Goal: Complete application form

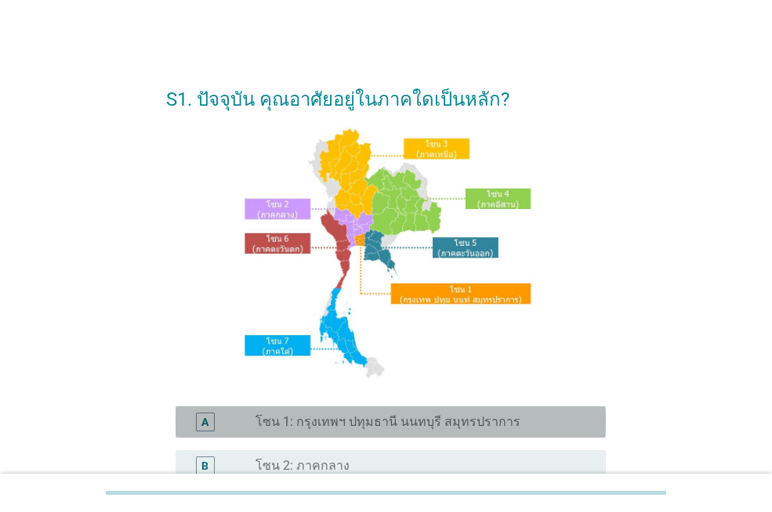
click at [451, 423] on label "โซน 1: กรุงเทพฯ ปทุมธานี นนทบุรี สมุทรปราการ" at bounding box center [387, 423] width 265 height 16
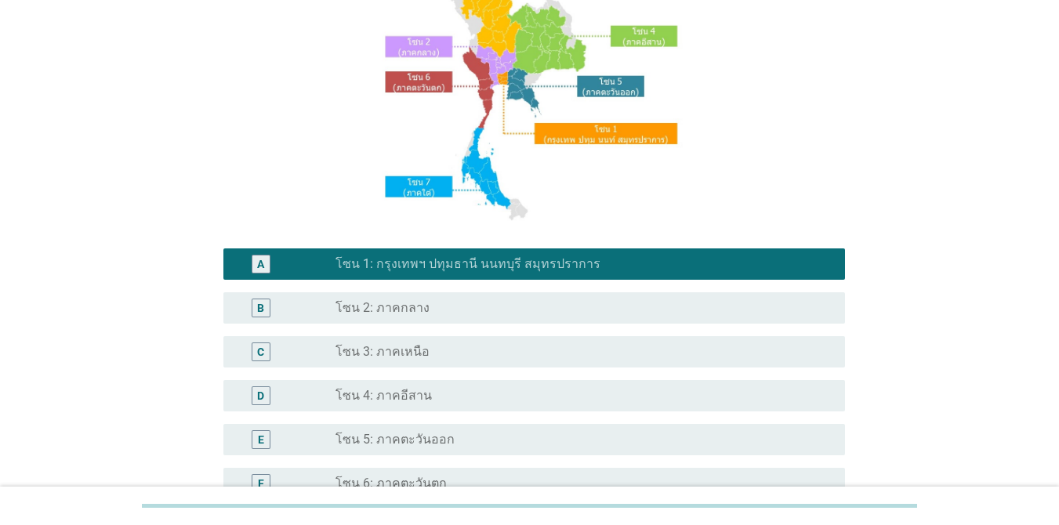
scroll to position [313, 0]
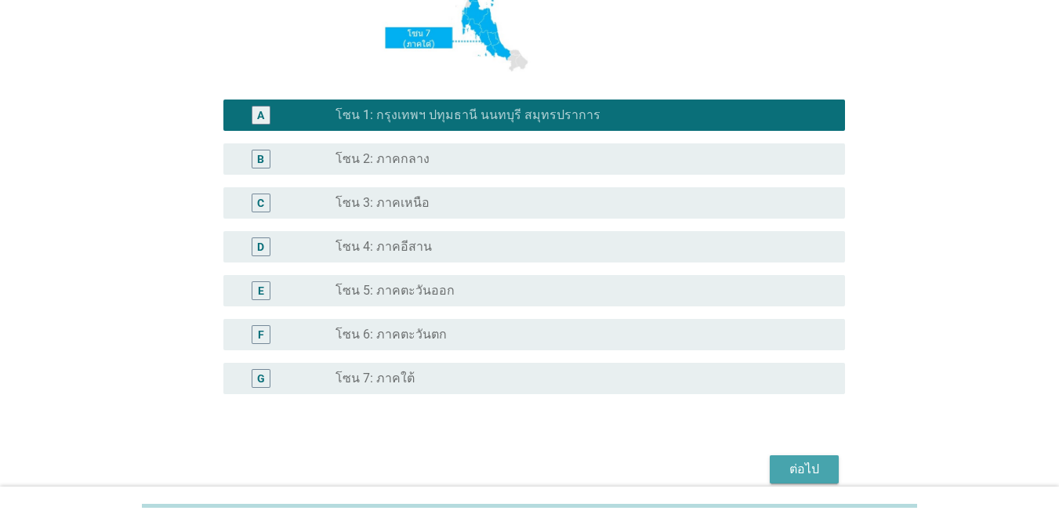
click at [771, 466] on div "ต่อไป" at bounding box center [804, 469] width 44 height 19
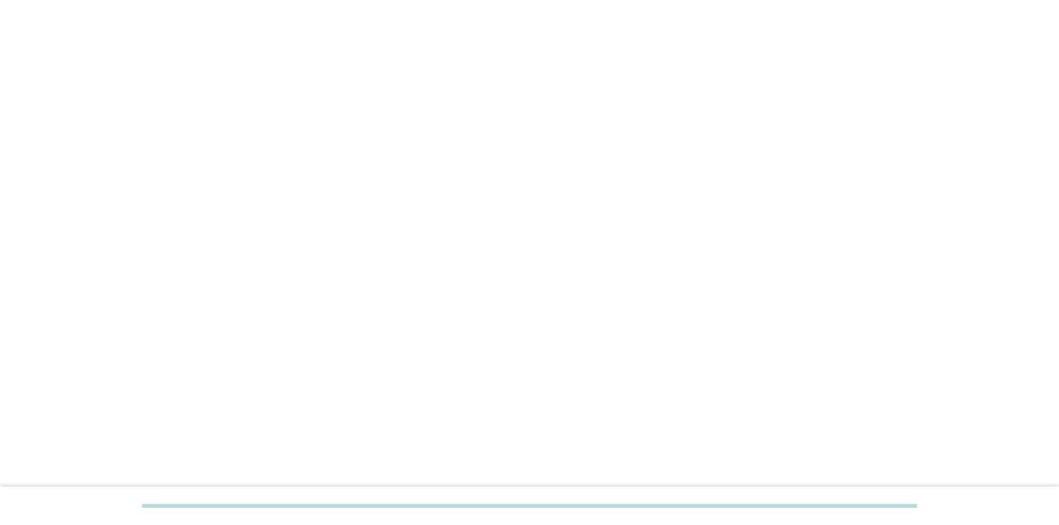
scroll to position [0, 0]
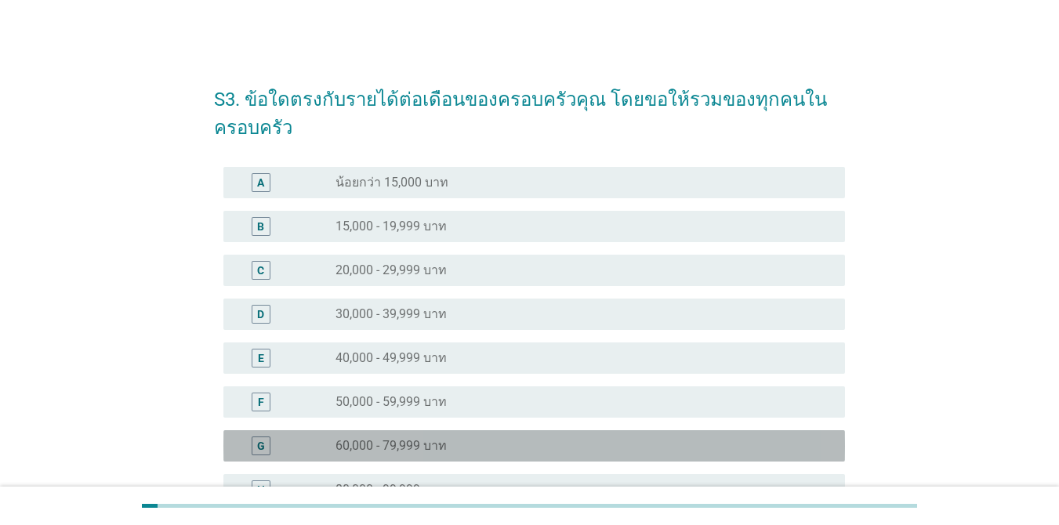
click at [567, 439] on div "radio_button_unchecked 60,000 - 79,999 บาท" at bounding box center [577, 446] width 484 height 16
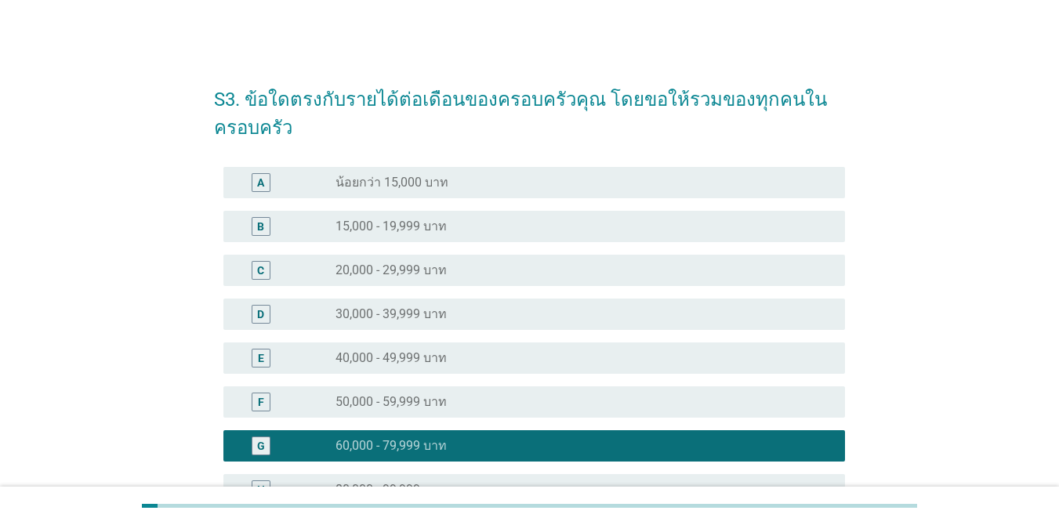
scroll to position [313, 0]
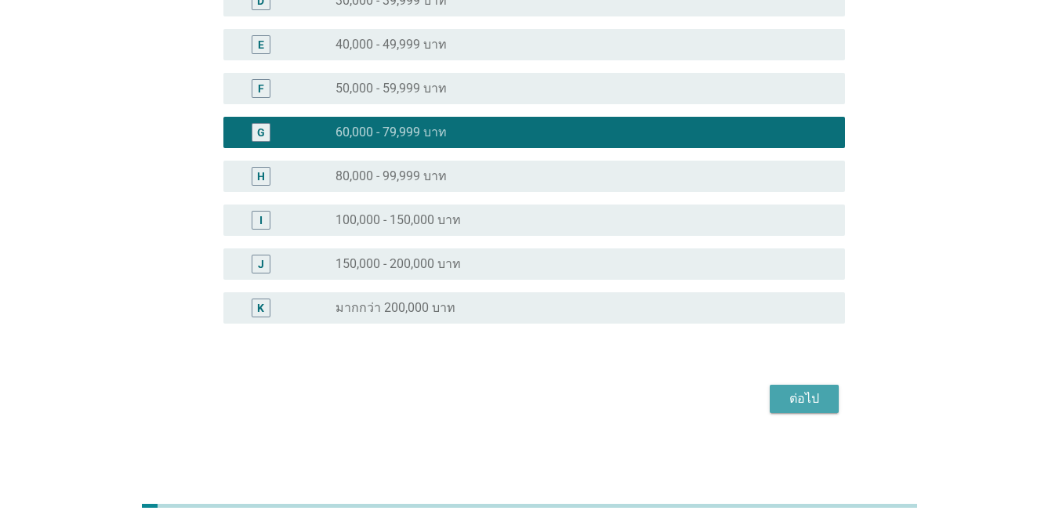
click at [771, 393] on div "ต่อไป" at bounding box center [804, 398] width 44 height 19
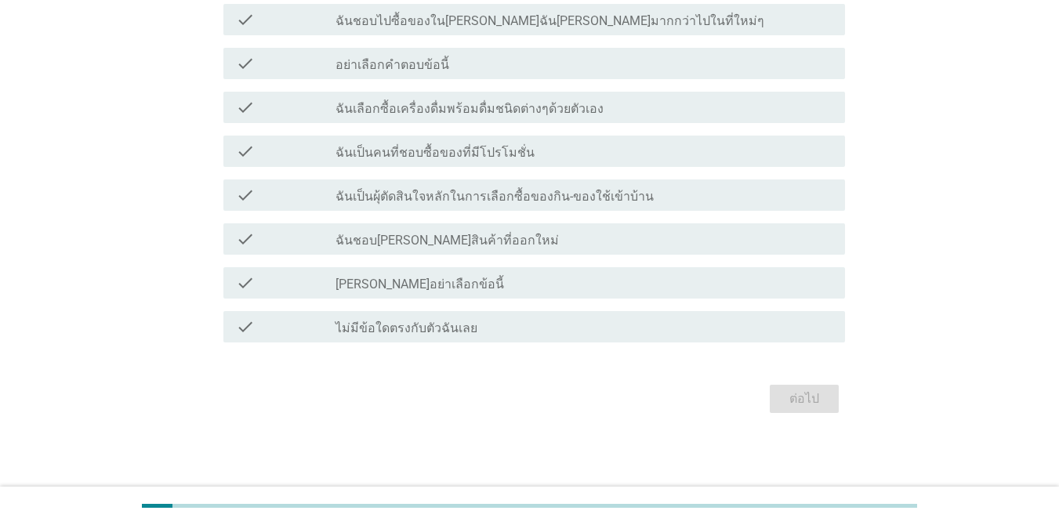
scroll to position [0, 0]
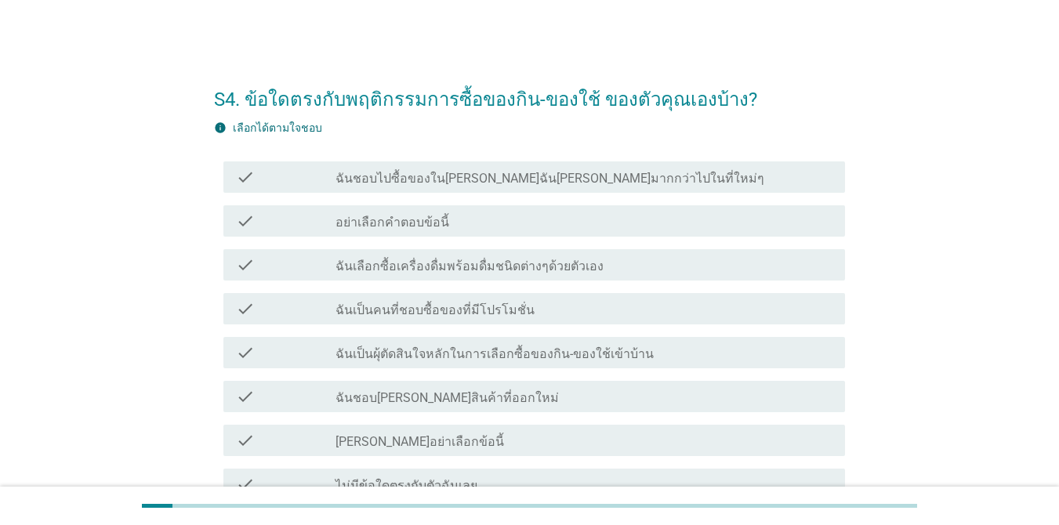
click at [623, 265] on div "check_box_outline_blank ฉันเลือกซื้อเครื่องดื่มพร้อมดื่มชนิดต่างๆด้วยตัวเอง" at bounding box center [583, 264] width 497 height 19
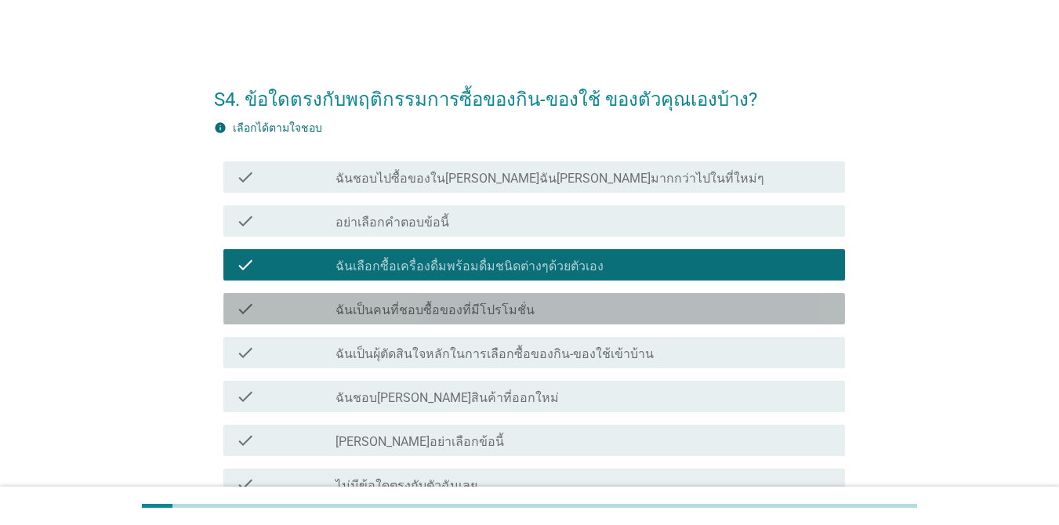
click at [623, 305] on div "check_box_outline_blank ฉันเป็นคนที่ชอบซื้อของที่มีโปรโมชั่น" at bounding box center [583, 308] width 497 height 19
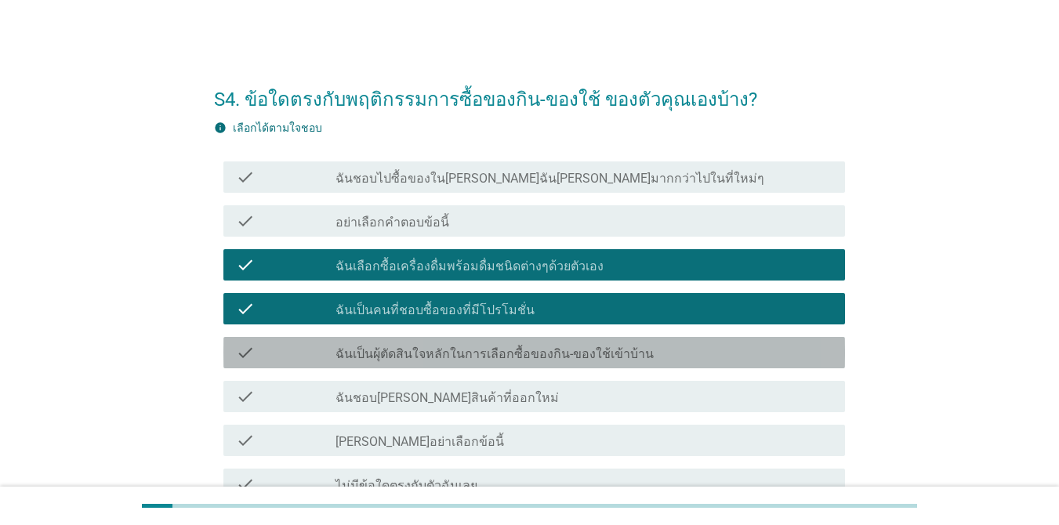
click at [621, 354] on label "ฉันเป็นผุ้ตัดสินใจหลักในการเลือกซื้อของกิน-ของใช้เข้าบ้าน" at bounding box center [494, 354] width 318 height 16
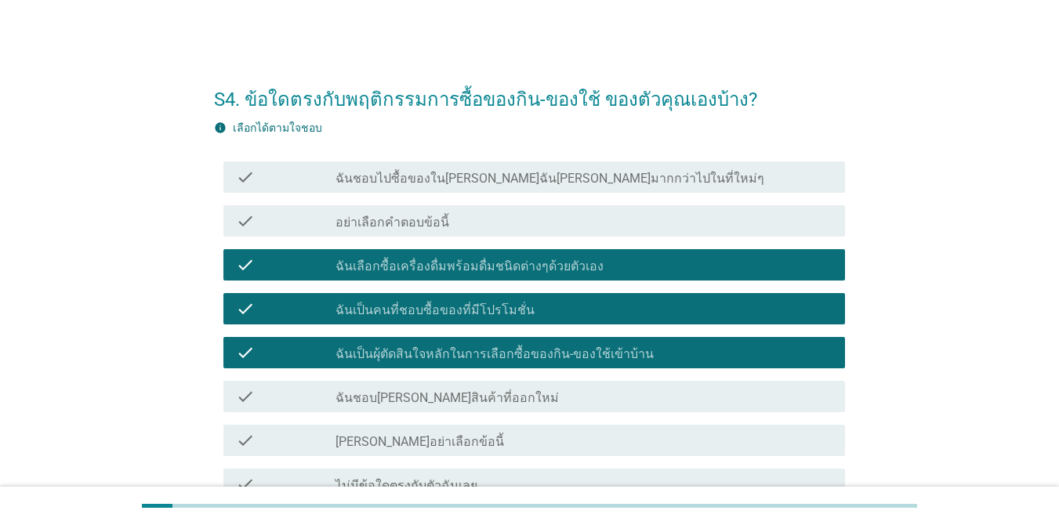
click at [607, 400] on div "check_box_outline_blank ฉันชอบ[PERSON_NAME]สินค้าที่ออกใหม่" at bounding box center [583, 396] width 497 height 19
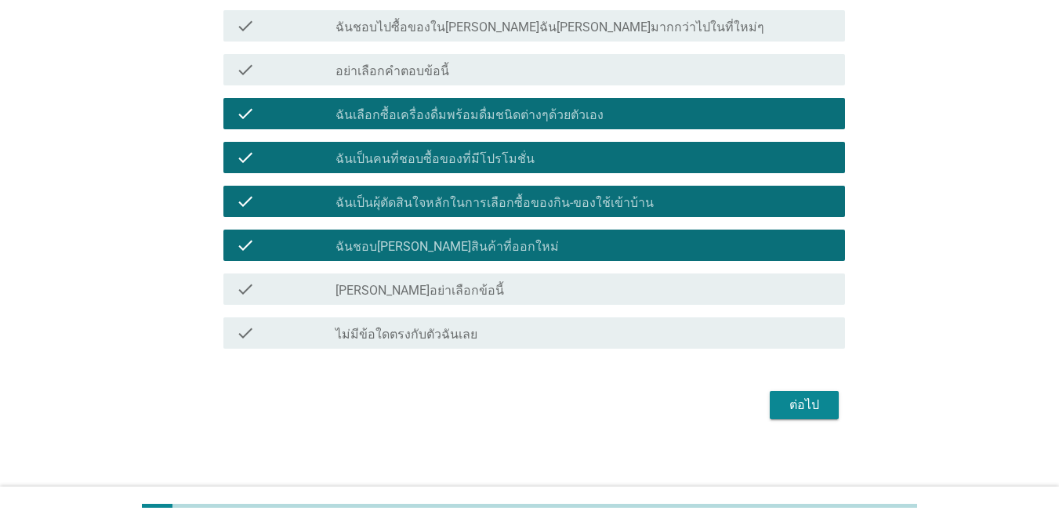
scroll to position [158, 0]
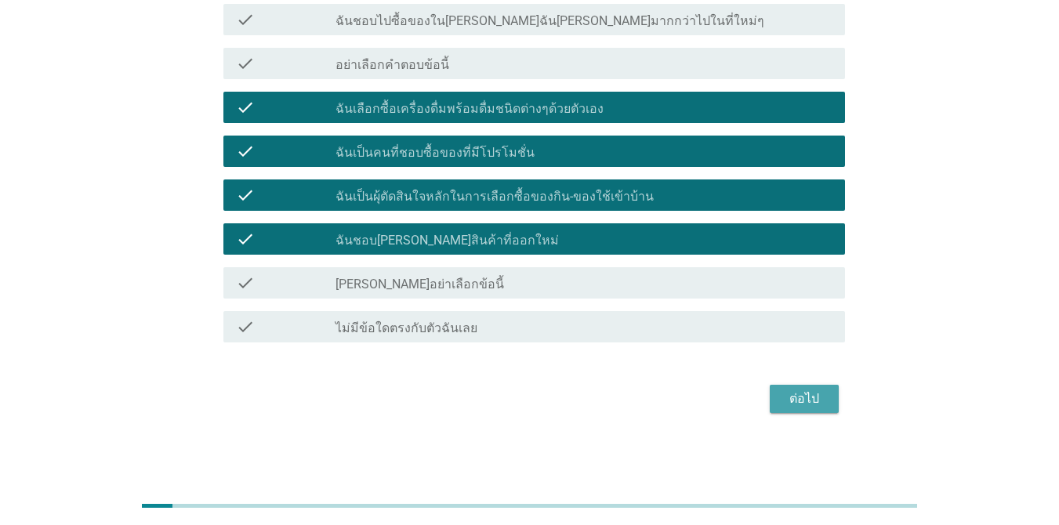
click at [771, 397] on div "ต่อไป" at bounding box center [804, 398] width 44 height 19
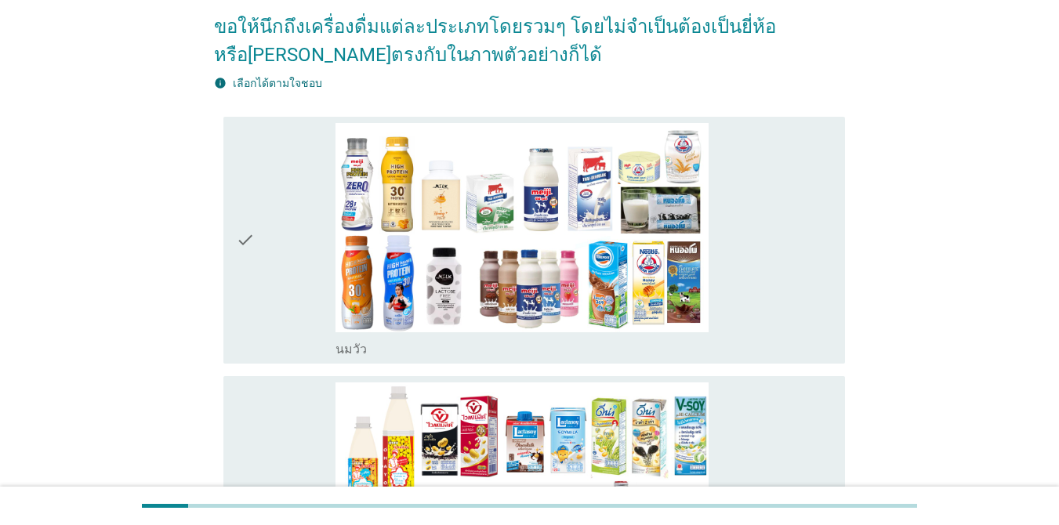
scroll to position [0, 0]
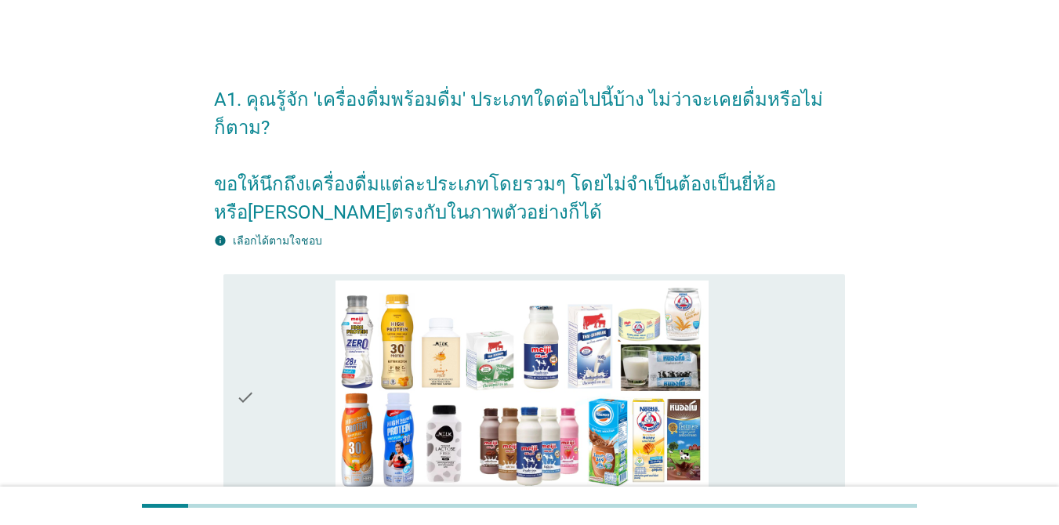
click at [247, 351] on icon "check" at bounding box center [245, 398] width 19 height 234
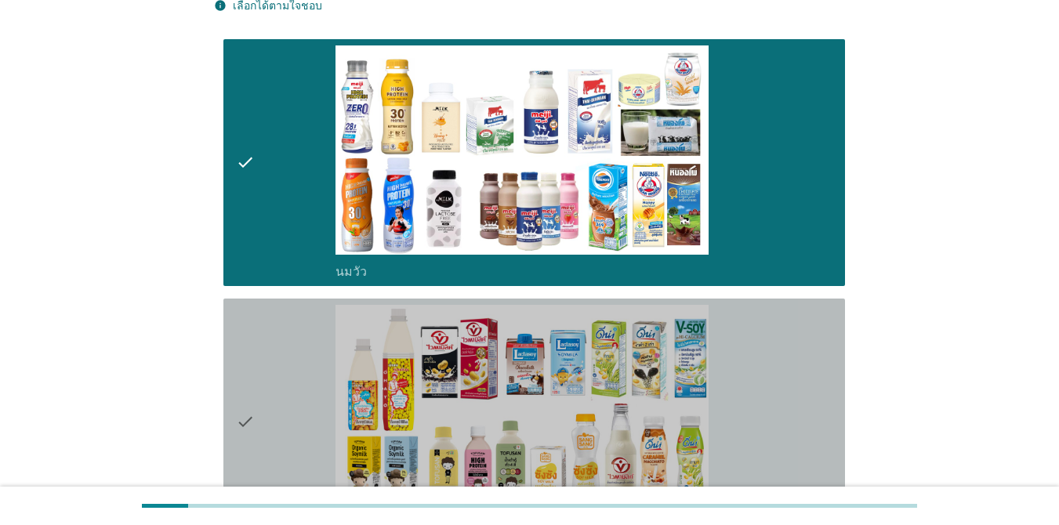
click at [251, 351] on icon "check" at bounding box center [245, 422] width 19 height 234
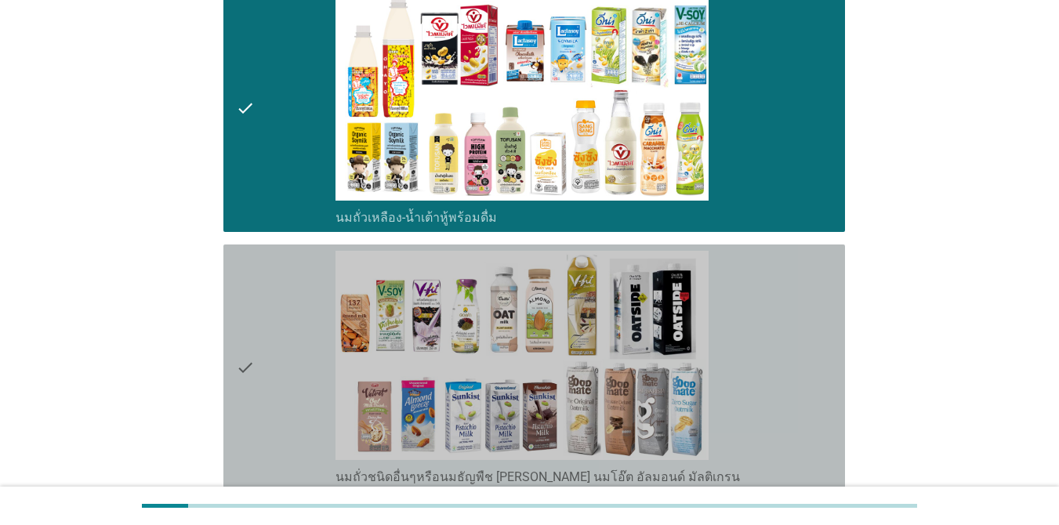
click at [252, 351] on icon "check" at bounding box center [245, 368] width 19 height 234
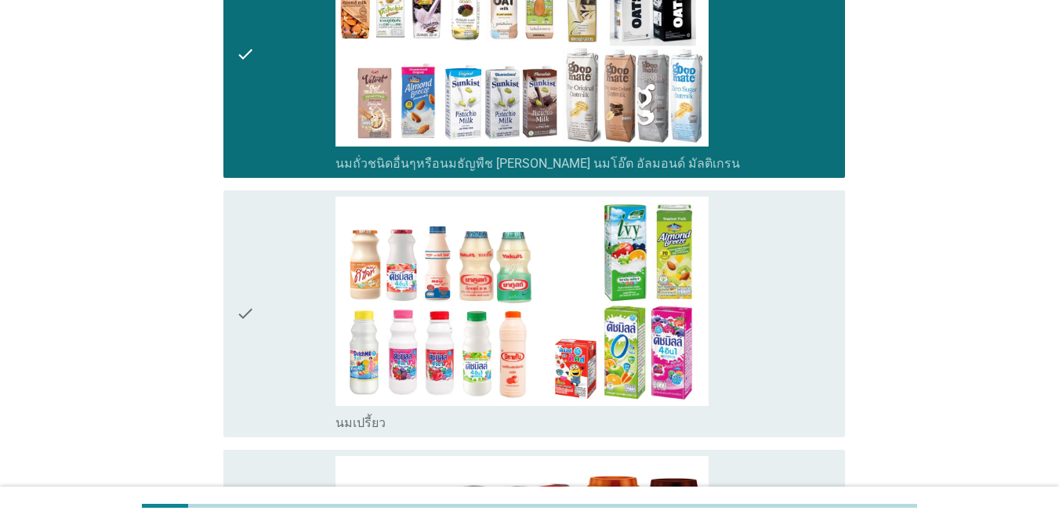
click at [255, 347] on icon "check" at bounding box center [245, 314] width 19 height 234
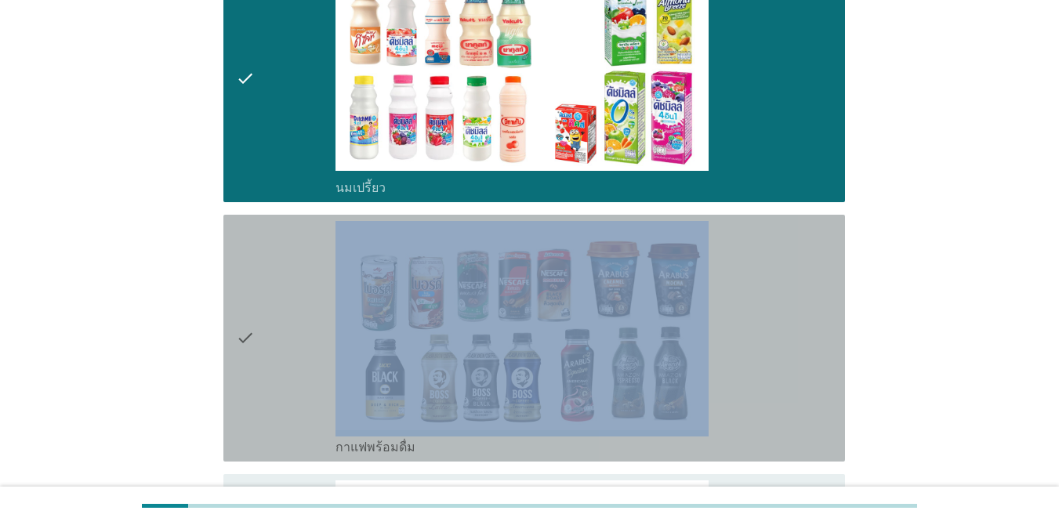
click at [255, 346] on div "check" at bounding box center [286, 338] width 100 height 234
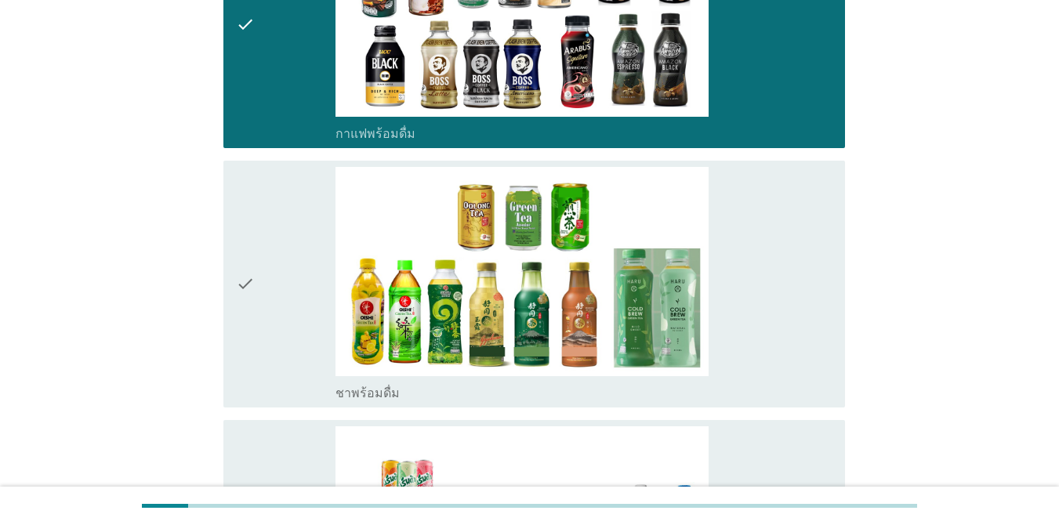
click at [257, 346] on div "check" at bounding box center [286, 284] width 100 height 234
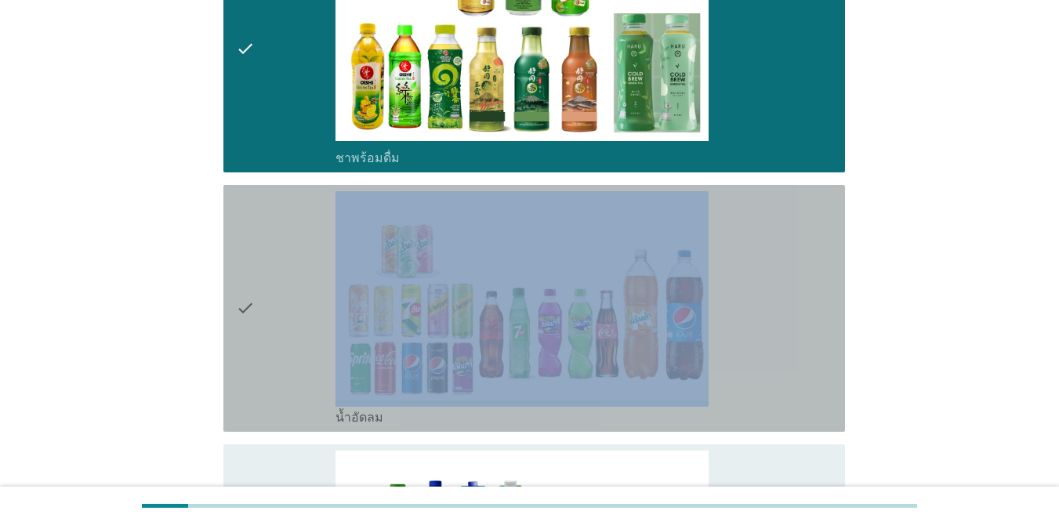
click at [257, 346] on div "check" at bounding box center [286, 308] width 100 height 234
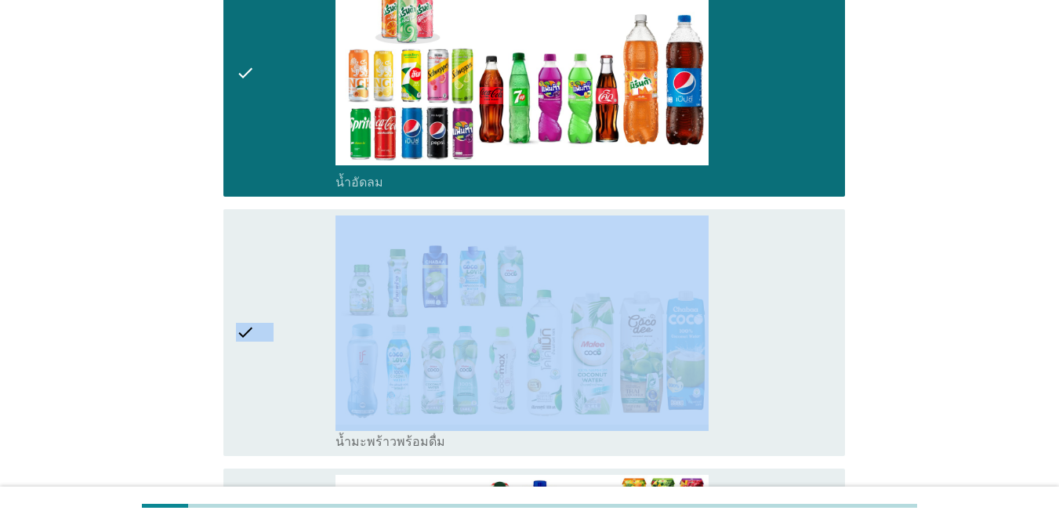
click at [257, 346] on div "check" at bounding box center [286, 332] width 100 height 234
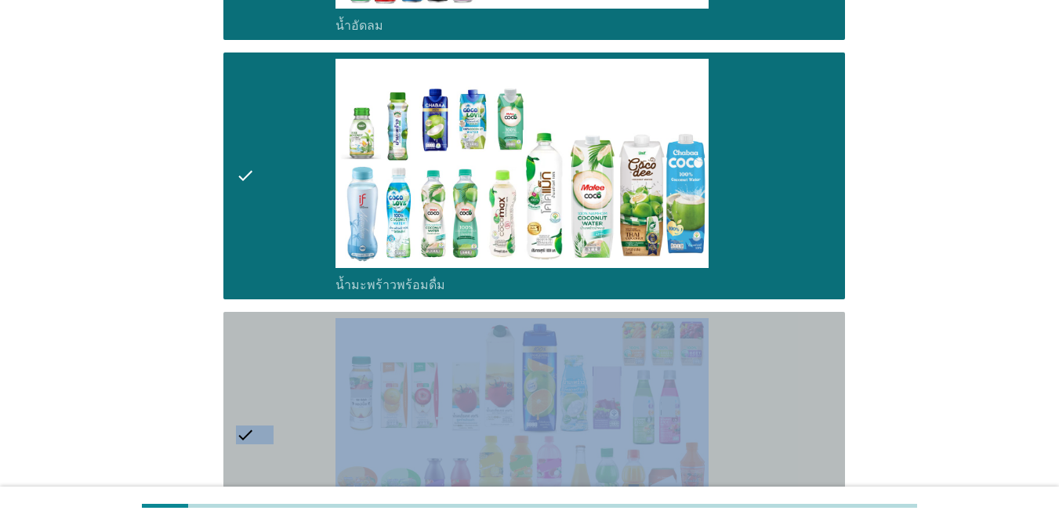
click at [257, 346] on div "check" at bounding box center [286, 435] width 100 height 234
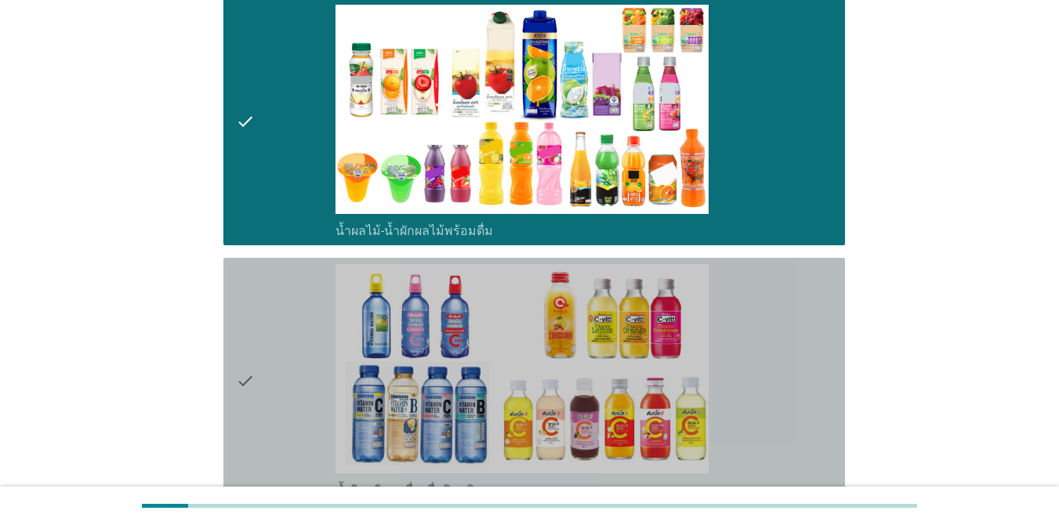
click at [257, 346] on div "check" at bounding box center [286, 381] width 100 height 234
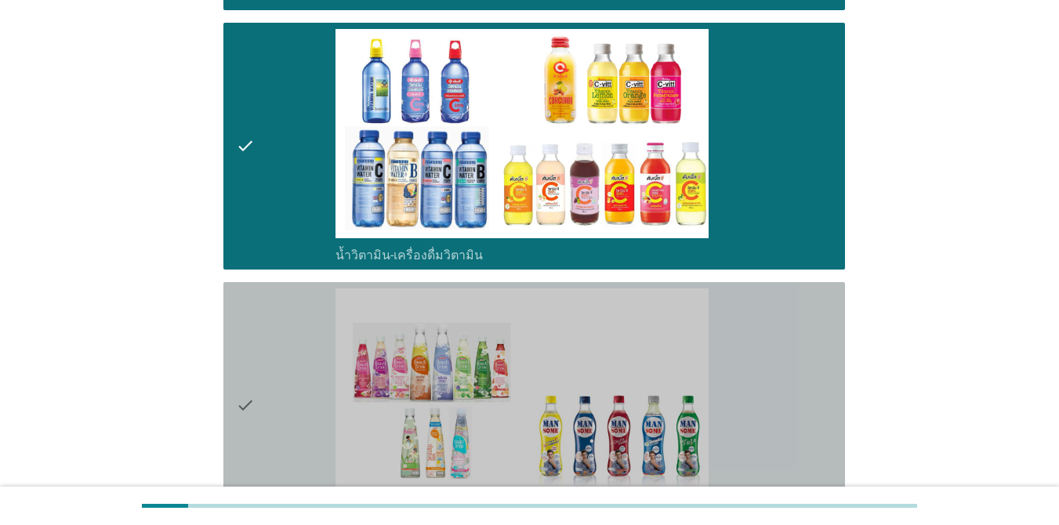
click at [257, 346] on div "check" at bounding box center [286, 405] width 100 height 234
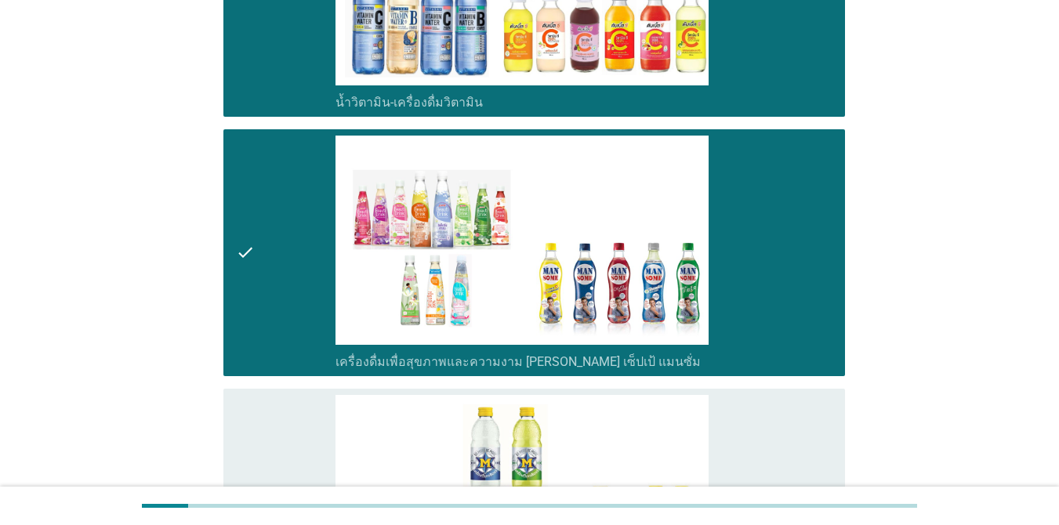
scroll to position [2821, 0]
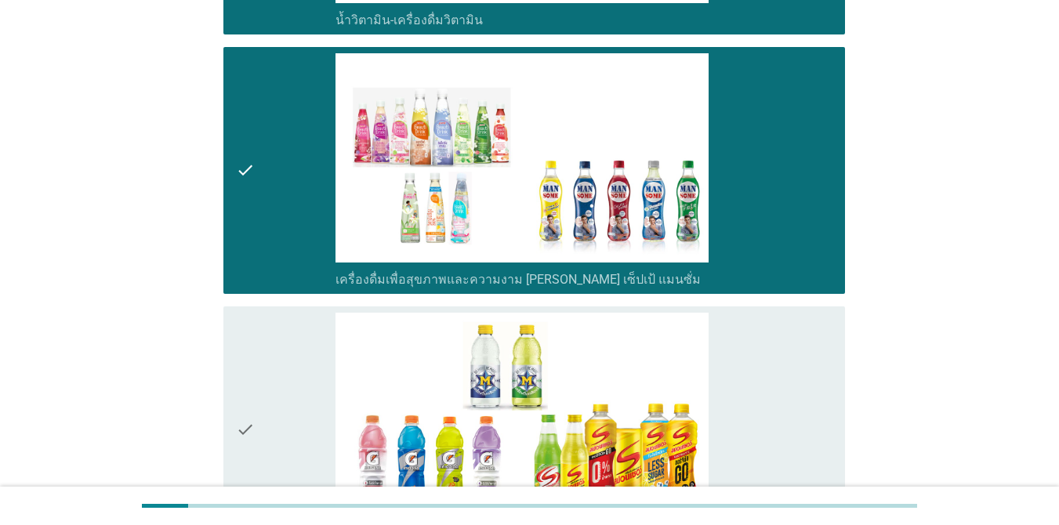
click at [257, 346] on div "check" at bounding box center [286, 430] width 100 height 234
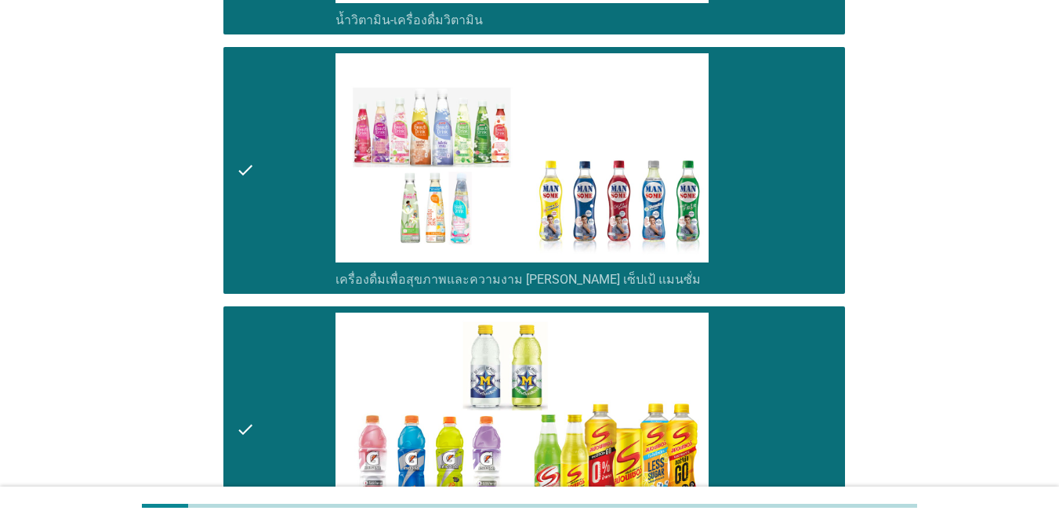
scroll to position [3134, 0]
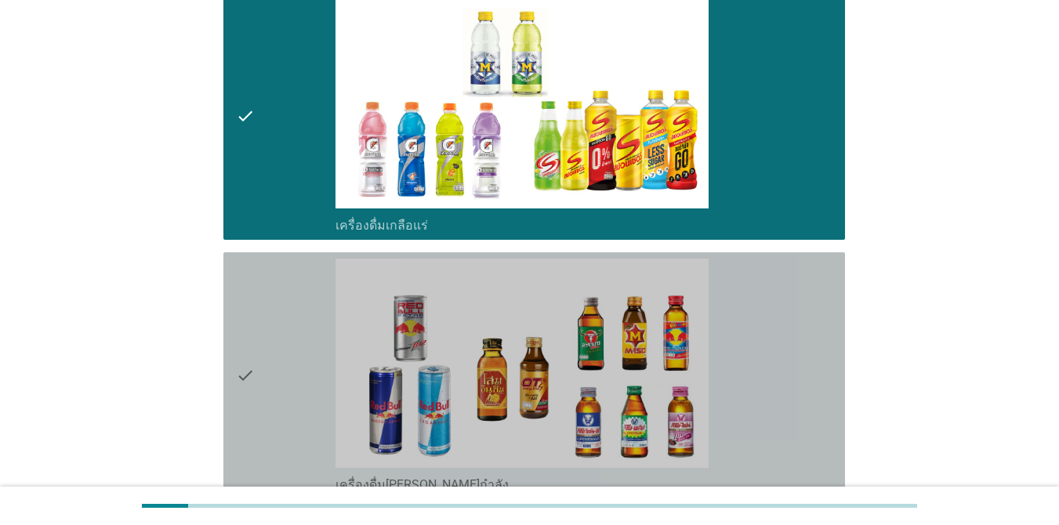
click at [257, 346] on div "check" at bounding box center [286, 376] width 100 height 234
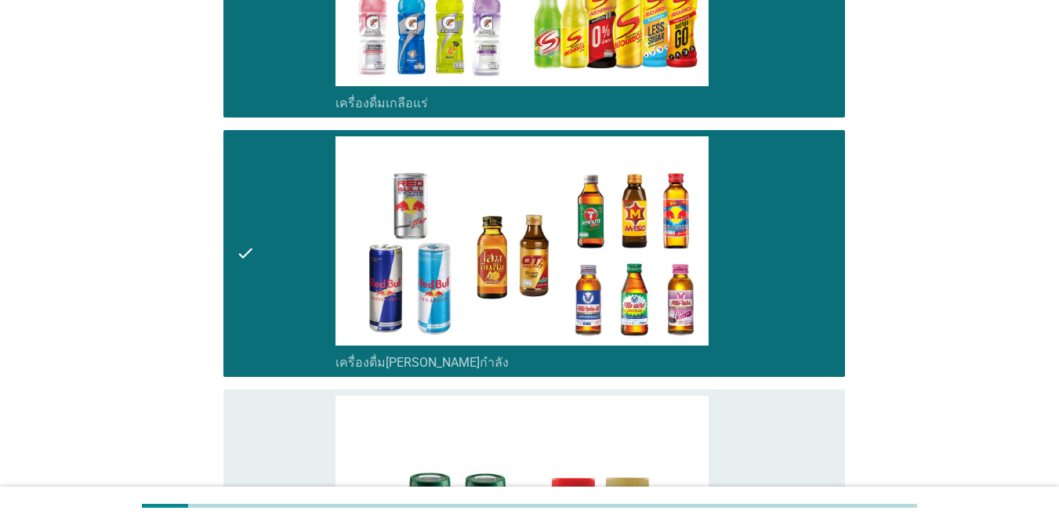
scroll to position [3370, 0]
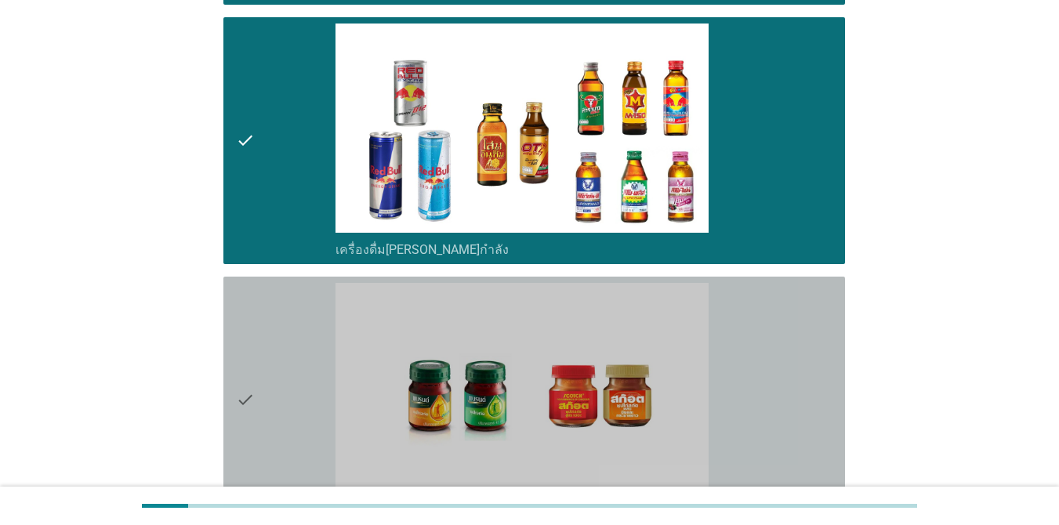
click at [257, 346] on div "check" at bounding box center [286, 400] width 100 height 234
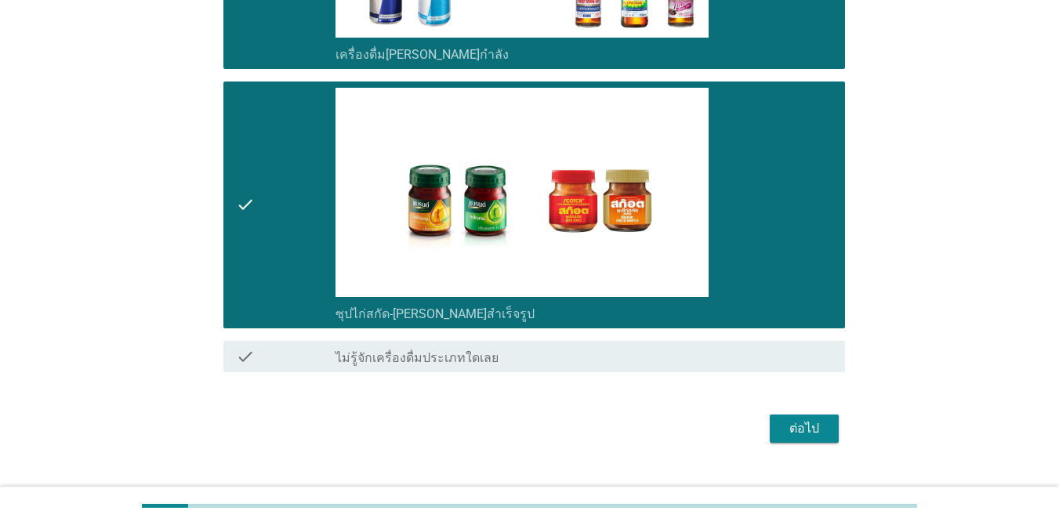
scroll to position [3566, 0]
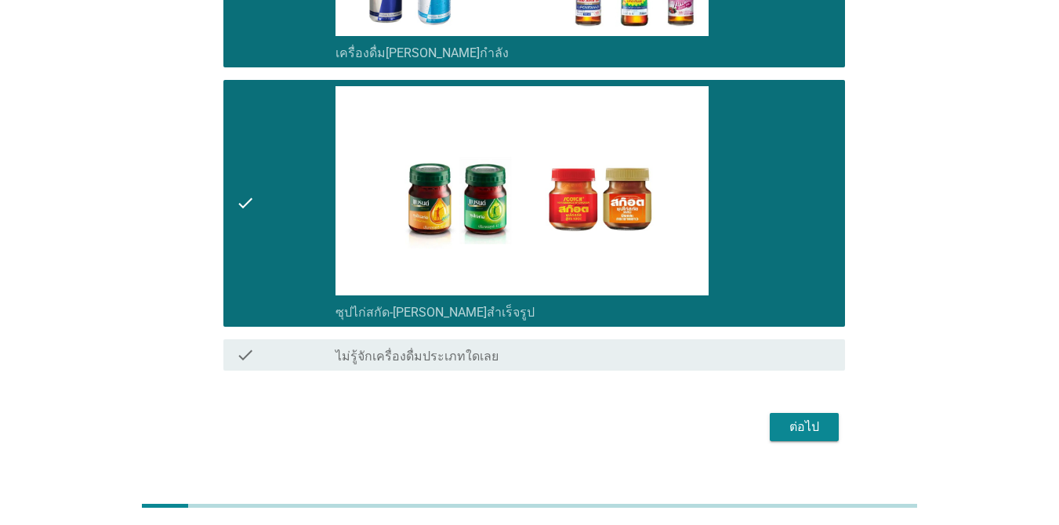
click at [771, 418] on div "ต่อไป" at bounding box center [804, 427] width 44 height 19
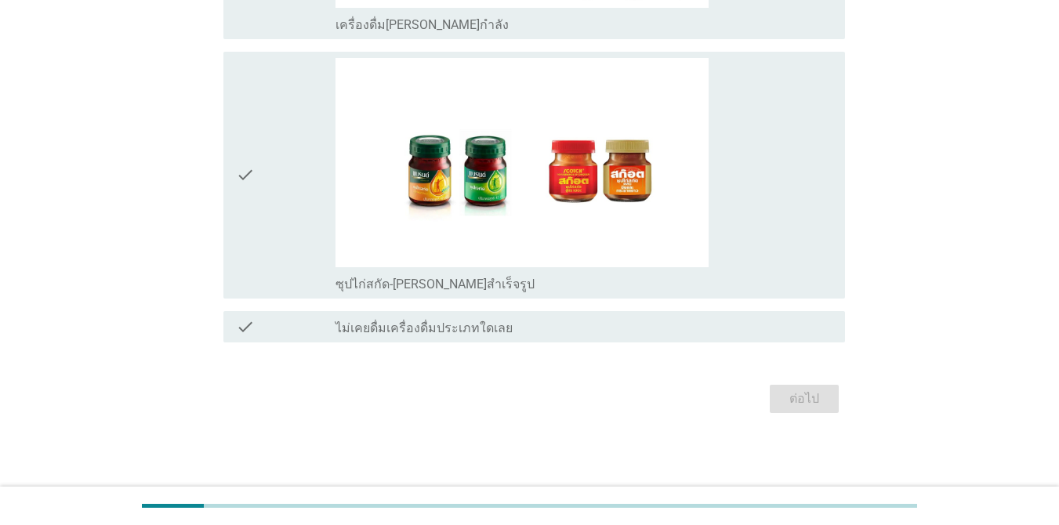
scroll to position [0, 0]
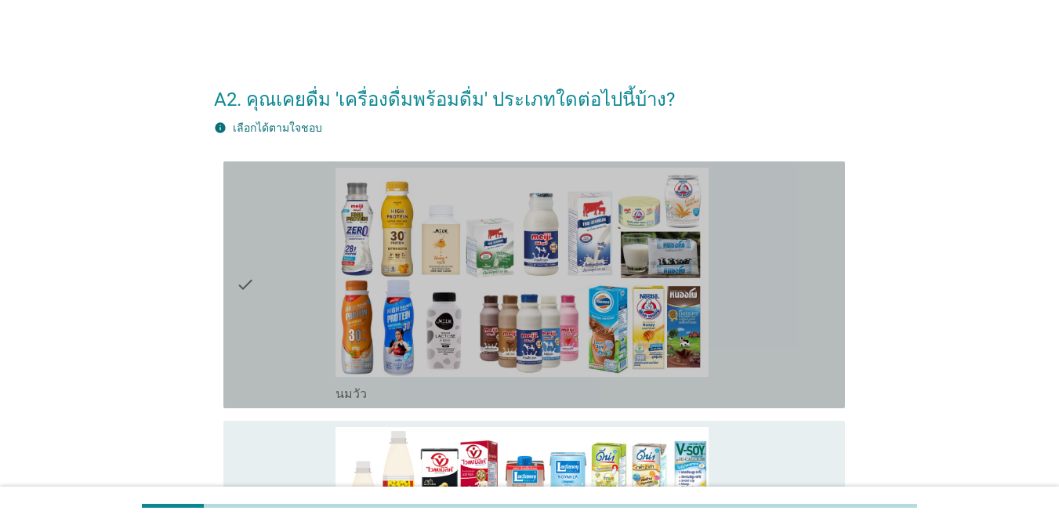
click at [242, 333] on icon "check" at bounding box center [245, 285] width 19 height 234
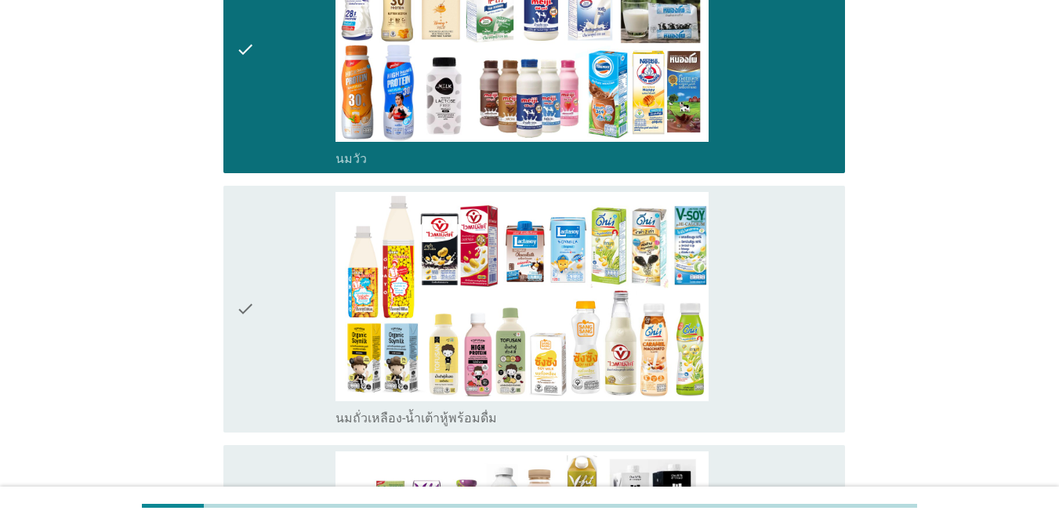
click at [263, 310] on div "check" at bounding box center [286, 309] width 100 height 234
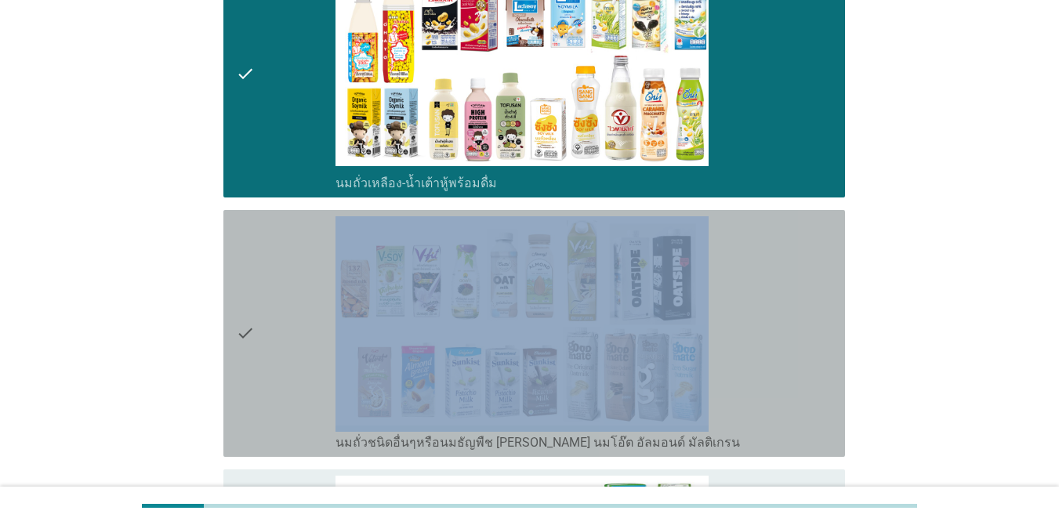
click at [263, 310] on div "check" at bounding box center [286, 333] width 100 height 234
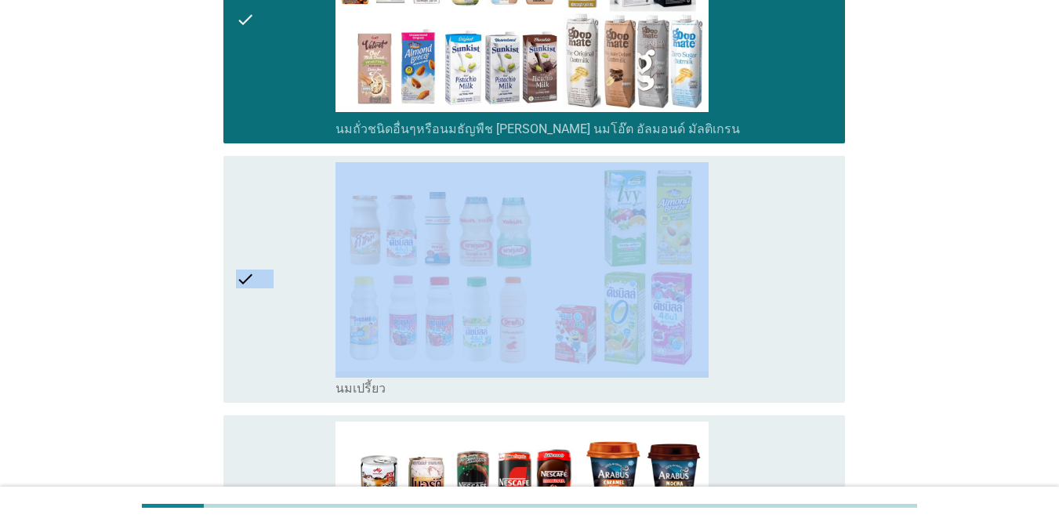
click at [263, 310] on div "check" at bounding box center [286, 279] width 100 height 234
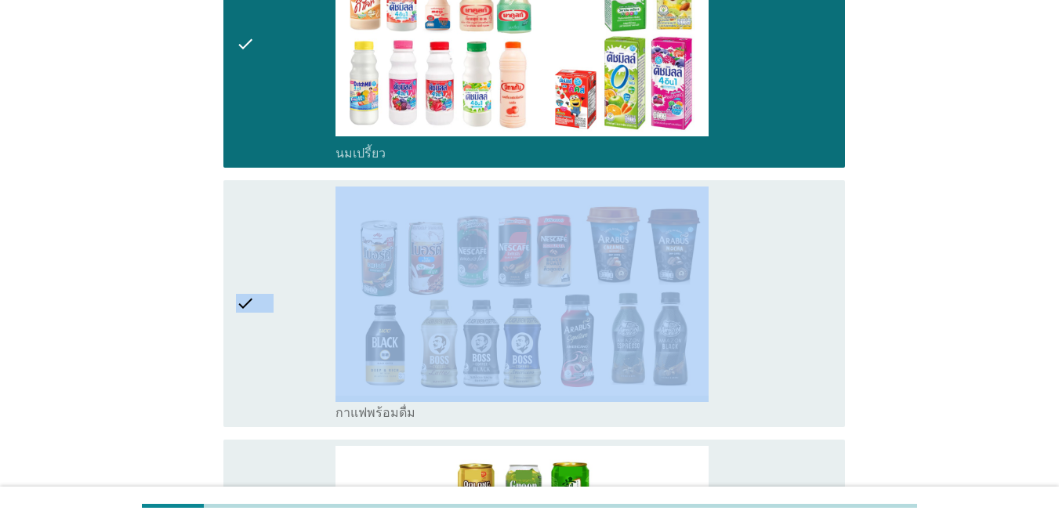
click at [263, 310] on div "check" at bounding box center [286, 303] width 100 height 234
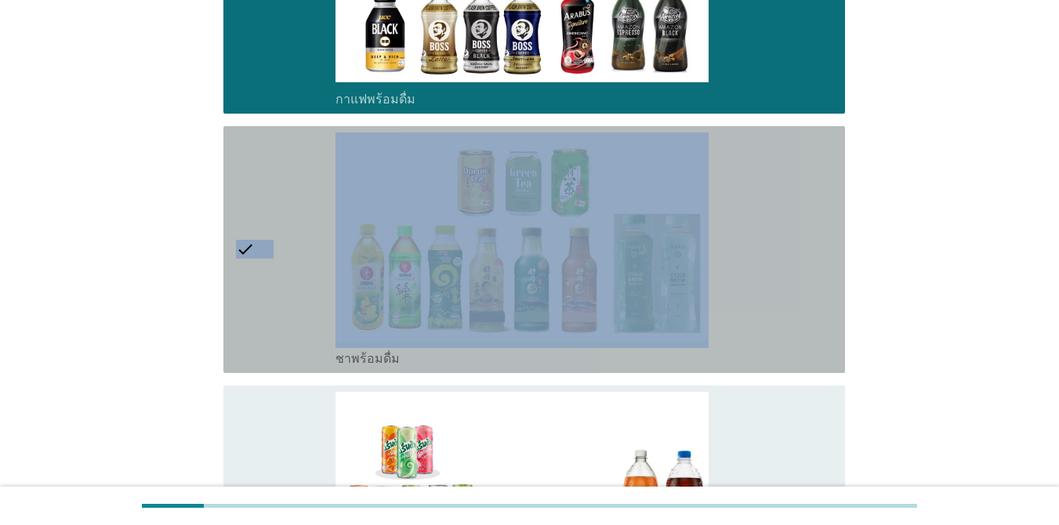
click at [263, 310] on div "check" at bounding box center [286, 249] width 100 height 234
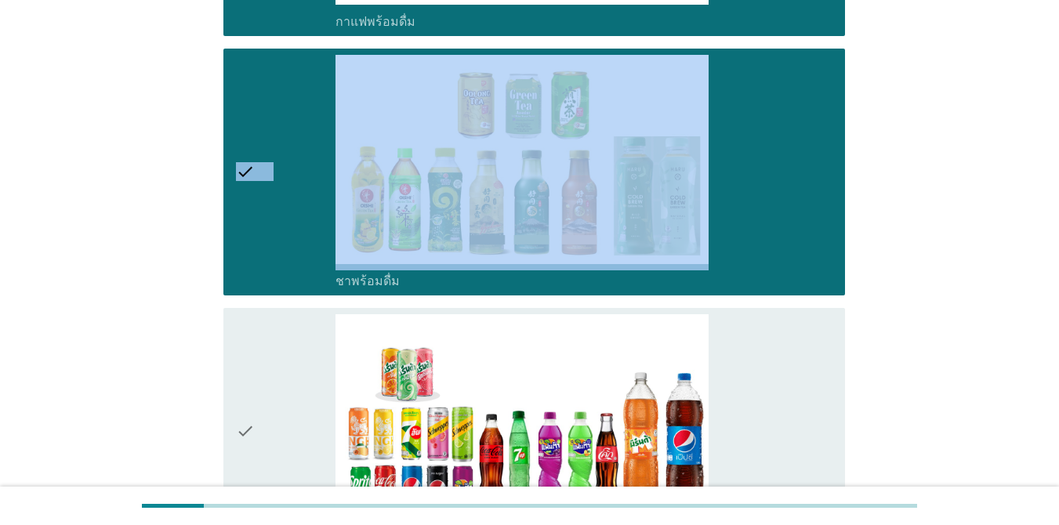
scroll to position [1646, 0]
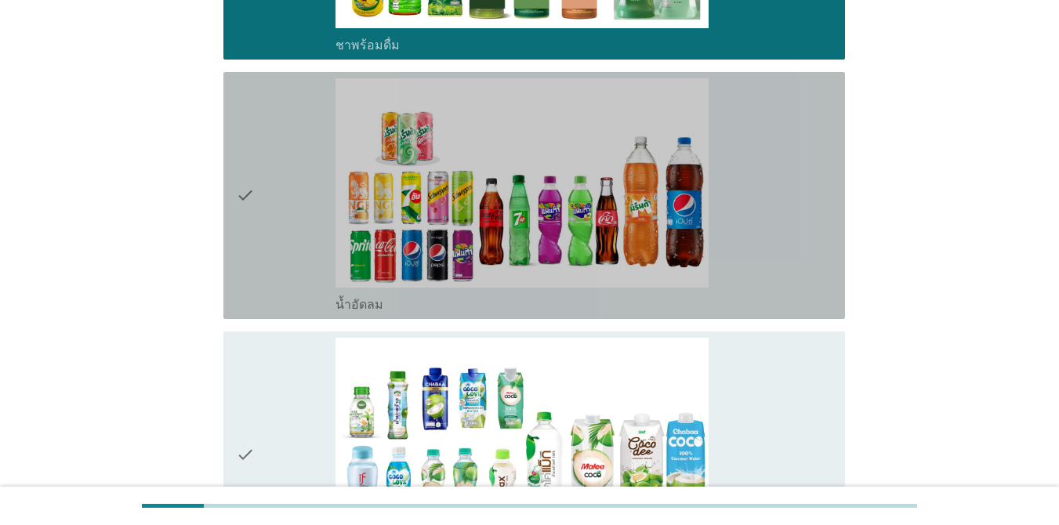
click at [257, 270] on div "check" at bounding box center [286, 195] width 100 height 234
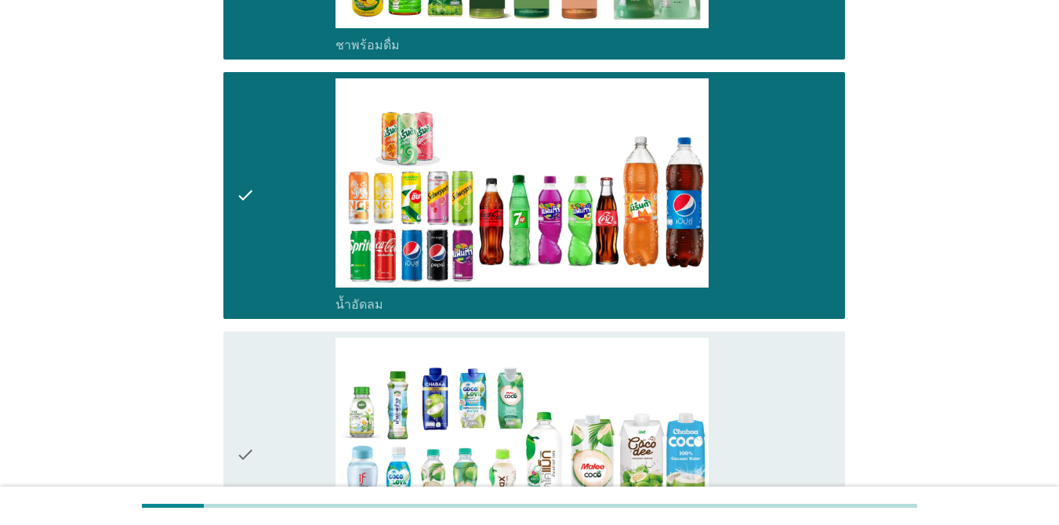
click at [264, 367] on div "check" at bounding box center [286, 455] width 100 height 234
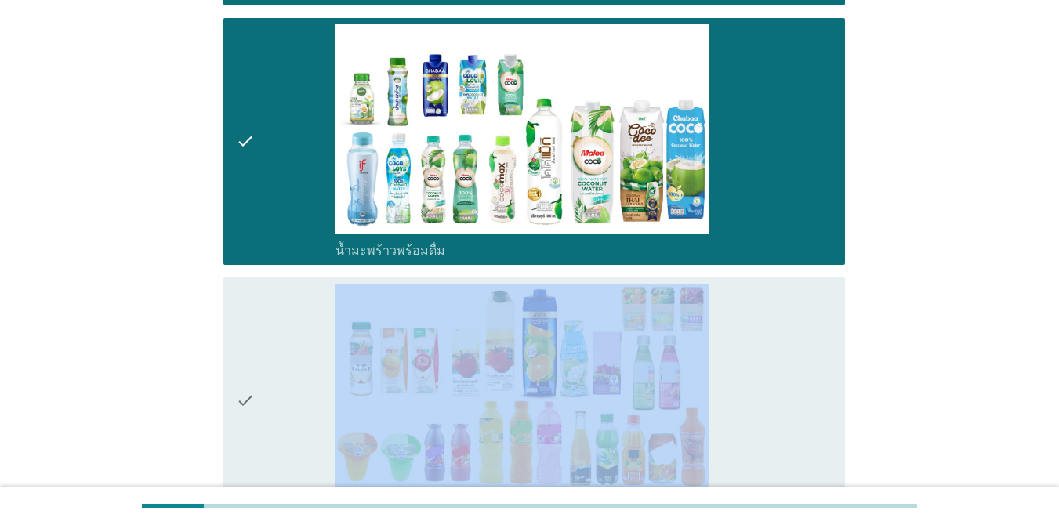
click at [264, 367] on div "check" at bounding box center [286, 401] width 100 height 234
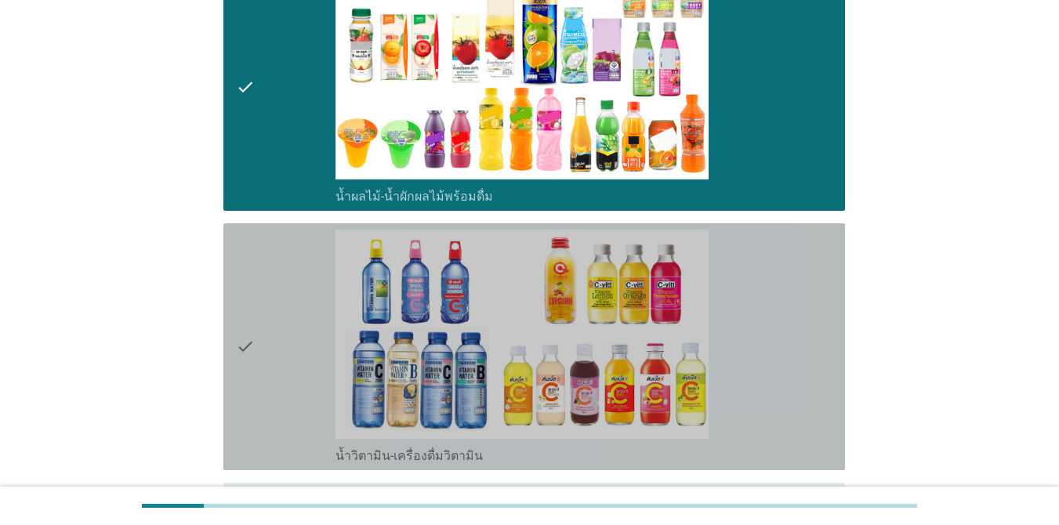
click at [263, 382] on div "check" at bounding box center [286, 347] width 100 height 234
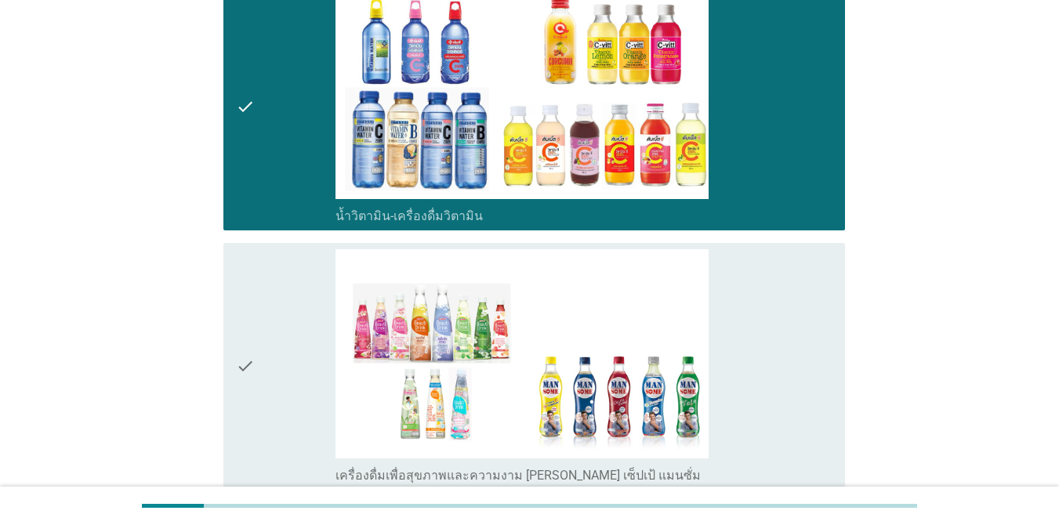
scroll to position [2664, 0]
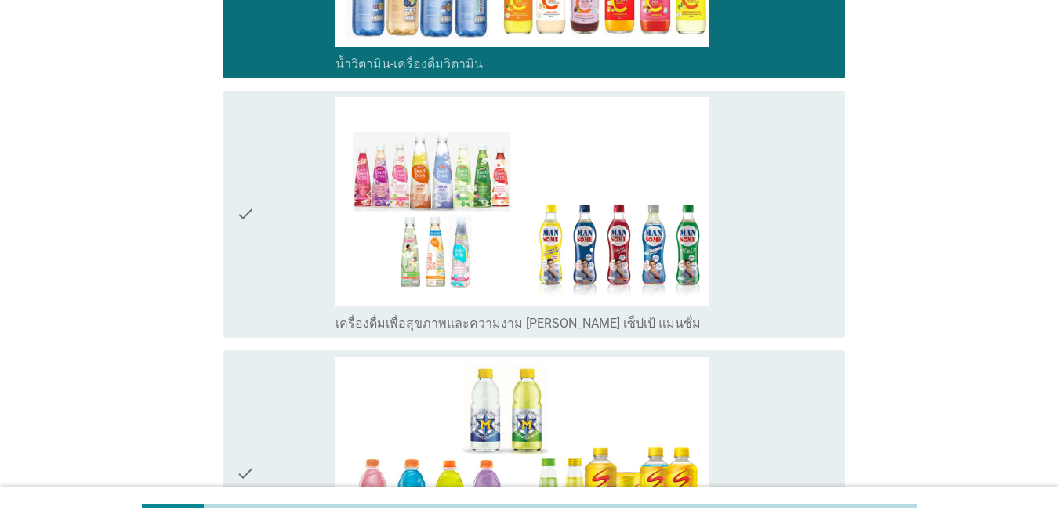
click at [242, 282] on icon "check" at bounding box center [245, 214] width 19 height 234
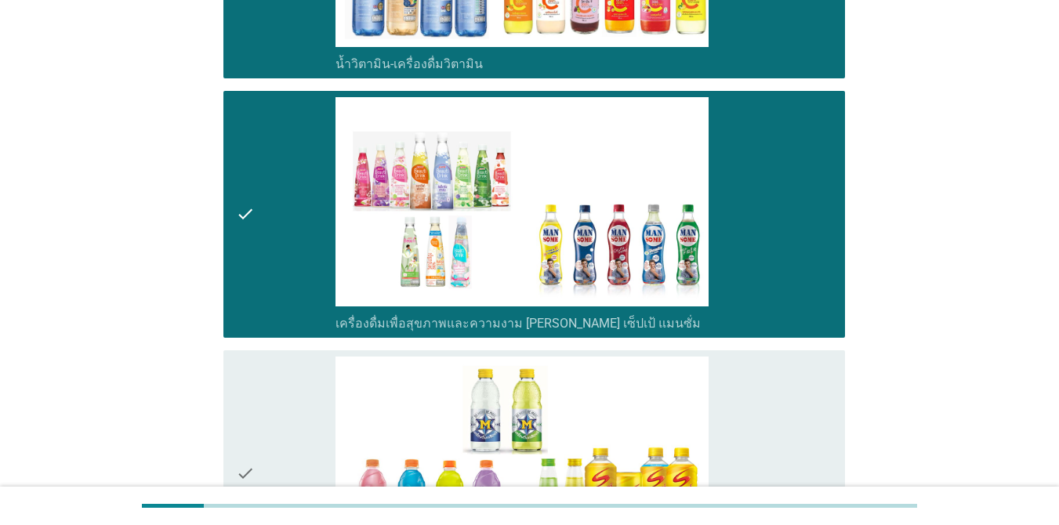
click at [248, 371] on icon "check" at bounding box center [245, 474] width 19 height 234
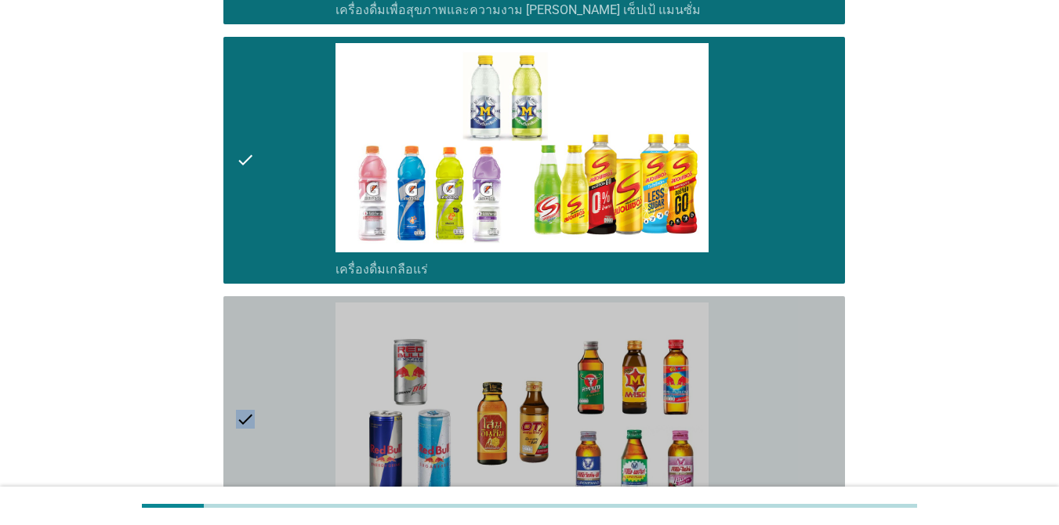
click at [248, 371] on icon "check" at bounding box center [245, 419] width 19 height 234
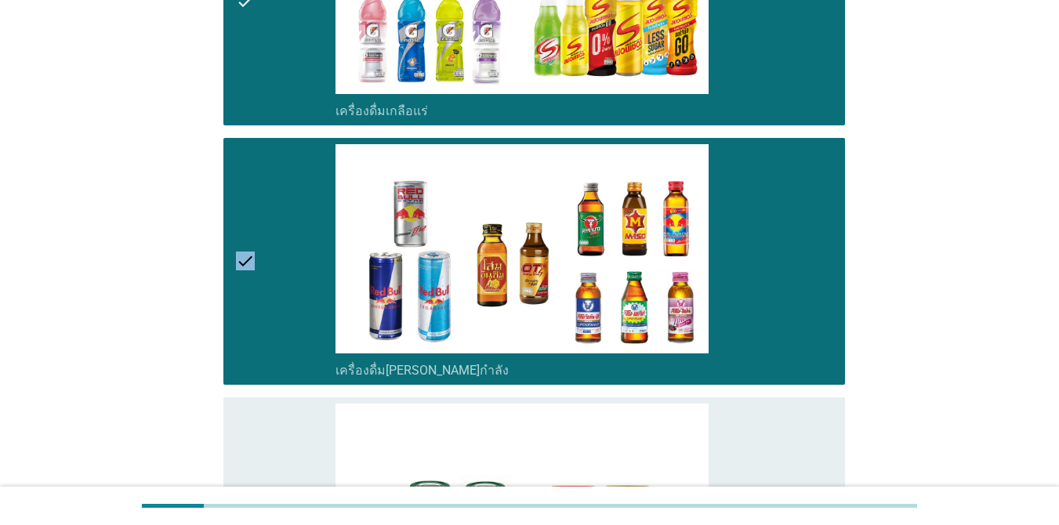
scroll to position [3370, 0]
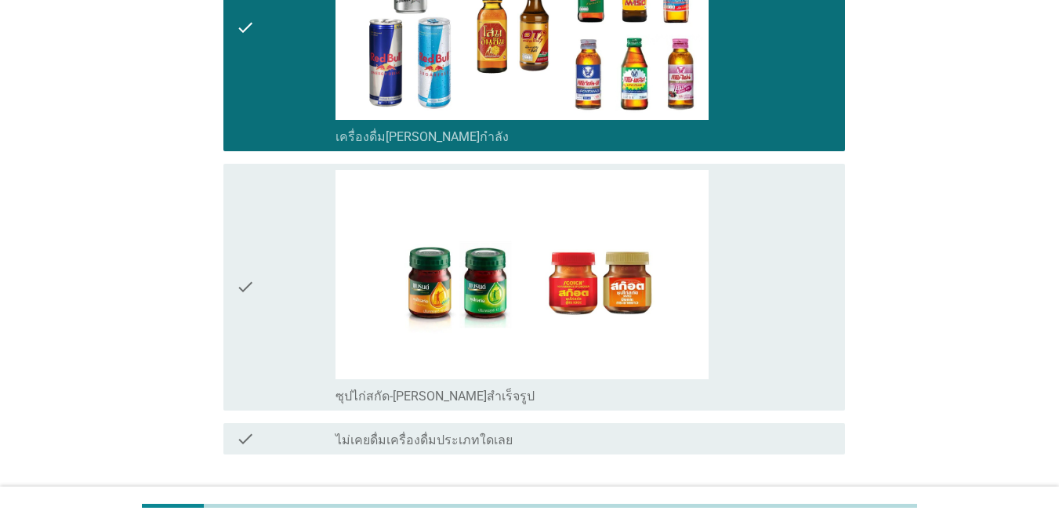
click at [255, 319] on icon "check" at bounding box center [245, 287] width 19 height 234
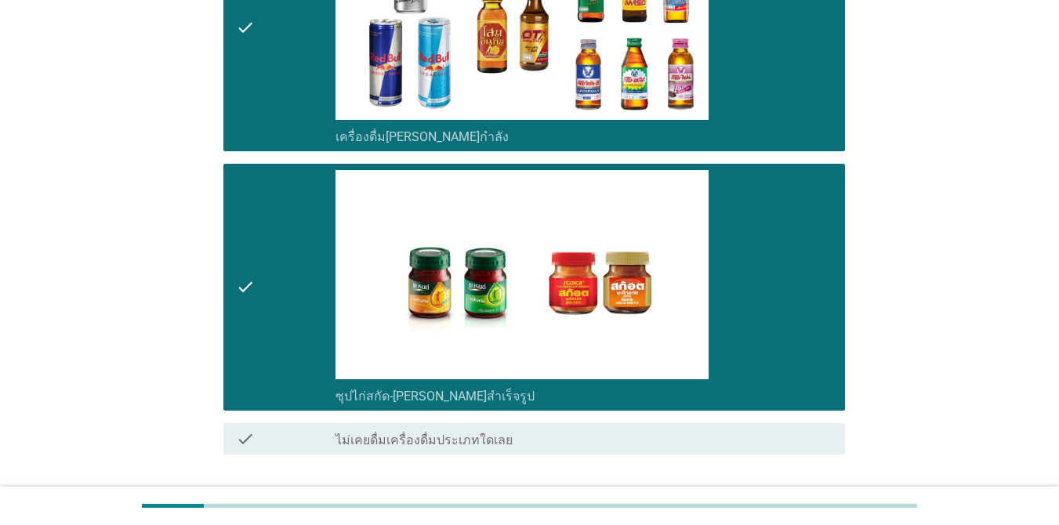
scroll to position [3482, 0]
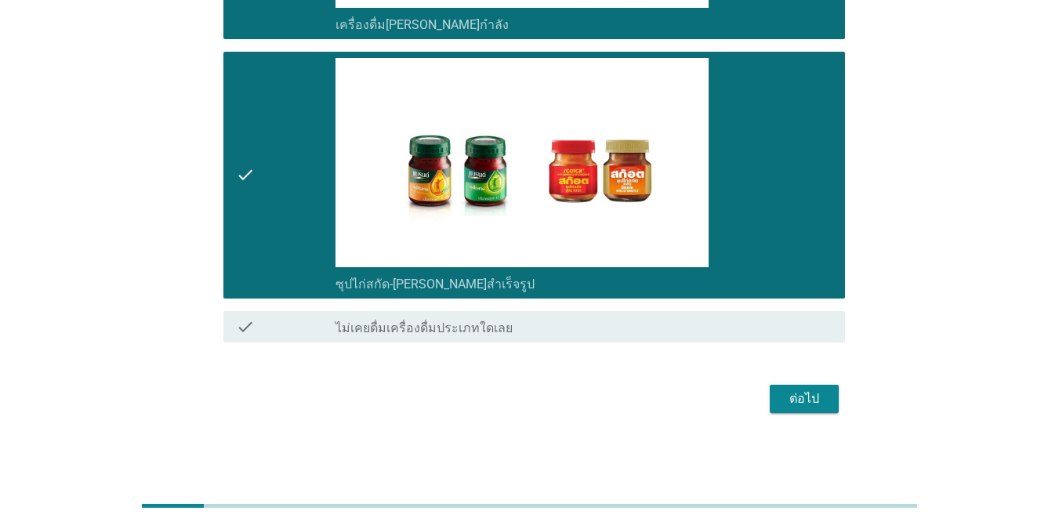
click at [771, 392] on div "ต่อไป" at bounding box center [804, 398] width 44 height 19
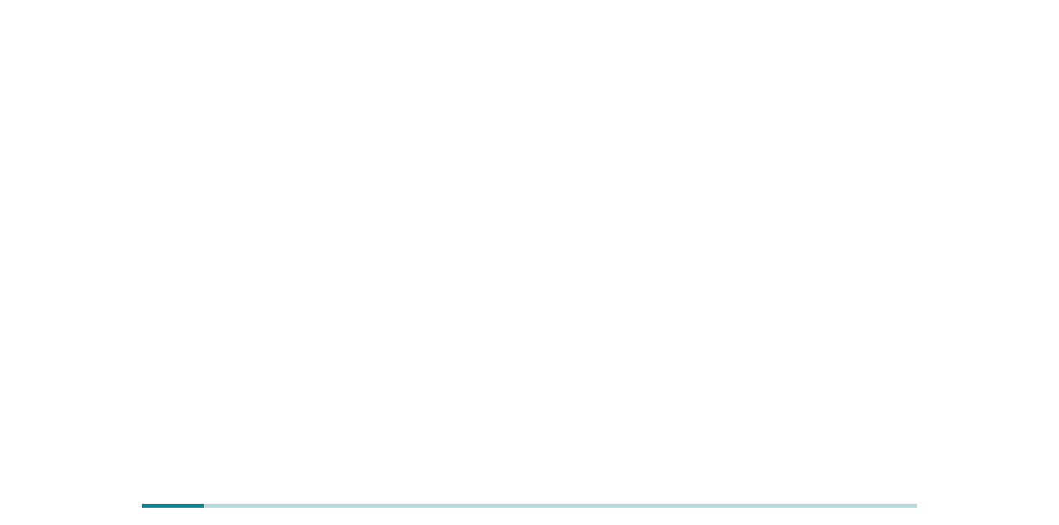
scroll to position [0, 0]
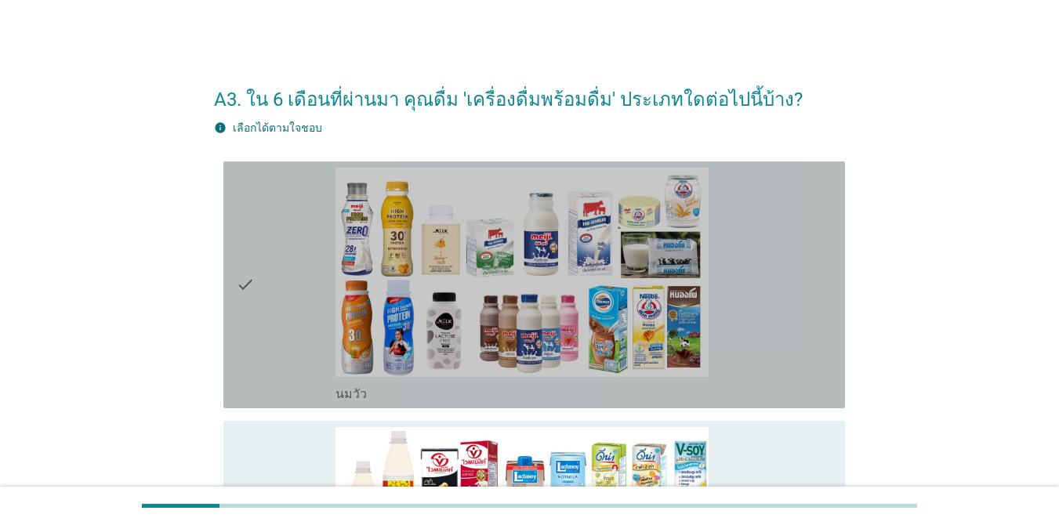
click at [304, 318] on div "check" at bounding box center [286, 285] width 100 height 234
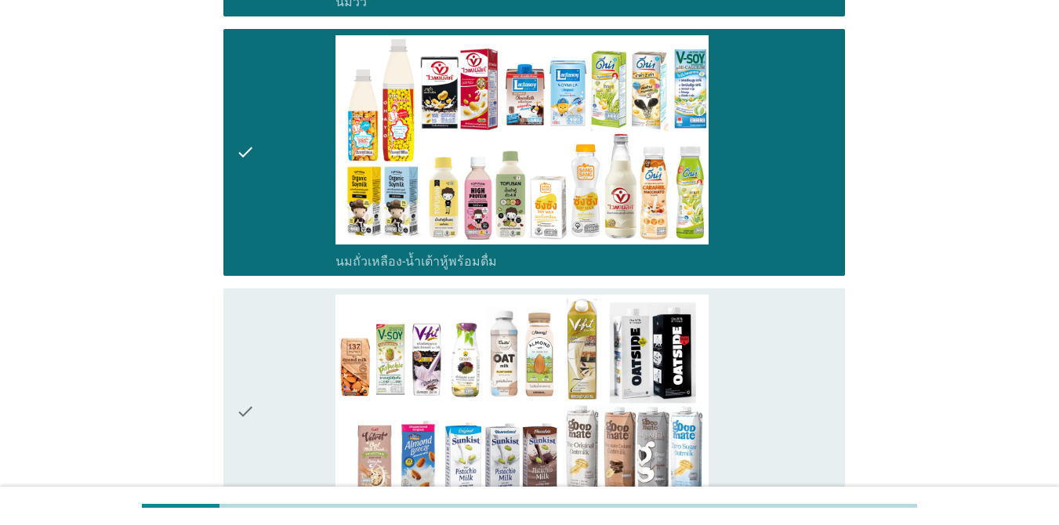
click at [262, 351] on div "check" at bounding box center [286, 412] width 100 height 234
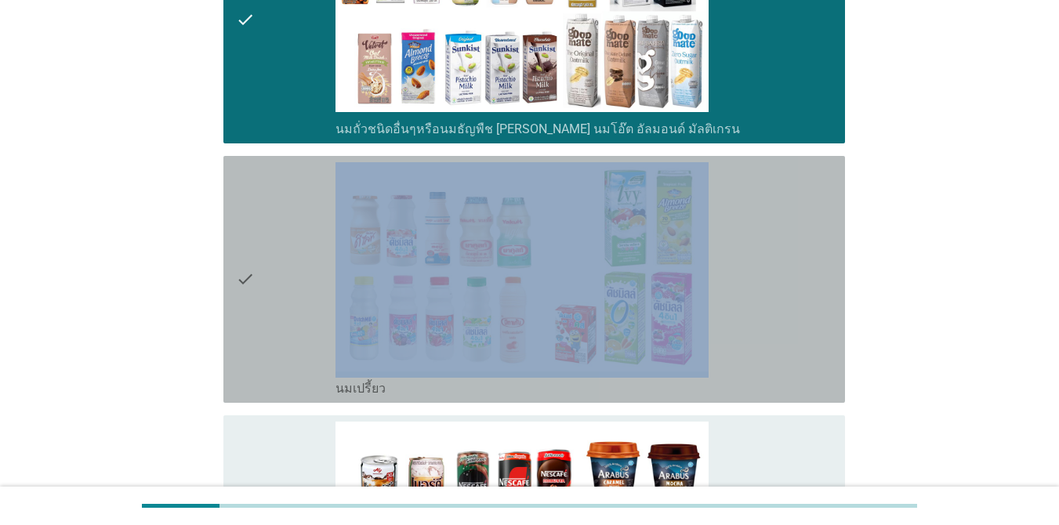
click at [262, 351] on div "check" at bounding box center [286, 279] width 100 height 234
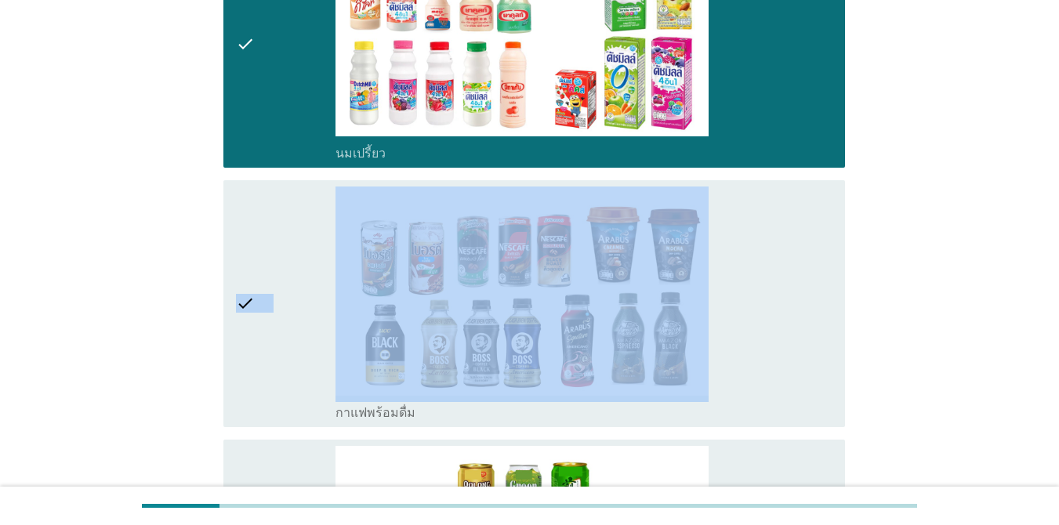
click at [262, 351] on div "check" at bounding box center [286, 303] width 100 height 234
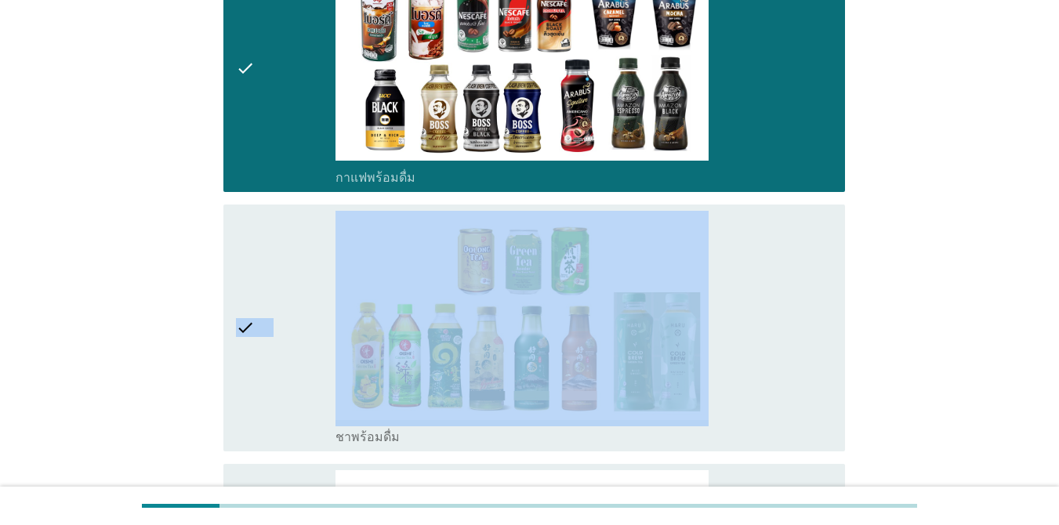
click at [262, 351] on div "check" at bounding box center [286, 328] width 100 height 234
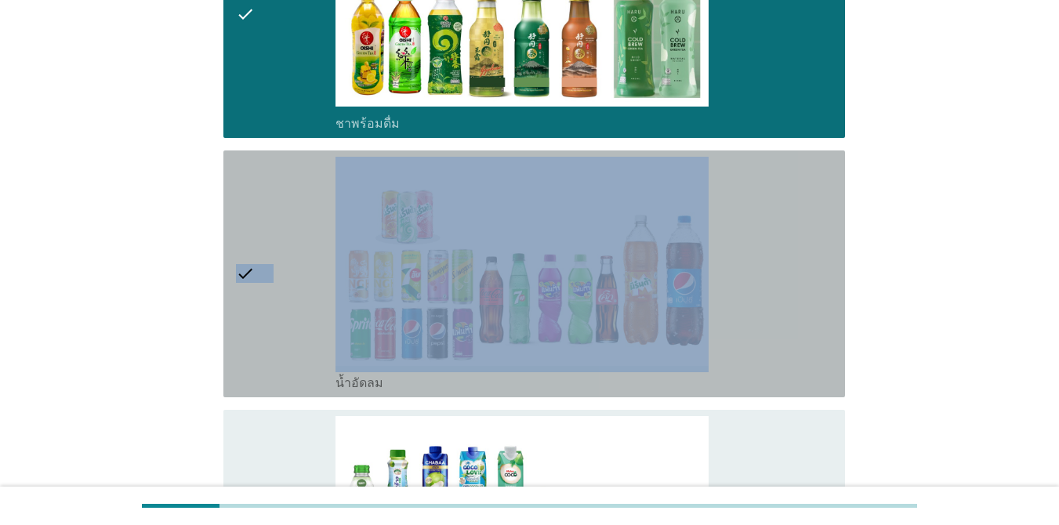
click at [262, 351] on div "check" at bounding box center [286, 274] width 100 height 234
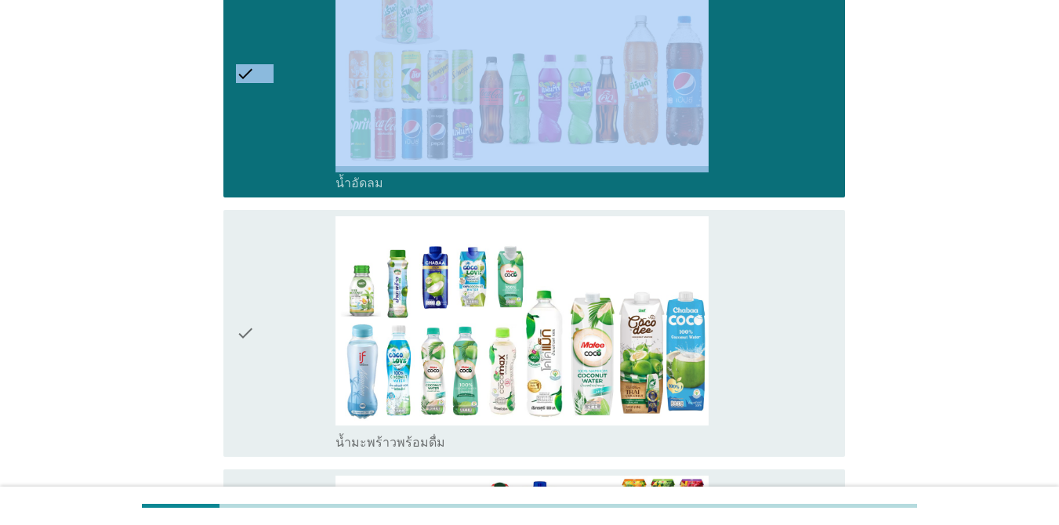
scroll to position [1881, 0]
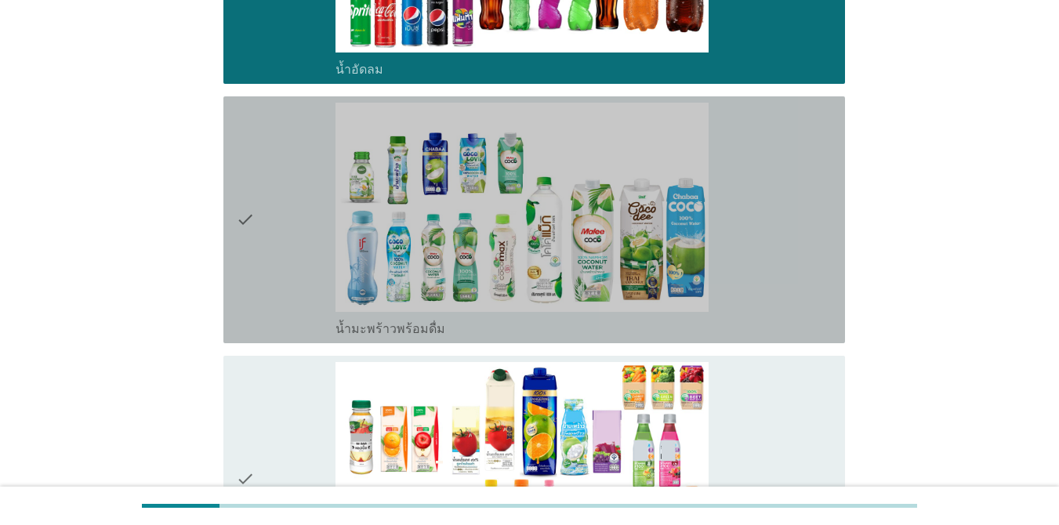
click at [261, 306] on div "check" at bounding box center [286, 220] width 100 height 234
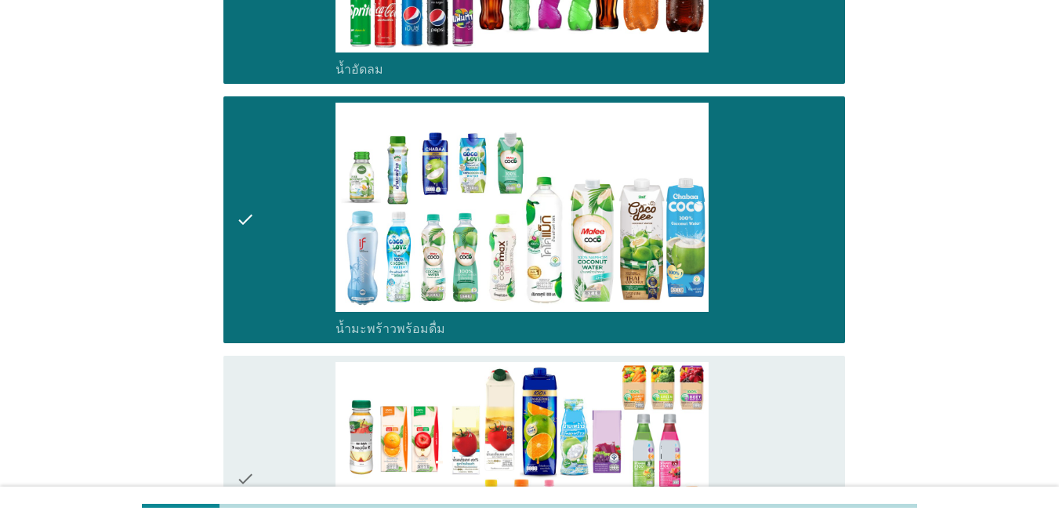
click at [266, 375] on div "check" at bounding box center [286, 479] width 100 height 234
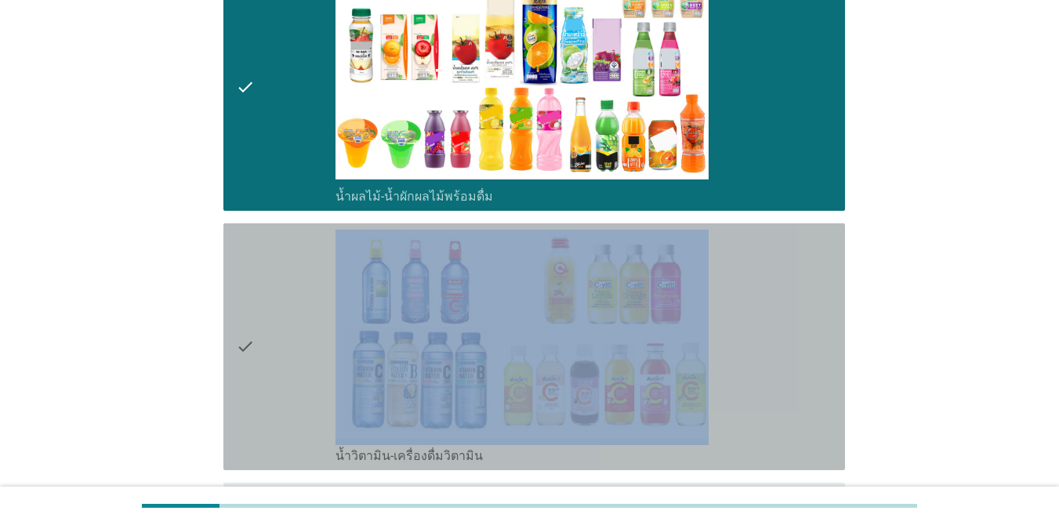
click at [268, 373] on div "check" at bounding box center [286, 347] width 100 height 234
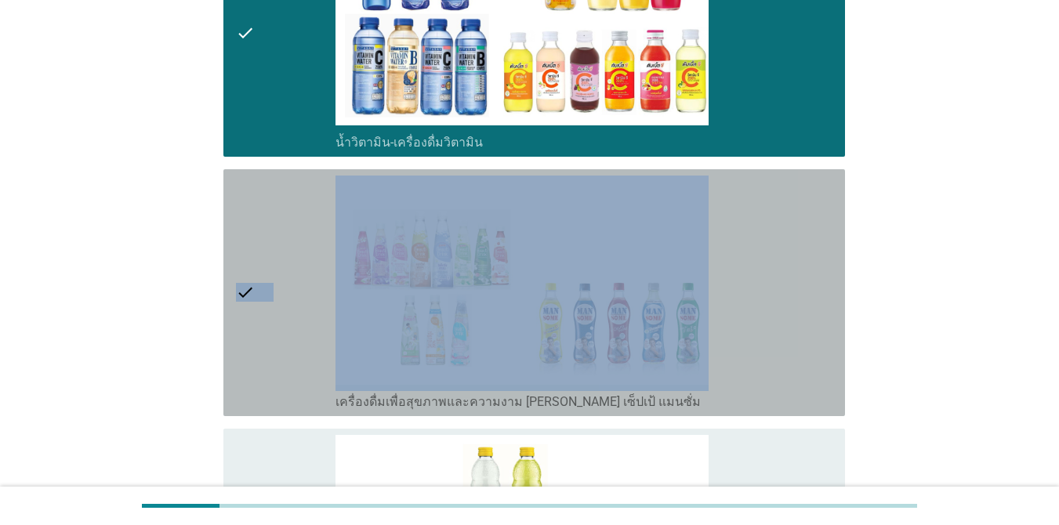
click at [268, 373] on div "check" at bounding box center [286, 293] width 100 height 234
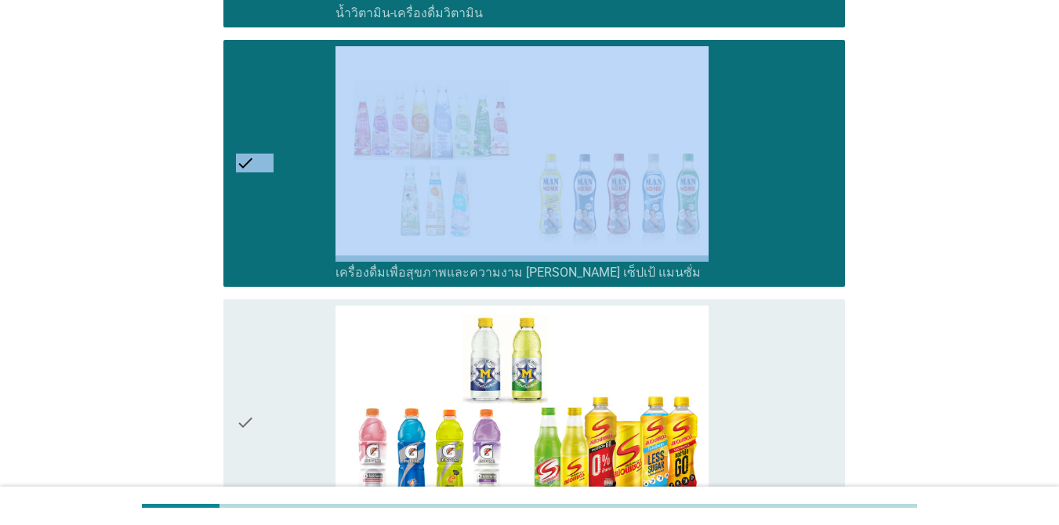
scroll to position [2899, 0]
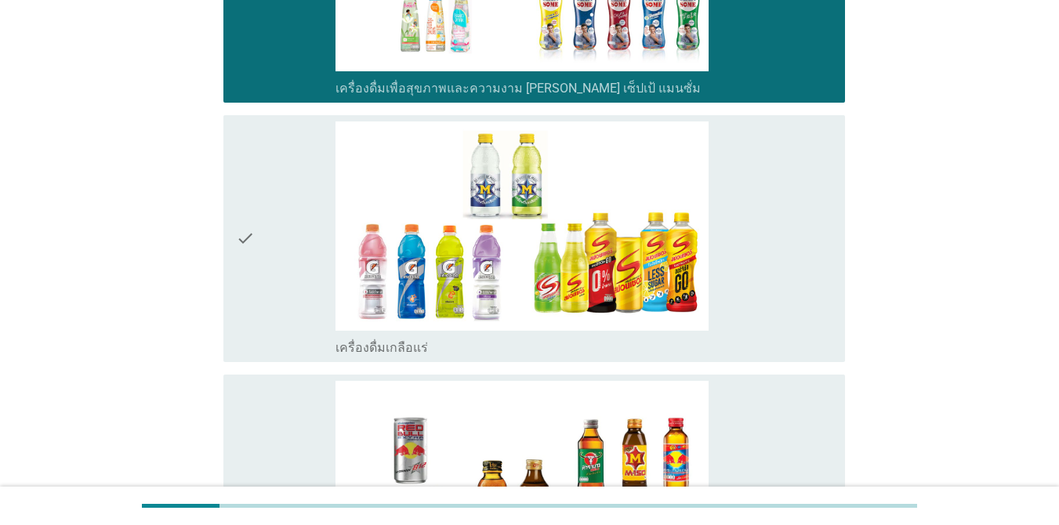
click at [262, 321] on div "check" at bounding box center [286, 238] width 100 height 234
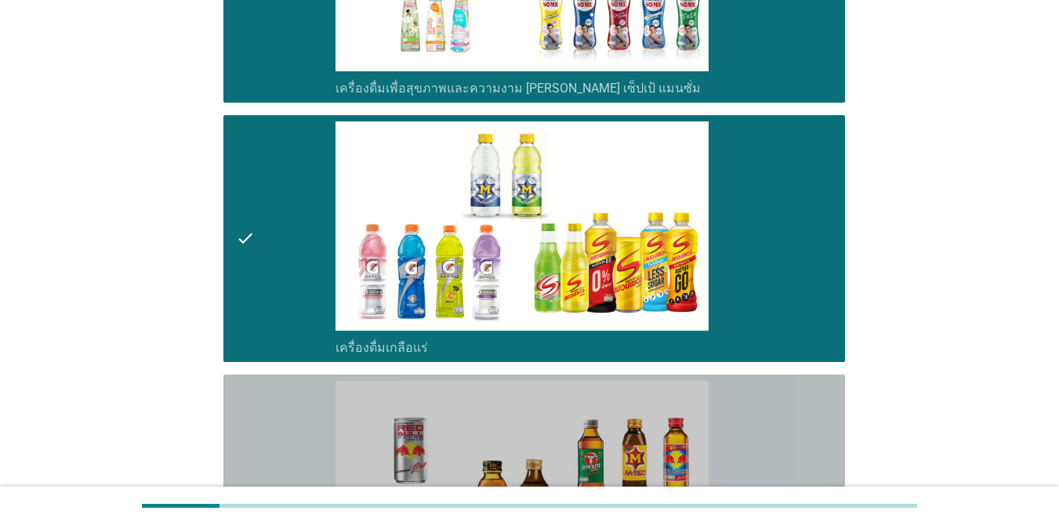
click at [263, 381] on div "check" at bounding box center [286, 498] width 100 height 234
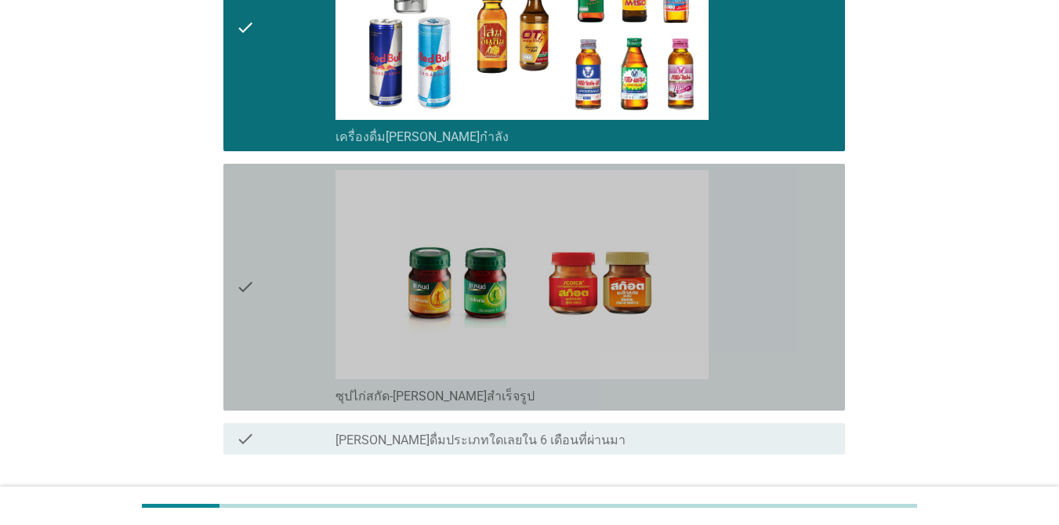
click at [260, 341] on div "check" at bounding box center [286, 287] width 100 height 234
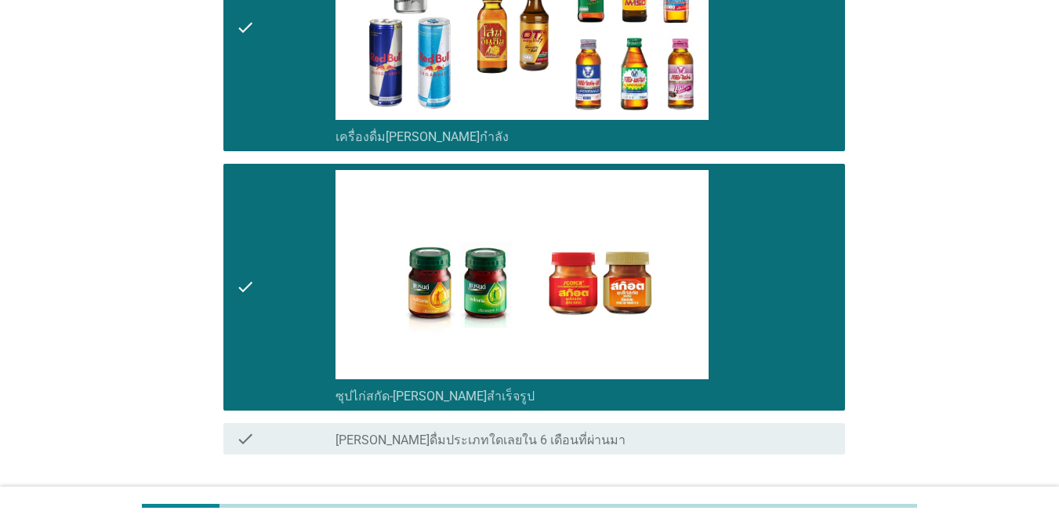
scroll to position [3482, 0]
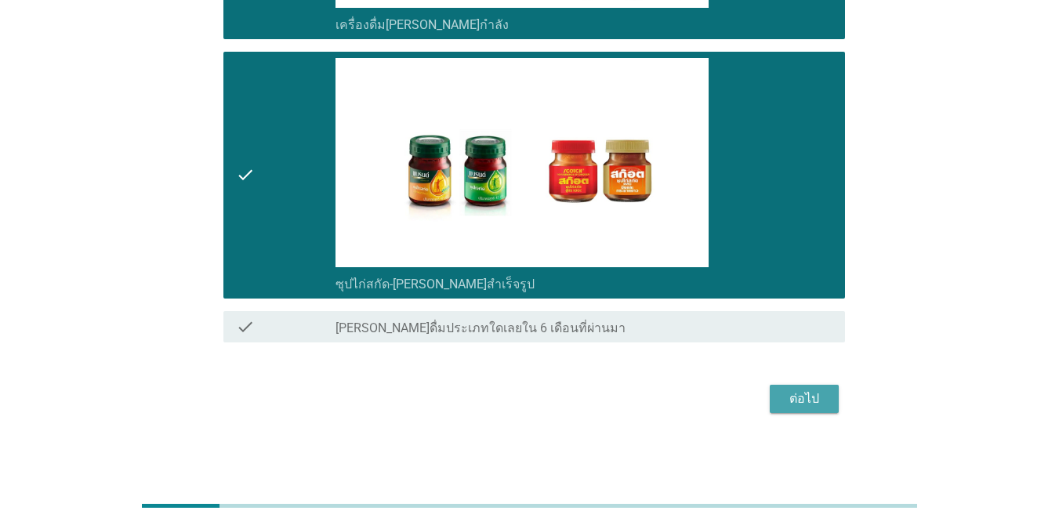
click at [771, 396] on button "ต่อไป" at bounding box center [804, 399] width 69 height 28
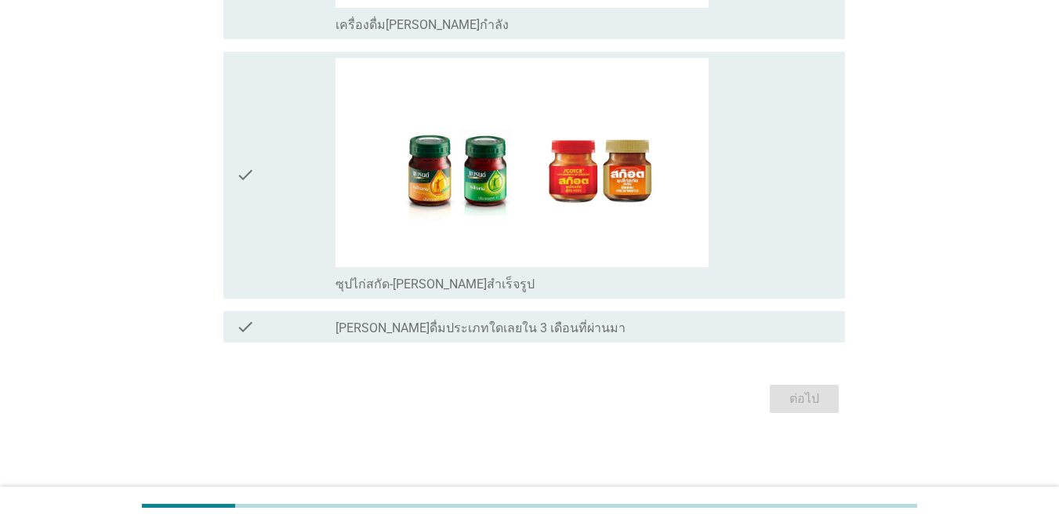
scroll to position [0, 0]
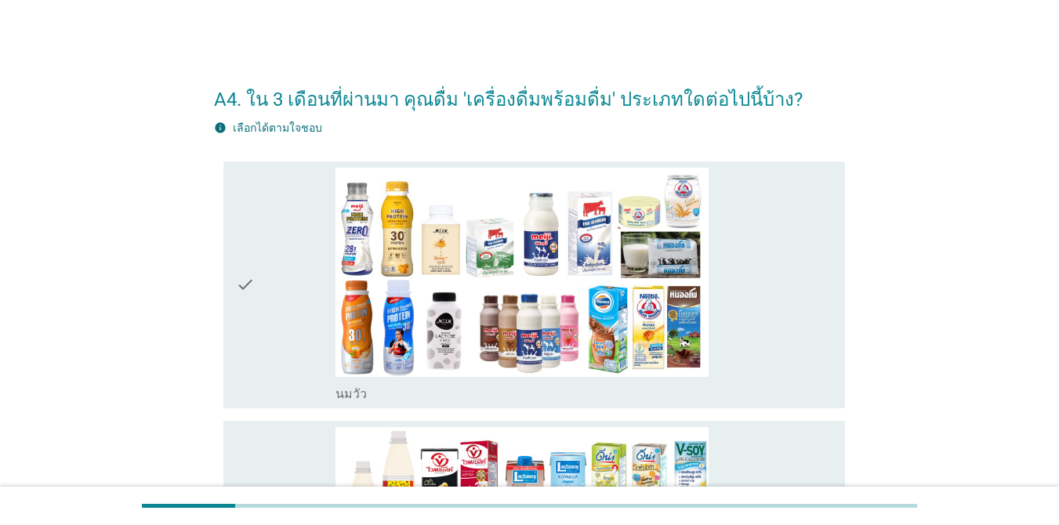
click at [299, 281] on div "check" at bounding box center [286, 285] width 100 height 234
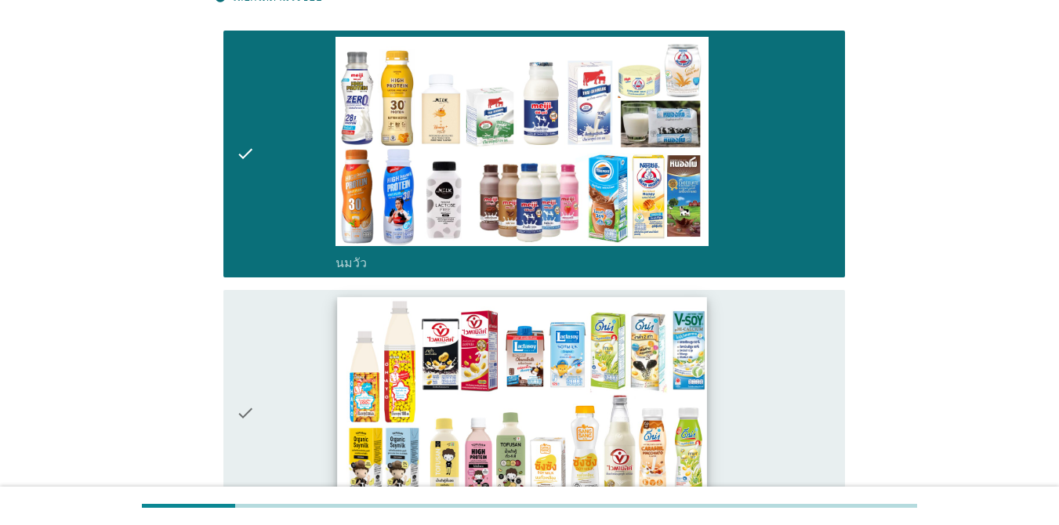
scroll to position [313, 0]
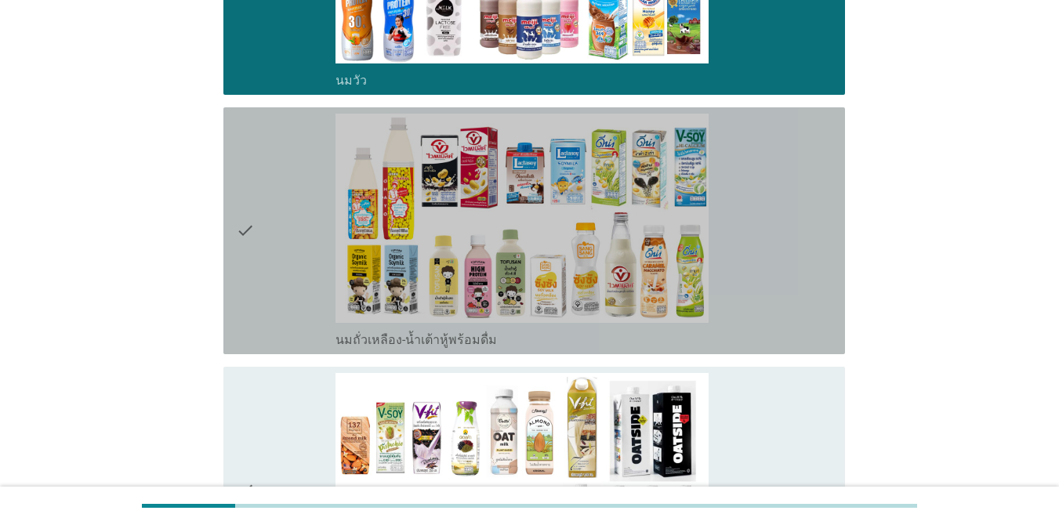
click at [260, 227] on div "check" at bounding box center [286, 231] width 100 height 234
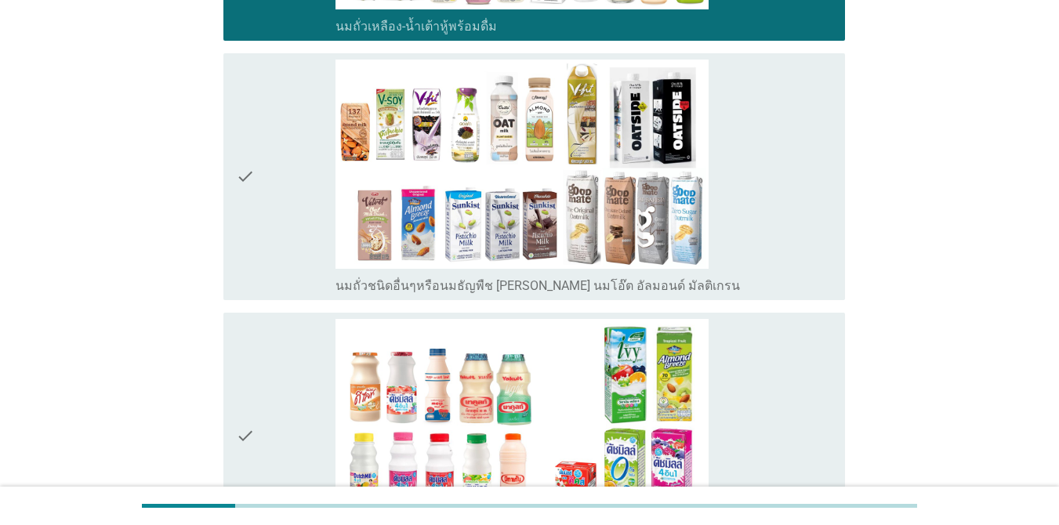
scroll to position [705, 0]
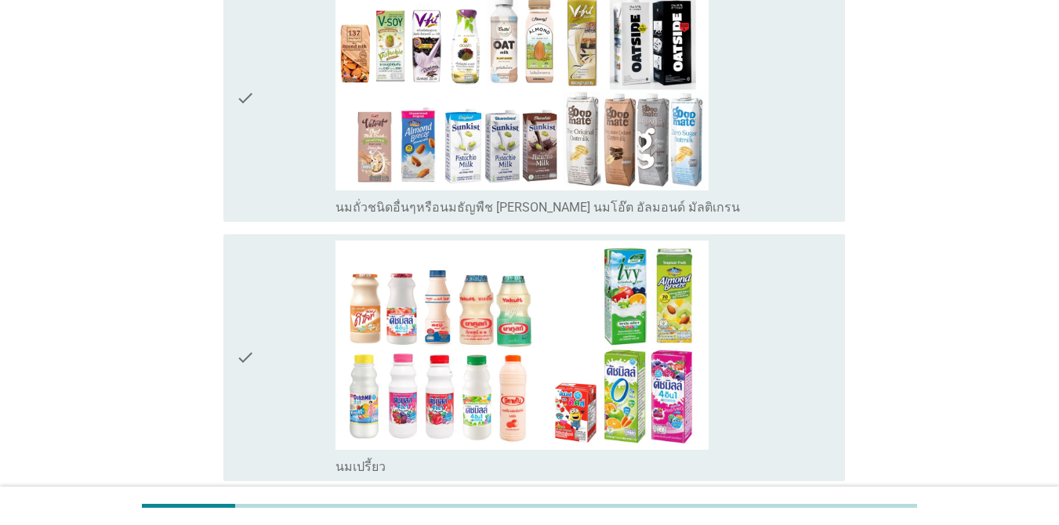
click at [244, 291] on icon "check" at bounding box center [245, 358] width 19 height 234
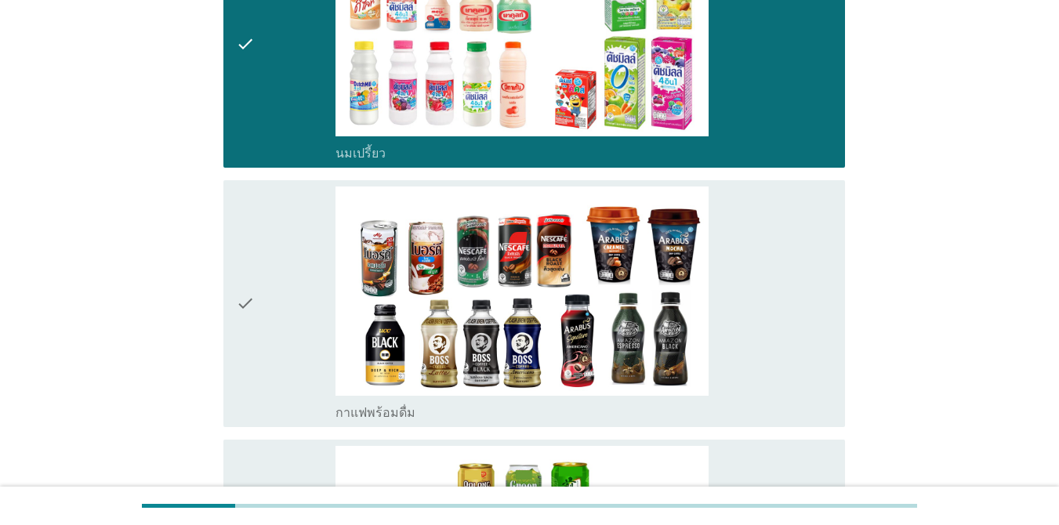
click at [244, 291] on icon "check" at bounding box center [245, 303] width 19 height 234
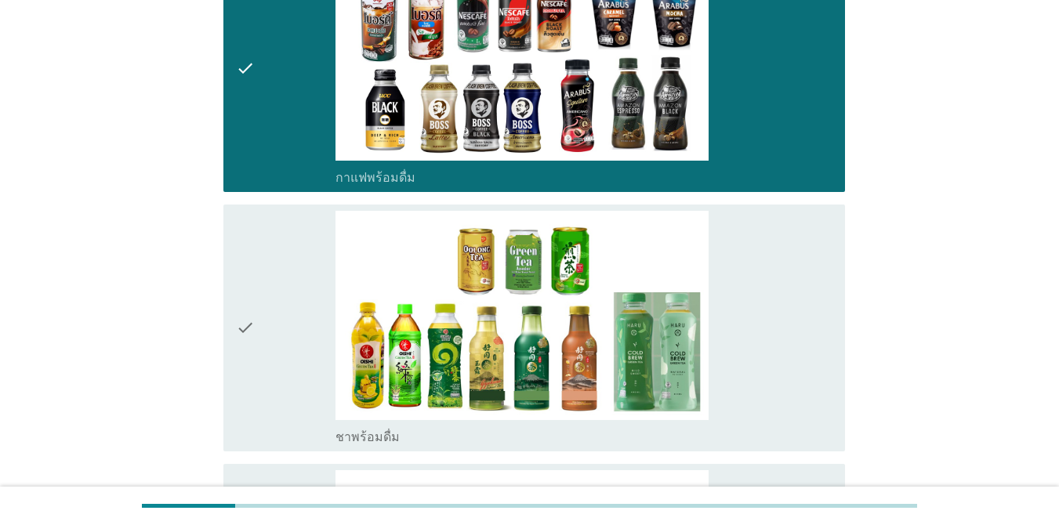
click at [244, 291] on icon "check" at bounding box center [245, 328] width 19 height 234
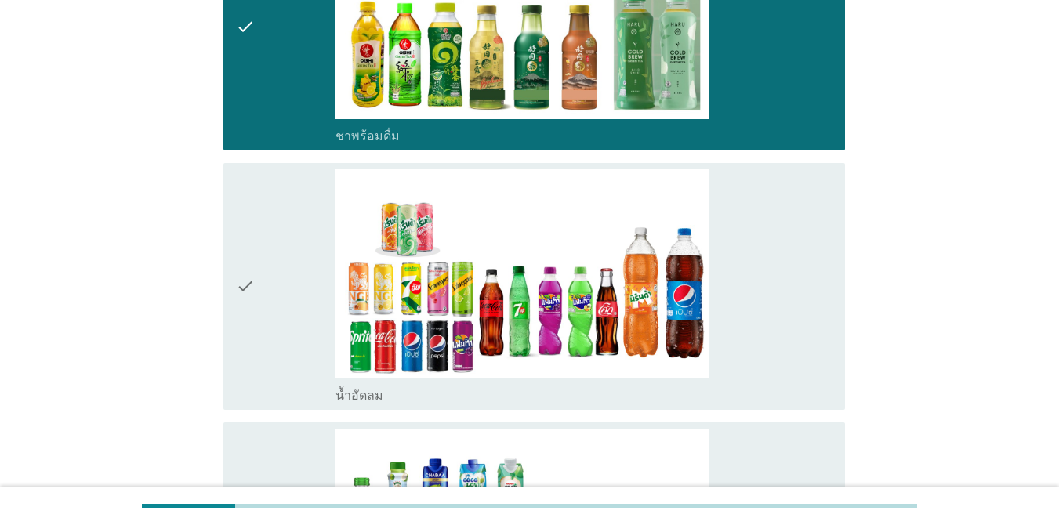
scroll to position [1567, 0]
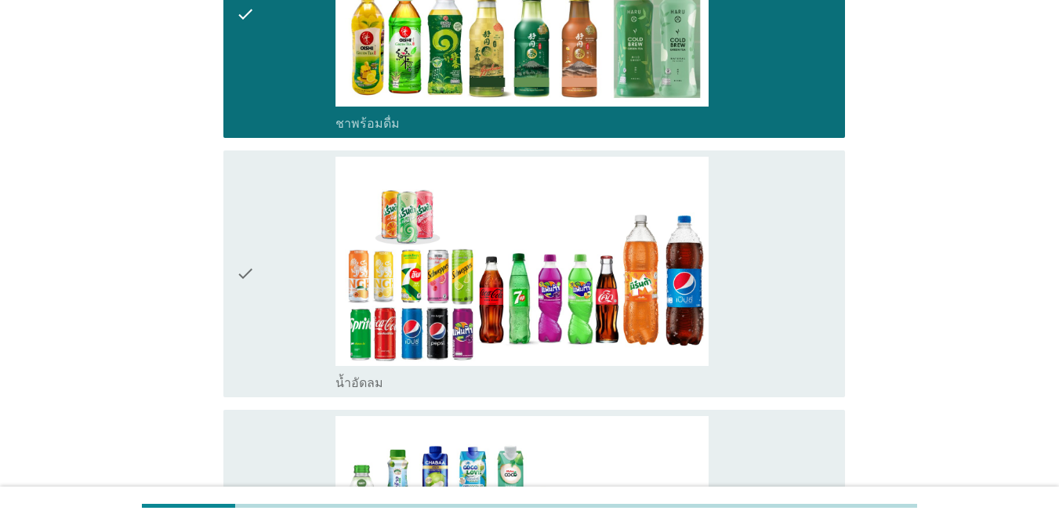
click at [244, 291] on icon "check" at bounding box center [245, 274] width 19 height 234
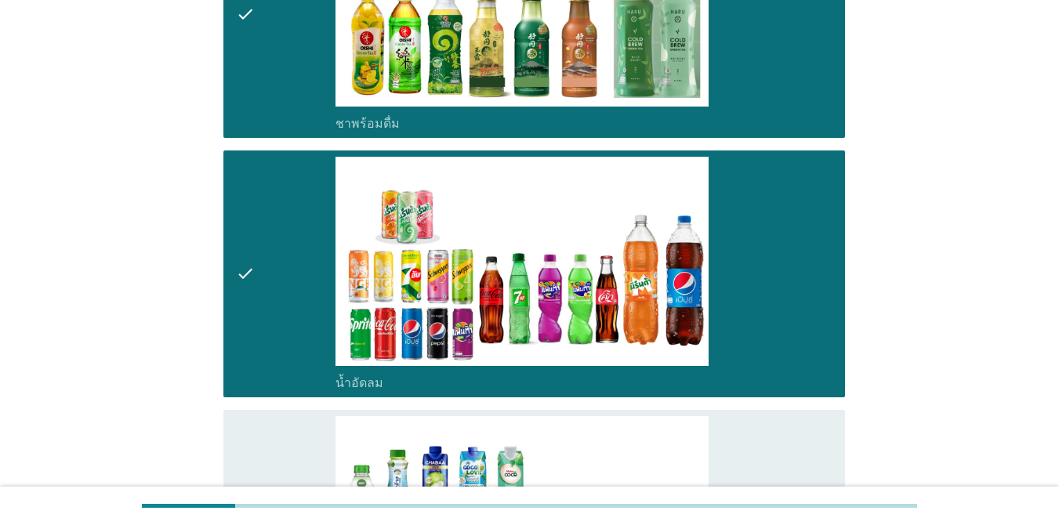
scroll to position [1802, 0]
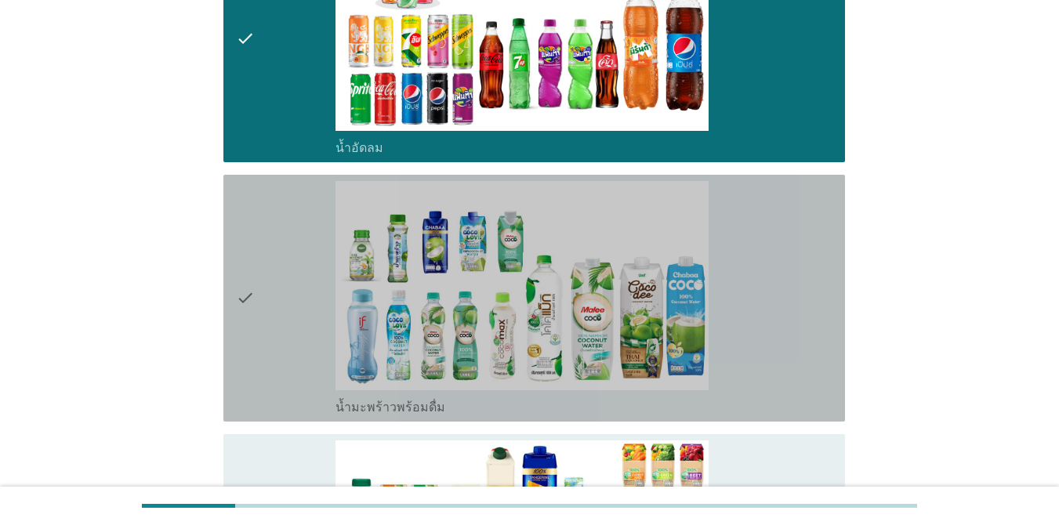
click at [244, 291] on icon "check" at bounding box center [245, 298] width 19 height 234
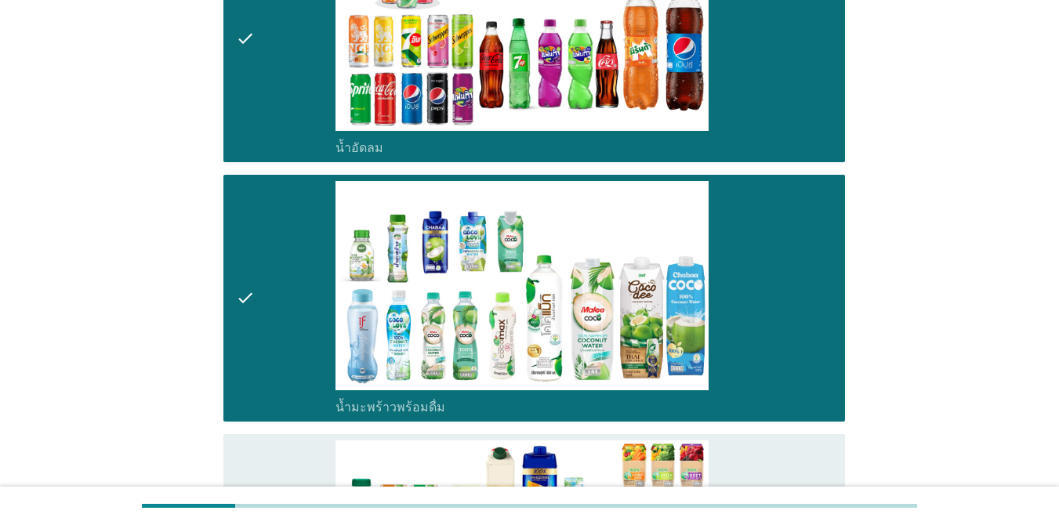
scroll to position [2116, 0]
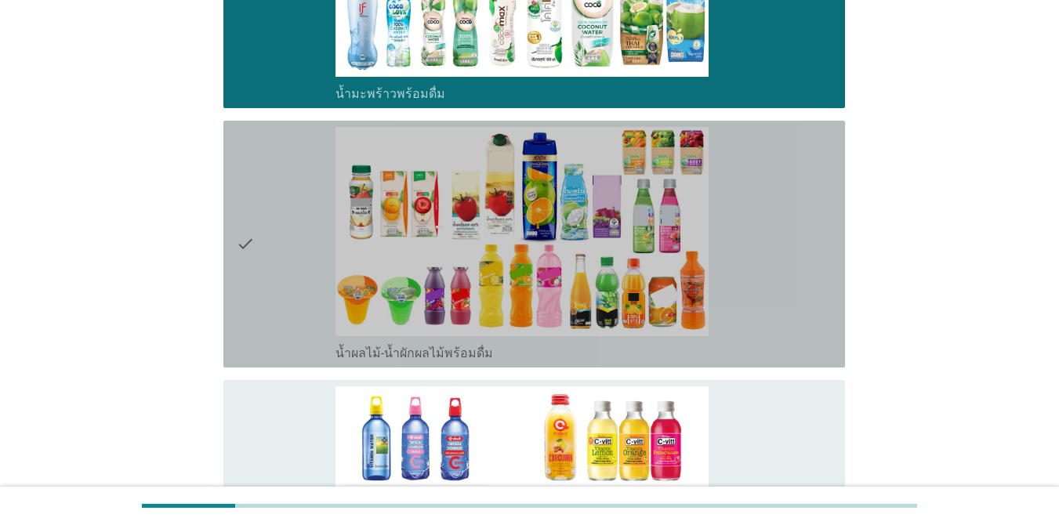
click at [244, 291] on icon "check" at bounding box center [245, 244] width 19 height 234
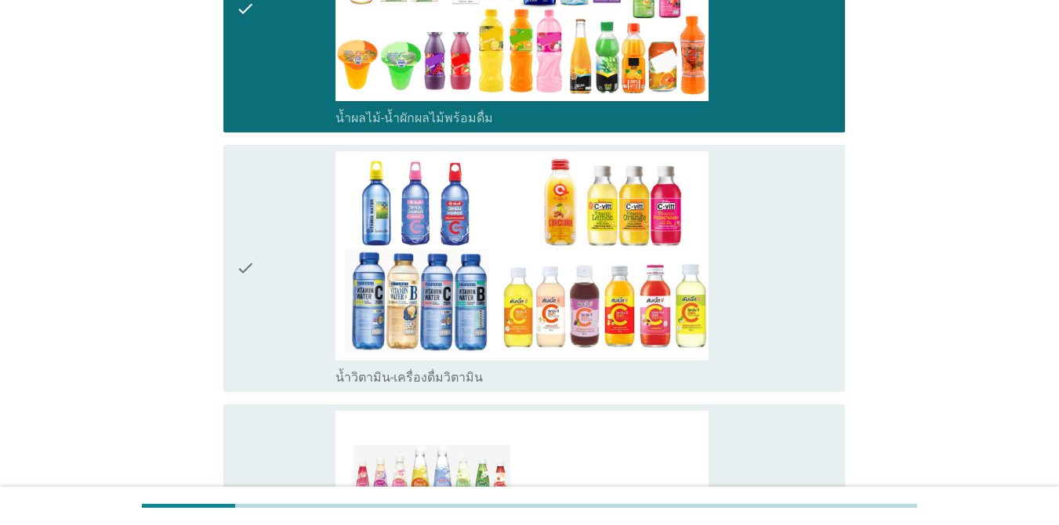
click at [244, 292] on icon "check" at bounding box center [245, 268] width 19 height 234
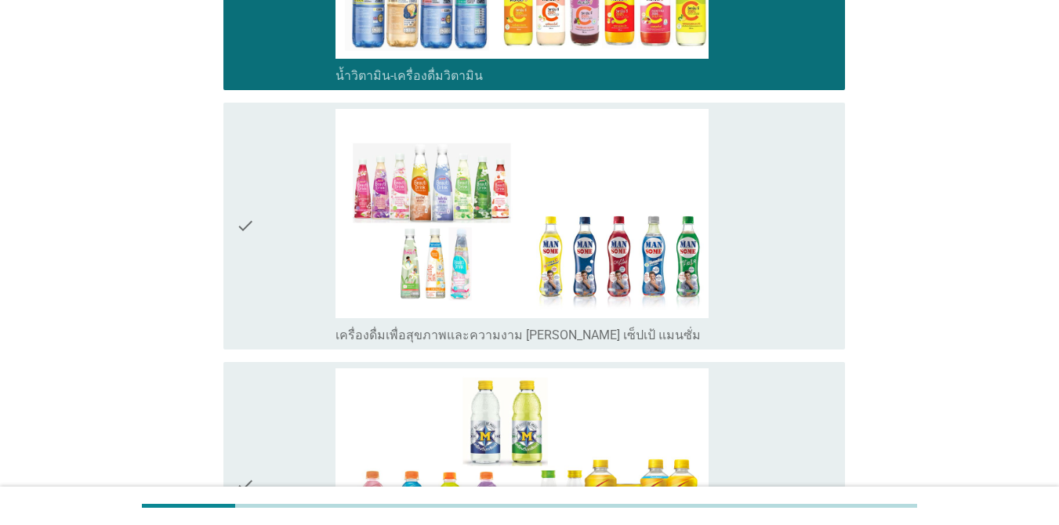
scroll to position [2664, 0]
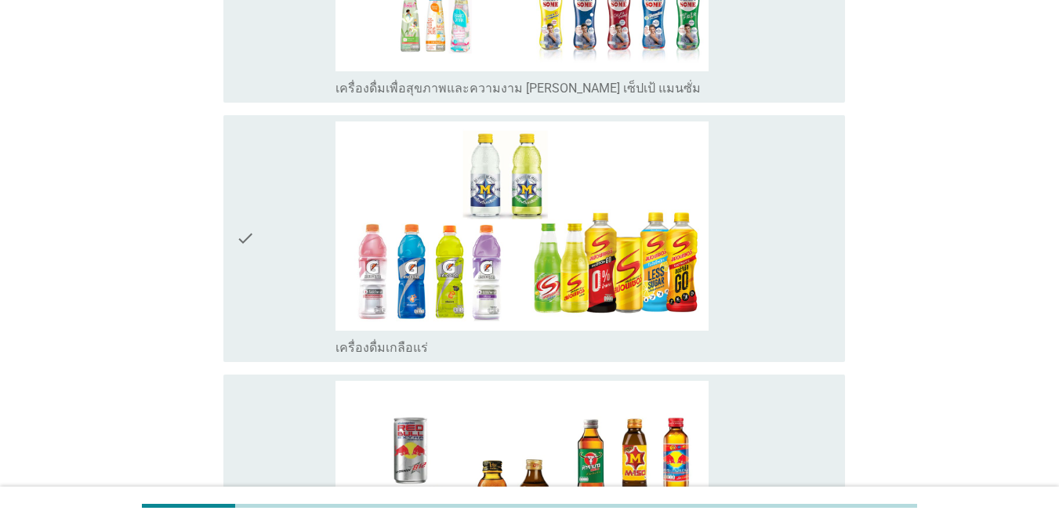
click at [245, 293] on icon "check" at bounding box center [245, 238] width 19 height 234
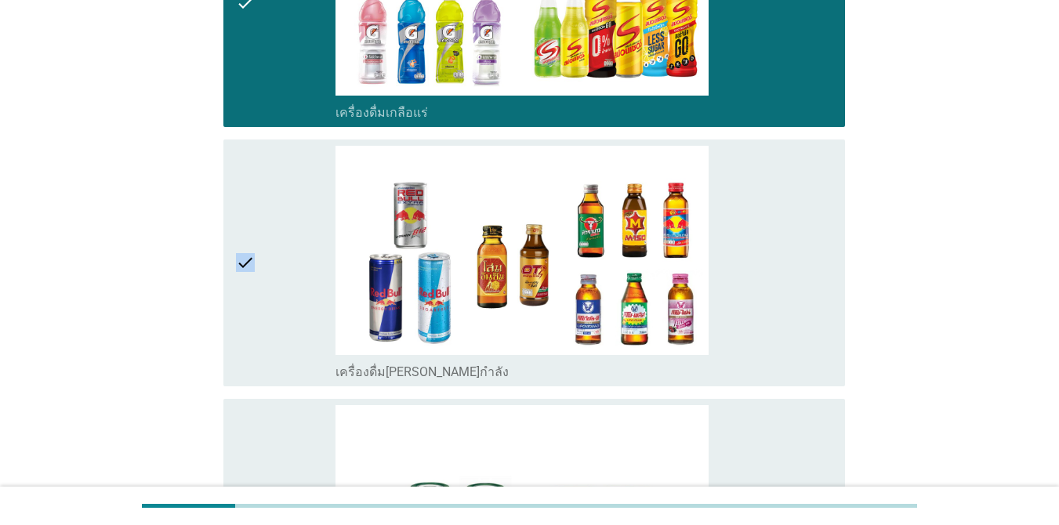
click at [245, 293] on icon "check" at bounding box center [245, 263] width 19 height 234
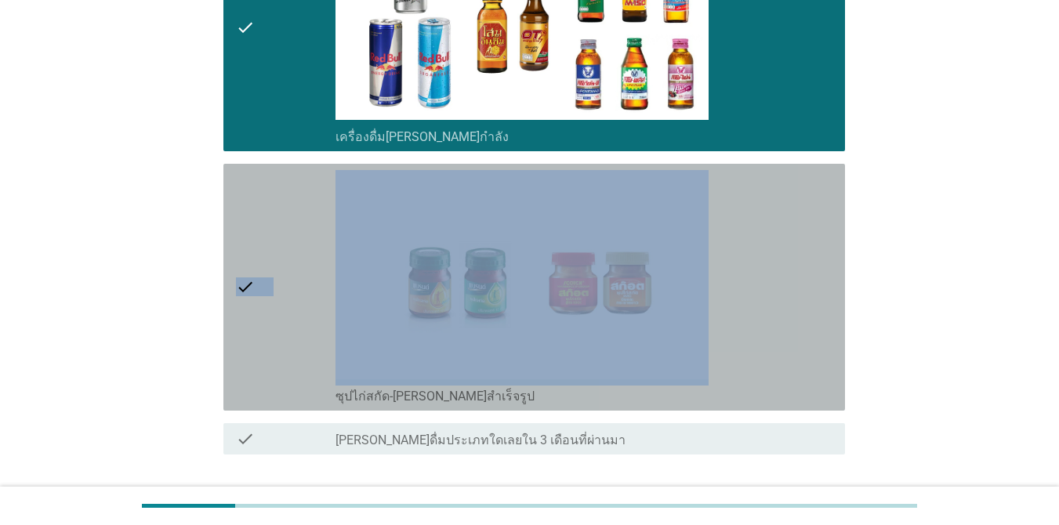
click at [245, 293] on icon "check" at bounding box center [245, 287] width 19 height 234
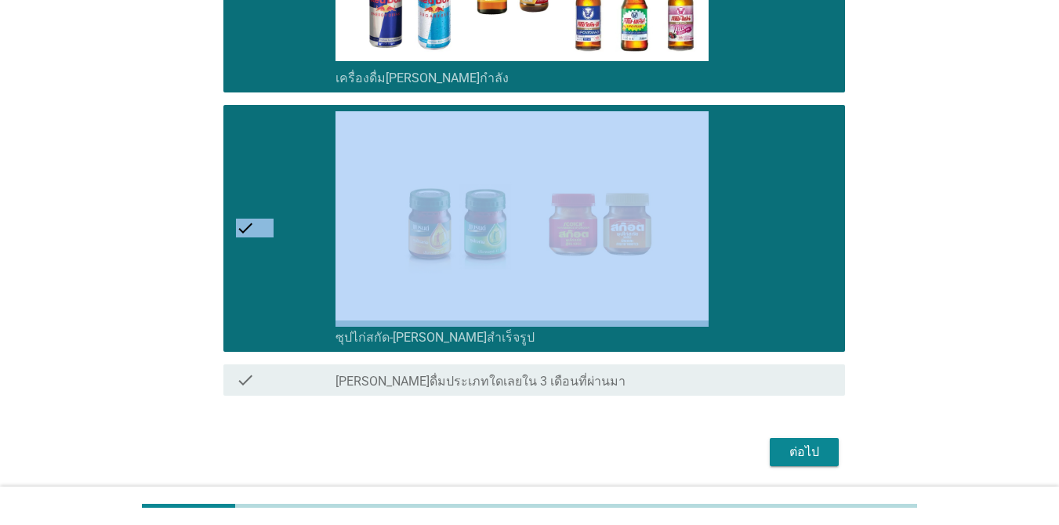
scroll to position [3482, 0]
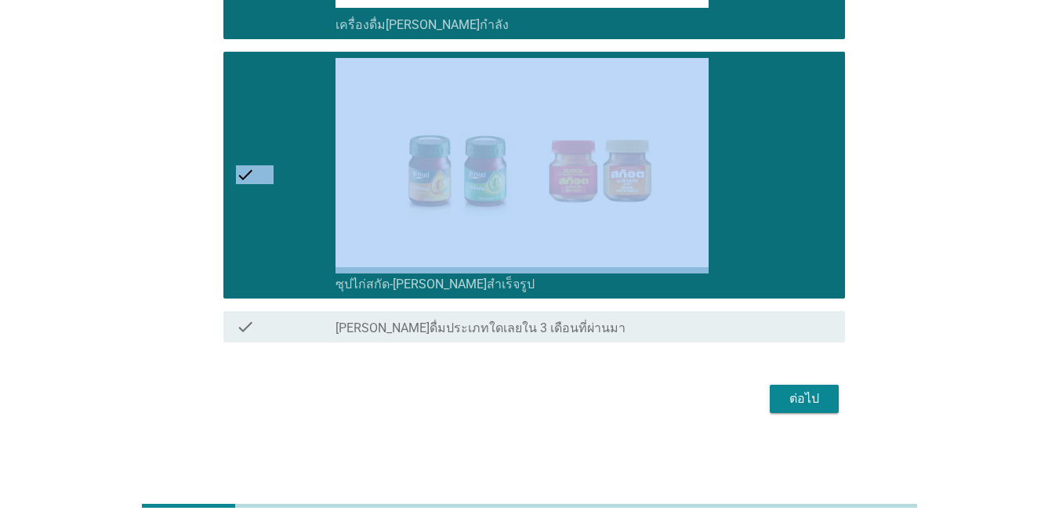
click at [771, 406] on button "ต่อไป" at bounding box center [804, 399] width 69 height 28
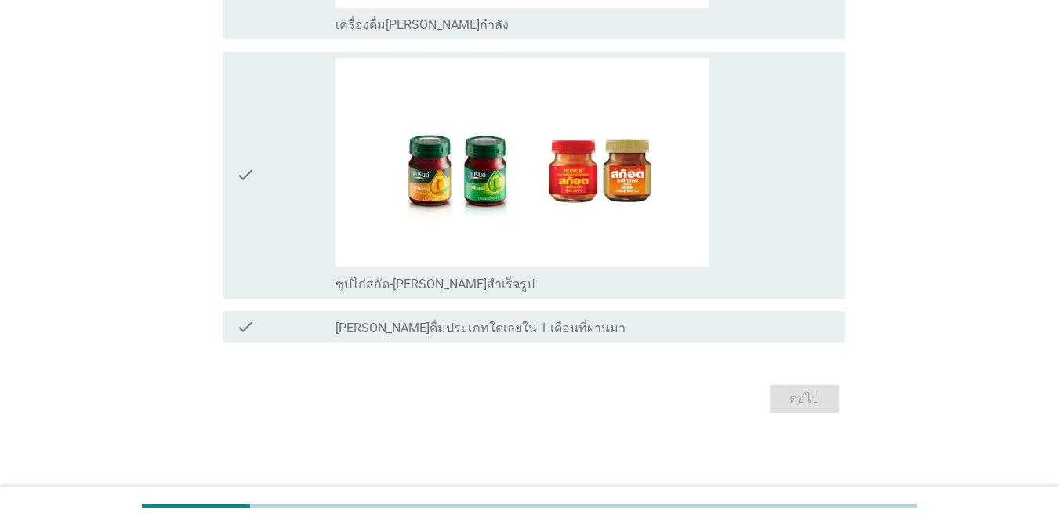
scroll to position [0, 0]
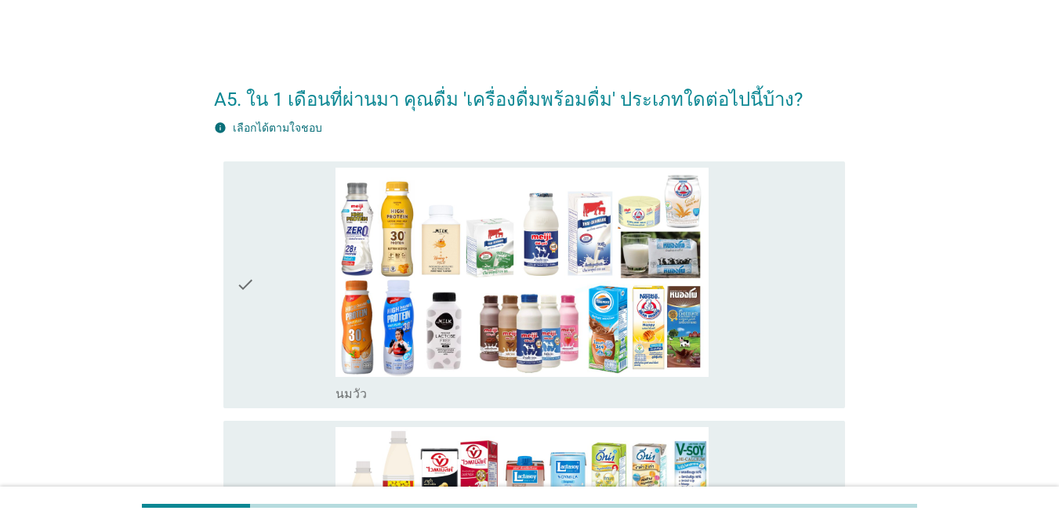
click at [254, 310] on icon "check" at bounding box center [245, 285] width 19 height 234
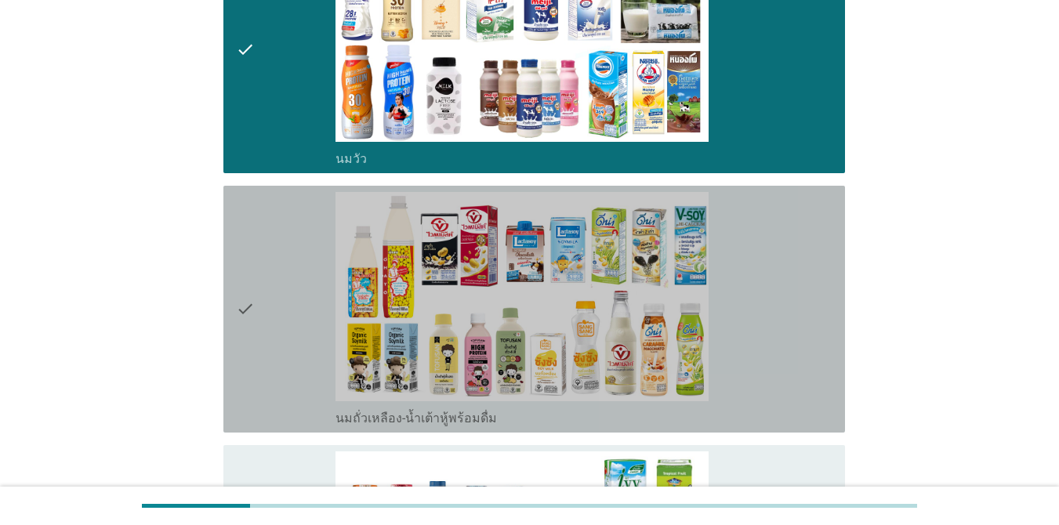
click at [252, 310] on icon "check" at bounding box center [245, 309] width 19 height 234
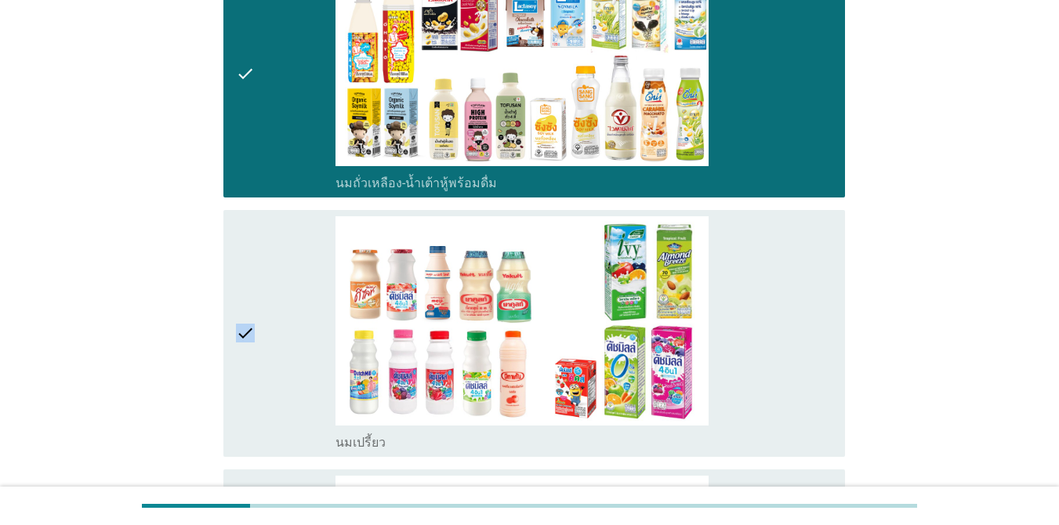
click at [252, 310] on icon "check" at bounding box center [245, 333] width 19 height 234
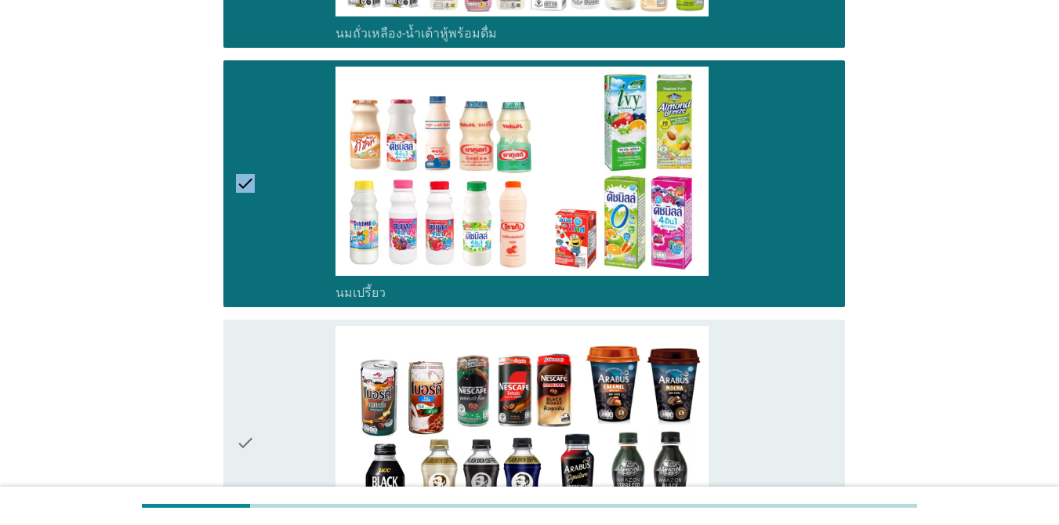
scroll to position [862, 0]
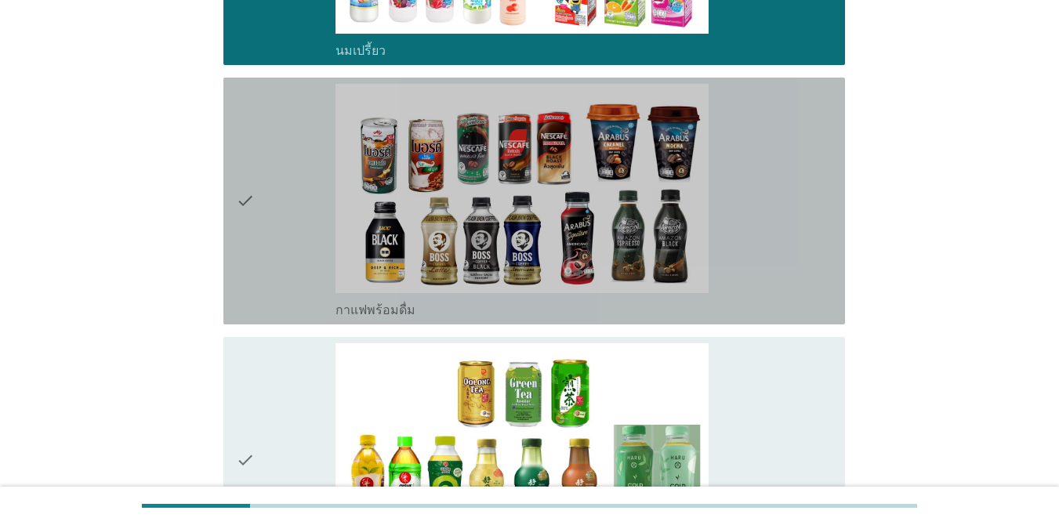
click at [242, 240] on icon "check" at bounding box center [245, 201] width 19 height 234
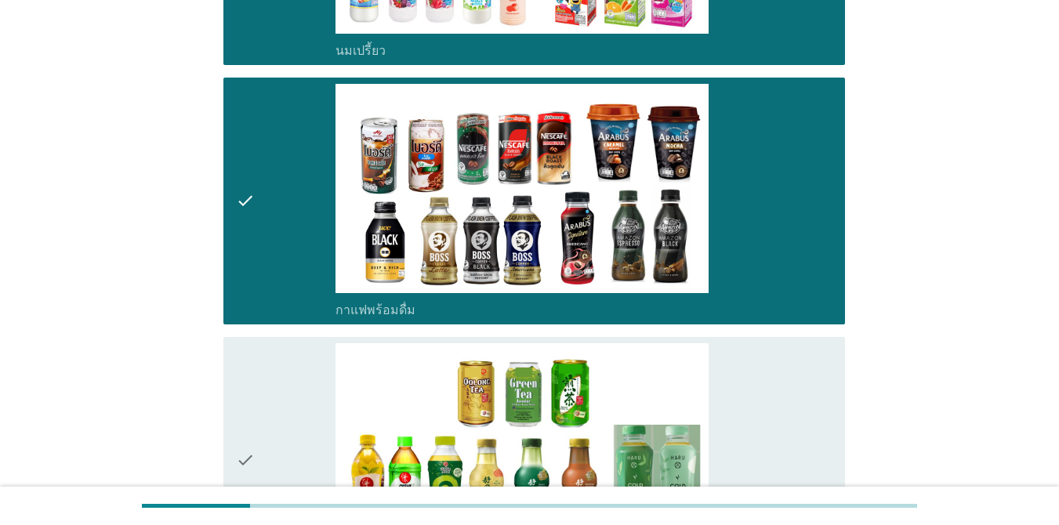
click at [253, 402] on icon "check" at bounding box center [245, 460] width 19 height 234
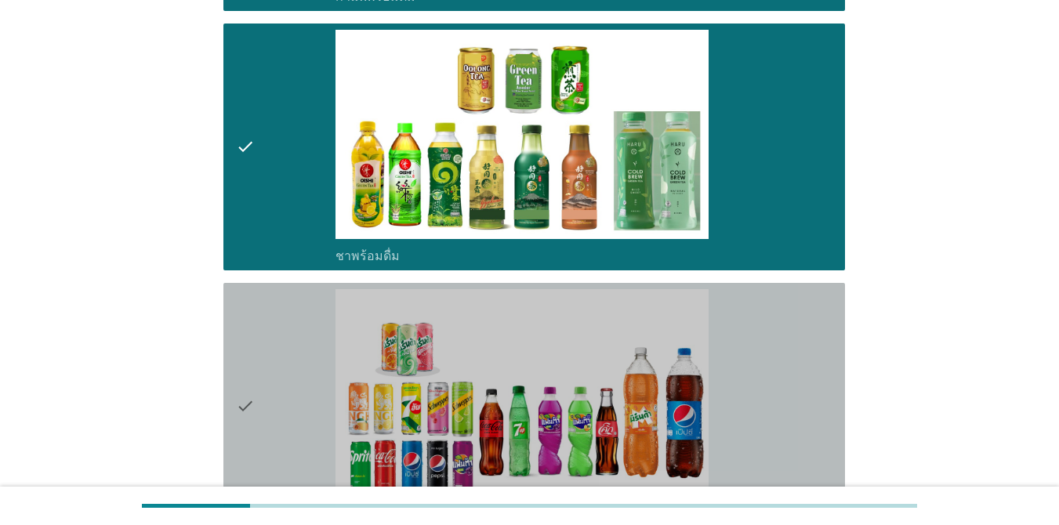
click at [257, 389] on div "check" at bounding box center [286, 406] width 100 height 234
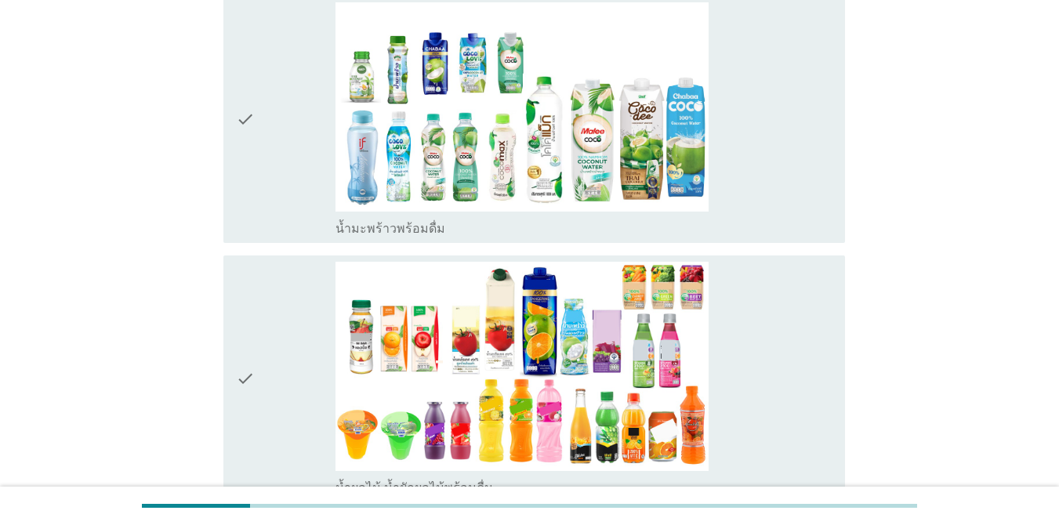
scroll to position [1724, 0]
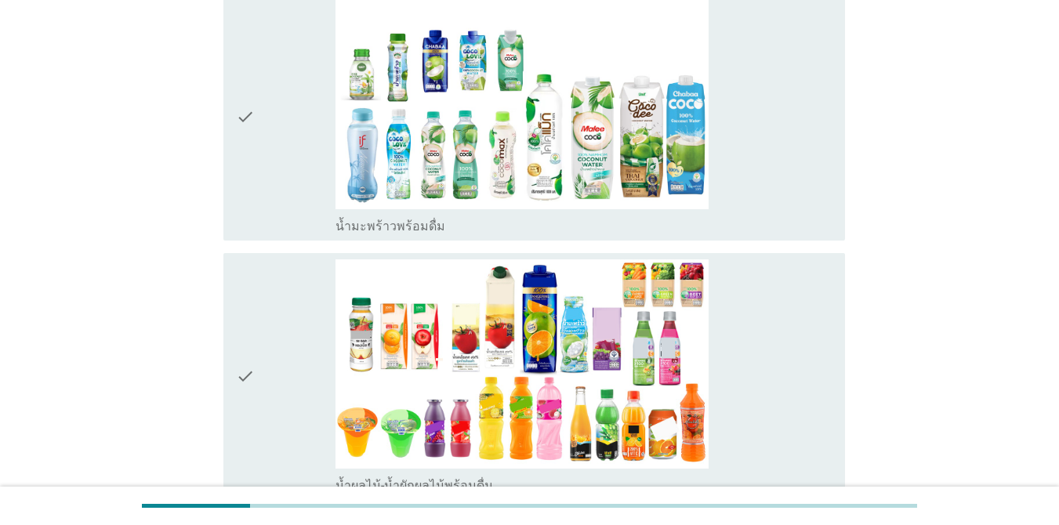
click at [243, 183] on icon "check" at bounding box center [245, 117] width 19 height 234
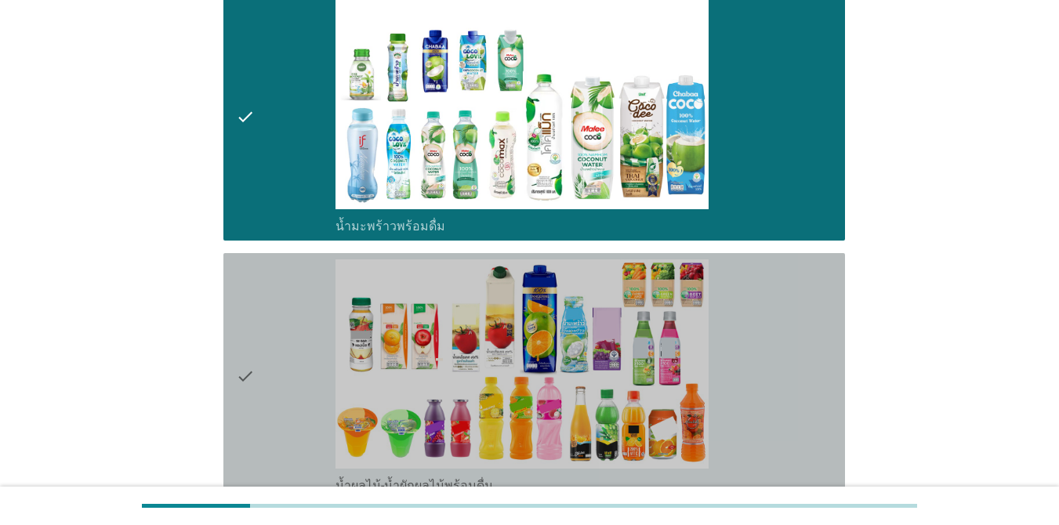
click at [238, 299] on icon "check" at bounding box center [245, 376] width 19 height 234
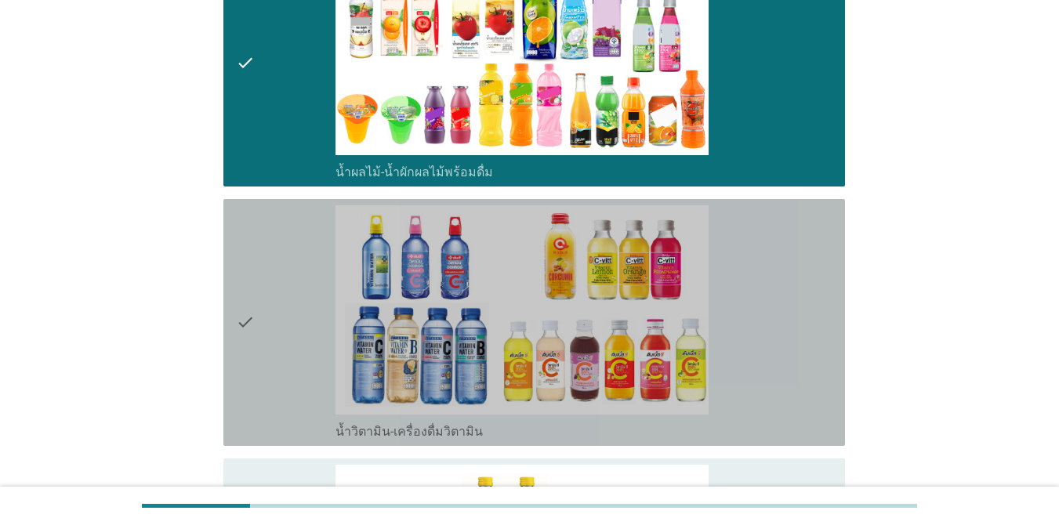
click at [240, 299] on icon "check" at bounding box center [245, 322] width 19 height 234
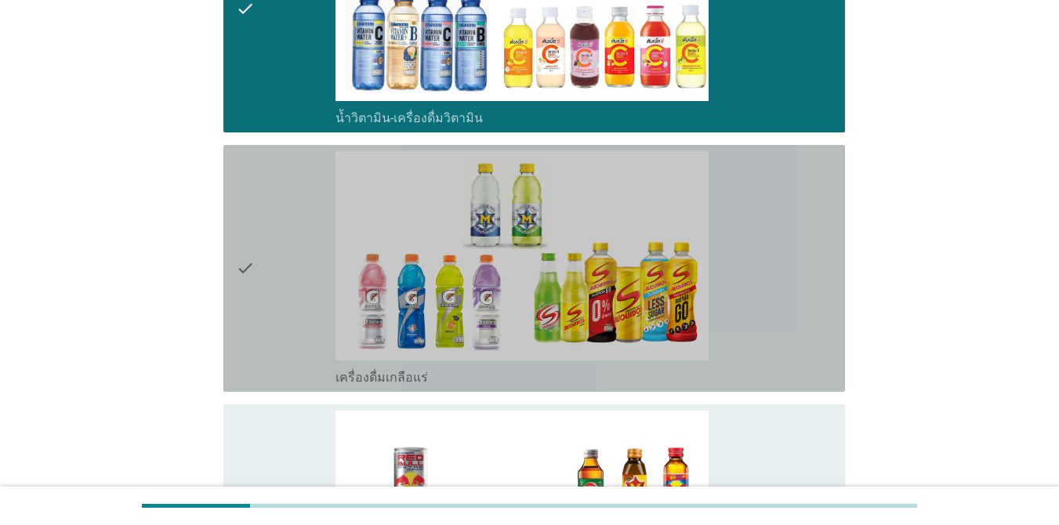
click at [240, 299] on icon "check" at bounding box center [245, 268] width 19 height 234
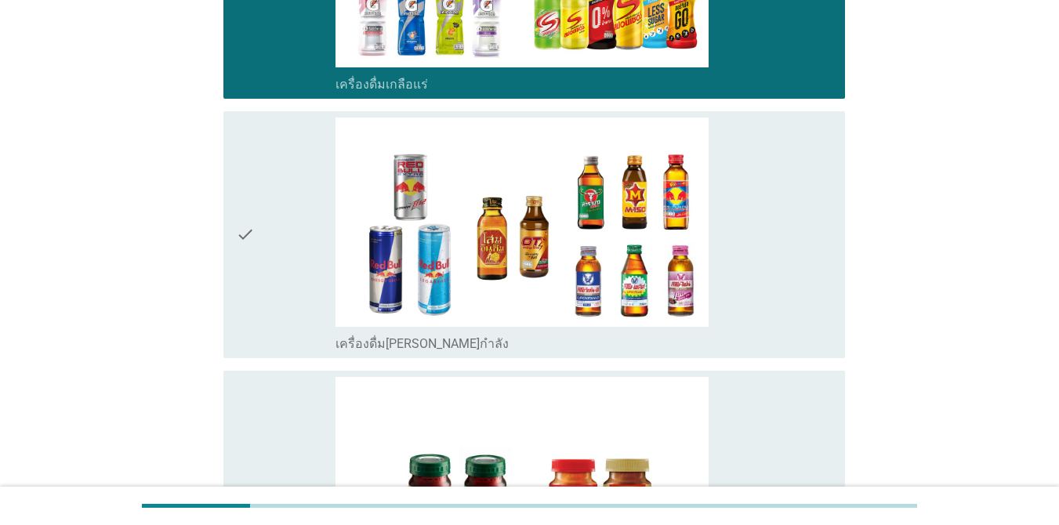
scroll to position [2664, 0]
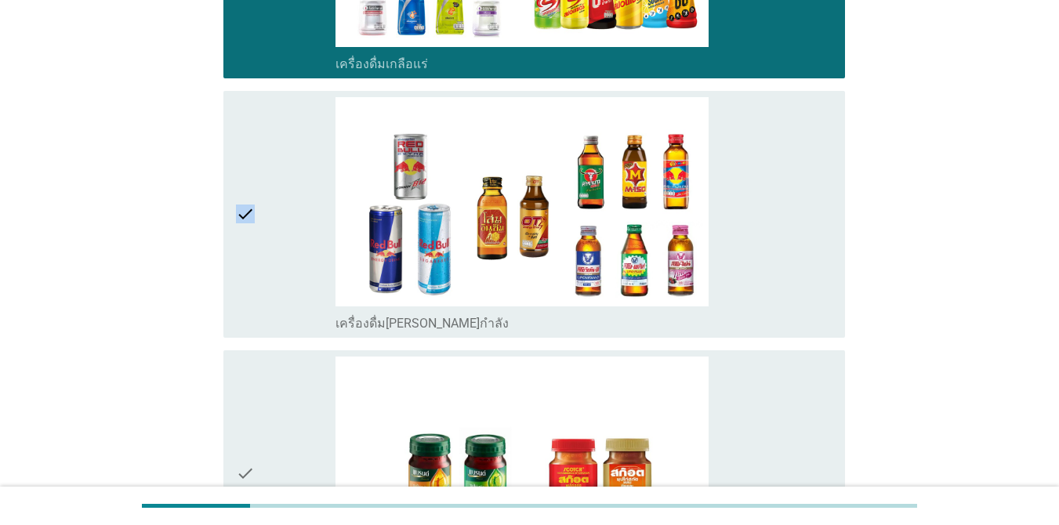
click at [240, 299] on icon "check" at bounding box center [245, 214] width 19 height 234
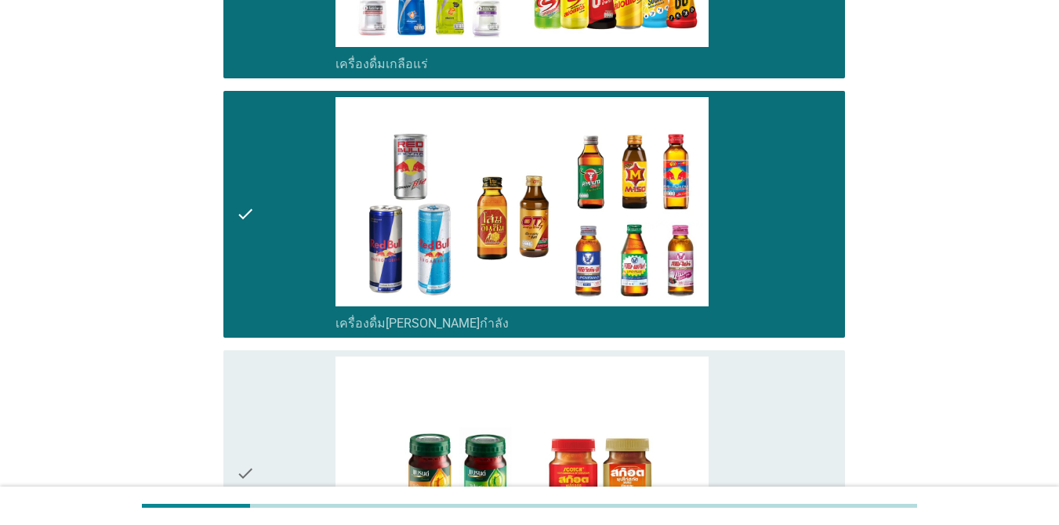
click at [257, 390] on div "check" at bounding box center [286, 474] width 100 height 234
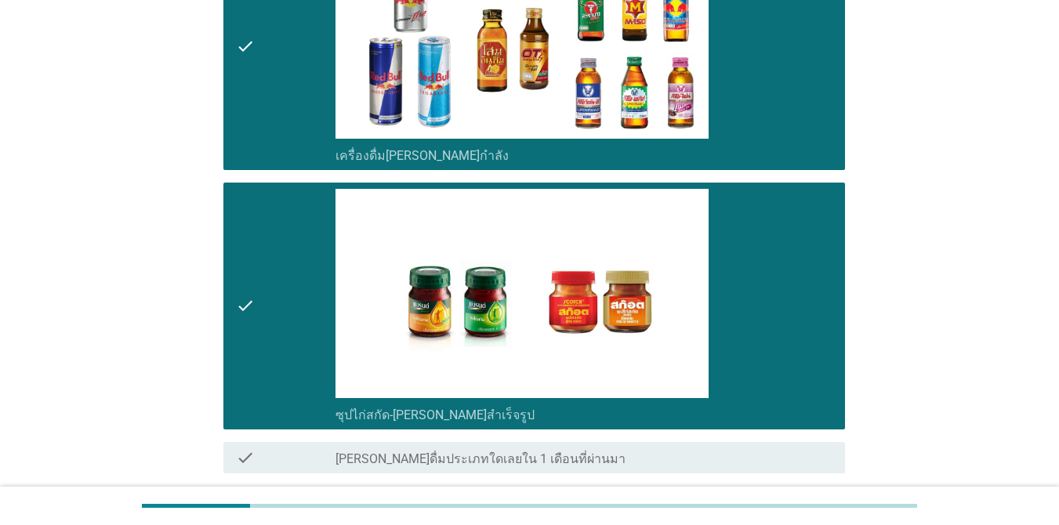
scroll to position [2963, 0]
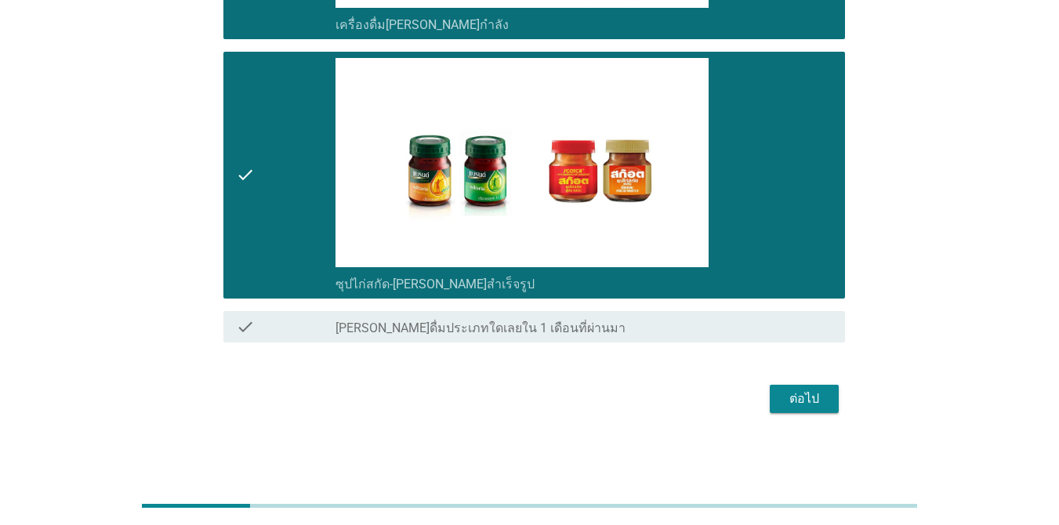
click at [771, 404] on div "ต่อไป" at bounding box center [804, 398] width 44 height 19
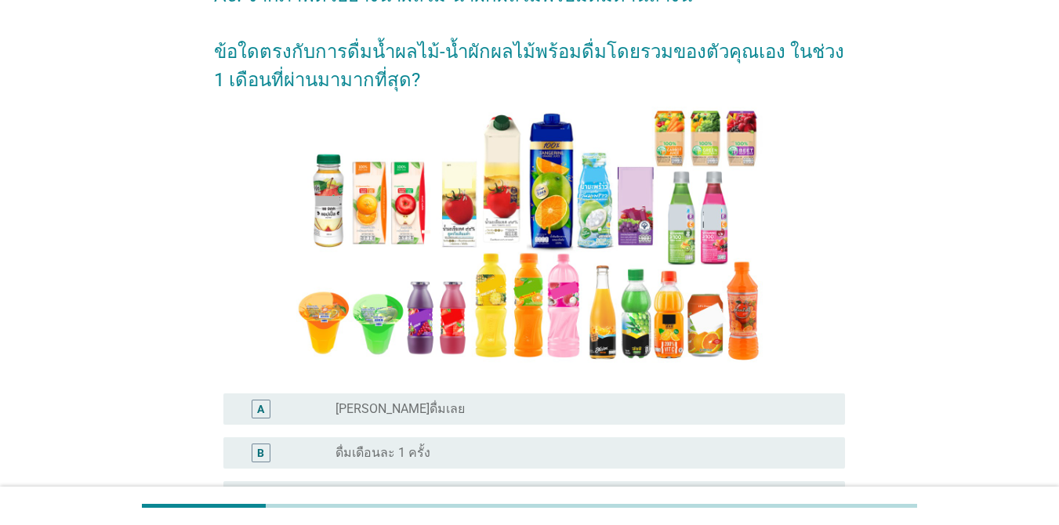
scroll to position [313, 0]
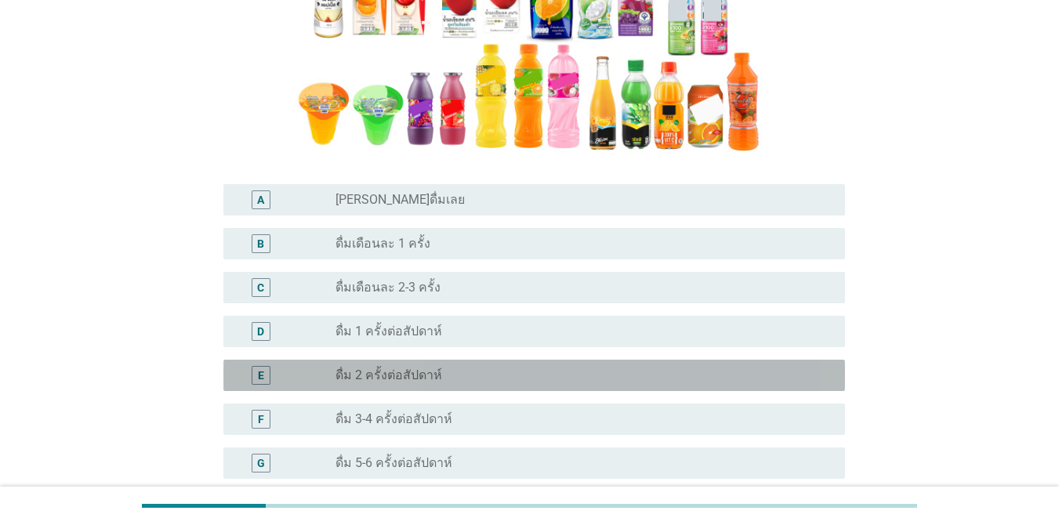
click at [554, 378] on div "radio_button_unchecked ดื่ม 2 ครั้งต่อสัปดาห์" at bounding box center [577, 376] width 484 height 16
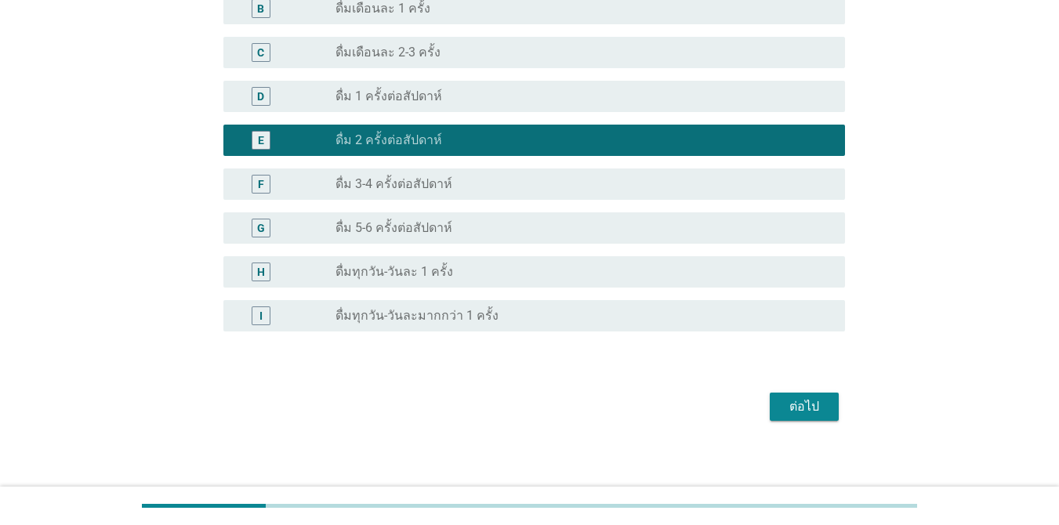
scroll to position [557, 0]
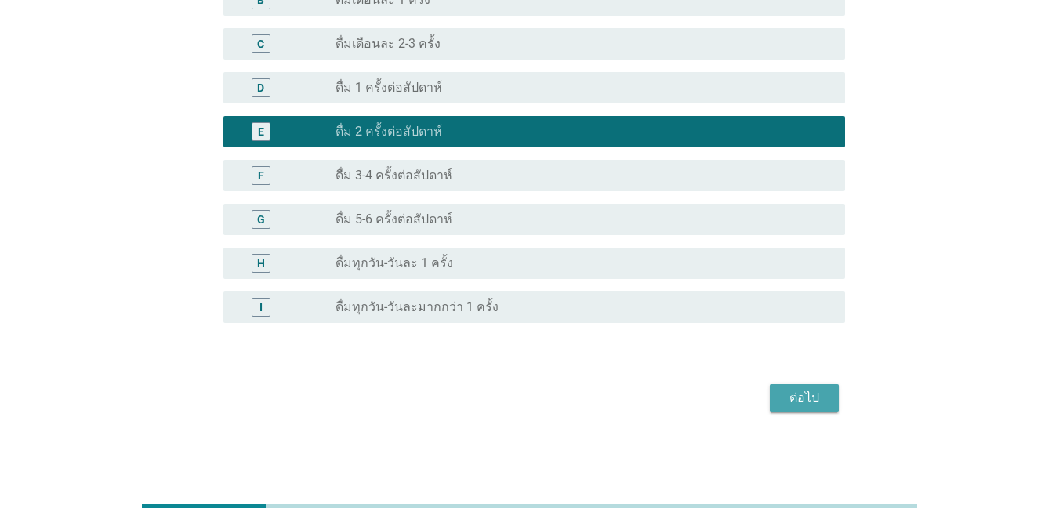
click at [771, 404] on div "ต่อไป" at bounding box center [804, 398] width 44 height 19
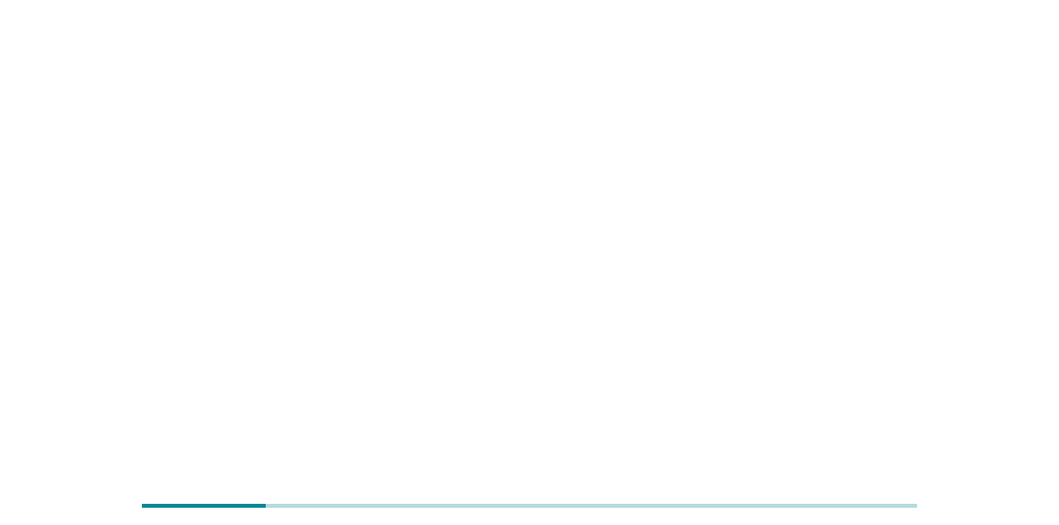
scroll to position [0, 0]
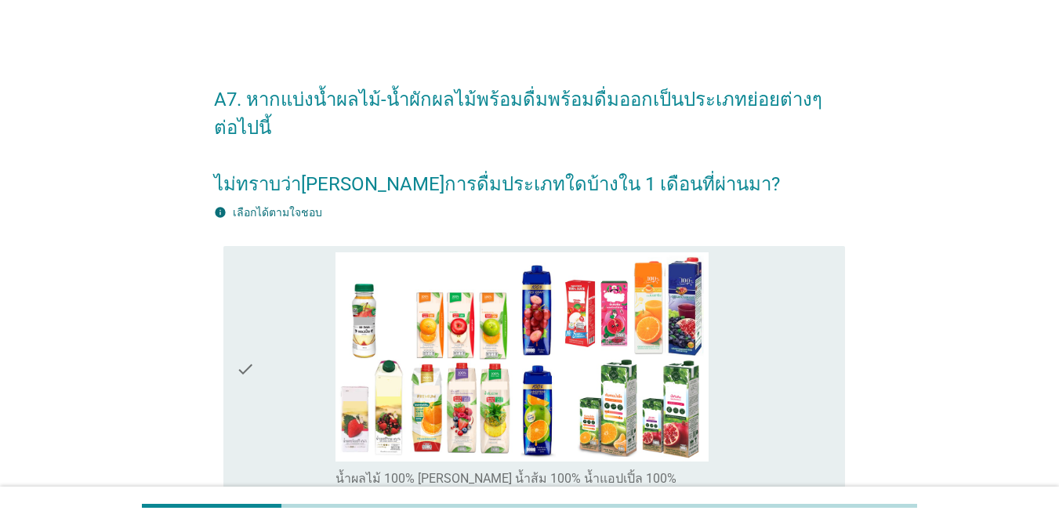
click at [239, 361] on icon "check" at bounding box center [245, 369] width 19 height 234
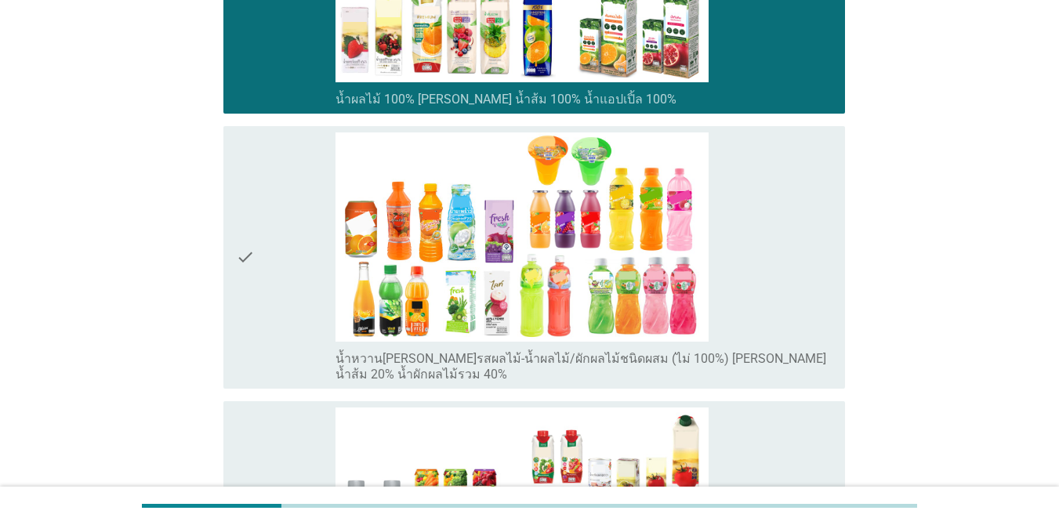
scroll to position [392, 0]
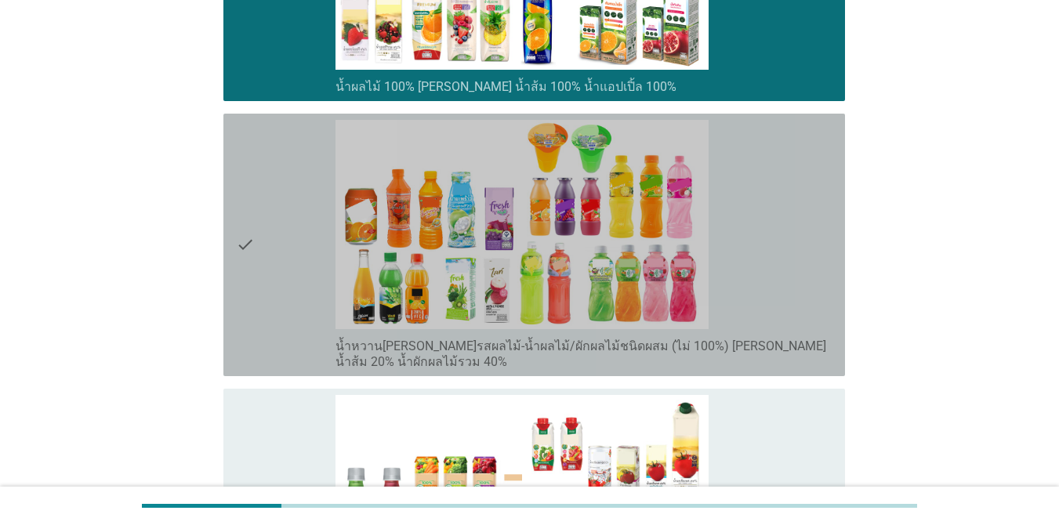
click at [250, 265] on icon "check" at bounding box center [245, 245] width 19 height 250
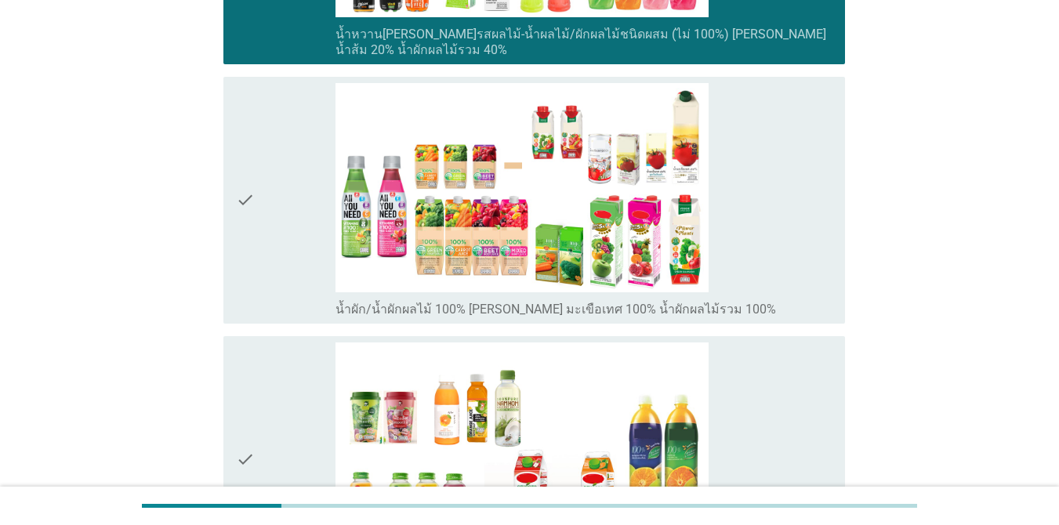
scroll to position [705, 0]
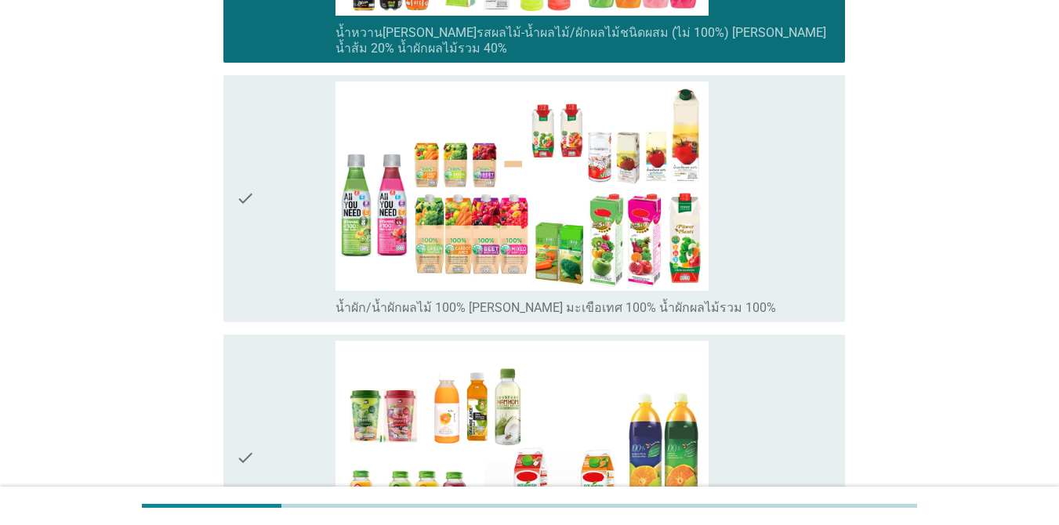
click at [257, 216] on div "check" at bounding box center [286, 198] width 100 height 234
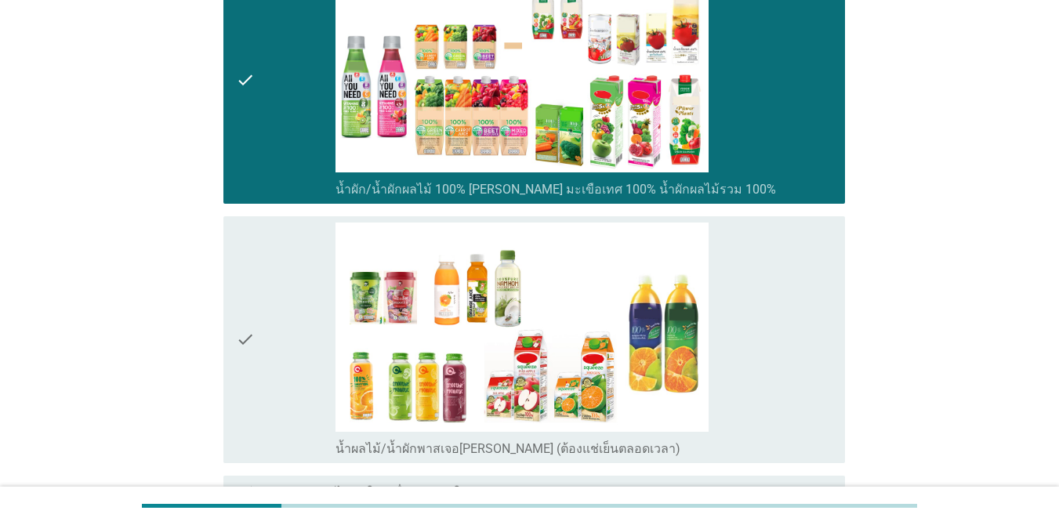
scroll to position [940, 0]
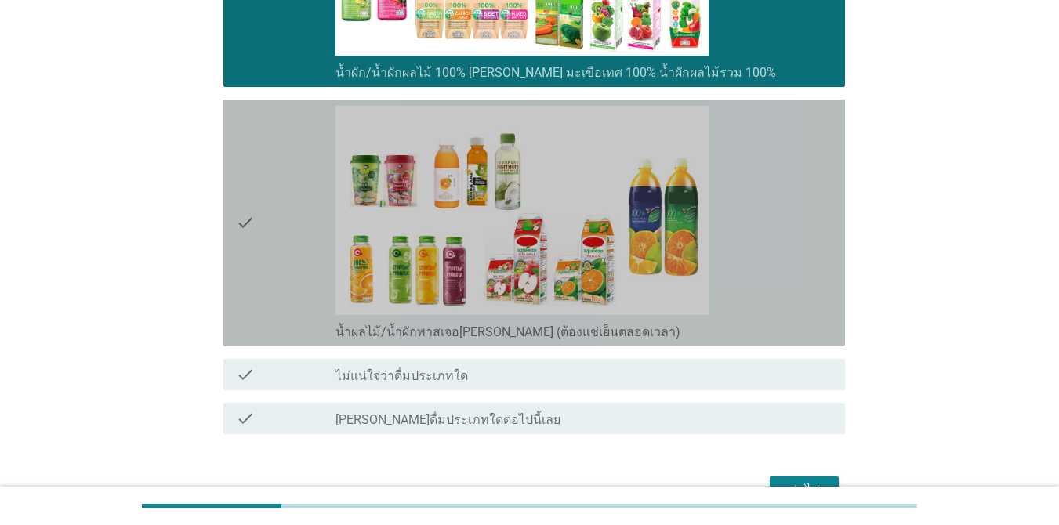
click at [244, 221] on icon "check" at bounding box center [245, 223] width 19 height 234
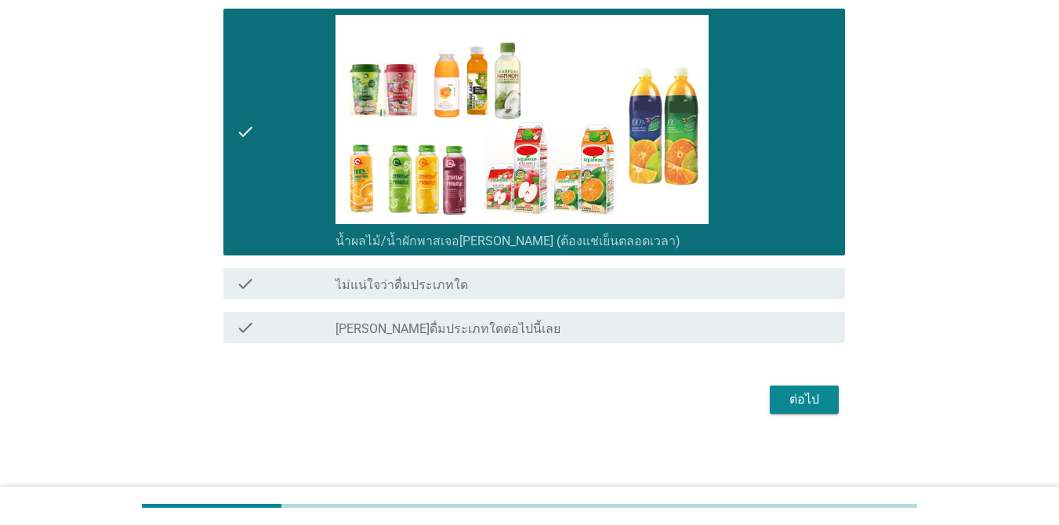
scroll to position [1032, 0]
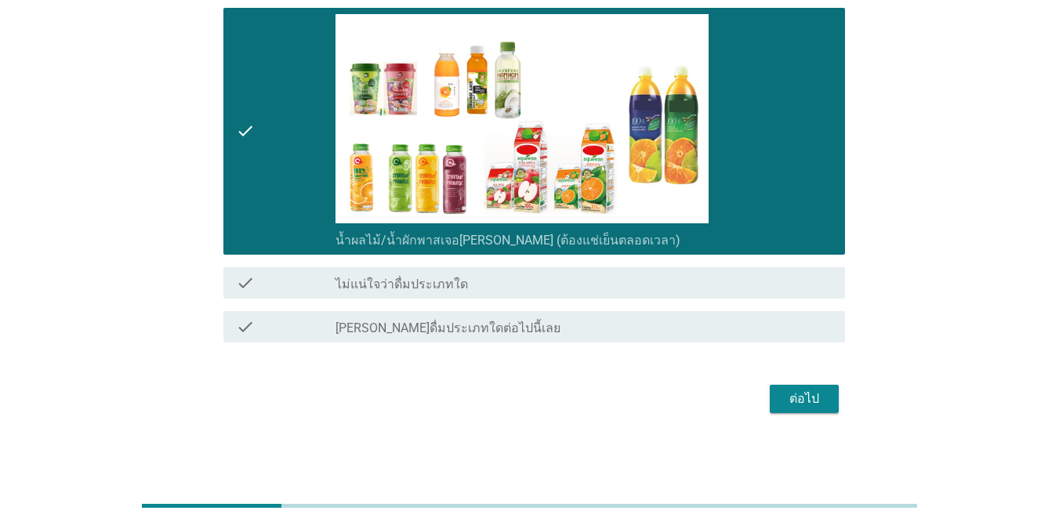
click at [771, 403] on div "ต่อไป" at bounding box center [804, 398] width 44 height 19
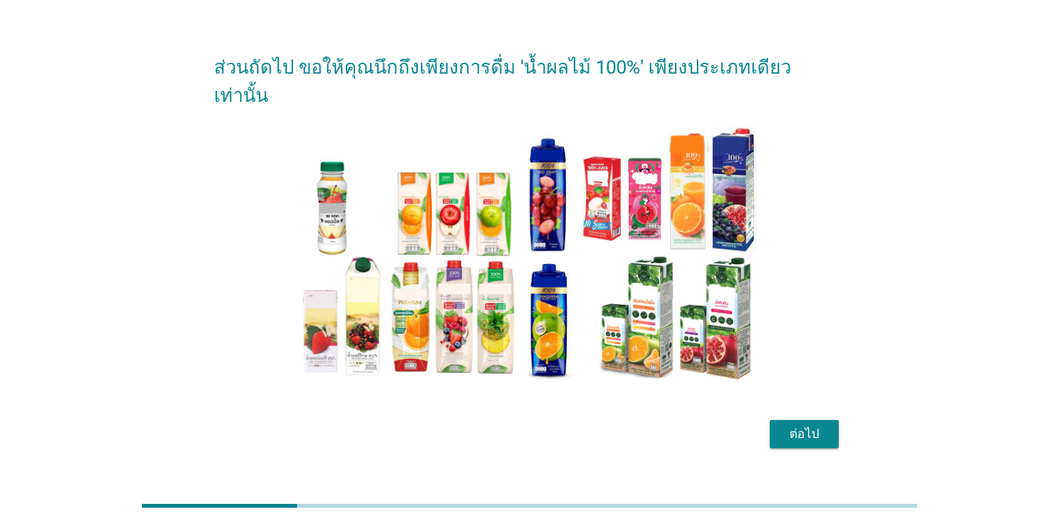
scroll to position [40, 0]
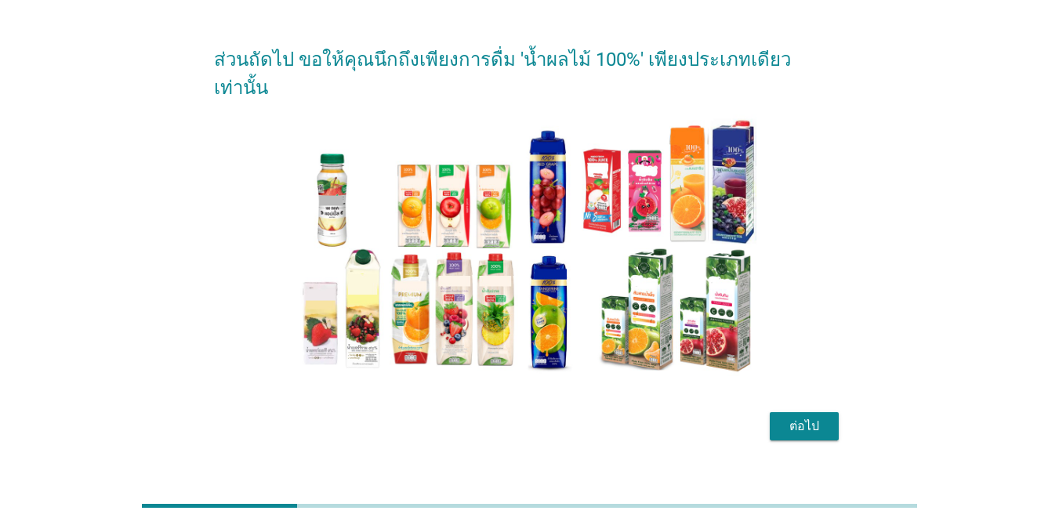
click at [771, 417] on div "ต่อไป" at bounding box center [804, 426] width 44 height 19
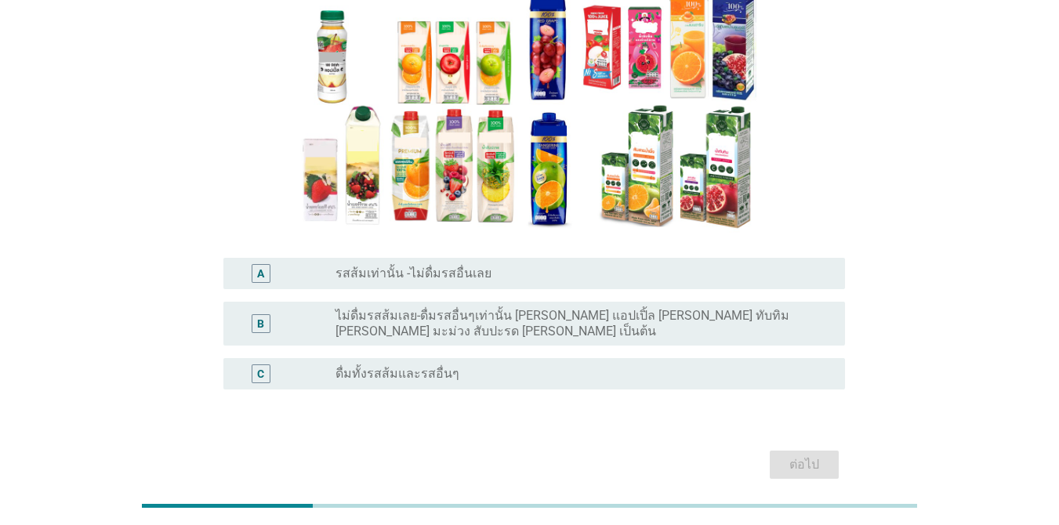
scroll to position [157, 0]
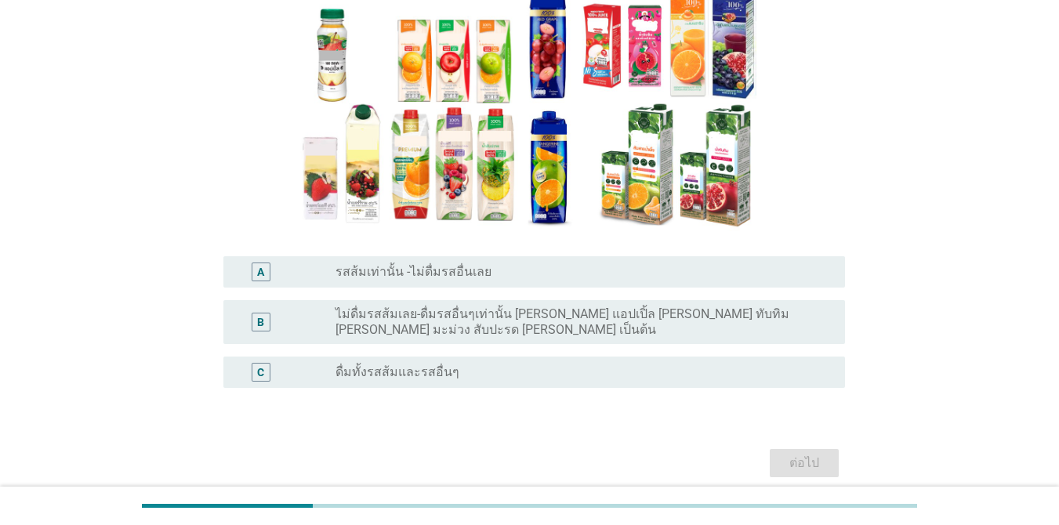
click at [649, 364] on div "radio_button_unchecked ดื่มทั้งรสส้มและรสอื่นๆ" at bounding box center [577, 372] width 484 height 16
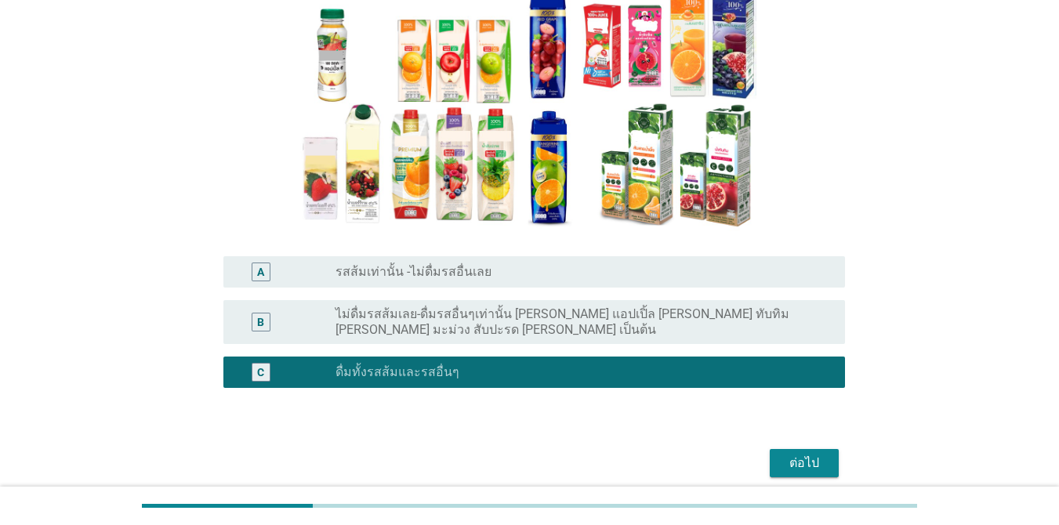
click at [771, 454] on div "ต่อไป" at bounding box center [804, 463] width 44 height 19
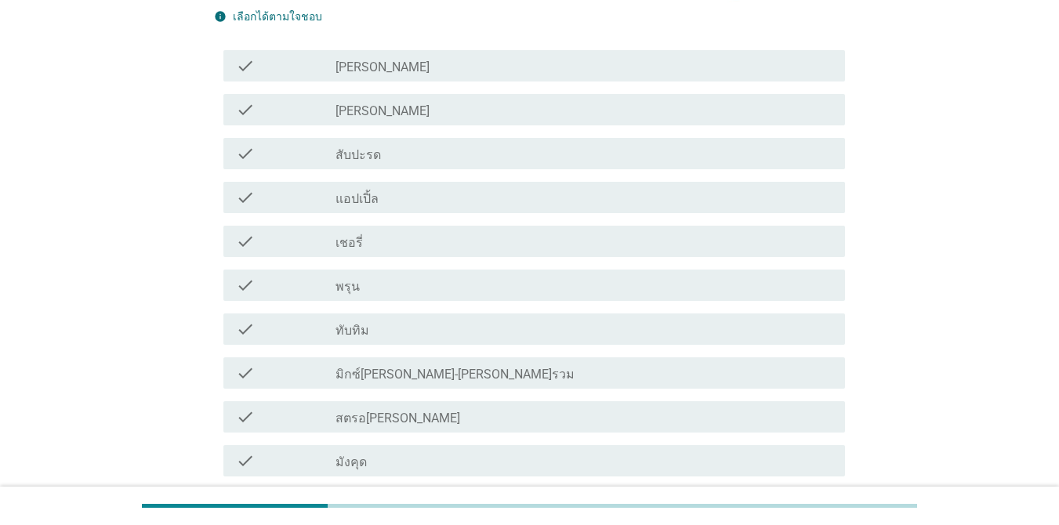
scroll to position [392, 0]
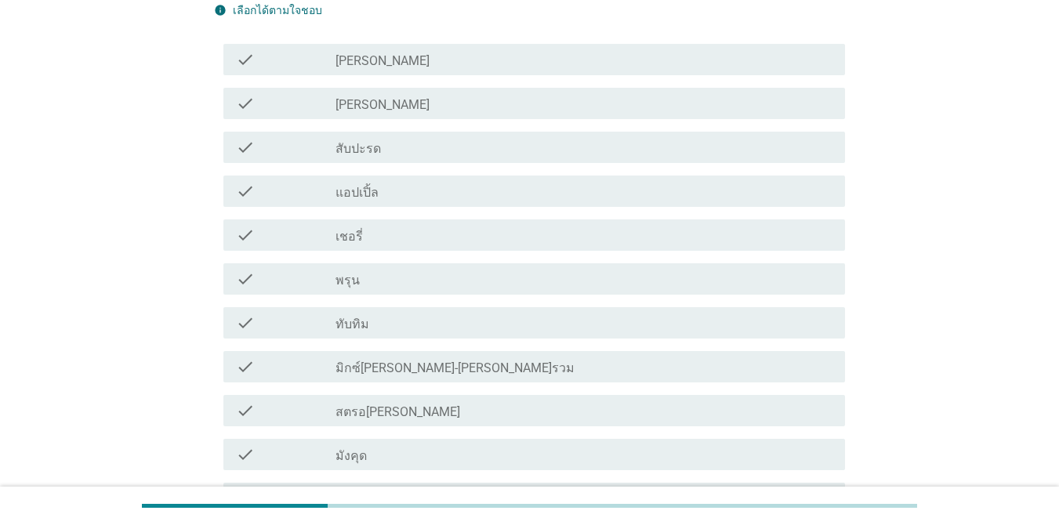
click at [514, 196] on div "check_box_outline_blank แอปเปิ้ล" at bounding box center [583, 191] width 497 height 19
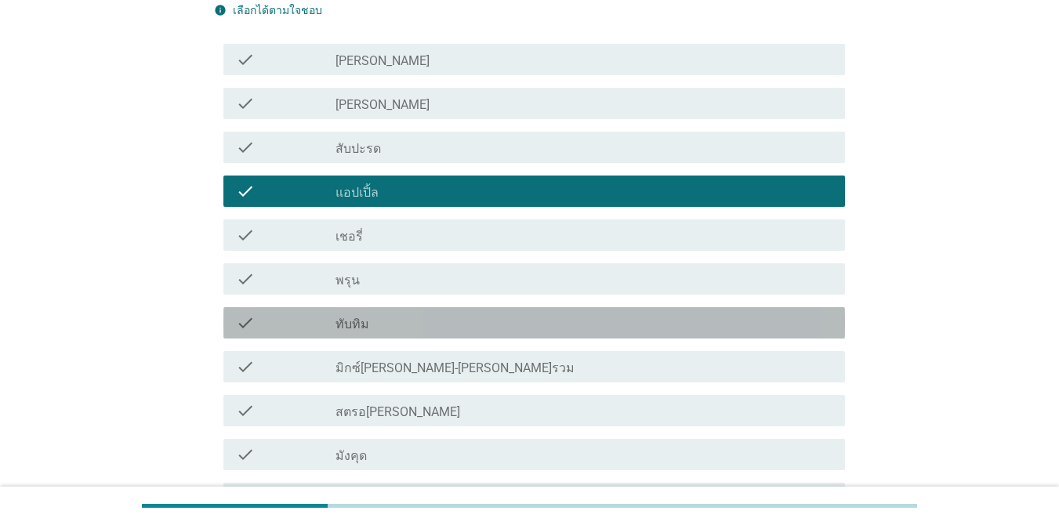
click at [412, 324] on div "check_box_outline_blank ทับทิม" at bounding box center [583, 322] width 497 height 19
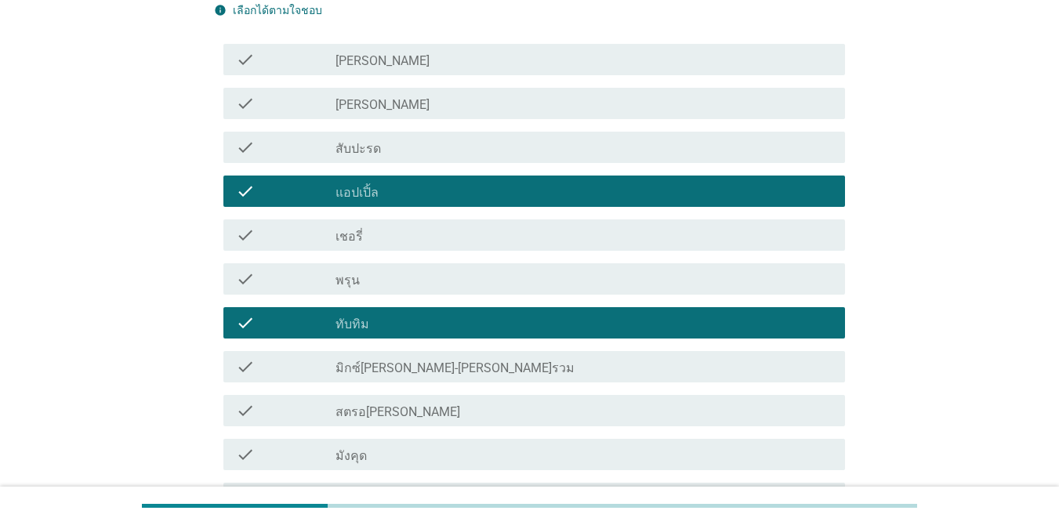
click at [483, 279] on div "check_box_outline_blank พรุน" at bounding box center [583, 279] width 497 height 19
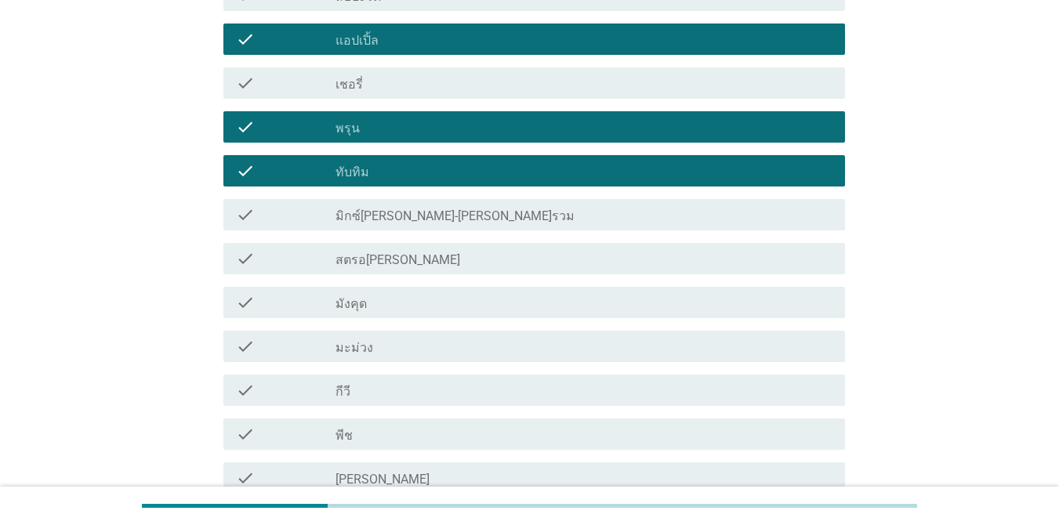
scroll to position [549, 0]
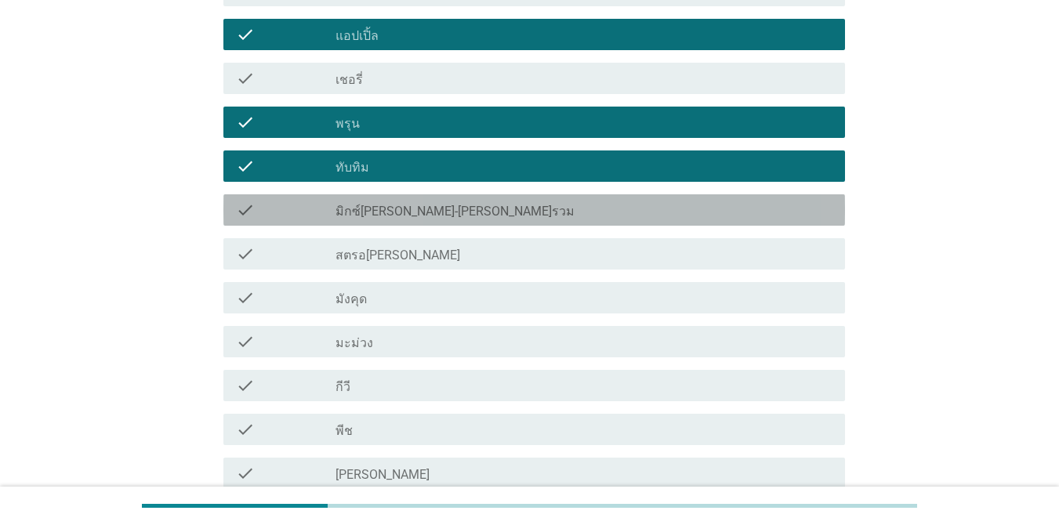
click at [471, 213] on div "check_box_outline_blank มิกซ์[PERSON_NAME]-[PERSON_NAME]รวม" at bounding box center [583, 210] width 497 height 19
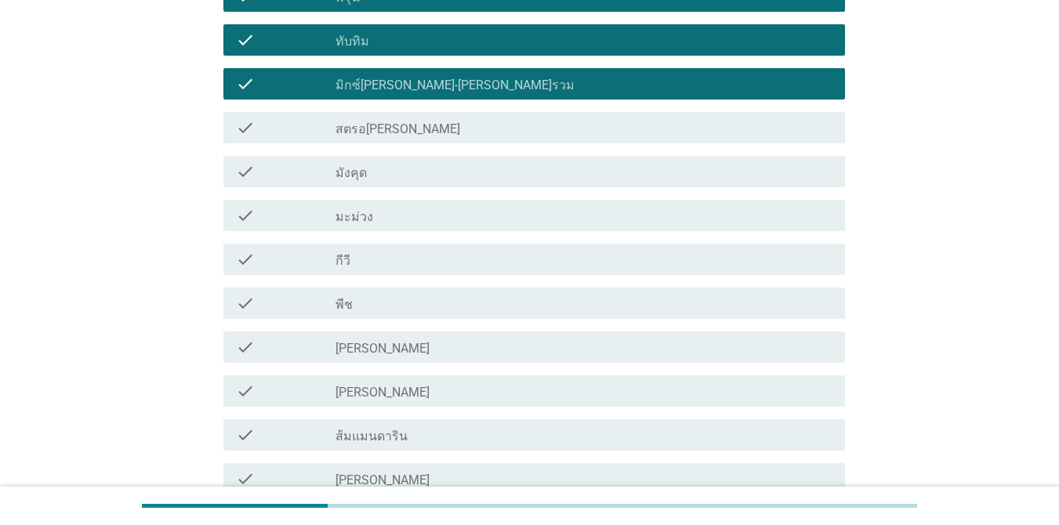
scroll to position [705, 0]
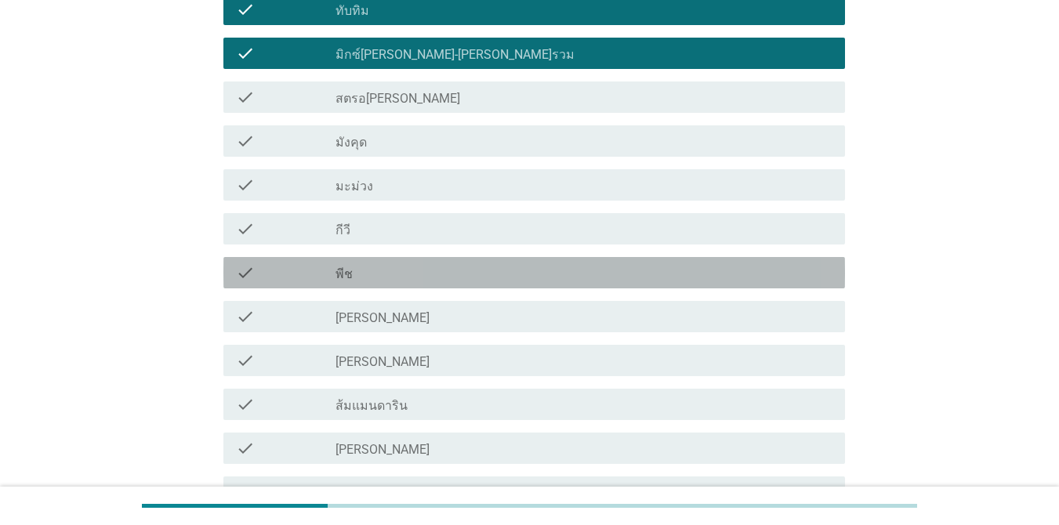
click at [483, 276] on div "check_box_outline_blank พีช" at bounding box center [583, 272] width 497 height 19
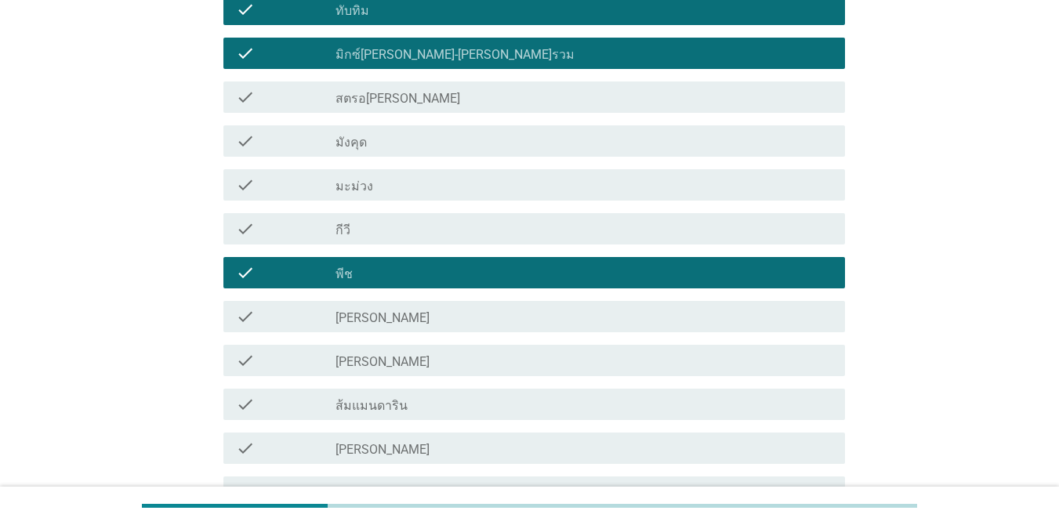
click at [483, 309] on div "check_box_outline_blank [PERSON_NAME]" at bounding box center [583, 316] width 497 height 19
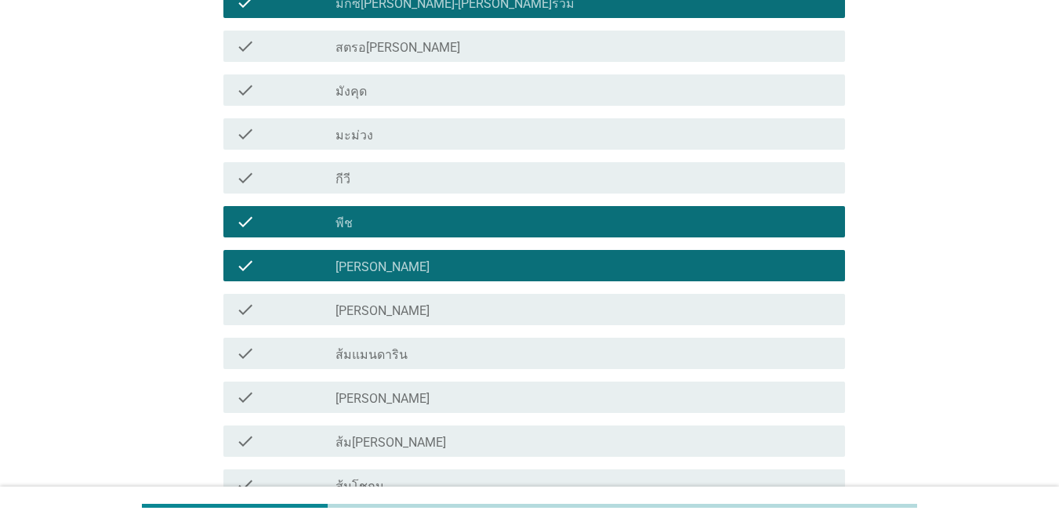
scroll to position [784, 0]
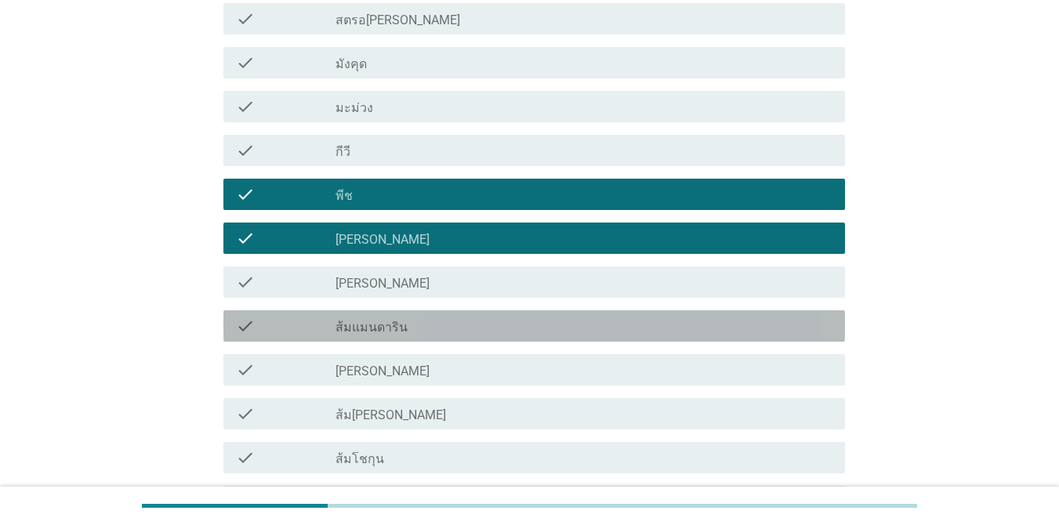
click at [486, 323] on div "check_box_outline_blank ส้มแมนดาริน" at bounding box center [583, 326] width 497 height 19
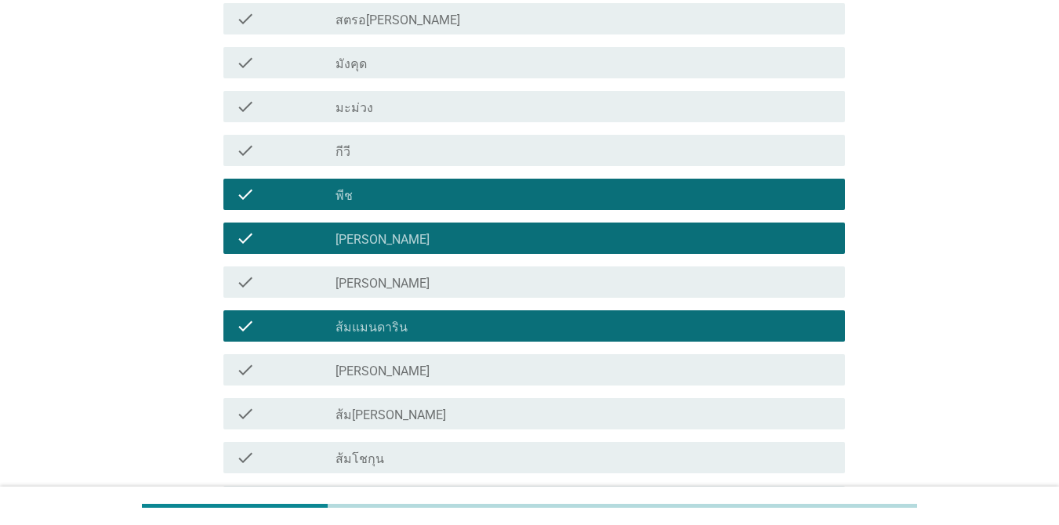
click at [495, 371] on div "check_box_outline_blank [PERSON_NAME]" at bounding box center [583, 369] width 497 height 19
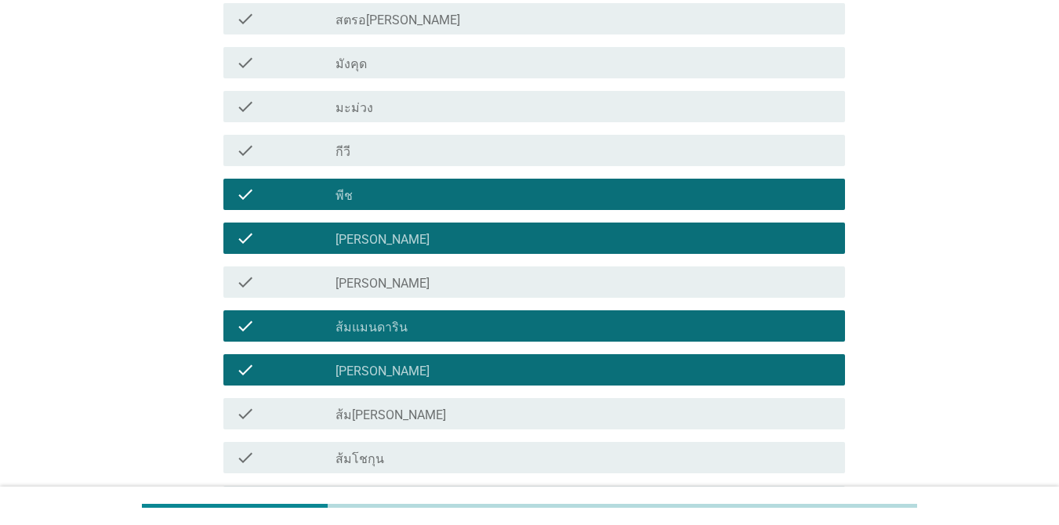
click at [498, 411] on div "check_box_outline_blank ส้ม[PERSON_NAME]" at bounding box center [583, 413] width 497 height 19
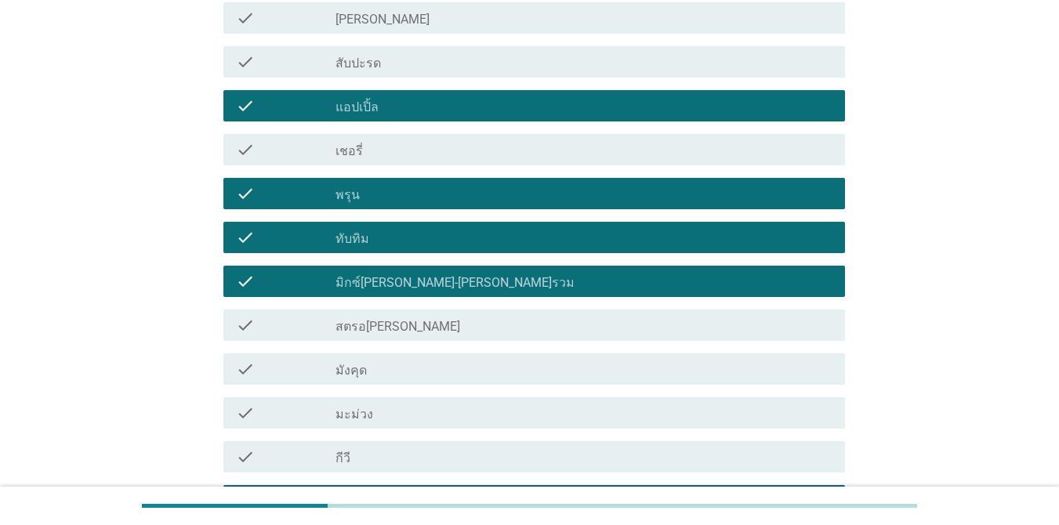
scroll to position [627, 0]
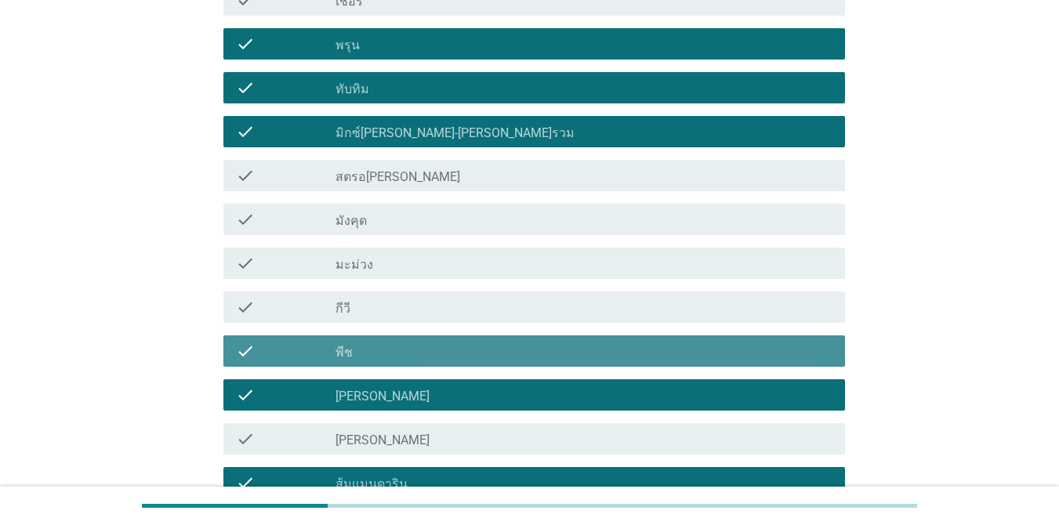
click at [539, 349] on div "check_box_outline_blank พีช" at bounding box center [583, 351] width 497 height 19
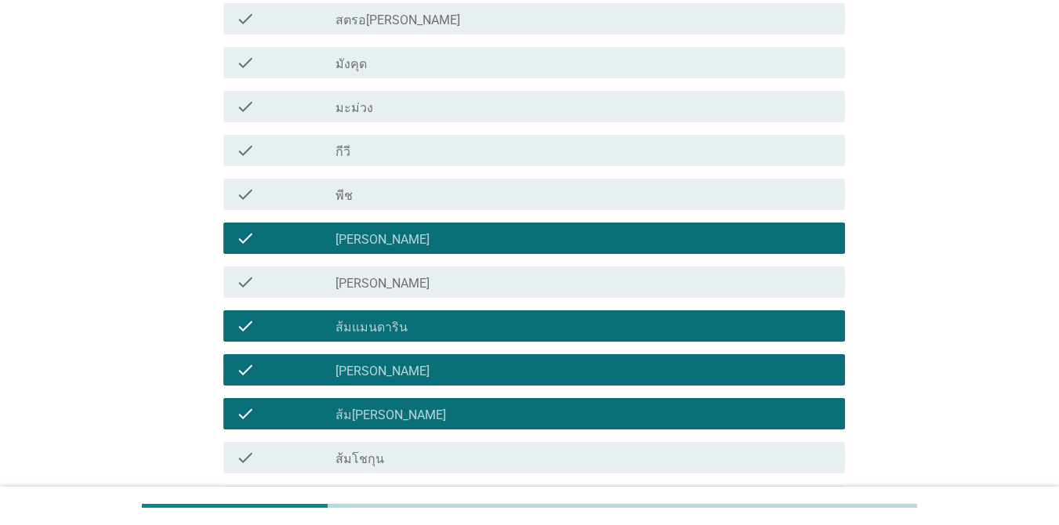
scroll to position [1097, 0]
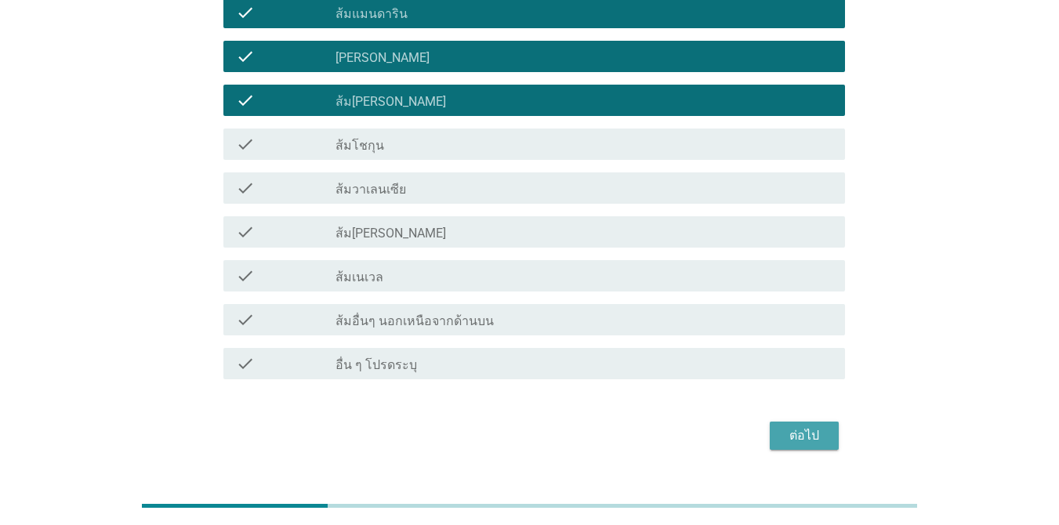
click at [771, 429] on div "ต่อไป" at bounding box center [804, 435] width 44 height 19
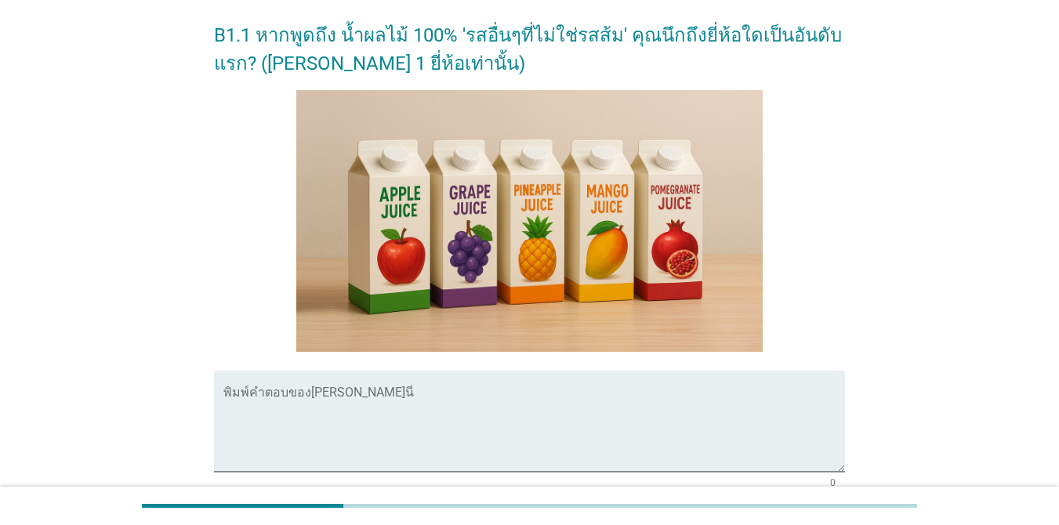
scroll to position [235, 0]
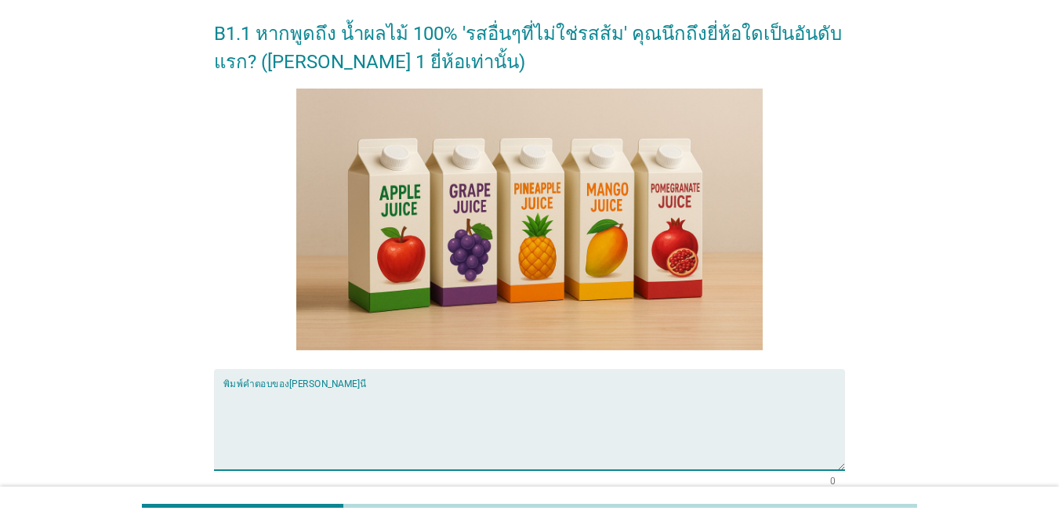
click at [614, 409] on textarea "พิมพ์คำตอบของคุณ ที่นี่" at bounding box center [533, 429] width 621 height 82
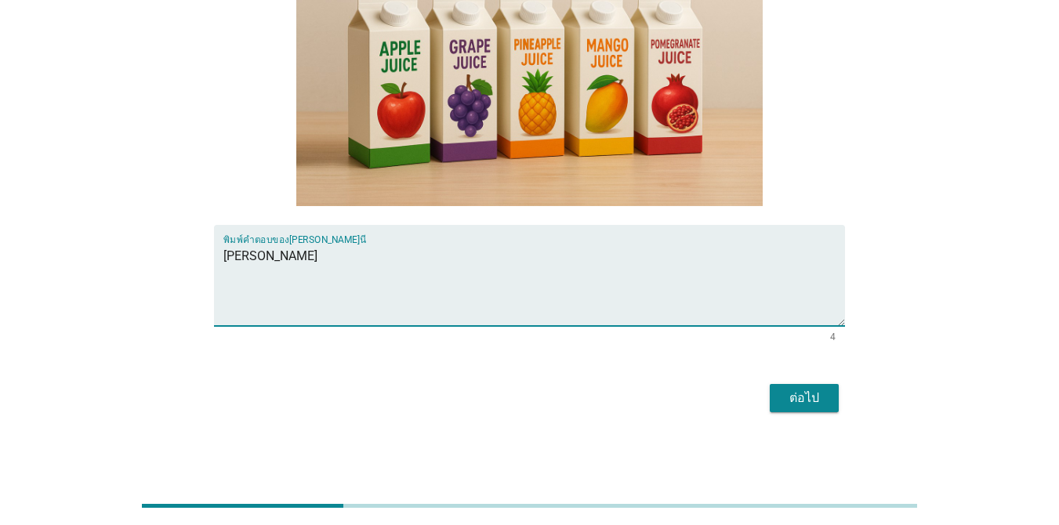
type textarea "[PERSON_NAME]"
click at [771, 404] on button "ต่อไป" at bounding box center [804, 398] width 69 height 28
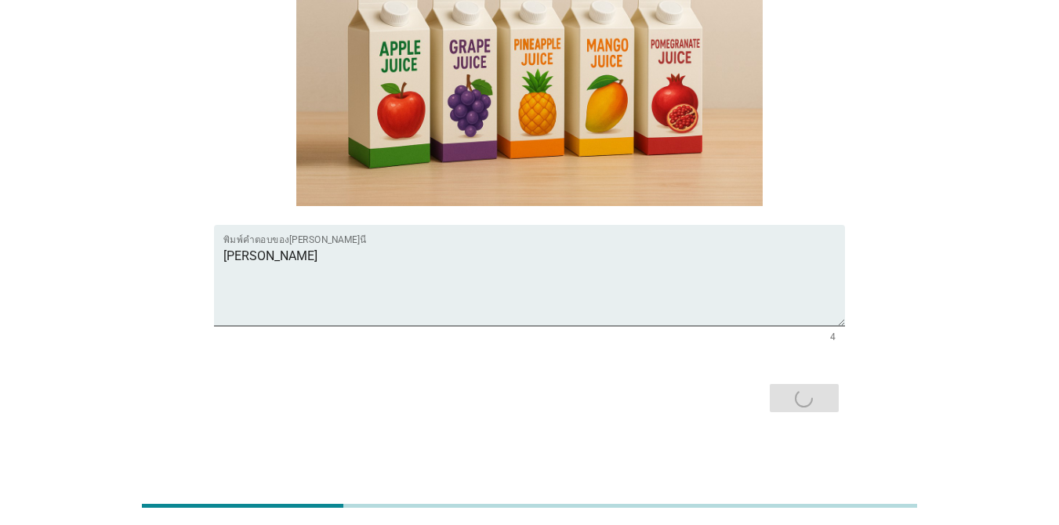
scroll to position [0, 0]
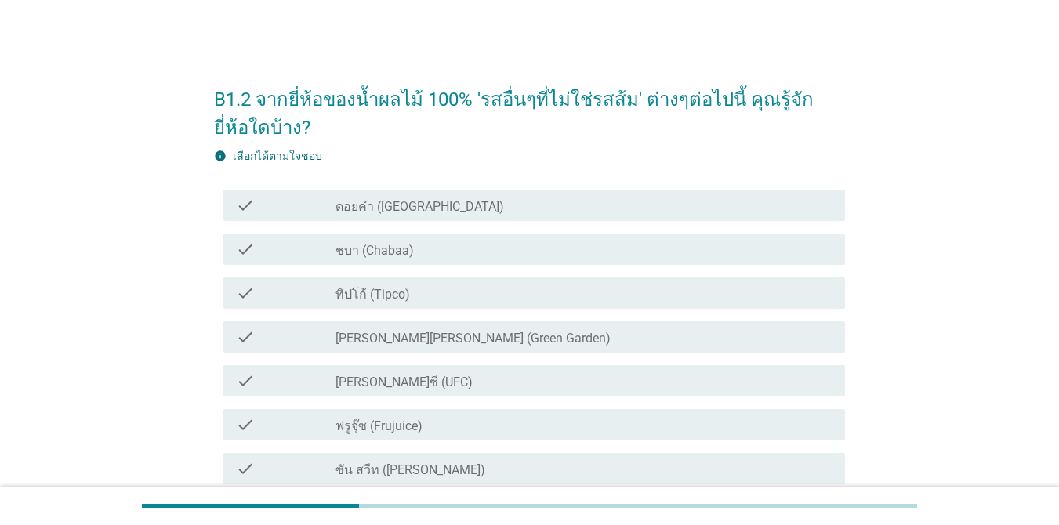
click at [487, 212] on div "check_box_outline_blank ดอยคำ (Doi-Khham)" at bounding box center [583, 205] width 497 height 19
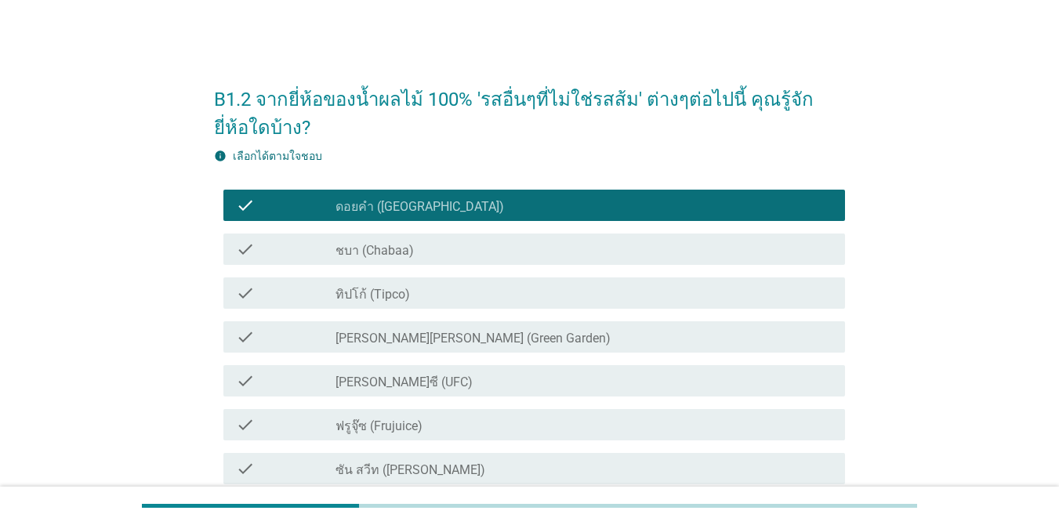
click at [485, 240] on div "check_box_outline_blank ชบา (Chabaa)" at bounding box center [583, 249] width 497 height 19
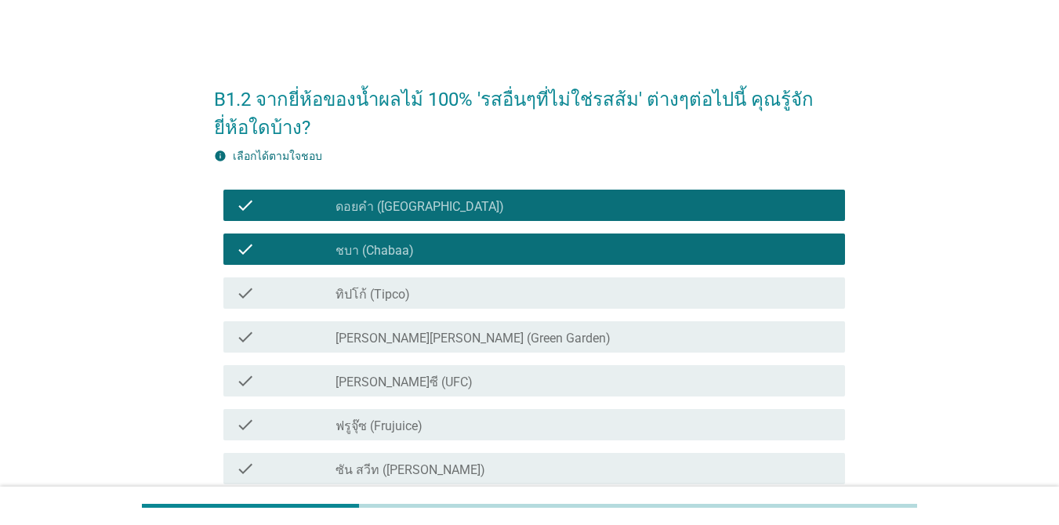
click at [487, 281] on div "check check_box_outline_blank ทิปโก้ (Tipco)" at bounding box center [533, 292] width 621 height 31
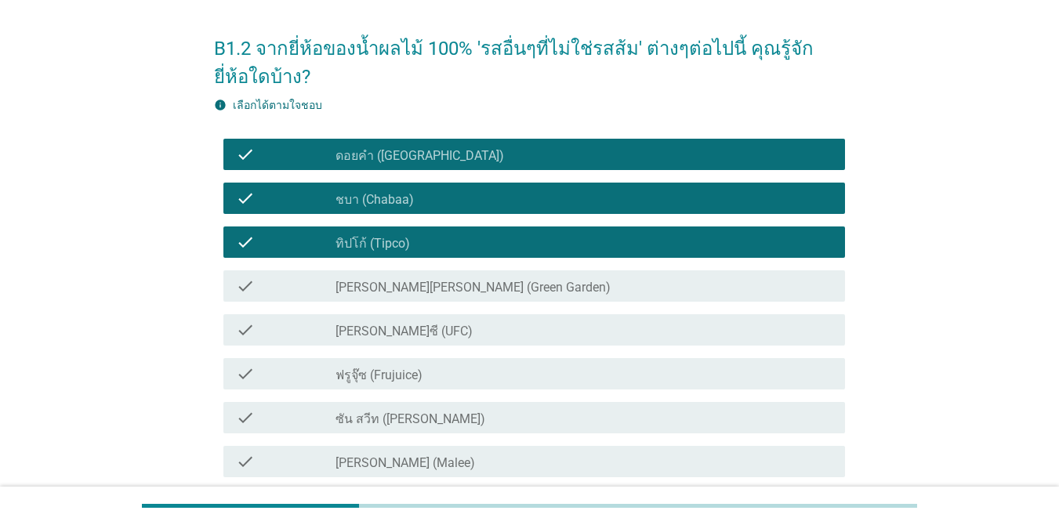
scroll to position [78, 0]
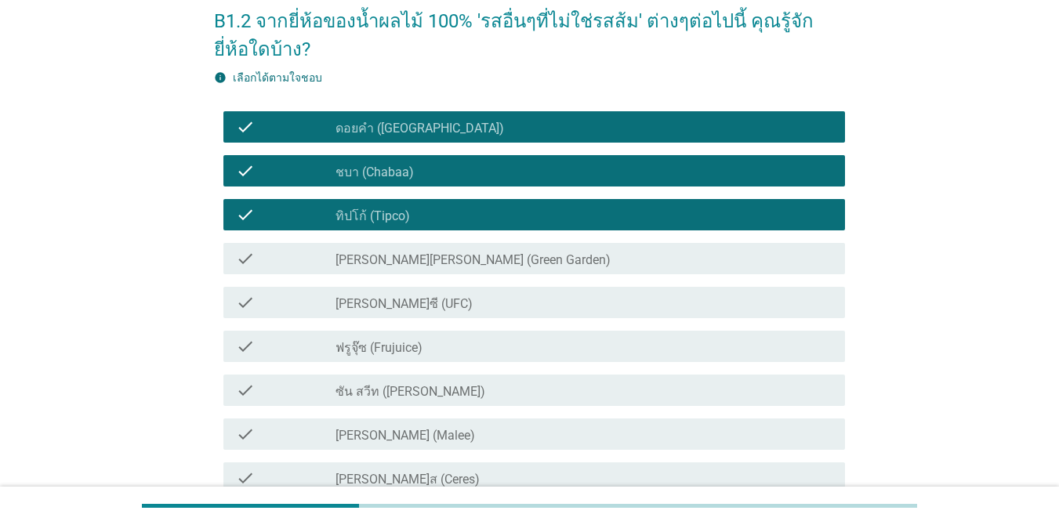
click at [493, 295] on div "check_box_outline_blank [PERSON_NAME]ซี (UFC)" at bounding box center [583, 302] width 497 height 19
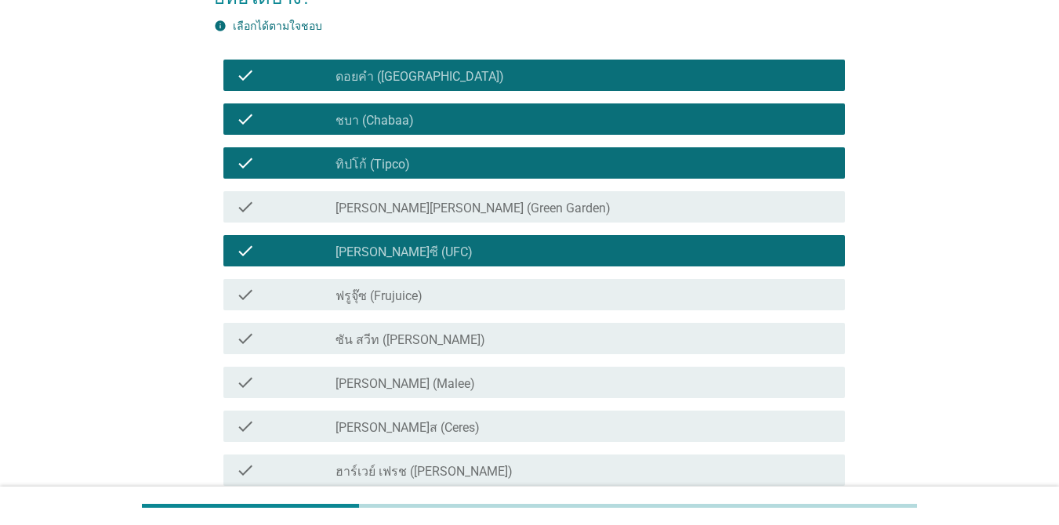
scroll to position [157, 0]
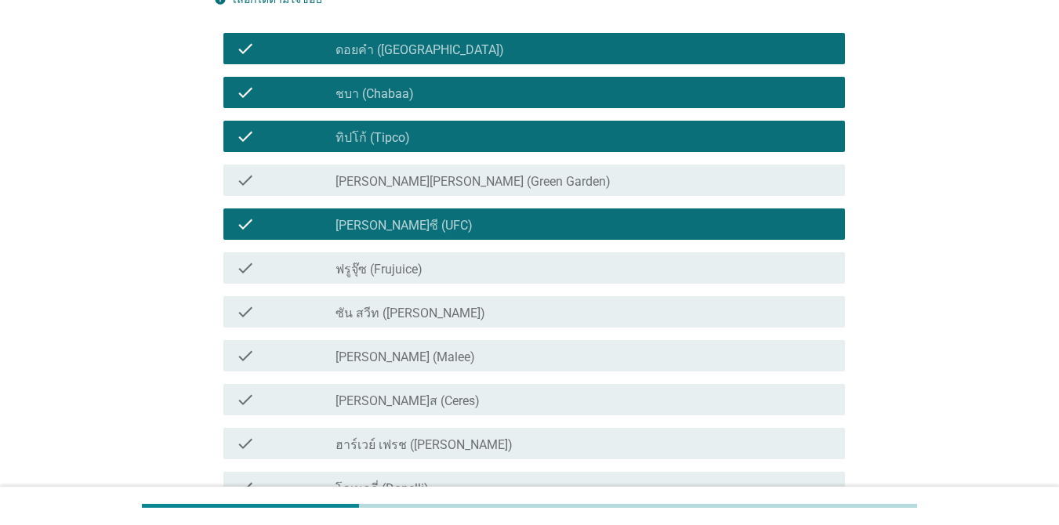
click at [500, 302] on div "check_box_outline_blank ซัน สวีท (Sun sweet)" at bounding box center [583, 311] width 497 height 19
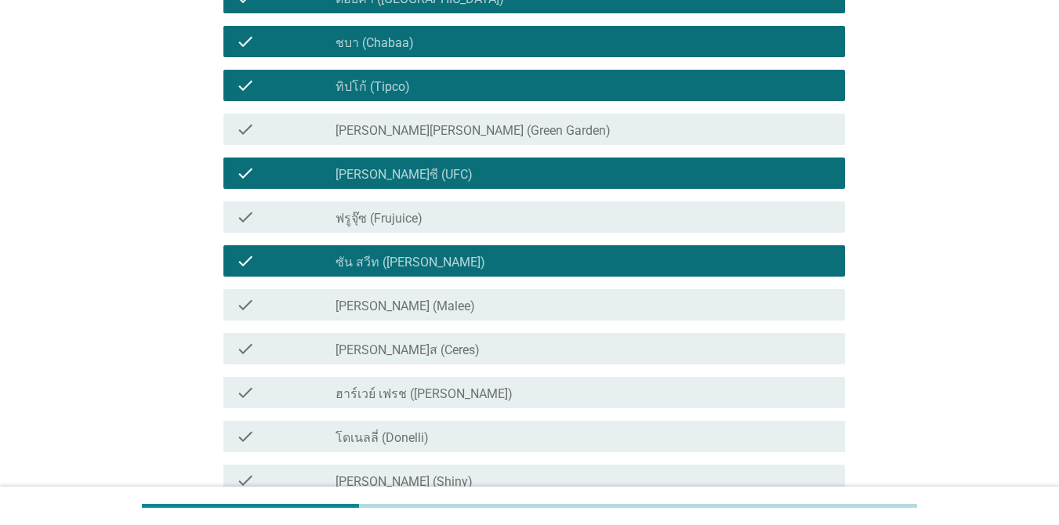
scroll to position [235, 0]
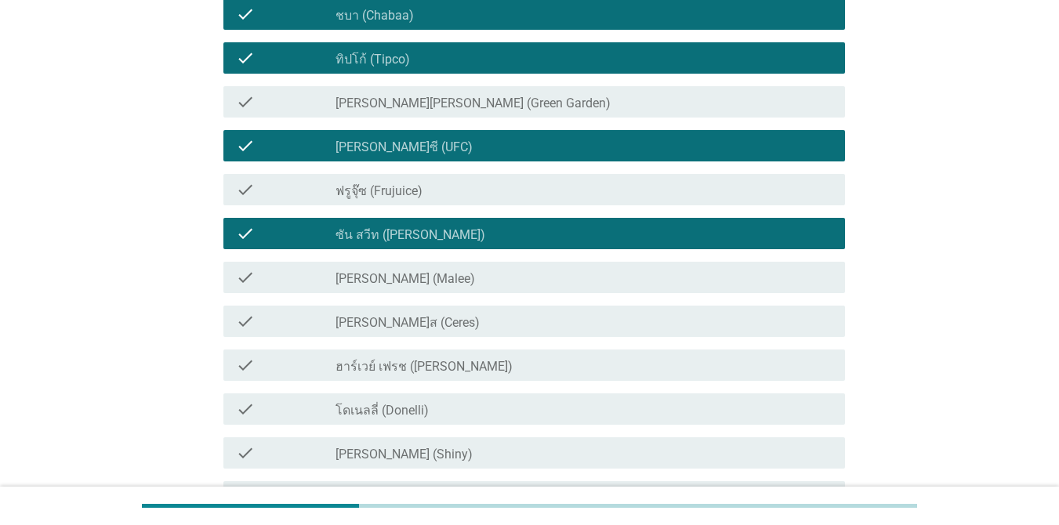
click at [496, 284] on div "check_box_outline_blank [PERSON_NAME] (Malee)" at bounding box center [583, 277] width 497 height 19
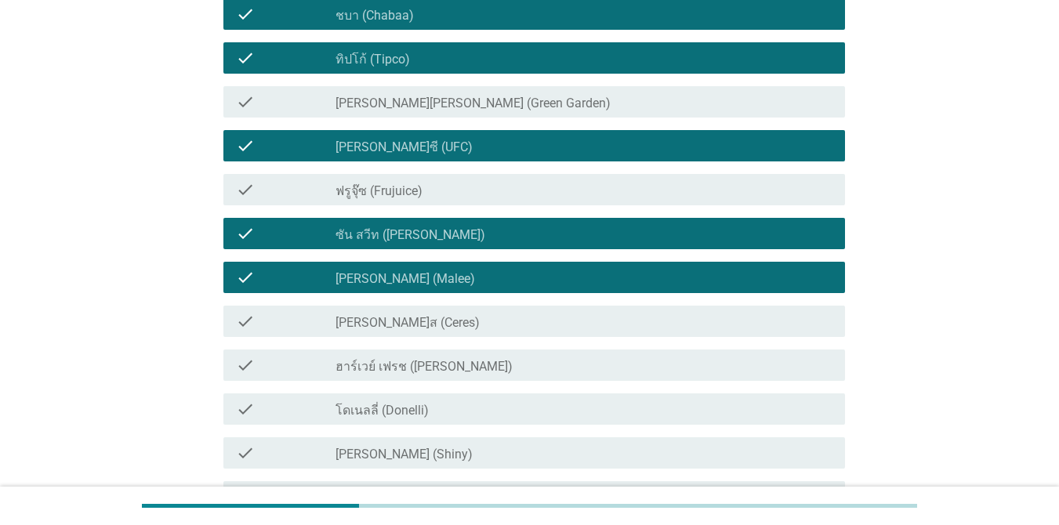
click at [315, 228] on div "check" at bounding box center [286, 233] width 100 height 19
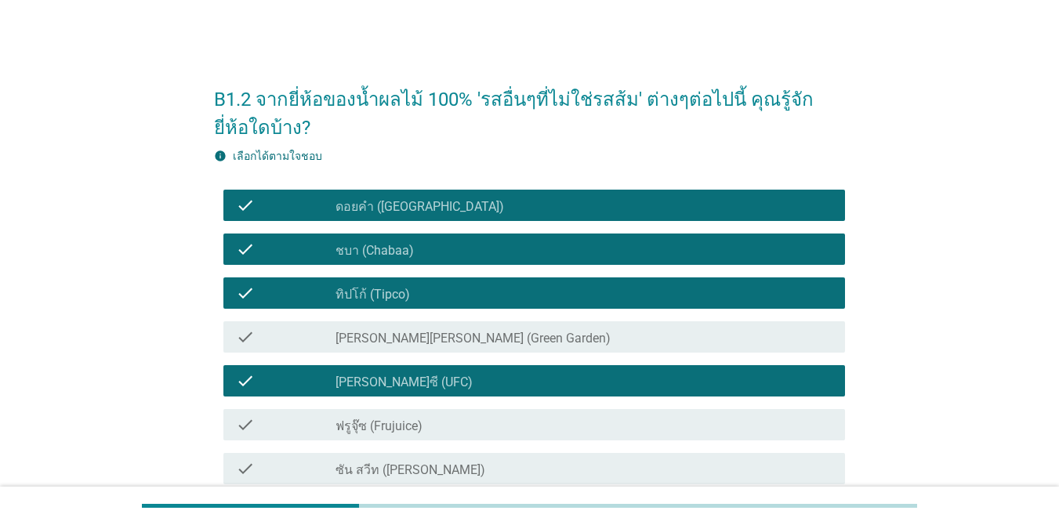
scroll to position [157, 0]
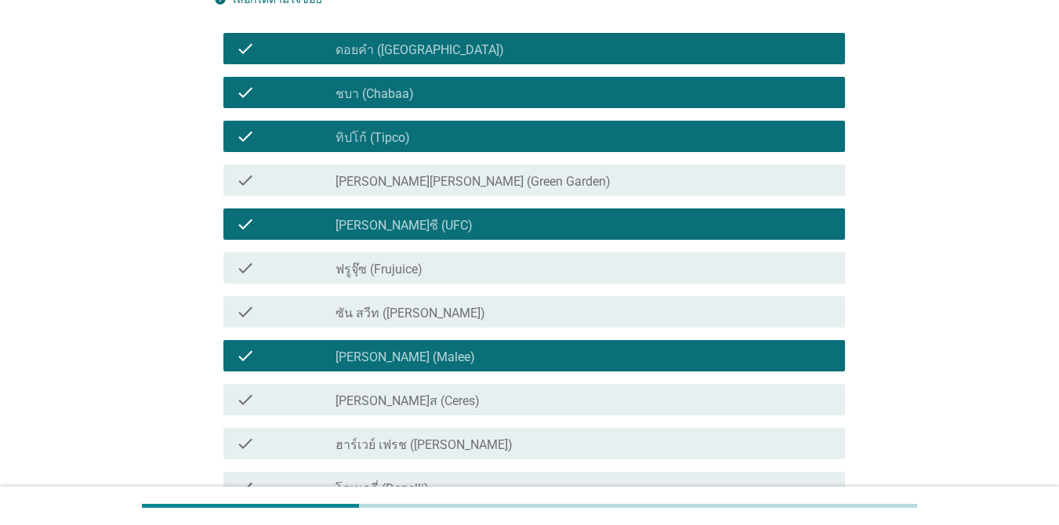
click at [446, 215] on div "check_box_outline_blank [PERSON_NAME]ซี (UFC)" at bounding box center [583, 224] width 497 height 19
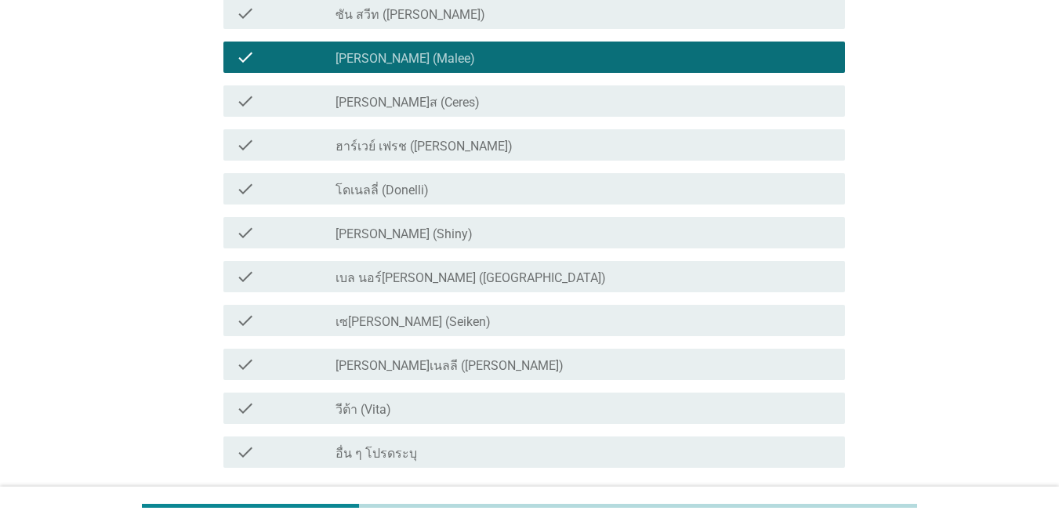
scroll to position [549, 0]
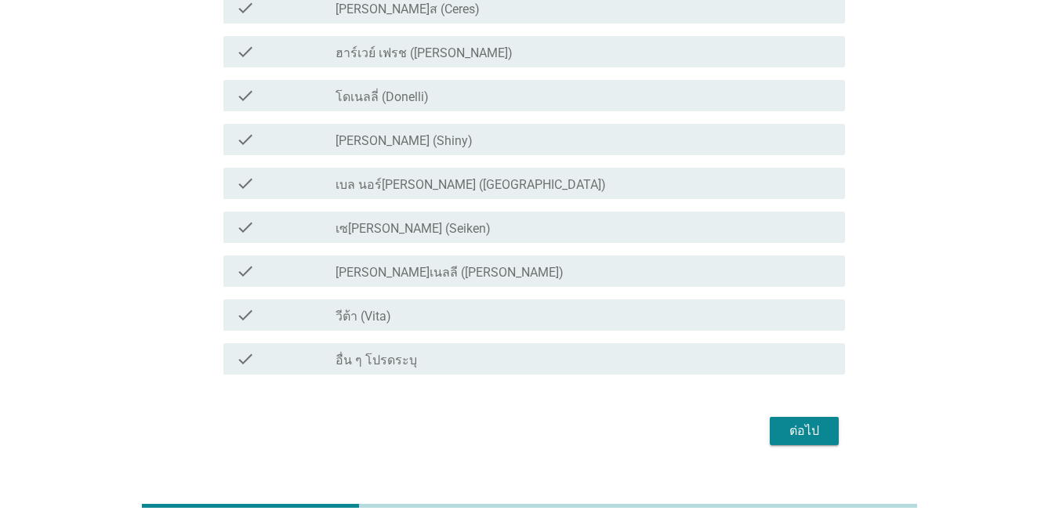
click at [500, 320] on div "check_box_outline_blank วีต้า (Vita)" at bounding box center [583, 315] width 497 height 19
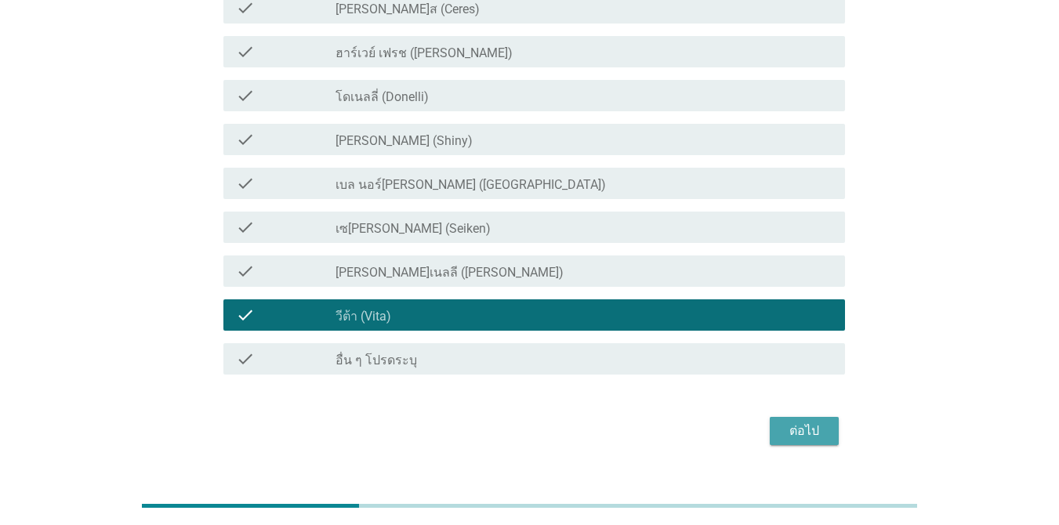
click at [771, 423] on div "ต่อไป" at bounding box center [804, 431] width 44 height 19
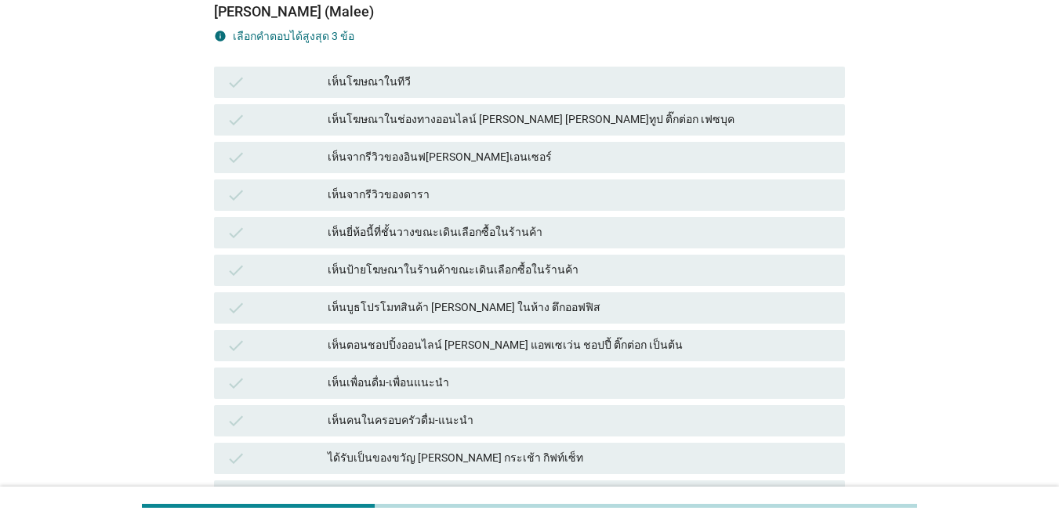
scroll to position [235, 0]
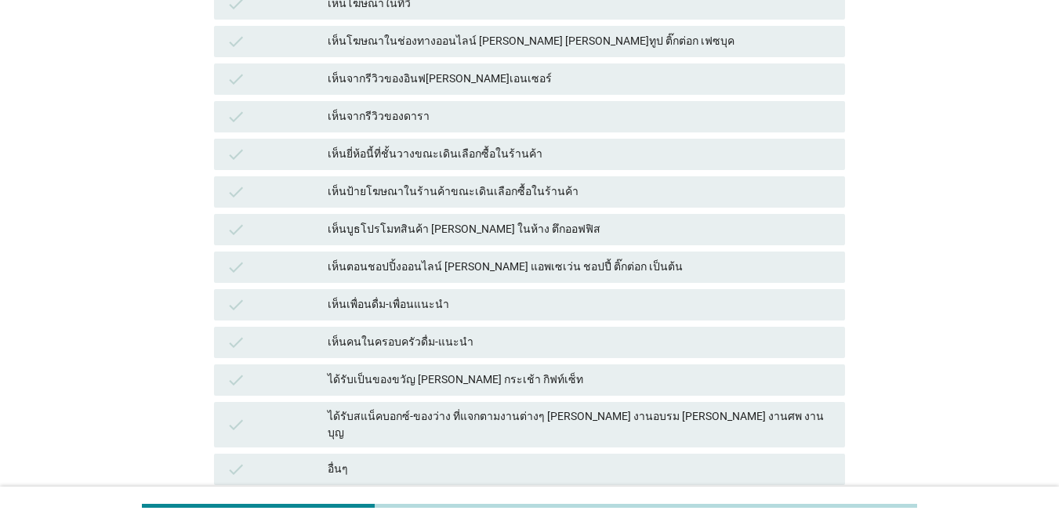
click at [511, 297] on div "เห็นเพื่อนดื่ม-เพื่อนแนะนำ" at bounding box center [580, 304] width 505 height 19
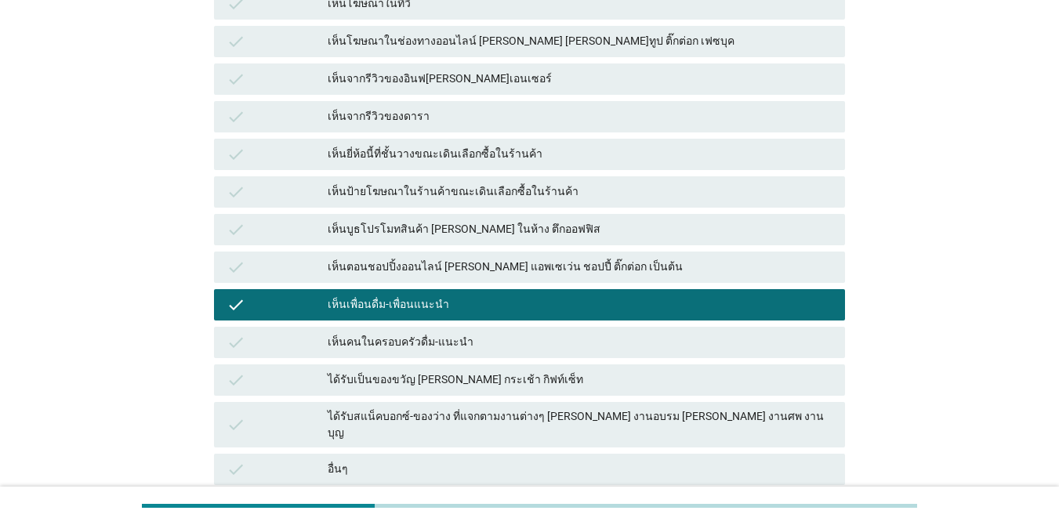
click at [527, 331] on div "check เห็นคนในครอบครัวดื่ม-แนะนำ" at bounding box center [529, 342] width 631 height 31
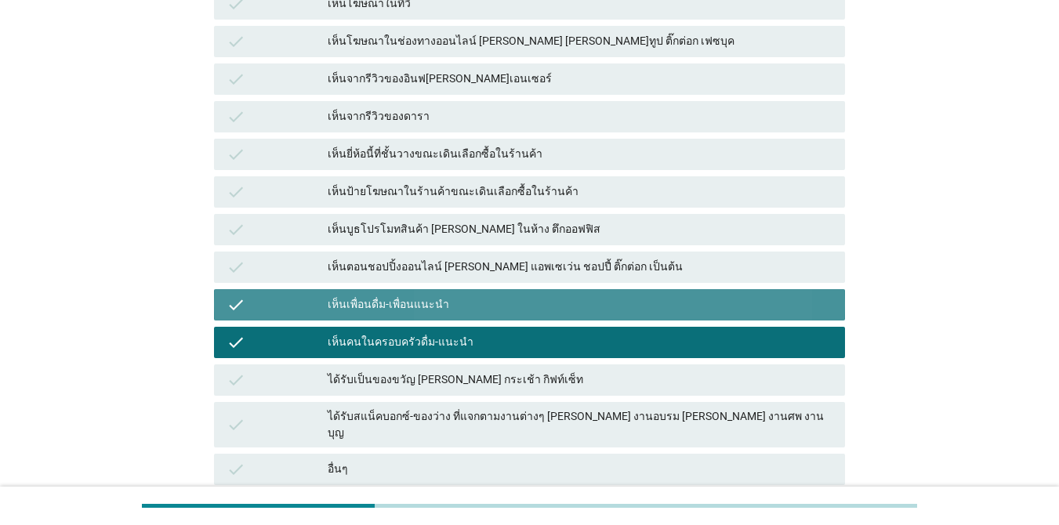
click at [527, 304] on div "เห็นเพื่อนดื่ม-เพื่อนแนะนำ" at bounding box center [580, 304] width 505 height 19
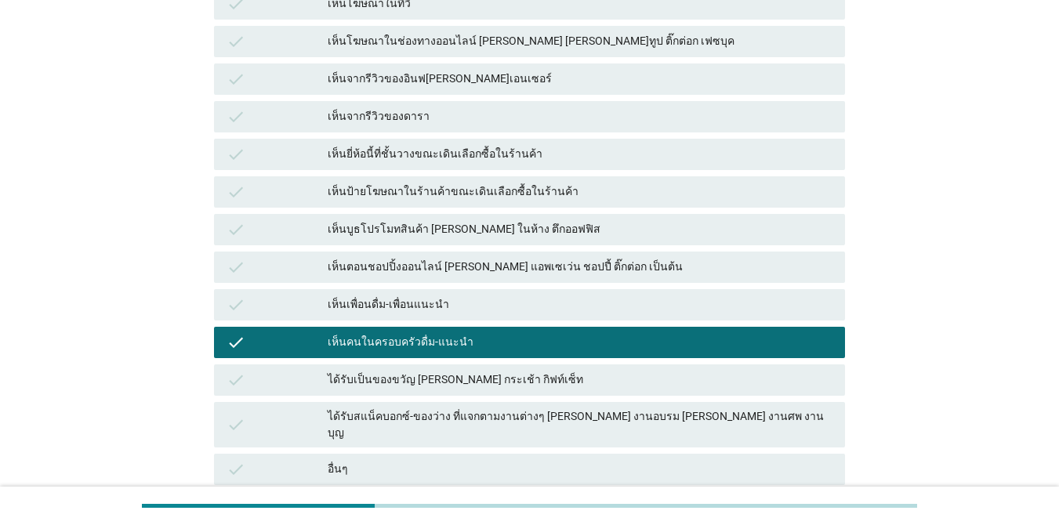
click at [535, 307] on div "เห็นเพื่อนดื่ม-เพื่อนแนะนำ" at bounding box center [580, 304] width 505 height 19
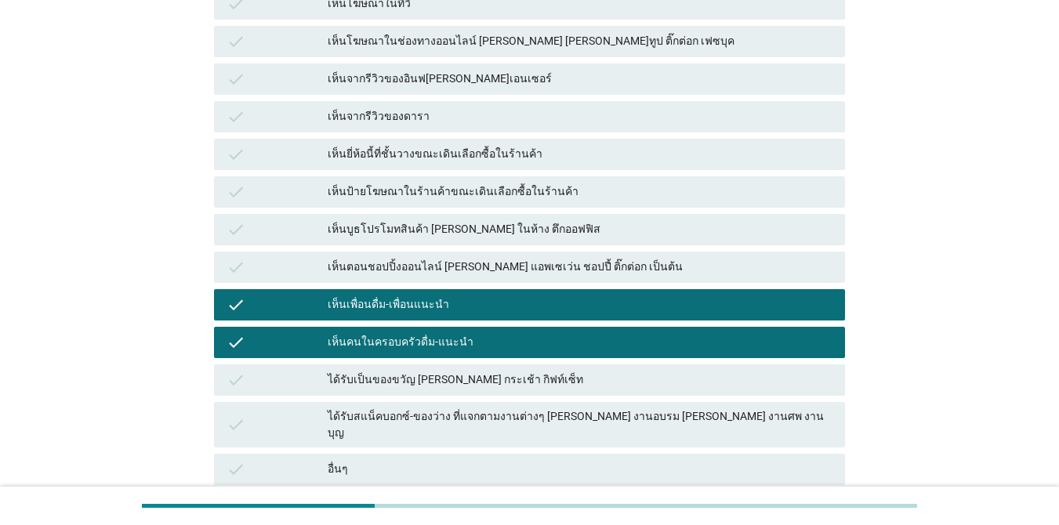
click at [536, 342] on div "เห็นคนในครอบครัวดื่ม-แนะนำ" at bounding box center [580, 342] width 505 height 19
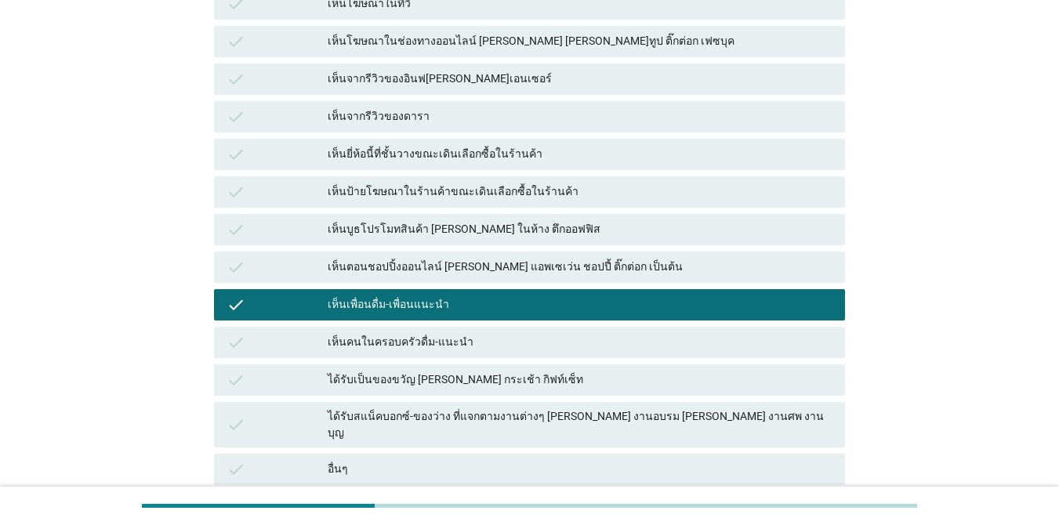
click at [533, 378] on div "ได้รับเป็นของขวัญ [PERSON_NAME] กระเช้า กิฟท์เซ็ท" at bounding box center [580, 380] width 505 height 19
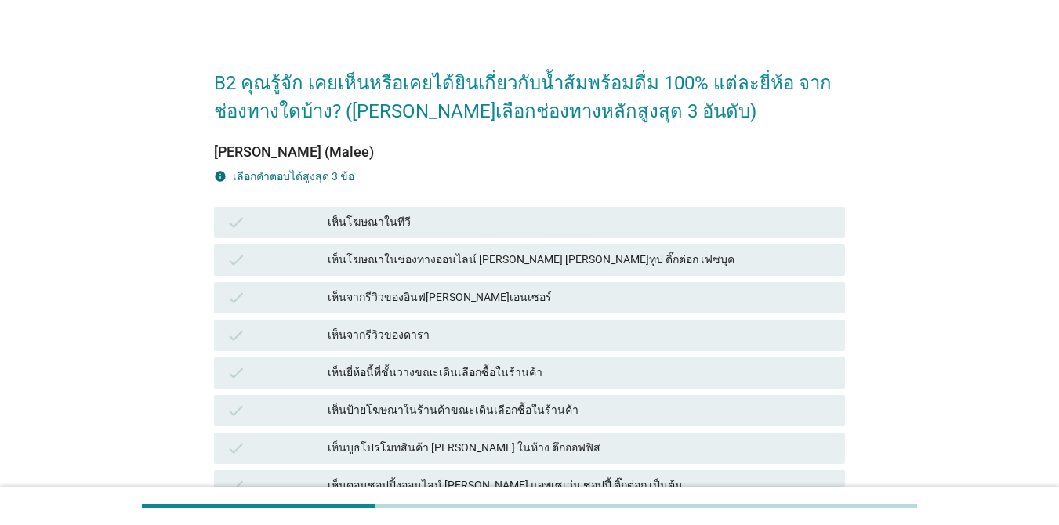
scroll to position [0, 0]
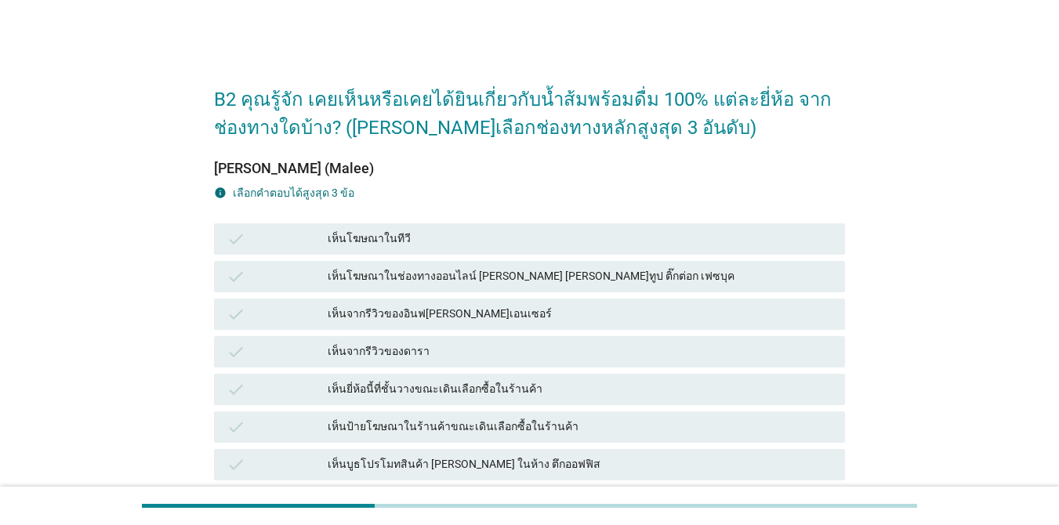
click at [574, 391] on div "เห็นยี่ห้อนี้ที่ชั้นวางขณะเดินเลือกซื้อในร้านค้า" at bounding box center [580, 389] width 505 height 19
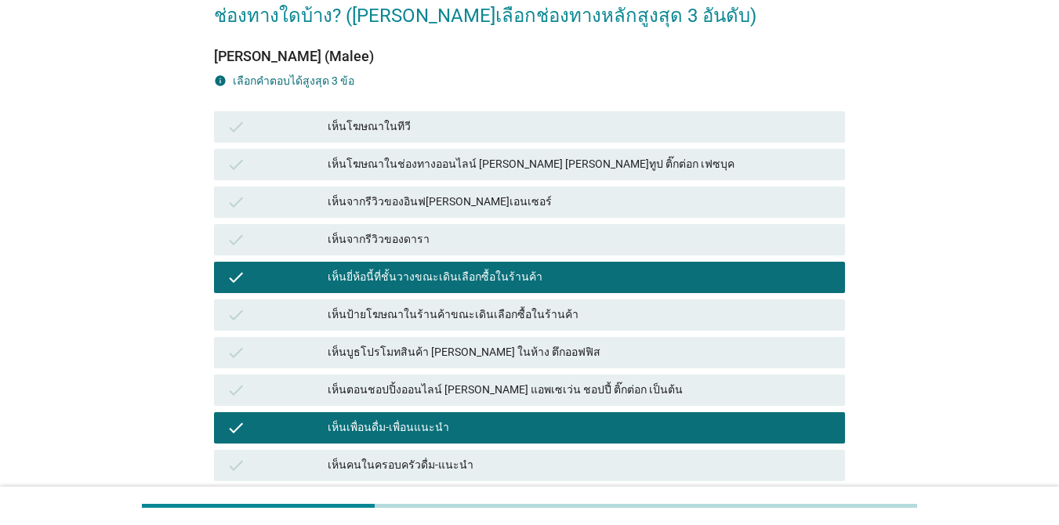
scroll to position [374, 0]
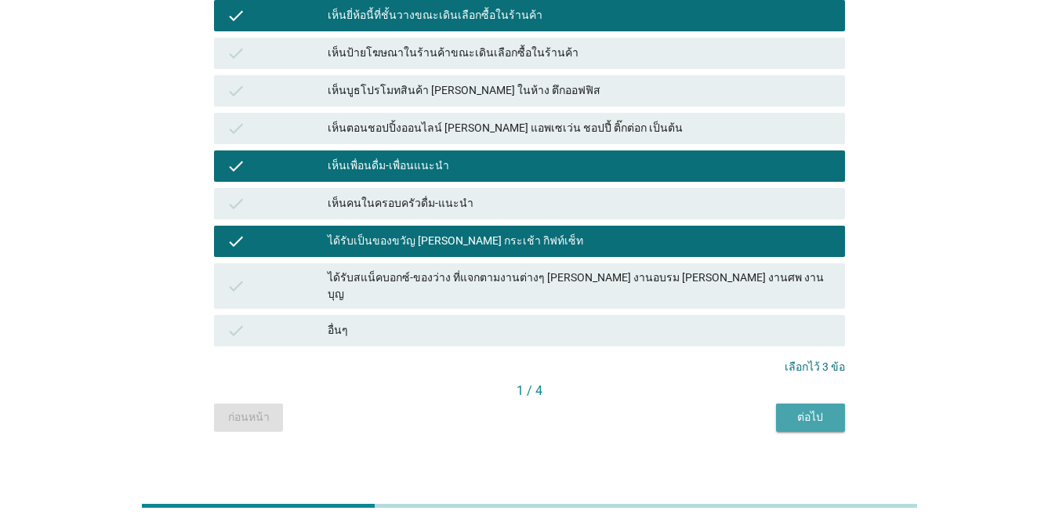
click at [771, 409] on div "ต่อไป" at bounding box center [810, 417] width 44 height 16
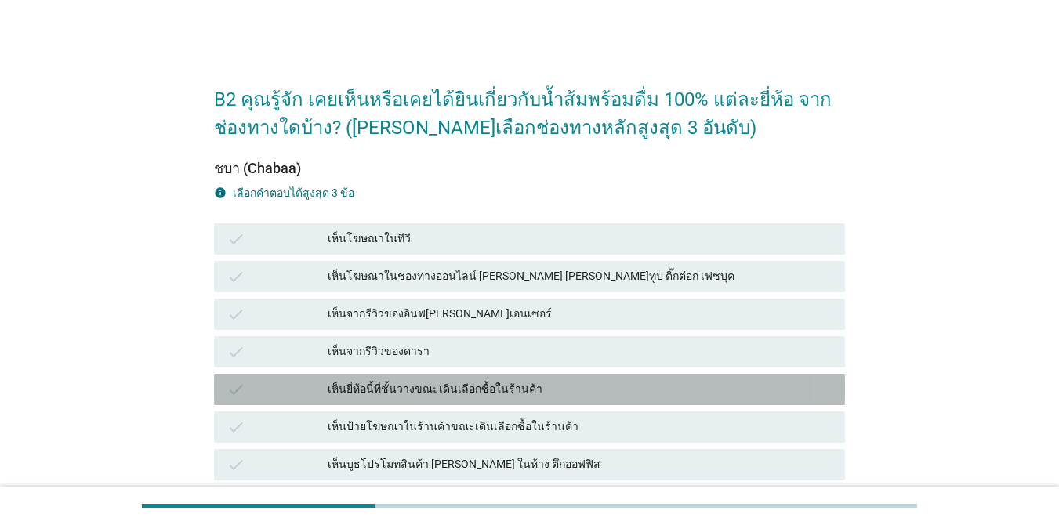
click at [545, 394] on div "เห็นยี่ห้อนี้ที่ชั้นวางขณะเดินเลือกซื้อในร้านค้า" at bounding box center [580, 389] width 505 height 19
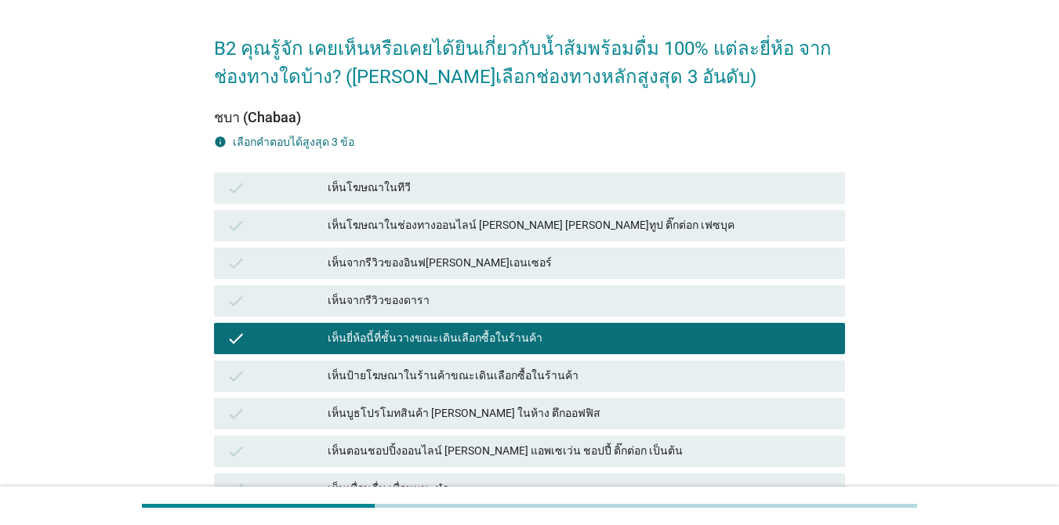
scroll to position [78, 0]
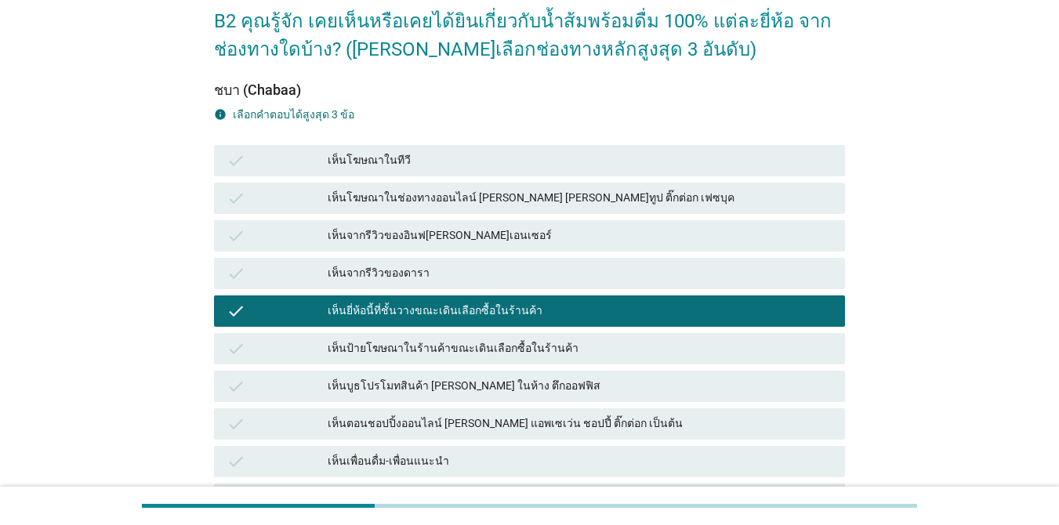
click at [588, 385] on div "เห็นบูธโปรโมทสินค้า [PERSON_NAME] ในห้าง ตึกออฟฟิส" at bounding box center [580, 386] width 505 height 19
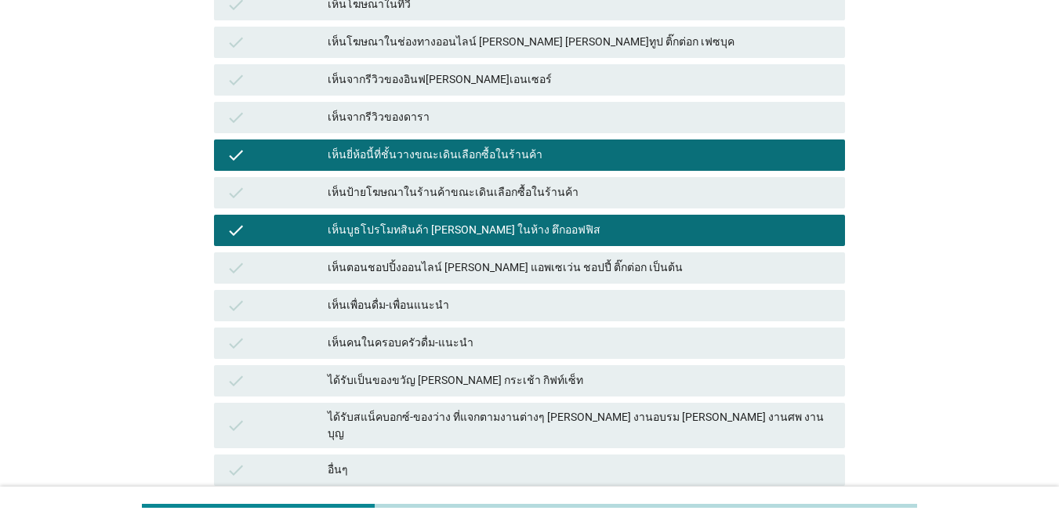
scroll to position [235, 0]
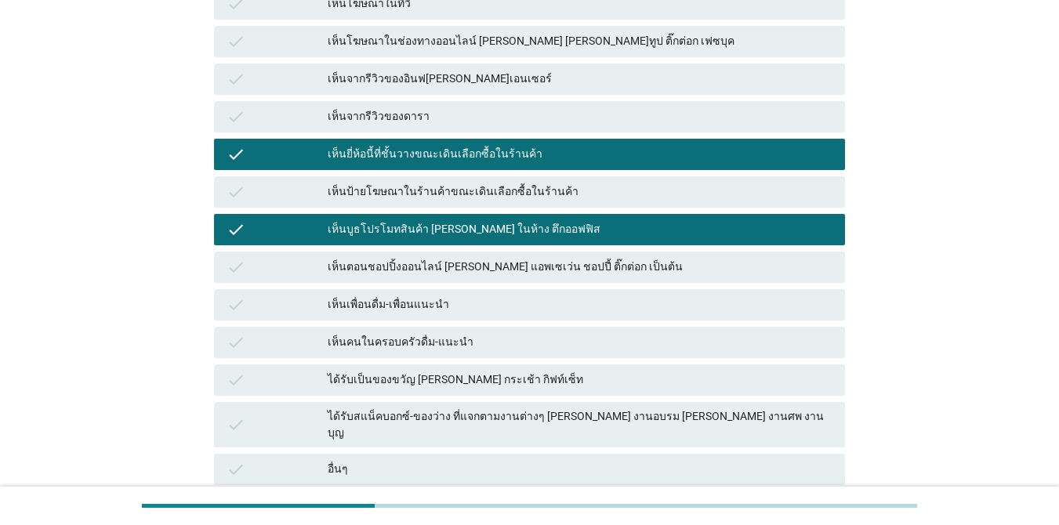
click at [569, 376] on div "ได้รับเป็นของขวัญ [PERSON_NAME] กระเช้า กิฟท์เซ็ท" at bounding box center [580, 380] width 505 height 19
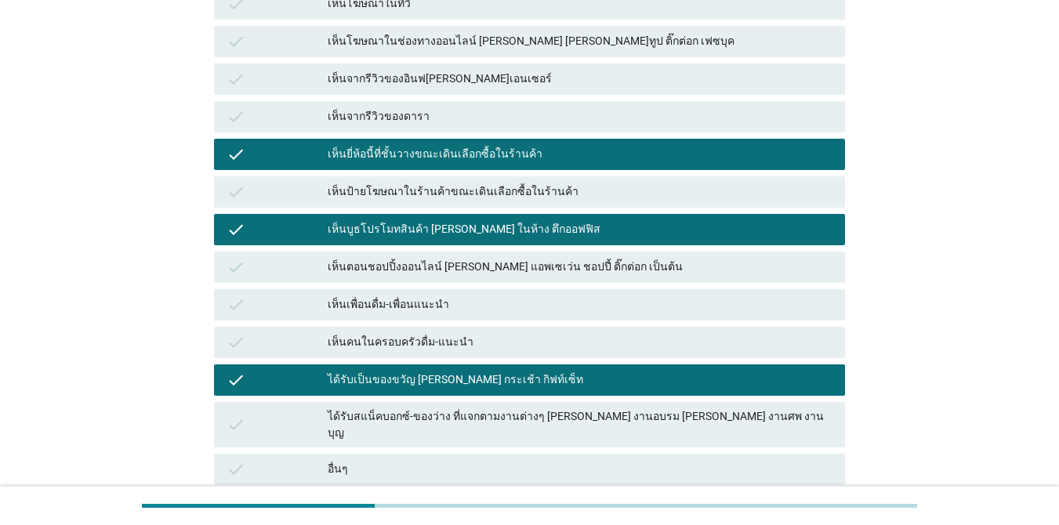
click at [568, 411] on div "ได้รับสแน็คบอกซ์-ของว่าง ที่แจกตามงานต่างๆ [PERSON_NAME] งานอบรม [PERSON_NAME] …" at bounding box center [580, 424] width 505 height 33
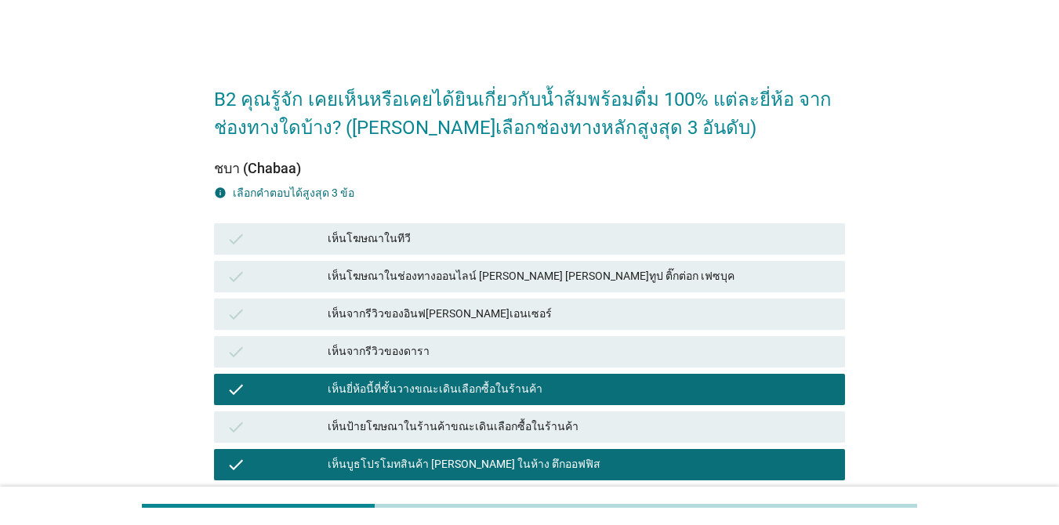
scroll to position [374, 0]
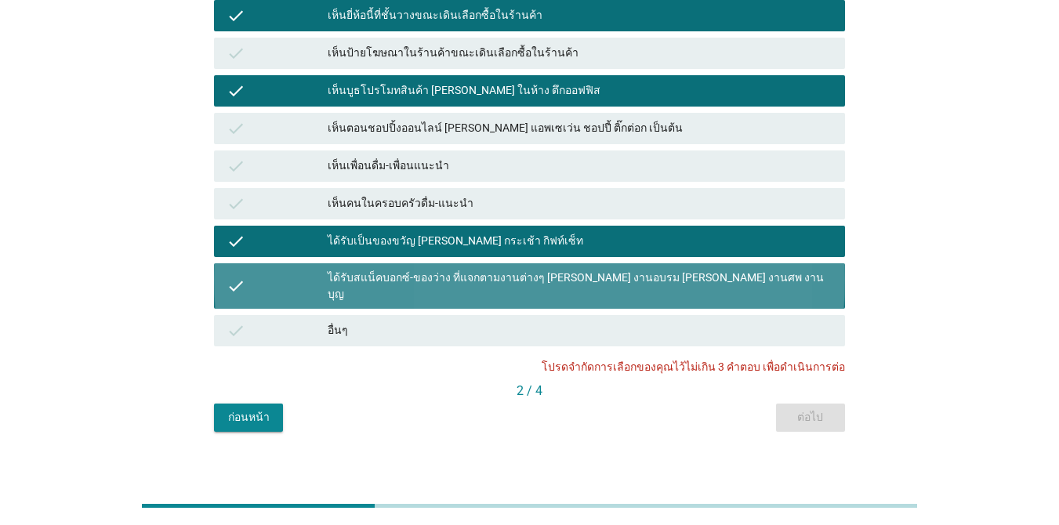
click at [558, 274] on div "ได้รับสแน็คบอกซ์-ของว่าง ที่แจกตามงานต่างๆ [PERSON_NAME] งานอบรม [PERSON_NAME] …" at bounding box center [580, 286] width 505 height 33
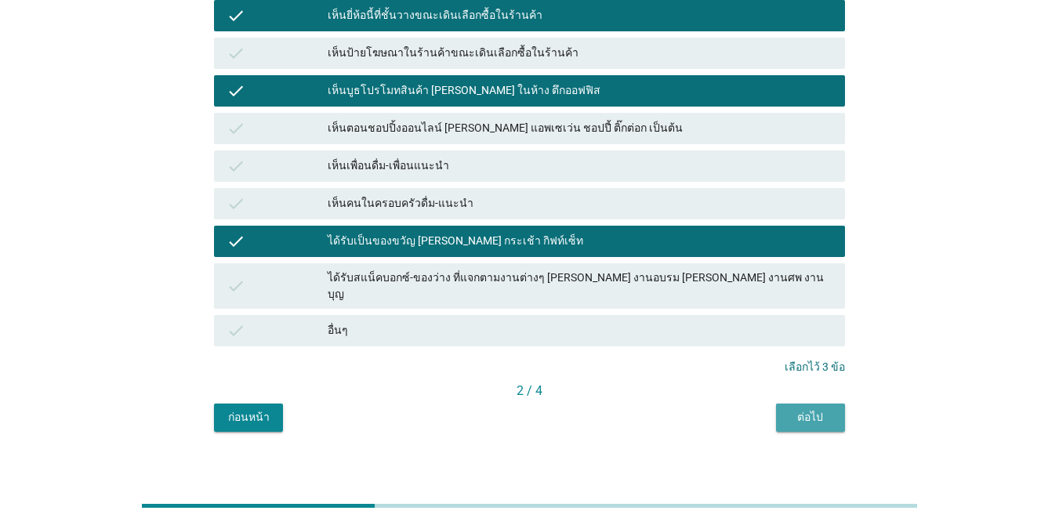
click at [771, 409] on div "ต่อไป" at bounding box center [810, 417] width 44 height 16
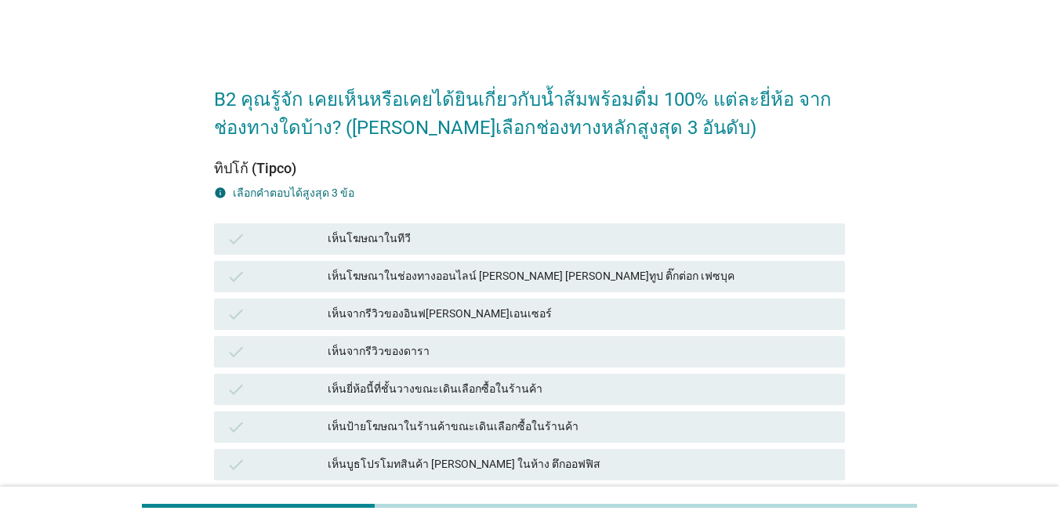
click at [452, 240] on div "เห็นโฆษณาในทีวี" at bounding box center [580, 239] width 505 height 19
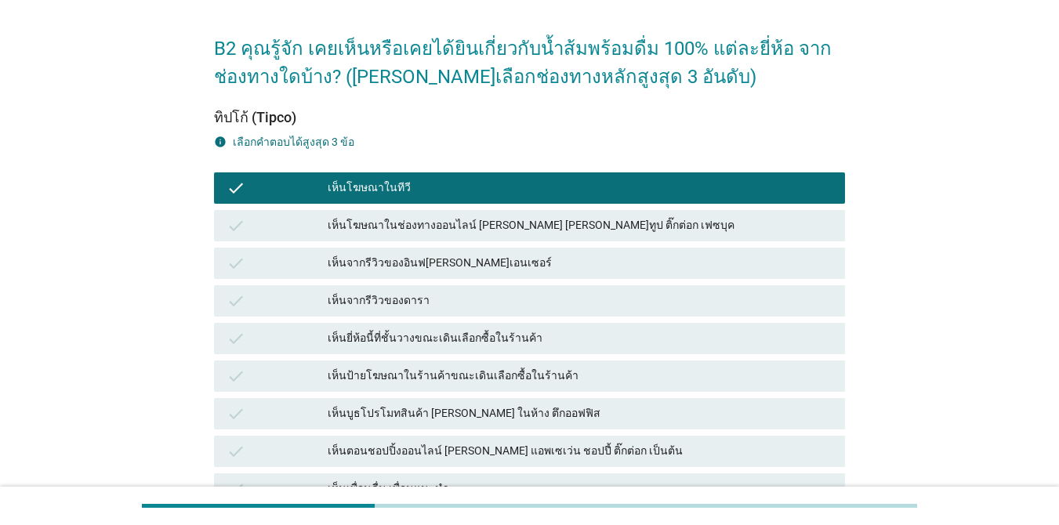
scroll to position [78, 0]
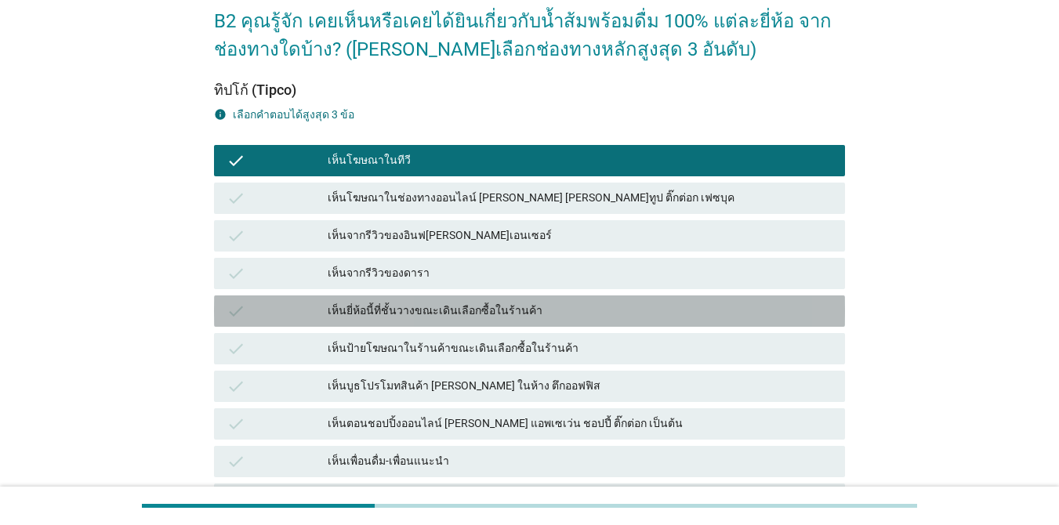
click at [597, 305] on div "เห็นยี่ห้อนี้ที่ชั้นวางขณะเดินเลือกซื้อในร้านค้า" at bounding box center [580, 311] width 505 height 19
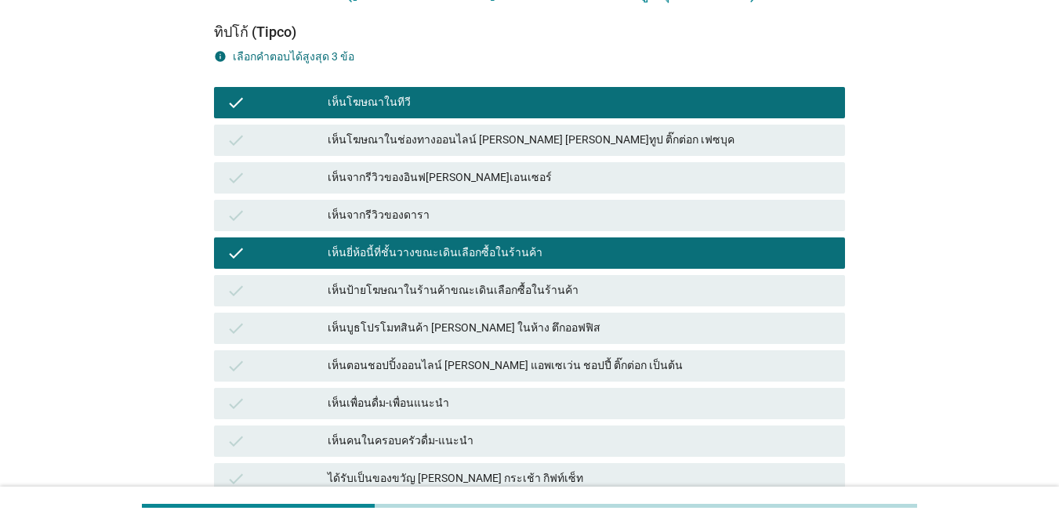
scroll to position [235, 0]
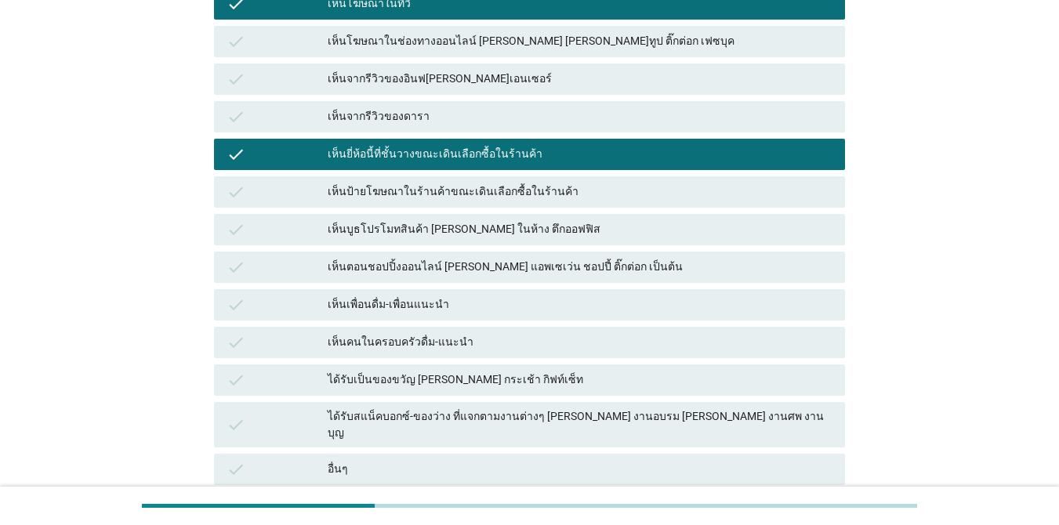
click at [592, 383] on div "ได้รับเป็นของขวัญ [PERSON_NAME] กระเช้า กิฟท์เซ็ท" at bounding box center [580, 380] width 505 height 19
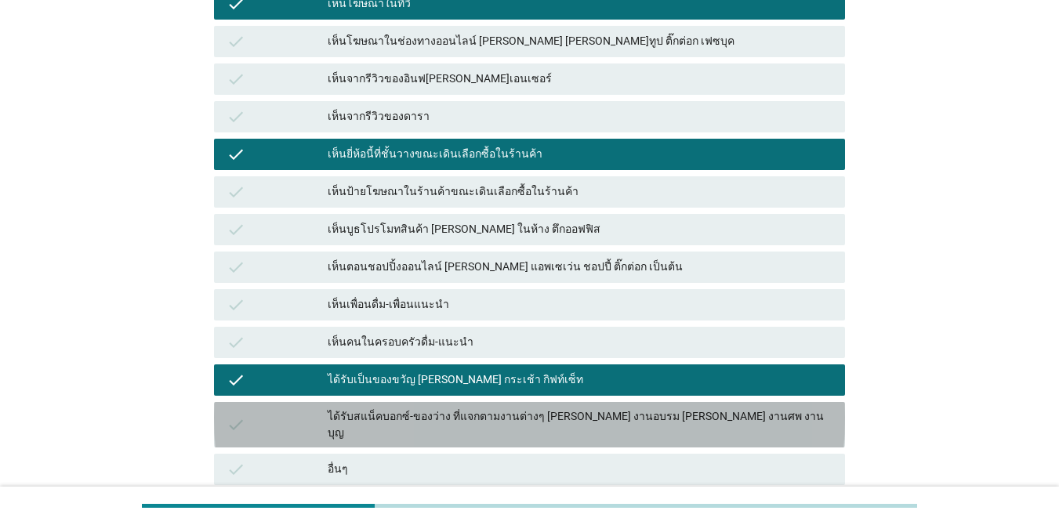
click at [588, 417] on div "ได้รับสแน็คบอกซ์-ของว่าง ที่แจกตามงานต่างๆ [PERSON_NAME] งานอบรม [PERSON_NAME] …" at bounding box center [580, 424] width 505 height 33
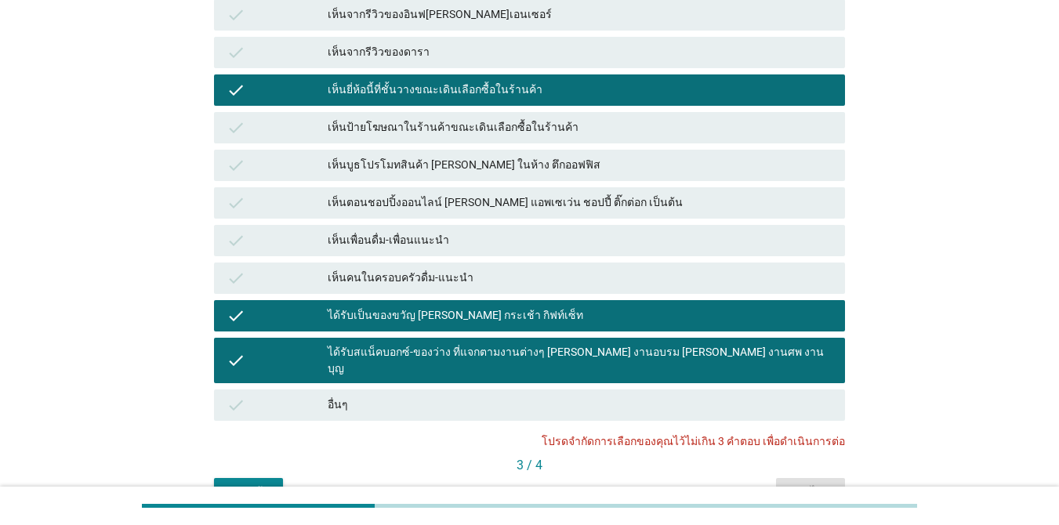
scroll to position [374, 0]
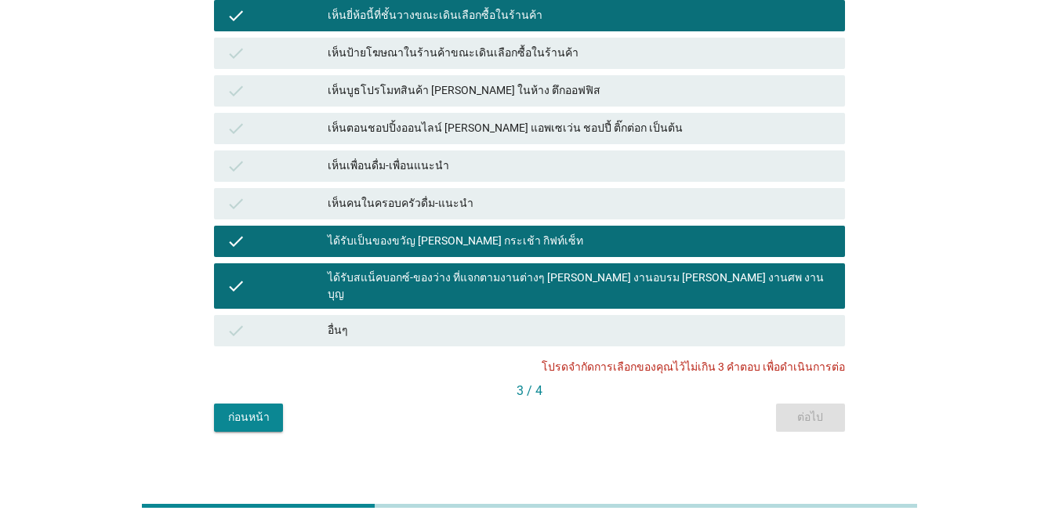
click at [654, 278] on div "ได้รับสแน็คบอกซ์-ของว่าง ที่แจกตามงานต่างๆ [PERSON_NAME] งานอบรม [PERSON_NAME] …" at bounding box center [580, 286] width 505 height 33
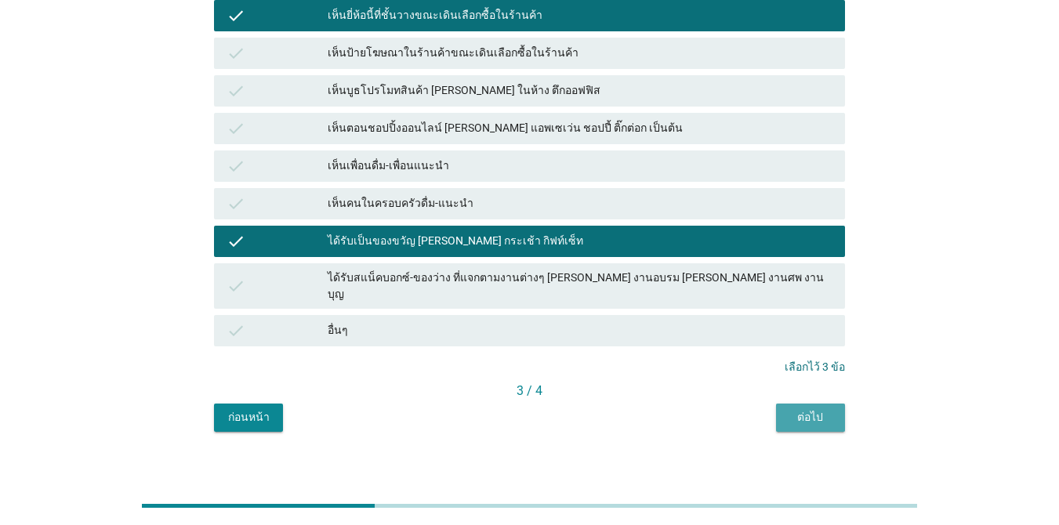
click at [771, 409] on div "ต่อไป" at bounding box center [810, 417] width 44 height 16
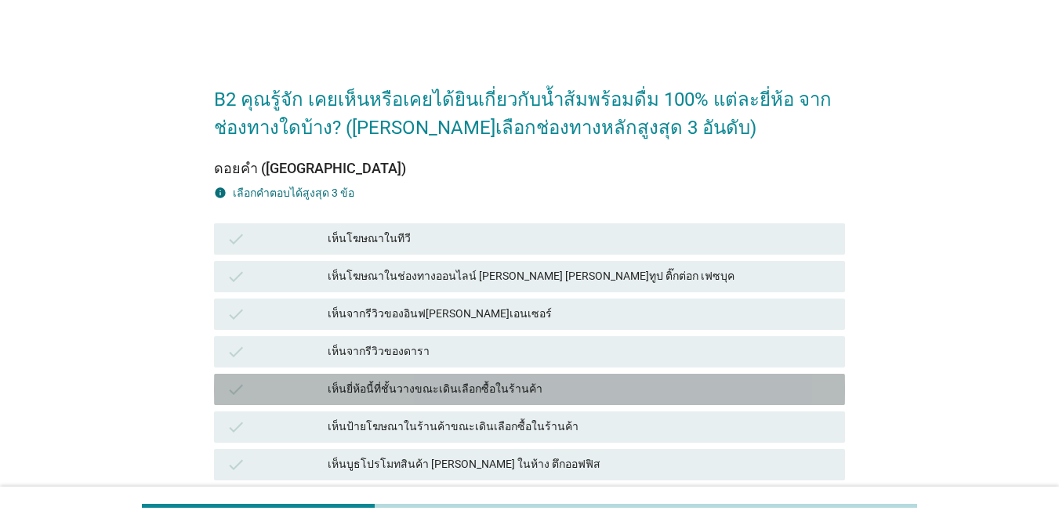
click at [586, 393] on div "เห็นยี่ห้อนี้ที่ชั้นวางขณะเดินเลือกซื้อในร้านค้า" at bounding box center [580, 389] width 505 height 19
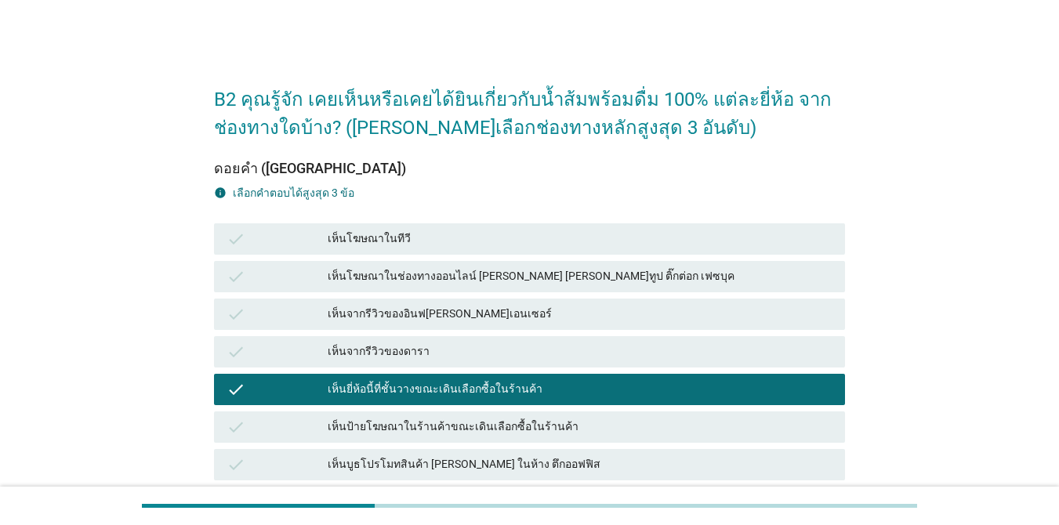
click at [595, 302] on div "check เห็นจากรีวิวของอินฟ[PERSON_NAME]เอนเซอร์" at bounding box center [529, 314] width 631 height 31
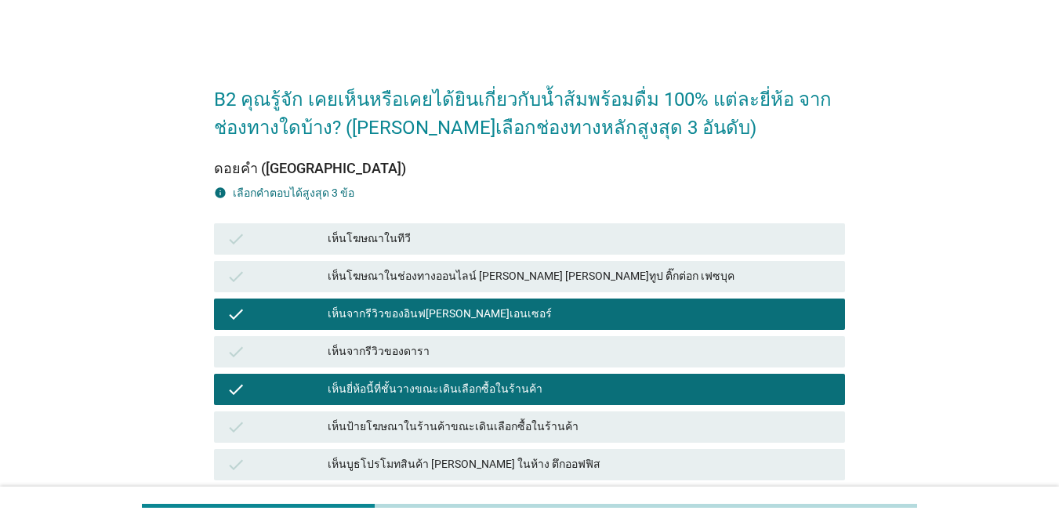
scroll to position [313, 0]
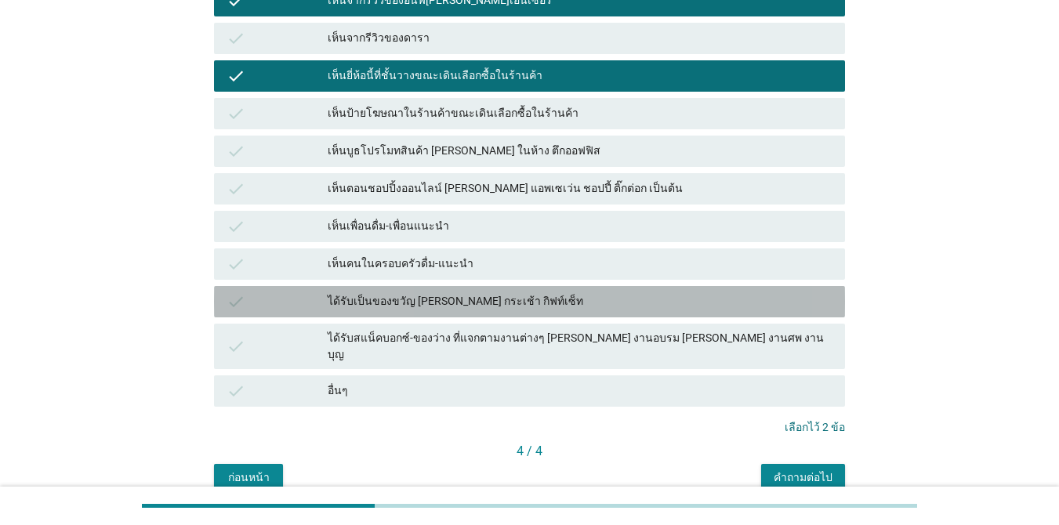
click at [647, 303] on div "ได้รับเป็นของขวัญ [PERSON_NAME] กระเช้า กิฟท์เซ็ท" at bounding box center [580, 301] width 505 height 19
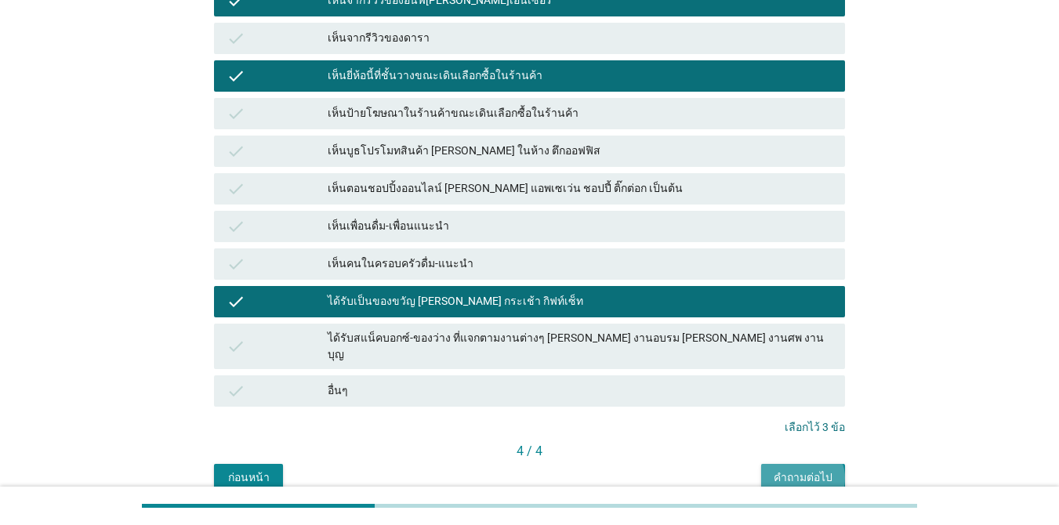
click at [771, 469] on div "คำถามต่อไป" at bounding box center [802, 477] width 59 height 16
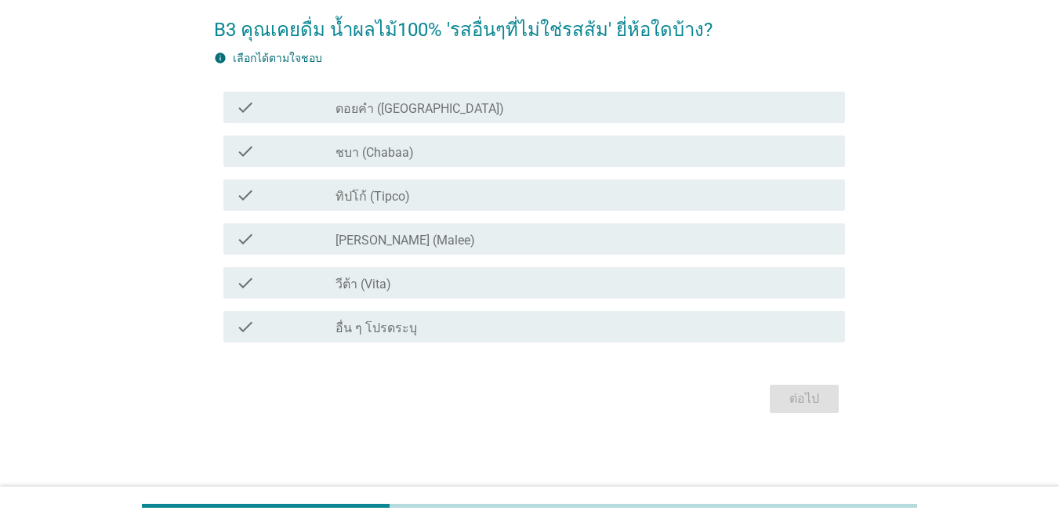
scroll to position [0, 0]
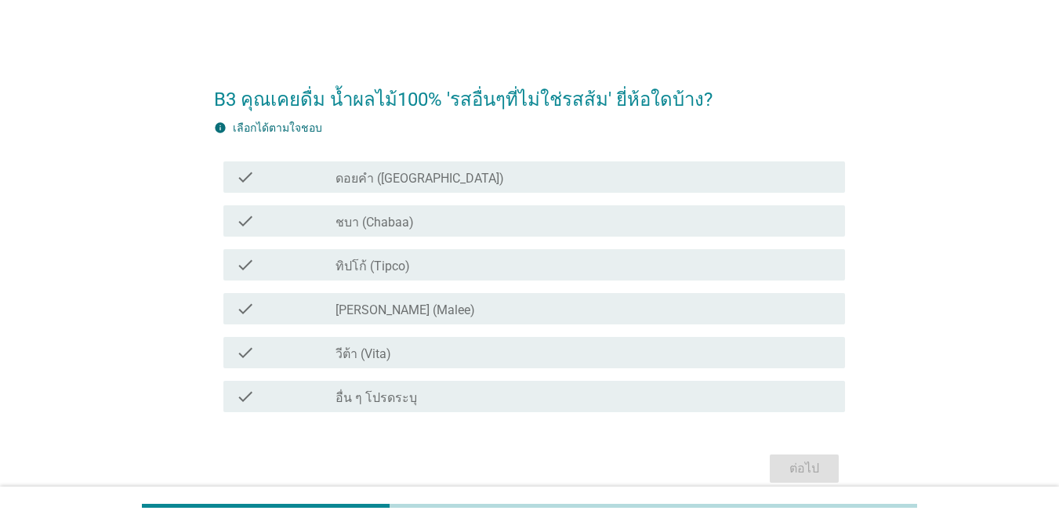
click at [465, 266] on div "check_box_outline_blank ทิปโก้ (Tipco)" at bounding box center [583, 264] width 497 height 19
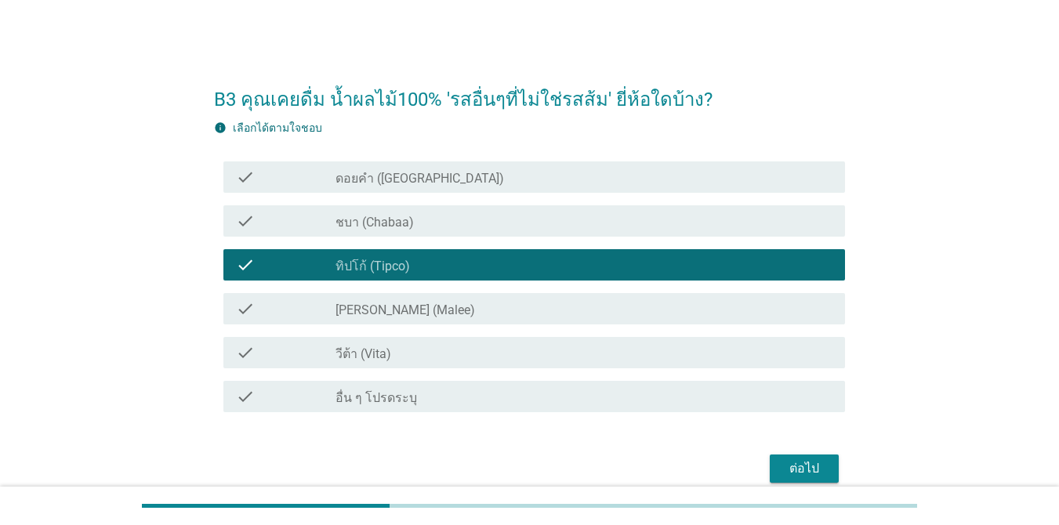
click at [461, 180] on div "check_box_outline_blank ดอยคำ (Doi-Khham)" at bounding box center [583, 177] width 497 height 19
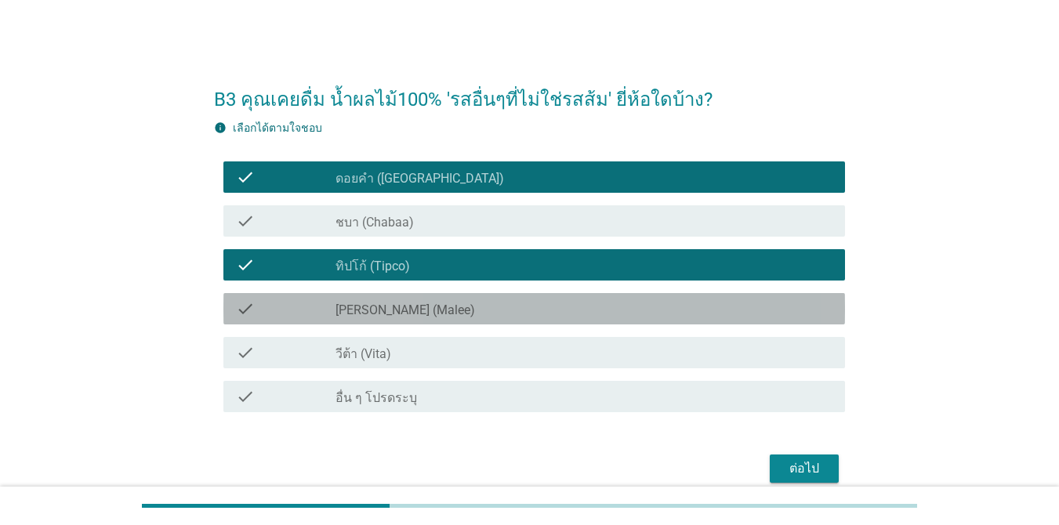
click at [461, 314] on div "check_box_outline_blank [PERSON_NAME] (Malee)" at bounding box center [583, 308] width 497 height 19
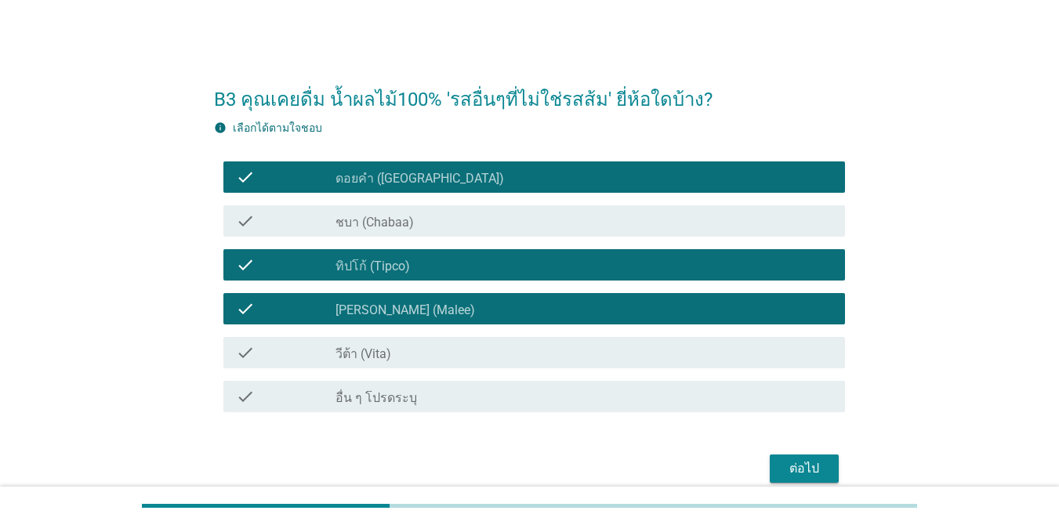
click at [460, 230] on div "check check_box_outline_blank ชบา (Chabaa)" at bounding box center [533, 220] width 621 height 31
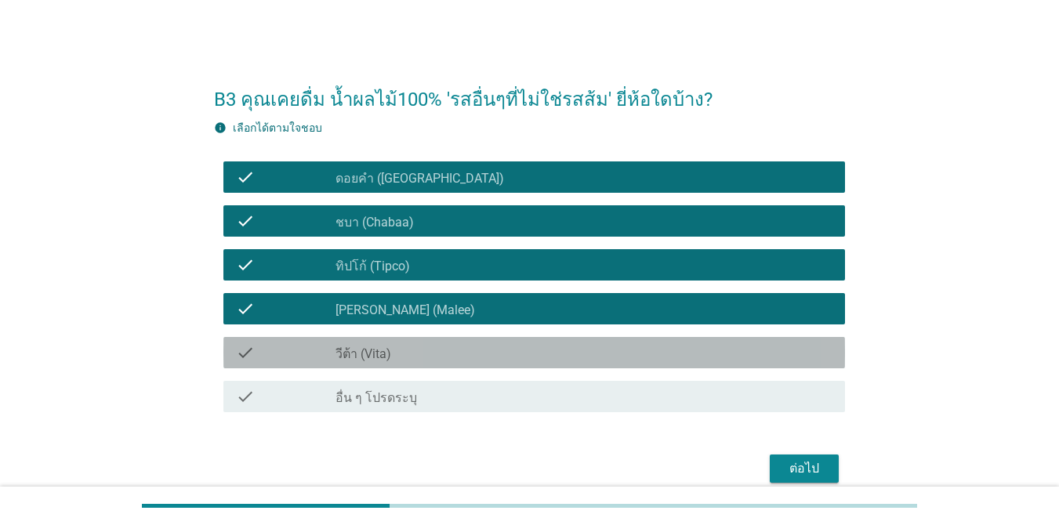
click at [447, 349] on div "check_box_outline_blank วีต้า (Vita)" at bounding box center [583, 352] width 497 height 19
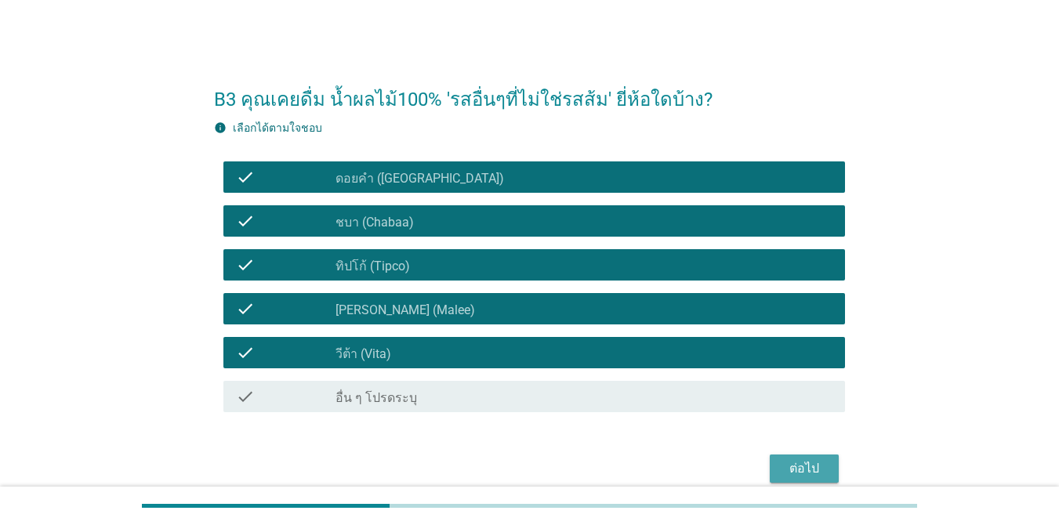
click at [771, 467] on div "ต่อไป" at bounding box center [804, 468] width 44 height 19
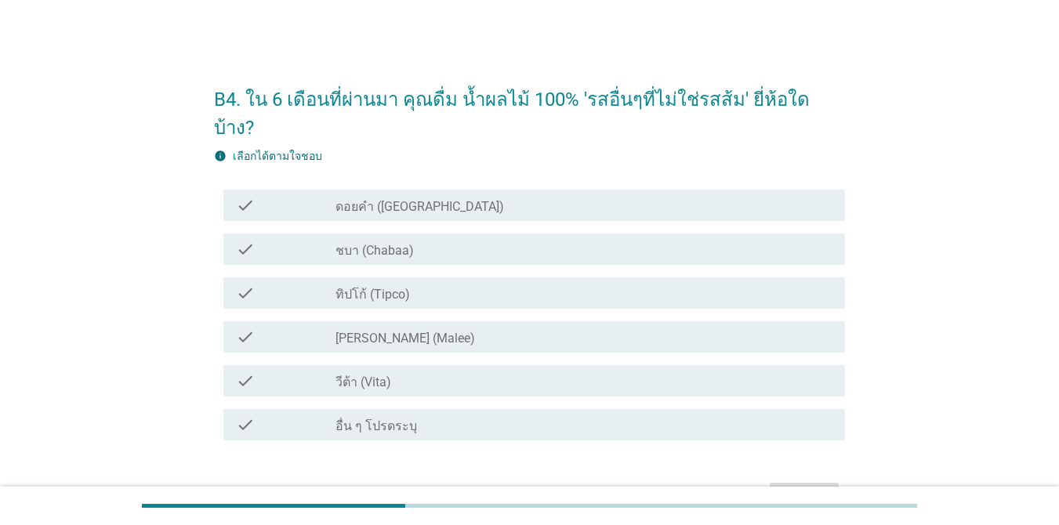
click at [397, 199] on label "ดอยคำ ([GEOGRAPHIC_DATA])" at bounding box center [419, 207] width 168 height 16
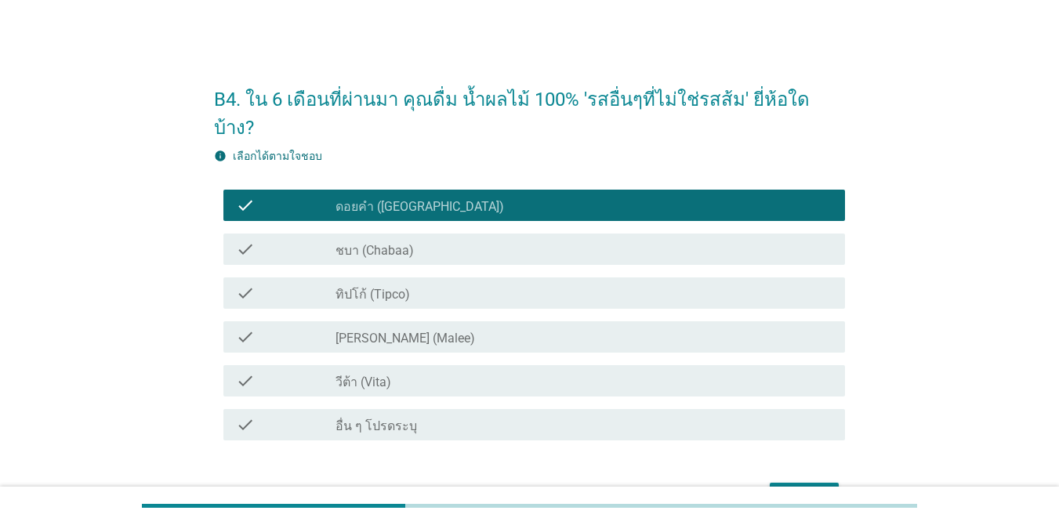
click at [393, 243] on label "ชบา (Chabaa)" at bounding box center [374, 251] width 78 height 16
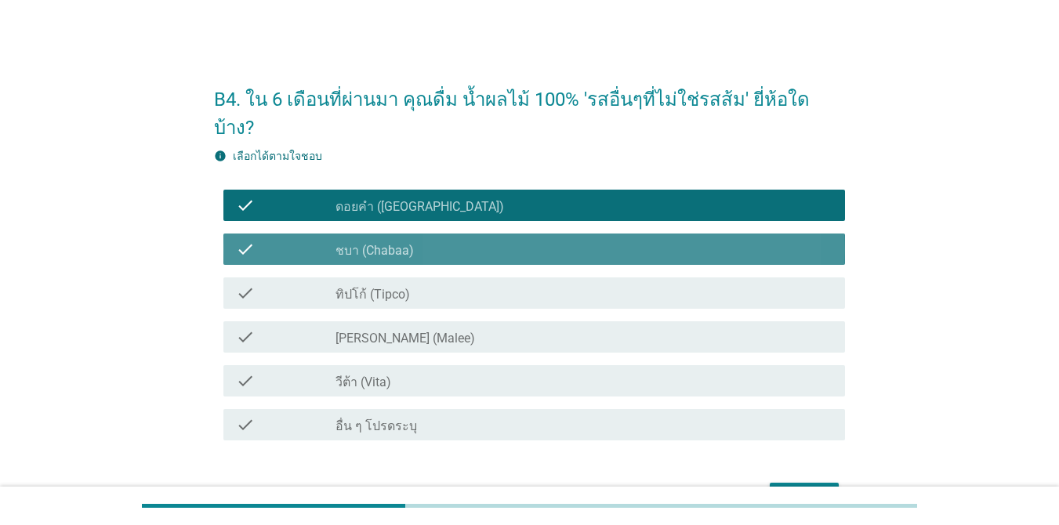
click at [399, 287] on label "ทิปโก้ (Tipco)" at bounding box center [372, 295] width 74 height 16
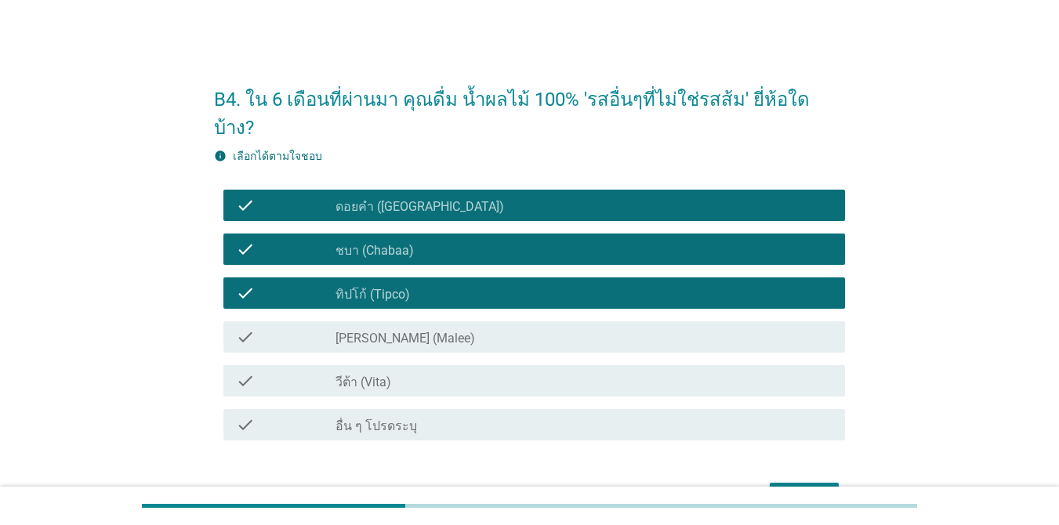
click at [410, 328] on div "check_box_outline_blank [PERSON_NAME] (Malee)" at bounding box center [583, 337] width 497 height 19
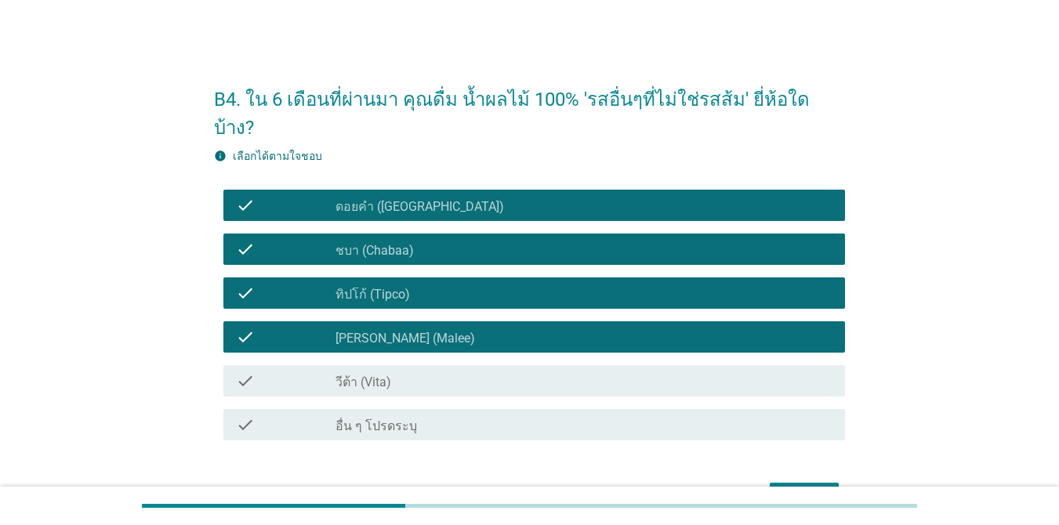
click at [406, 371] on div "check_box_outline_blank วีต้า (Vita)" at bounding box center [583, 380] width 497 height 19
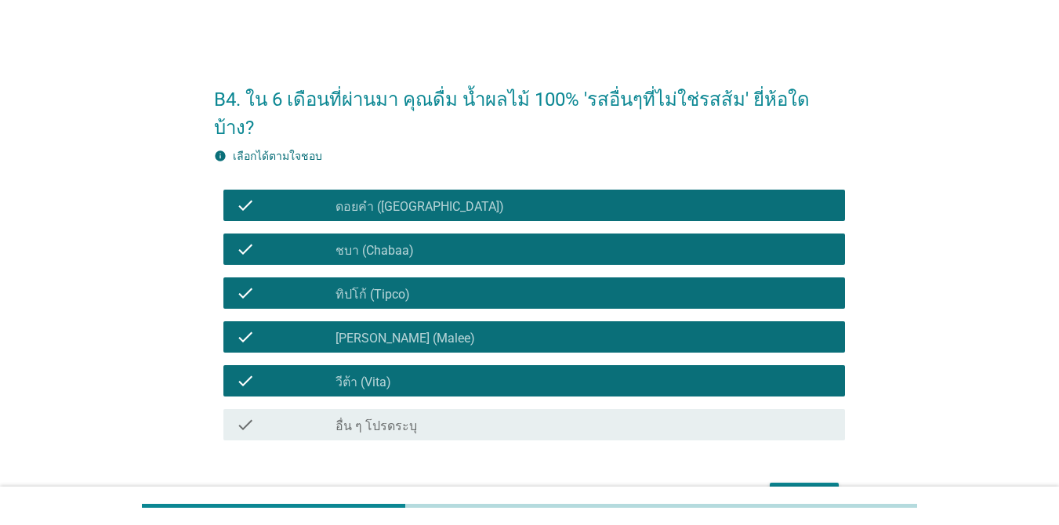
click at [771, 487] on div "ต่อไป" at bounding box center [804, 496] width 44 height 19
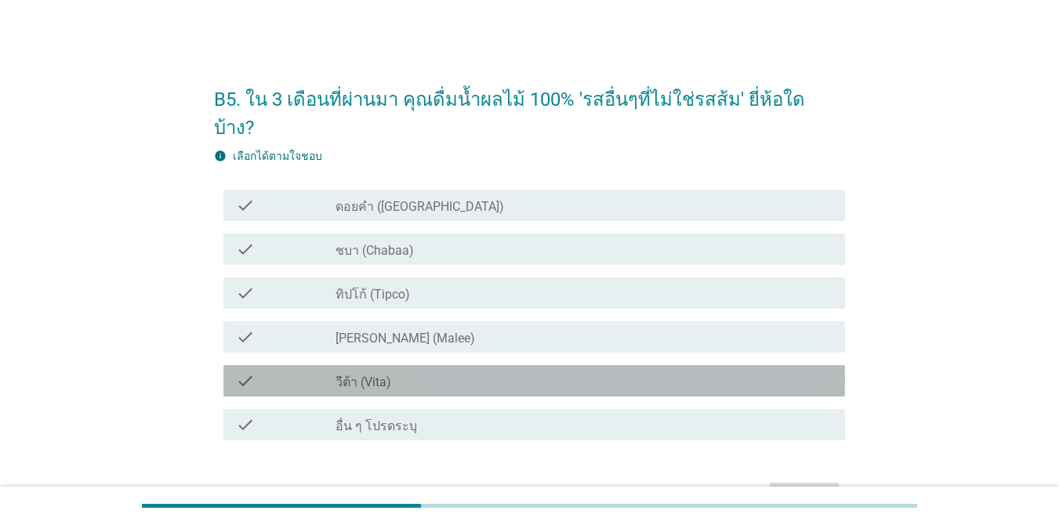
click at [421, 371] on div "check_box_outline_blank วีต้า (Vita)" at bounding box center [583, 380] width 497 height 19
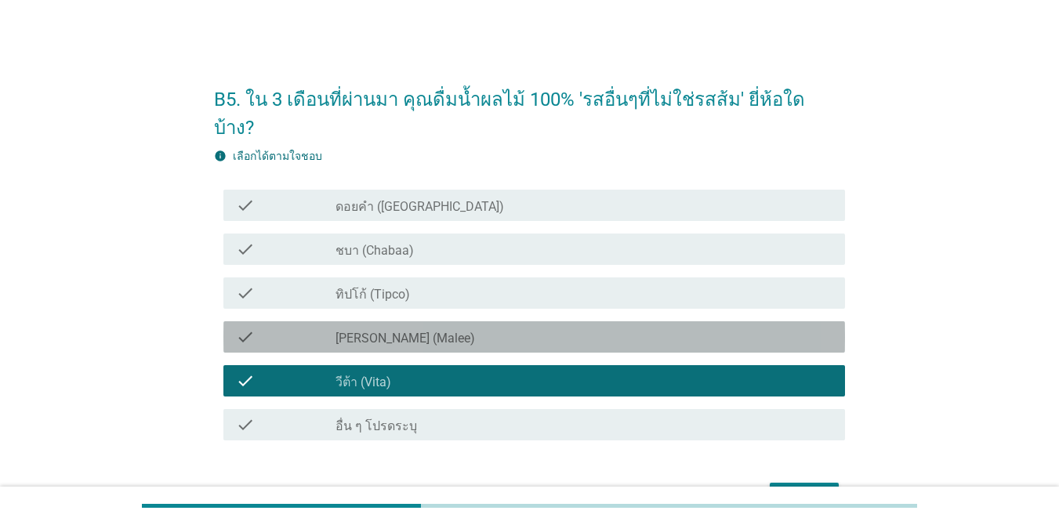
drag, startPoint x: 429, startPoint y: 310, endPoint x: 434, endPoint y: 277, distance: 32.5
click at [429, 328] on div "check_box_outline_blank [PERSON_NAME] (Malee)" at bounding box center [583, 337] width 497 height 19
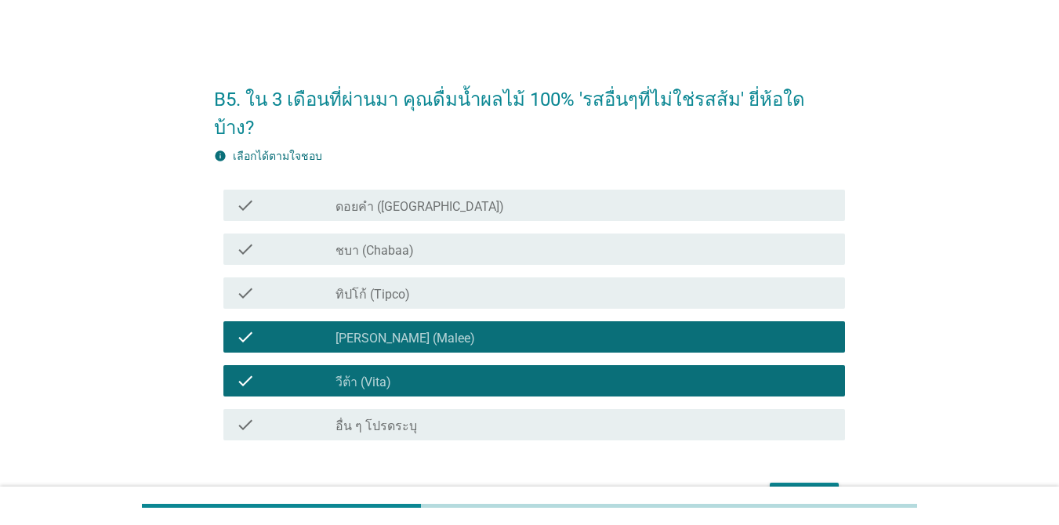
drag, startPoint x: 434, startPoint y: 275, endPoint x: 437, endPoint y: 234, distance: 41.6
click at [434, 277] on div "check check_box ทิปโก้ (Tipco)" at bounding box center [533, 292] width 621 height 31
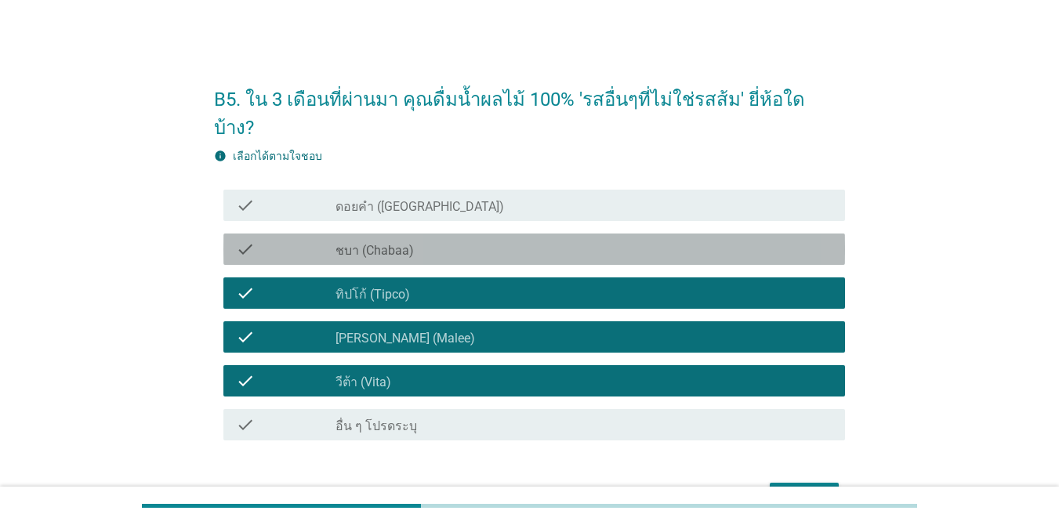
drag, startPoint x: 437, startPoint y: 226, endPoint x: 459, endPoint y: 180, distance: 50.5
click at [437, 240] on div "check_box ชบา (Chabaa)" at bounding box center [583, 249] width 497 height 19
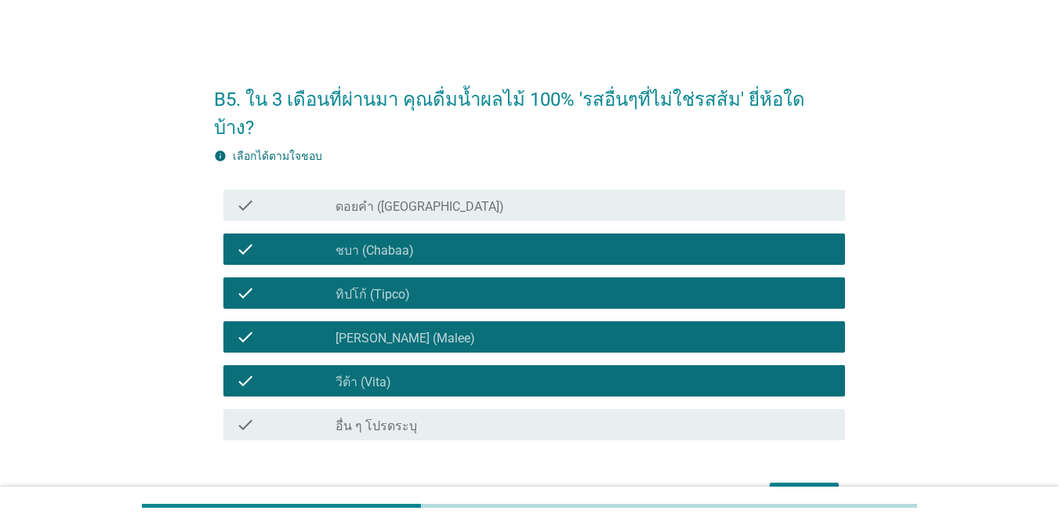
drag, startPoint x: 459, startPoint y: 179, endPoint x: 540, endPoint y: 212, distance: 86.9
click at [460, 196] on div "check_box ดอยคำ ([GEOGRAPHIC_DATA])" at bounding box center [583, 205] width 497 height 19
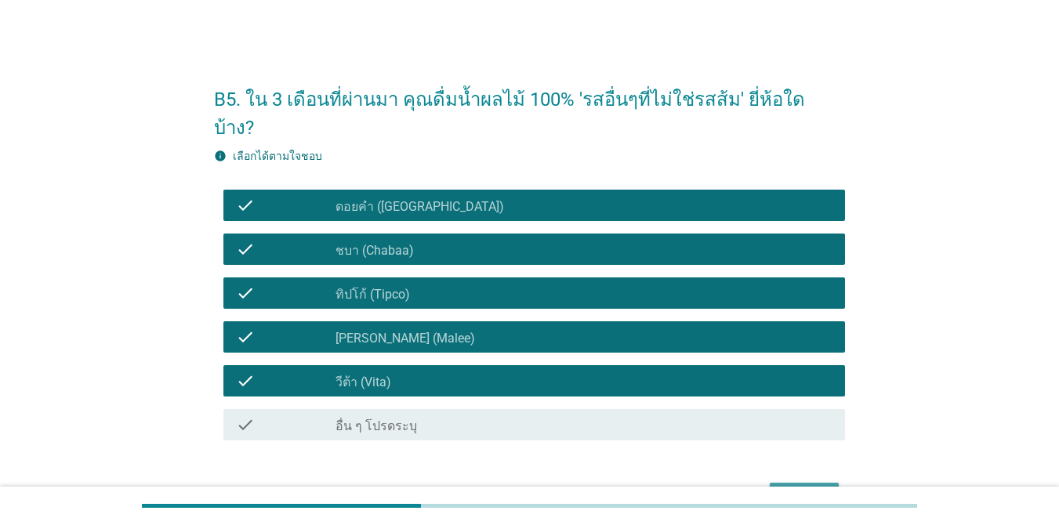
click at [771, 487] on div "ต่อไป" at bounding box center [804, 496] width 44 height 19
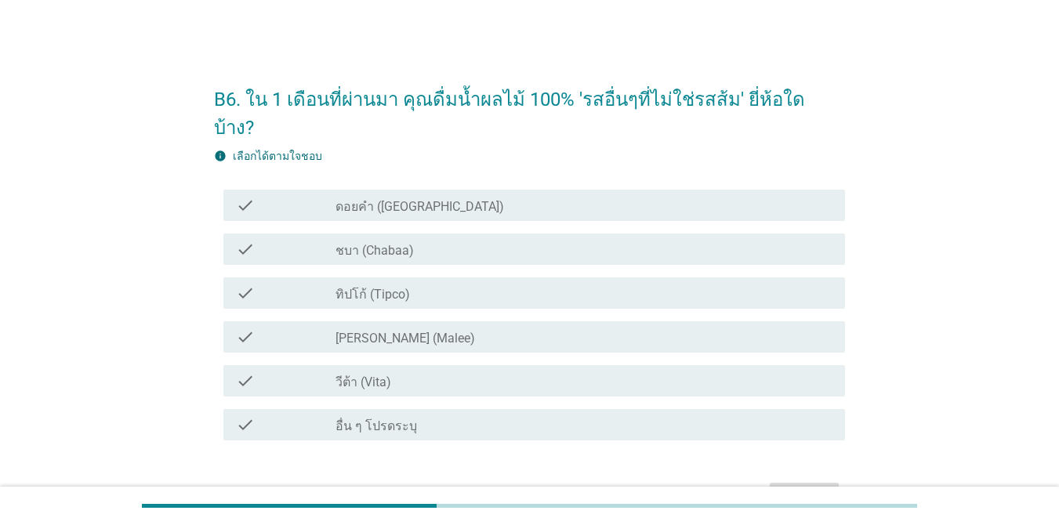
click at [462, 328] on div "check_box_outline_blank [PERSON_NAME] (Malee)" at bounding box center [583, 337] width 497 height 19
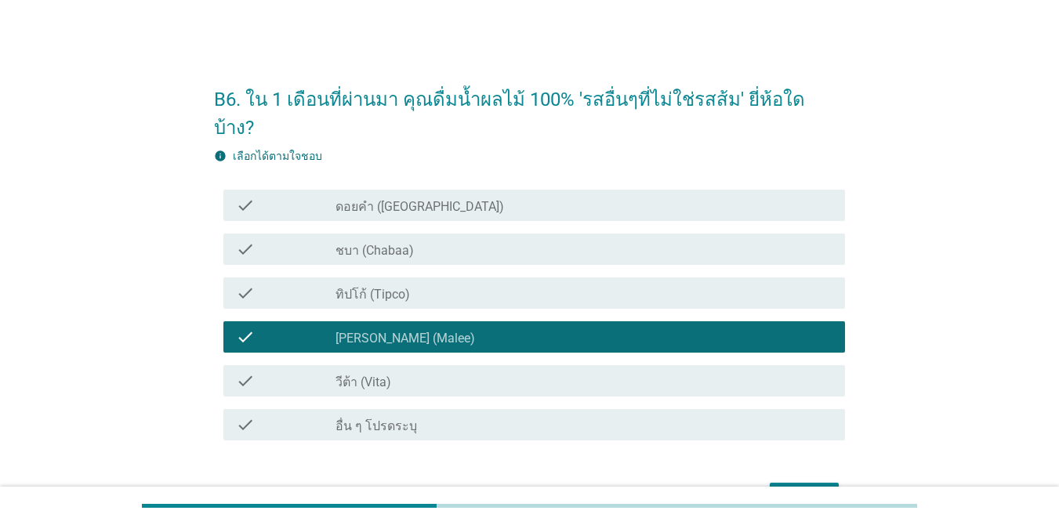
click at [469, 284] on div "check_box ทิปโก้ (Tipco)" at bounding box center [583, 293] width 497 height 19
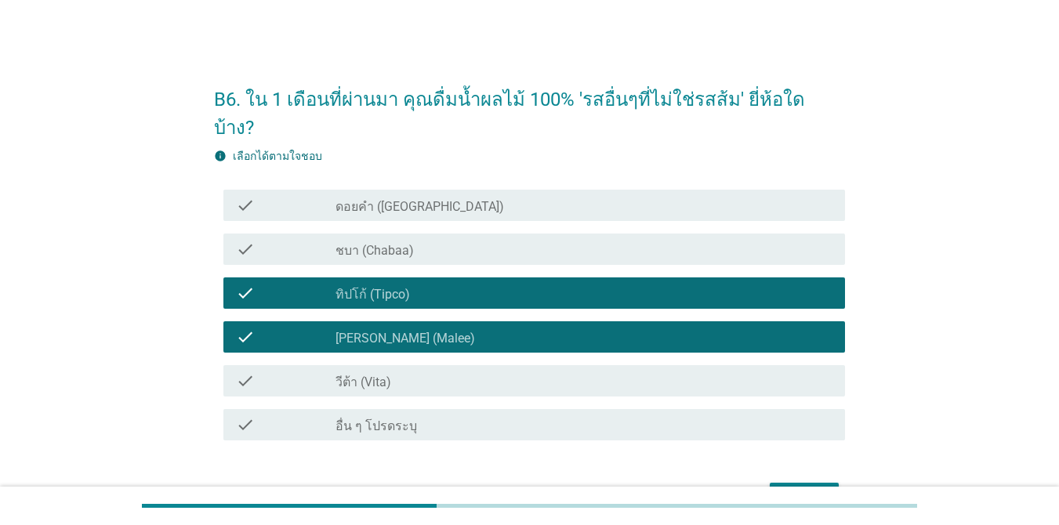
click at [498, 196] on div "check_box ดอยคำ ([GEOGRAPHIC_DATA])" at bounding box center [583, 205] width 497 height 19
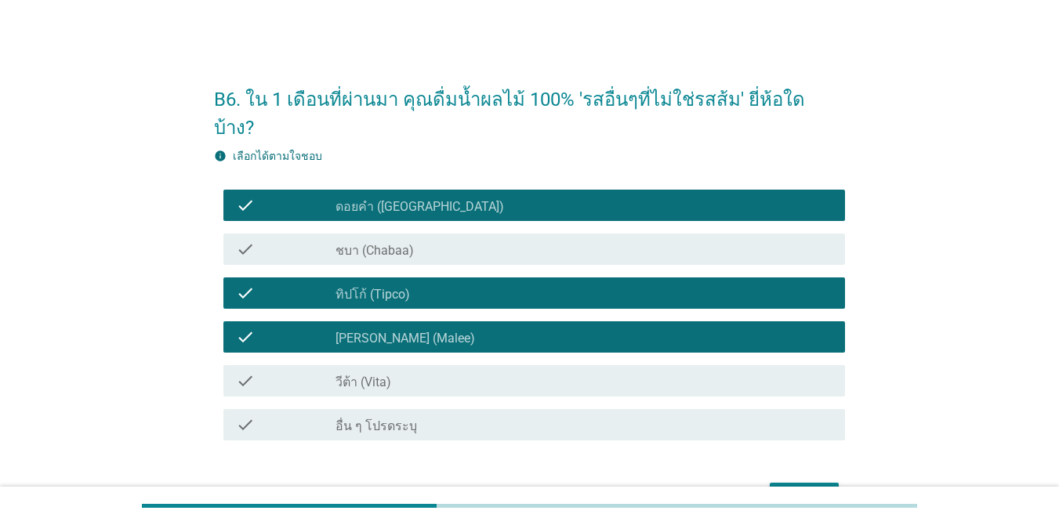
click at [493, 240] on div "check_box ชบา (Chabaa)" at bounding box center [583, 249] width 497 height 19
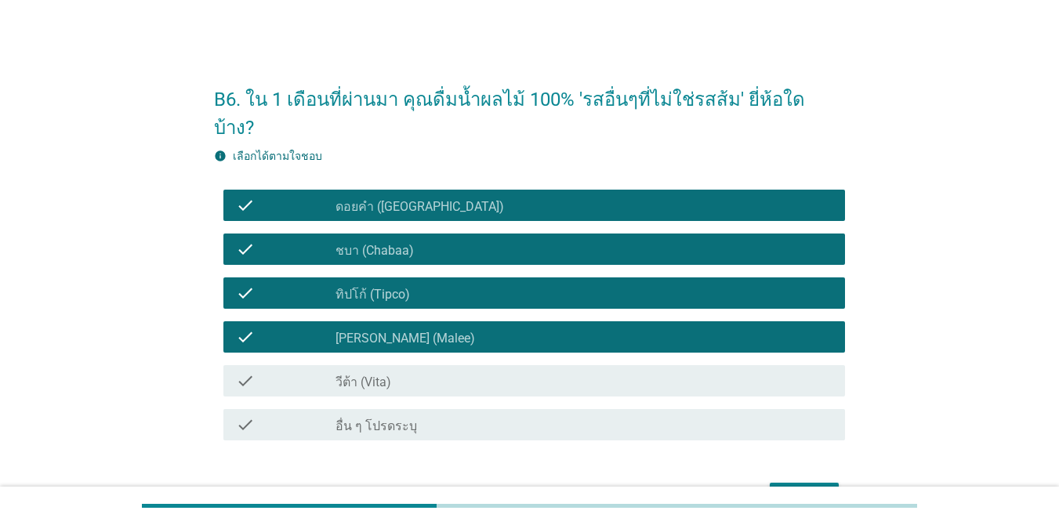
click at [769, 371] on div "check_box_outline_blank วีต้า (Vita)" at bounding box center [583, 380] width 497 height 19
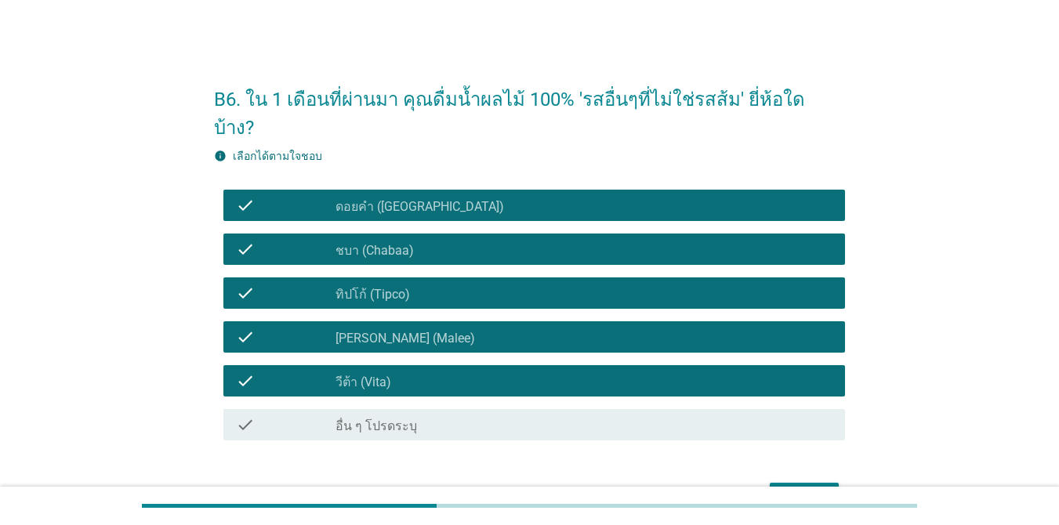
click at [771, 487] on div "ต่อไป" at bounding box center [804, 496] width 44 height 19
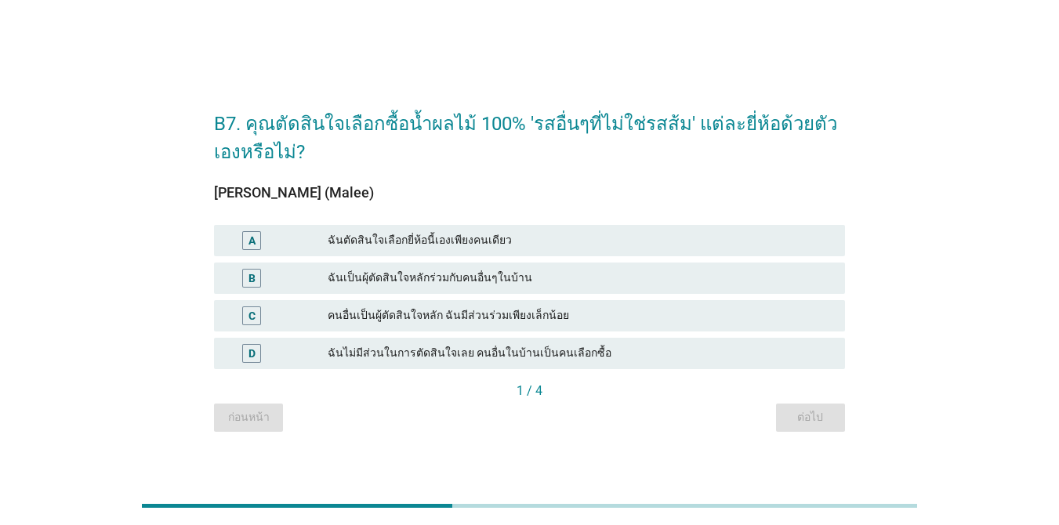
click at [531, 237] on div "ฉันตัดสินใจเลือกยี่ห้อนี้เองเพียงคนเดียว" at bounding box center [580, 240] width 505 height 19
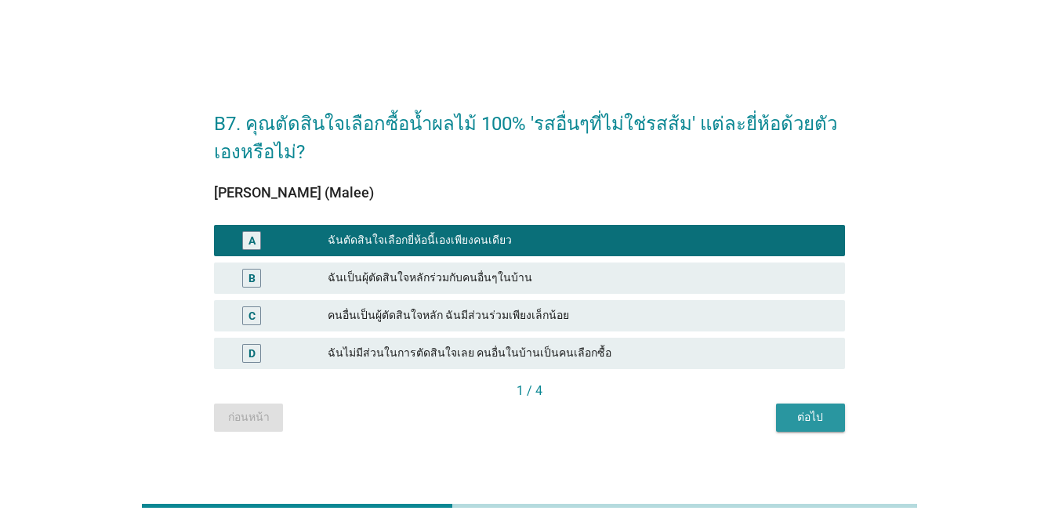
click at [771, 422] on div "ต่อไป" at bounding box center [810, 417] width 44 height 16
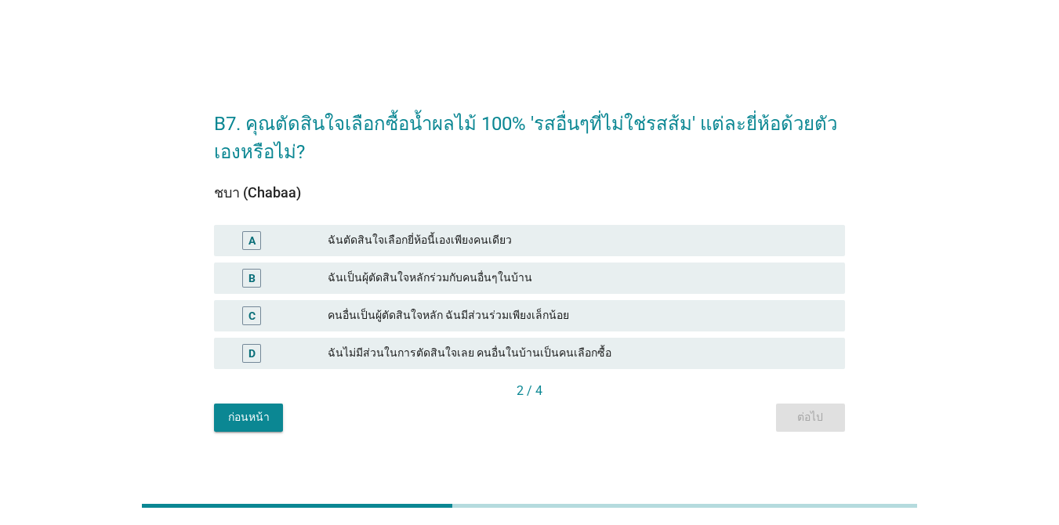
click at [442, 237] on div "ฉันตัดสินใจเลือกยี่ห้อนี้เองเพียงคนเดียว" at bounding box center [580, 240] width 505 height 19
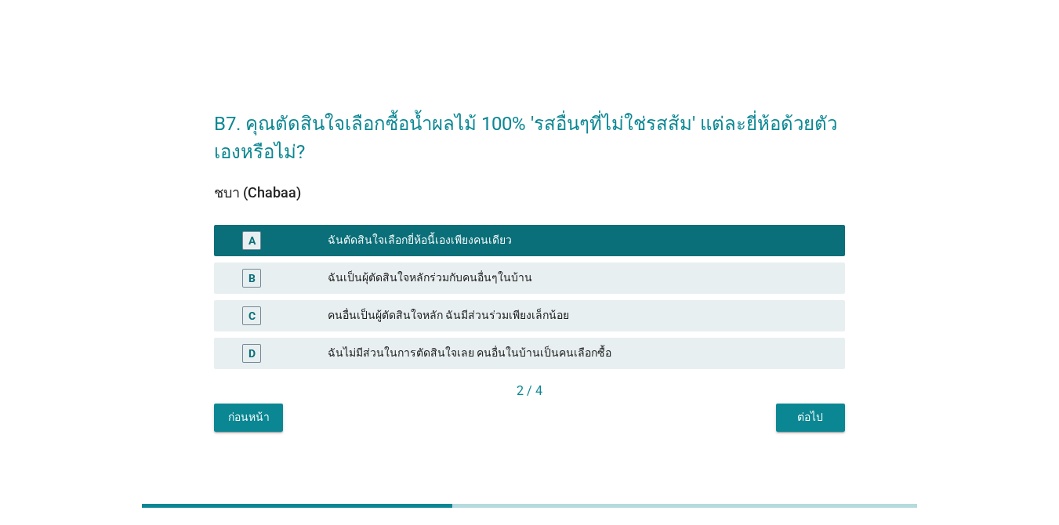
drag, startPoint x: 816, startPoint y: 413, endPoint x: 804, endPoint y: 409, distance: 12.4
click at [771, 412] on div "ต่อไป" at bounding box center [810, 417] width 44 height 16
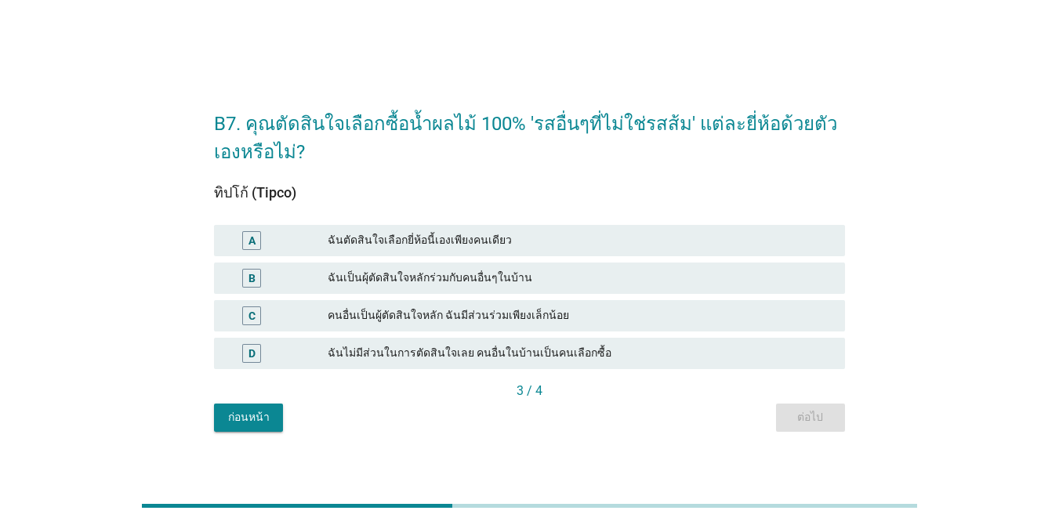
click at [452, 235] on div "ฉันตัดสินใจเลือกยี่ห้อนี้เองเพียงคนเดียว" at bounding box center [580, 240] width 505 height 19
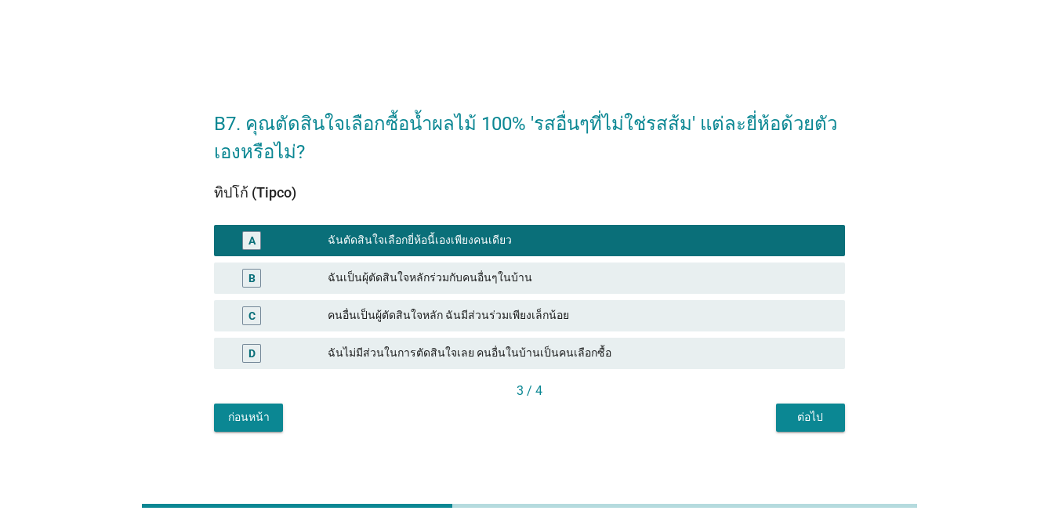
click at [771, 421] on div "ต่อไป" at bounding box center [810, 417] width 44 height 16
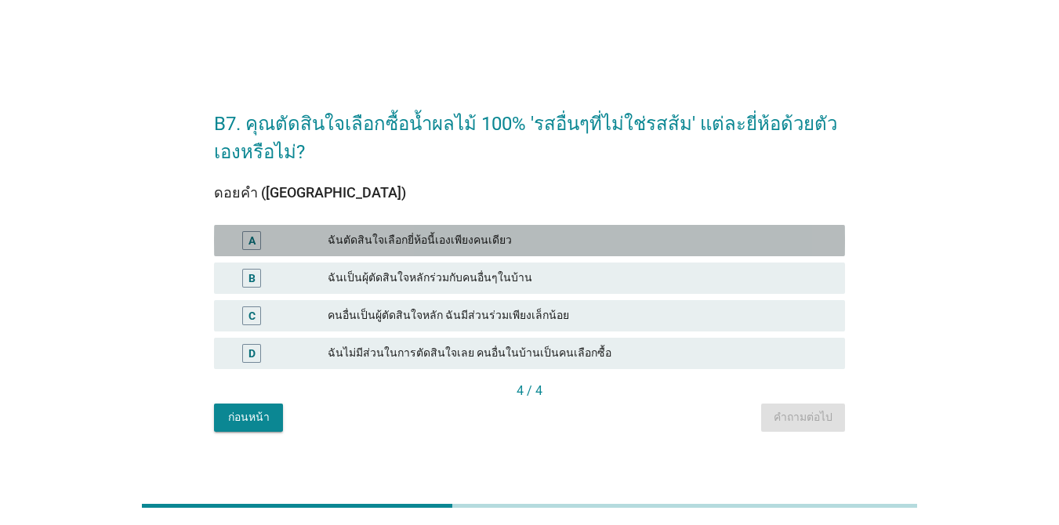
click at [440, 237] on div "ฉันตัดสินใจเลือกยี่ห้อนี้เองเพียงคนเดียว" at bounding box center [580, 240] width 505 height 19
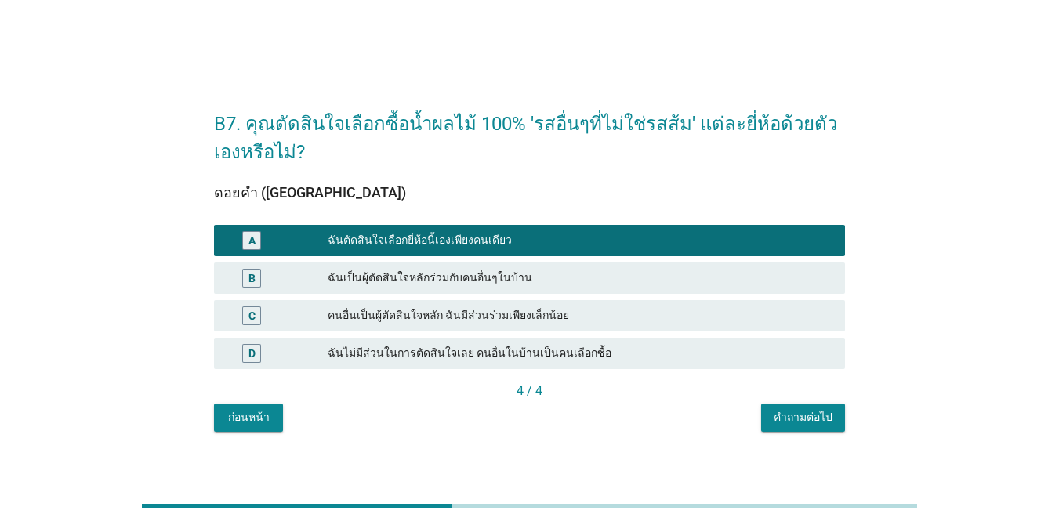
click at [771, 414] on div "คำถามต่อไป" at bounding box center [802, 417] width 59 height 16
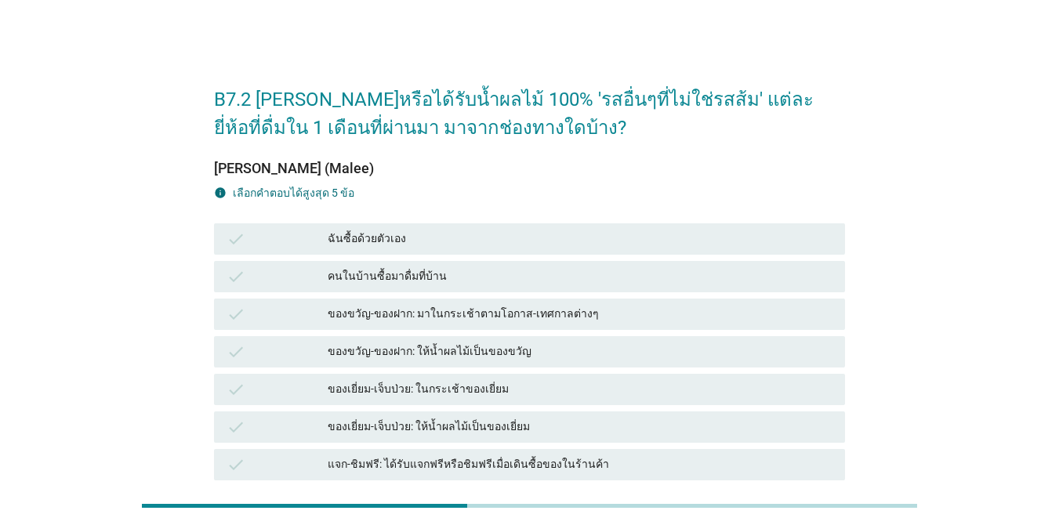
click at [538, 241] on div "ฉันซื้อด้วยตัวเอง" at bounding box center [580, 239] width 505 height 19
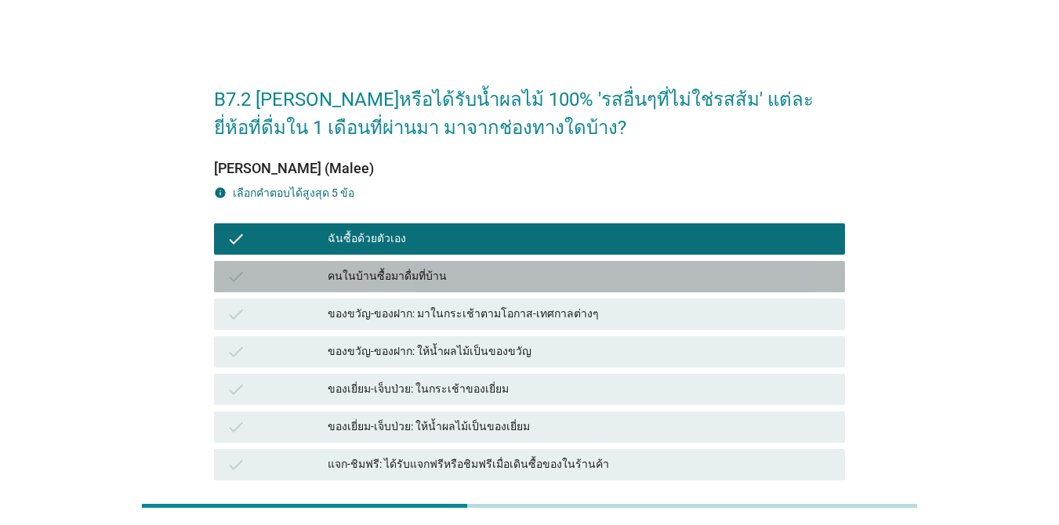
click at [548, 275] on div "คนในบ้านซื้อมาดื่มที่บ้าน" at bounding box center [580, 276] width 505 height 19
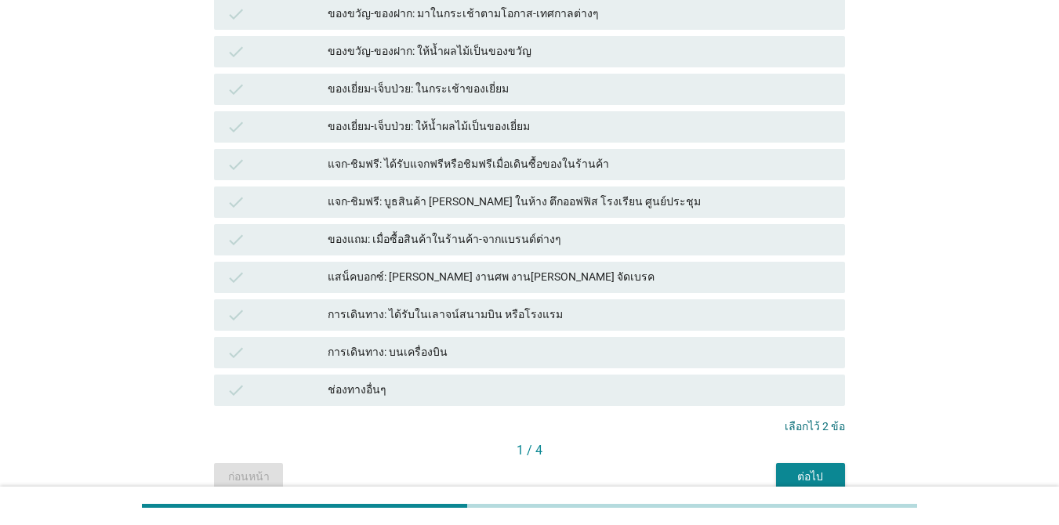
scroll to position [313, 0]
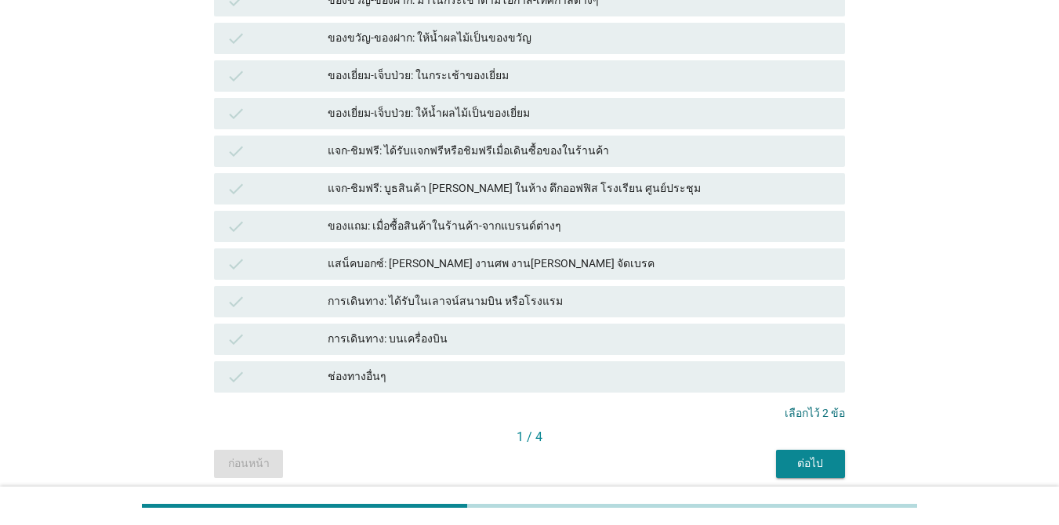
click at [476, 266] on div "แสน็คบอกซ์: [PERSON_NAME] งานศพ งาน[PERSON_NAME] จัดเบรค" at bounding box center [580, 264] width 505 height 19
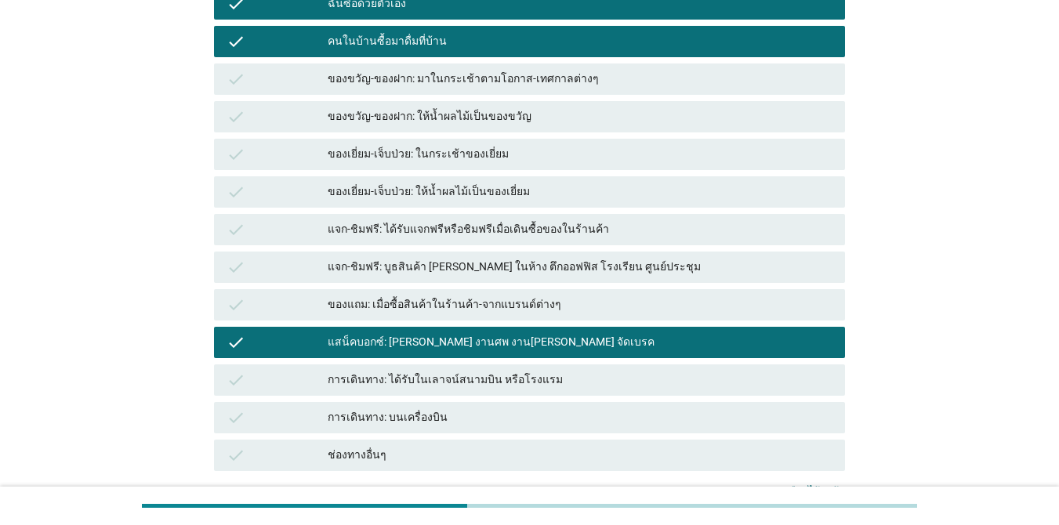
scroll to position [157, 0]
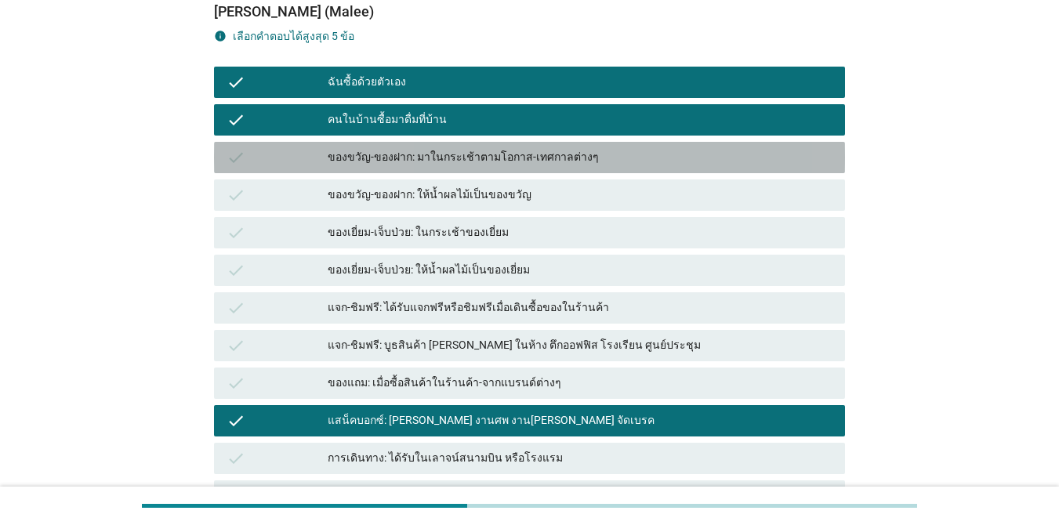
click at [587, 160] on div "ของขวัญ-ของฝาก: มาในกระเช้าตามโอกาส-เทศกาลต่างๆ" at bounding box center [580, 157] width 505 height 19
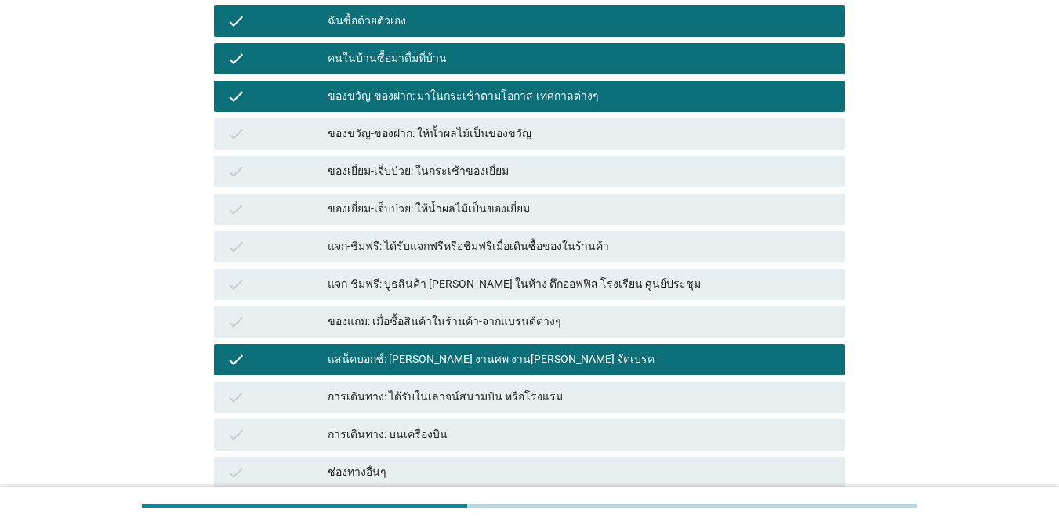
scroll to position [217, 0]
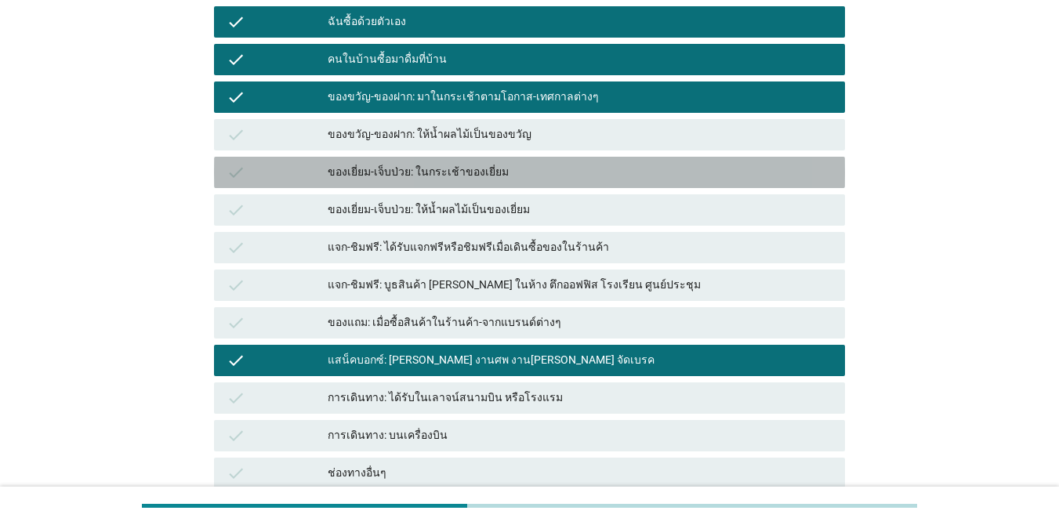
click at [507, 166] on div "ของเยี่ยม-เจ็บป่วย: ในกระเช้าของเยี่ยม" at bounding box center [580, 172] width 505 height 19
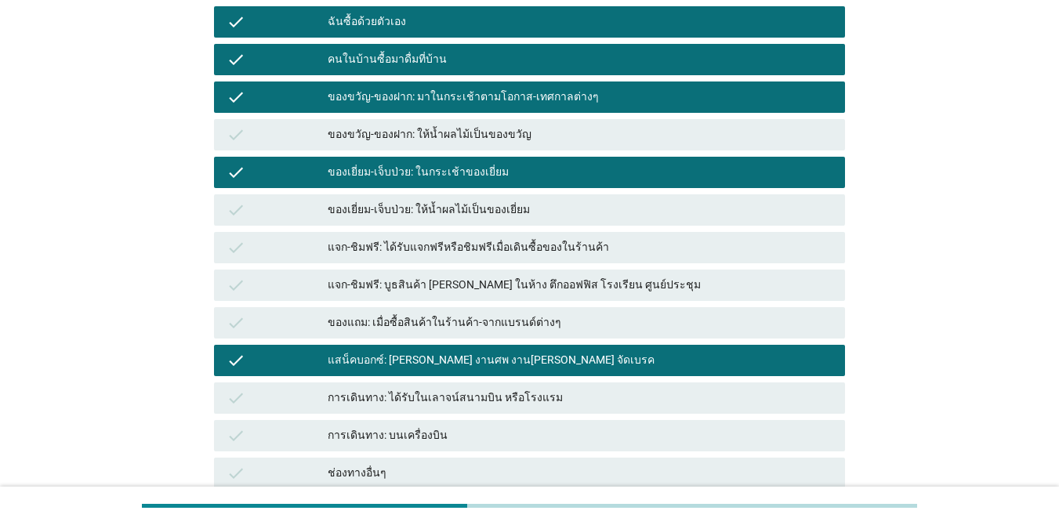
scroll to position [374, 0]
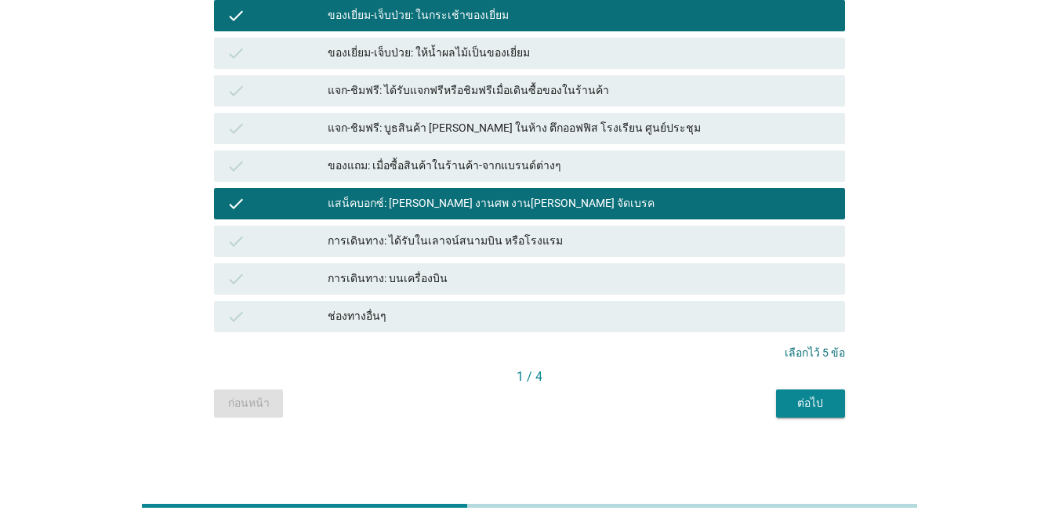
click at [771, 400] on div "ต่อไป" at bounding box center [810, 403] width 44 height 16
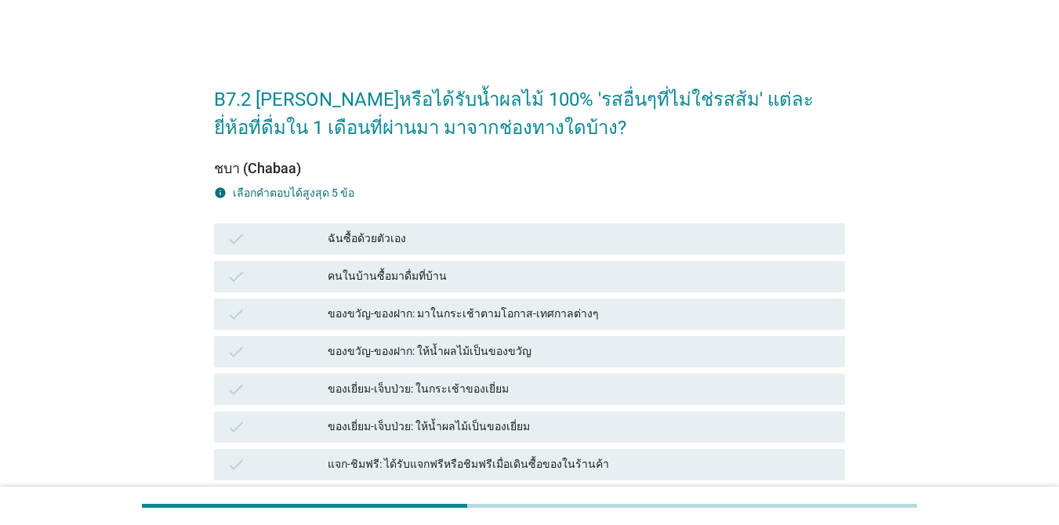
click at [503, 241] on div "ฉันซื้อด้วยตัวเอง" at bounding box center [580, 239] width 505 height 19
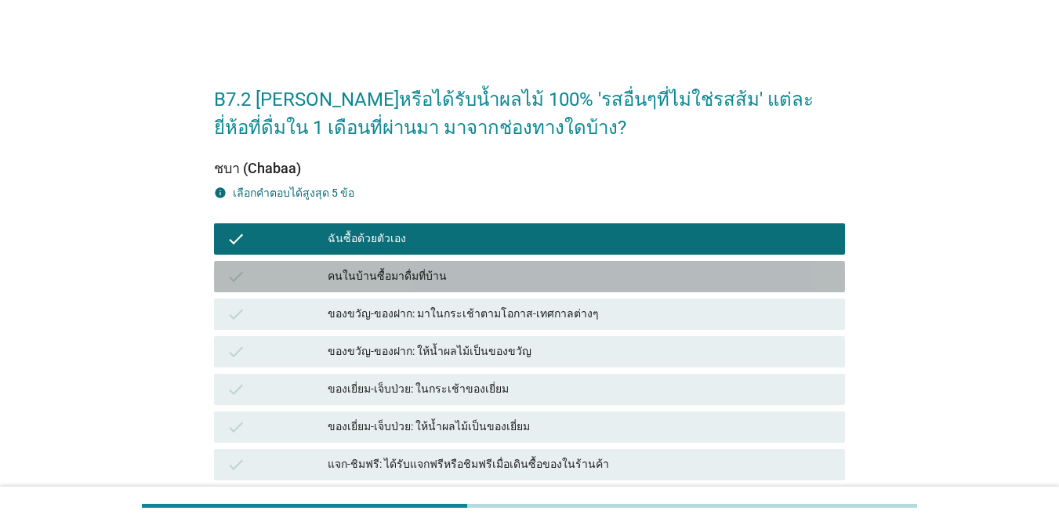
click at [509, 262] on div "check คนในบ้านซื้อมาดื่มที่บ้าน" at bounding box center [529, 276] width 631 height 31
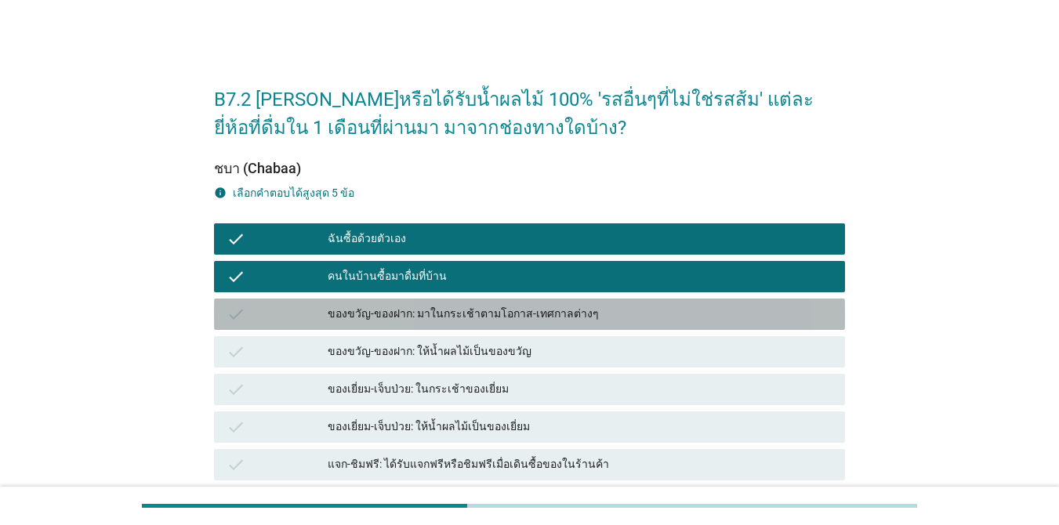
click at [520, 305] on div "ของขวัญ-ของฝาก: มาในกระเช้าตามโอกาส-เทศกาลต่างๆ" at bounding box center [580, 314] width 505 height 19
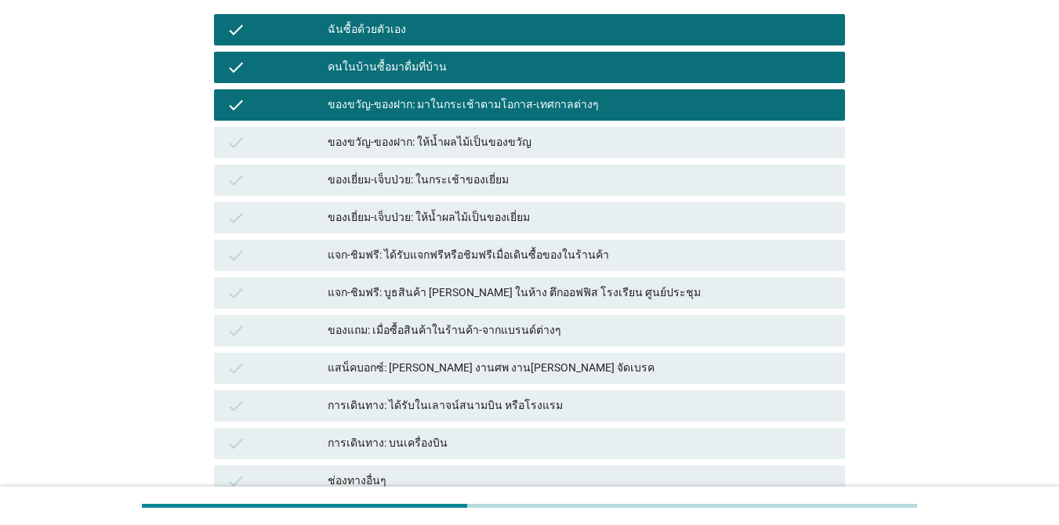
scroll to position [235, 0]
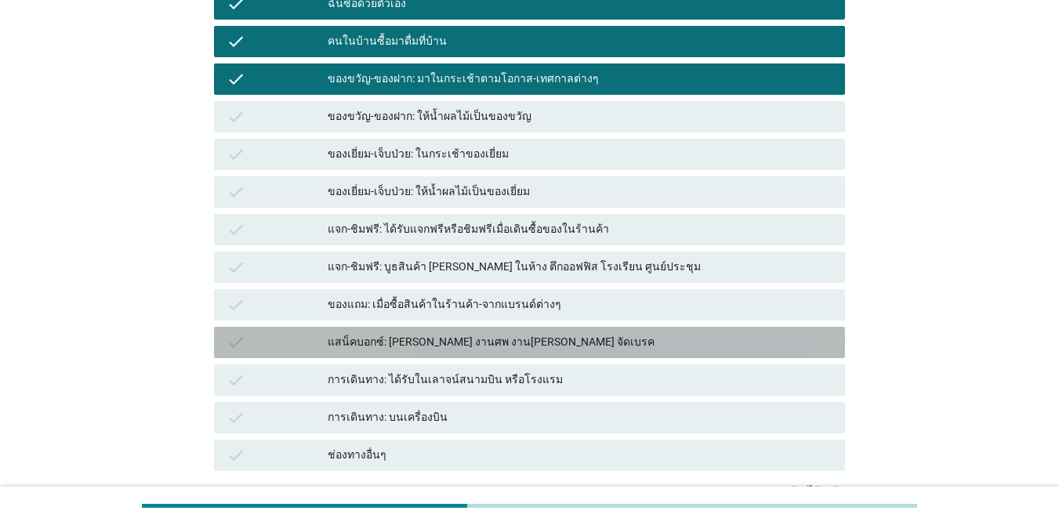
click at [586, 343] on div "แสน็คบอกซ์: [PERSON_NAME] งานศพ งาน[PERSON_NAME] จัดเบรค" at bounding box center [580, 342] width 505 height 19
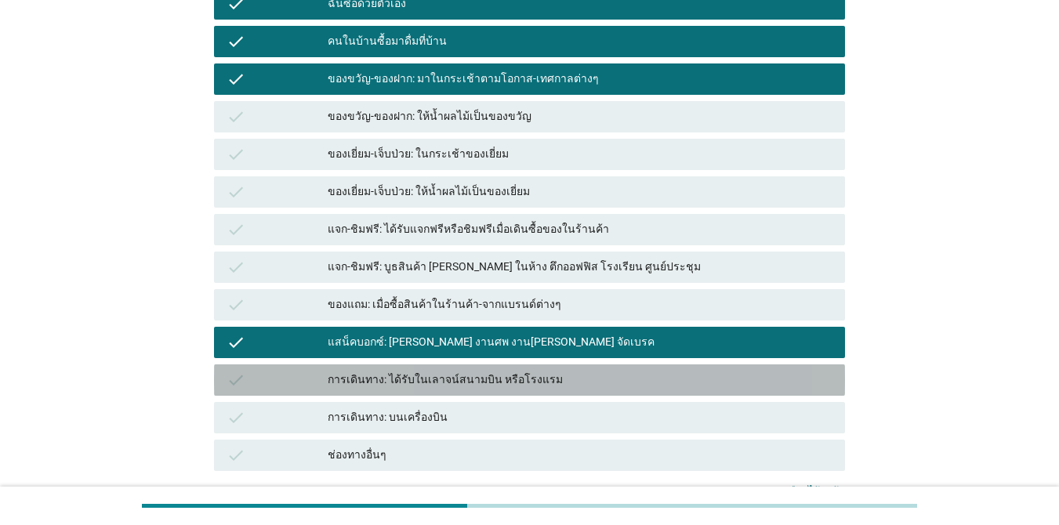
click at [605, 387] on div "การเดินทาง: ได้รับในเลาจน์สนามบิน หรือโรงแรม" at bounding box center [580, 380] width 505 height 19
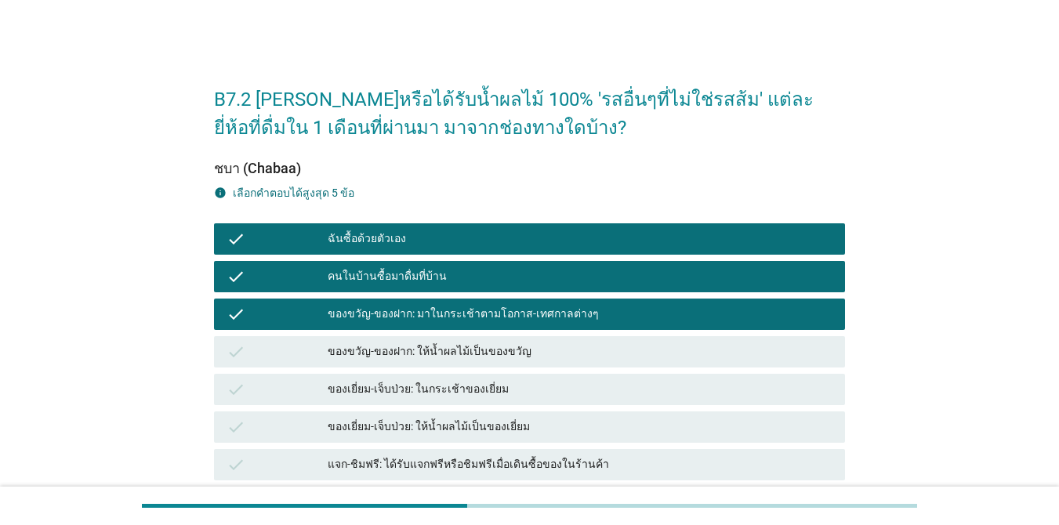
scroll to position [374, 0]
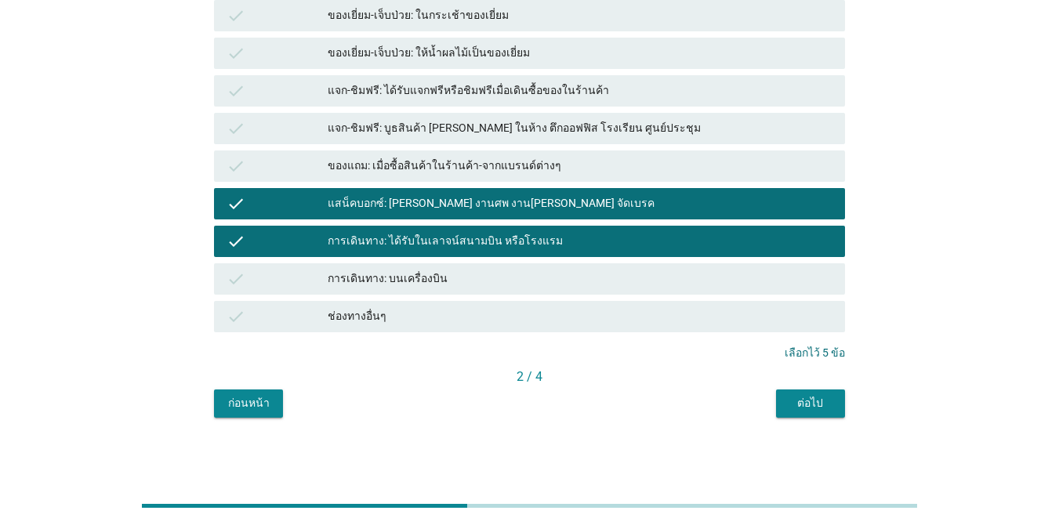
click at [771, 409] on div "ต่อไป" at bounding box center [810, 403] width 44 height 16
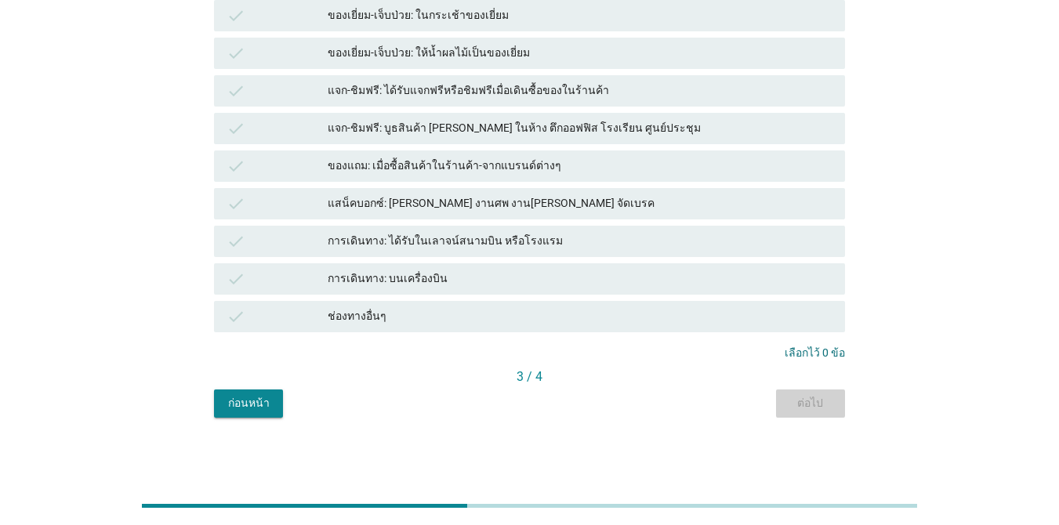
scroll to position [0, 0]
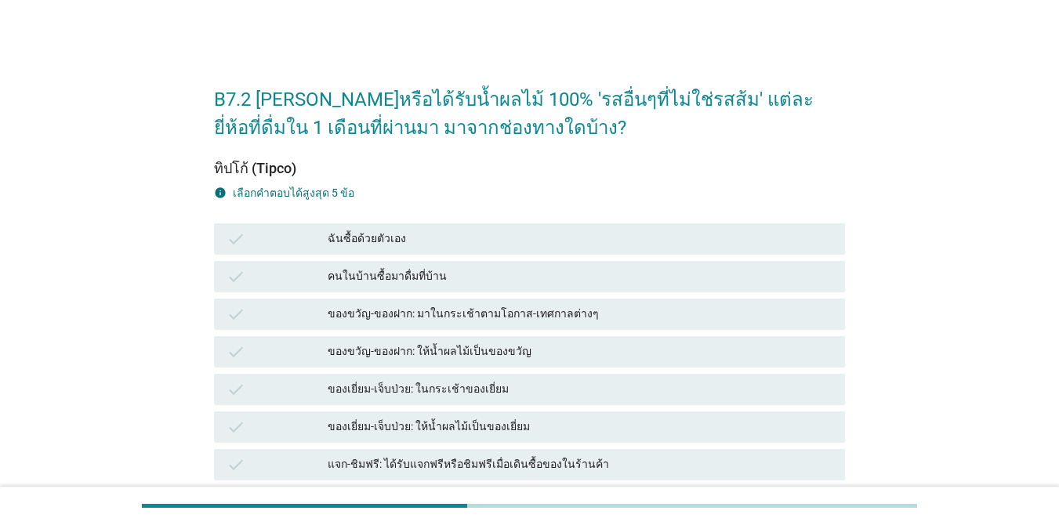
click at [526, 230] on div "ฉันซื้อด้วยตัวเอง" at bounding box center [580, 239] width 505 height 19
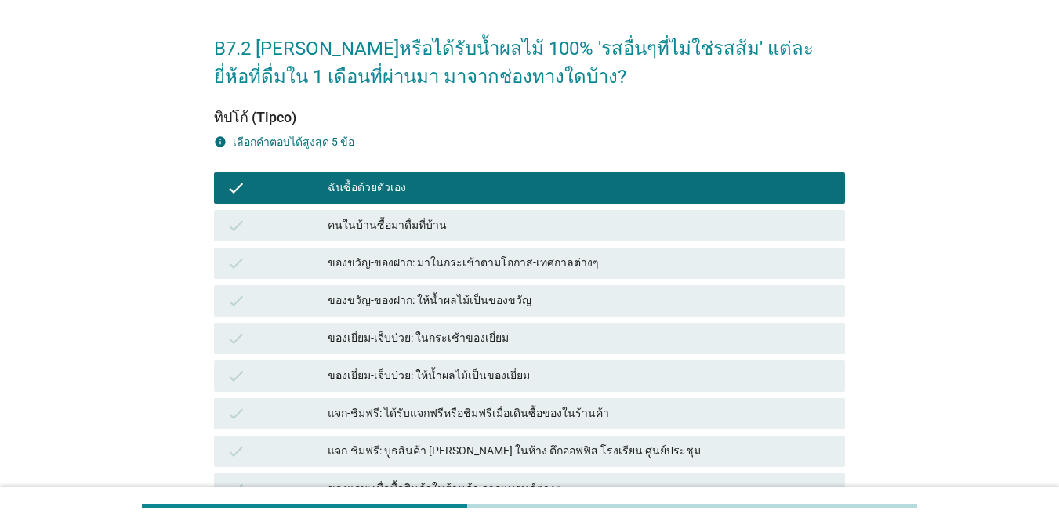
scroll to position [78, 0]
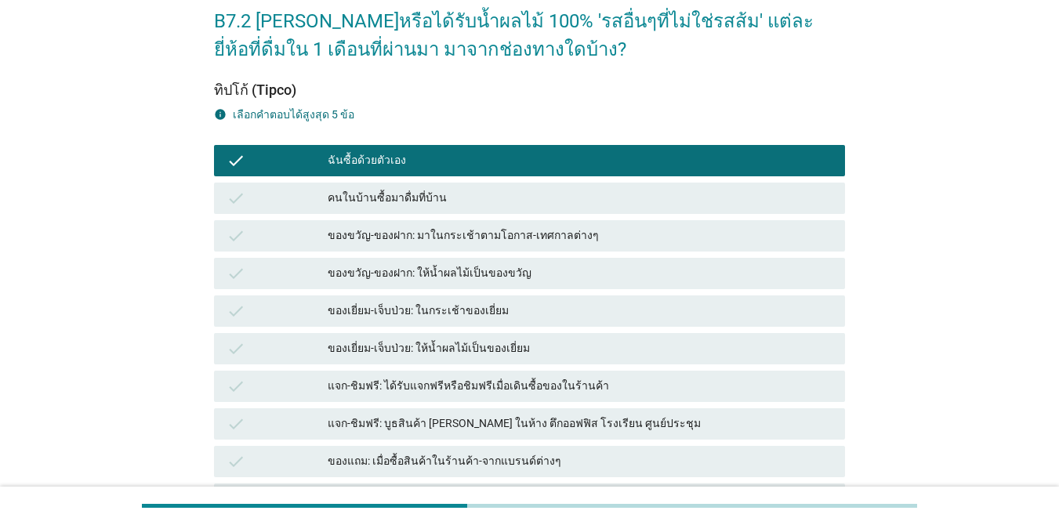
click at [501, 201] on div "คนในบ้านซื้อมาดื่มที่บ้าน" at bounding box center [580, 198] width 505 height 19
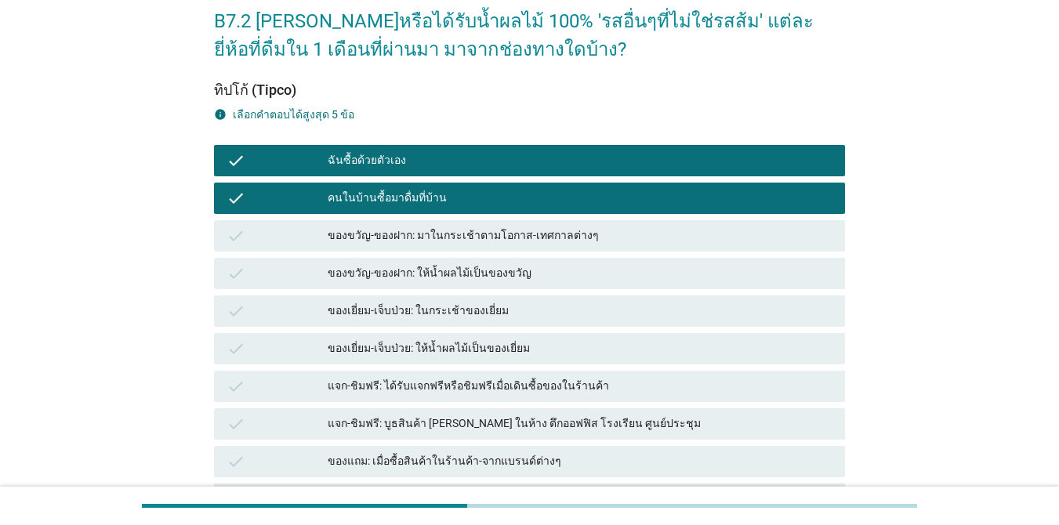
click at [527, 226] on div "ของขวัญ-ของฝาก: มาในกระเช้าตามโอกาส-เทศกาลต่างๆ" at bounding box center [580, 235] width 505 height 19
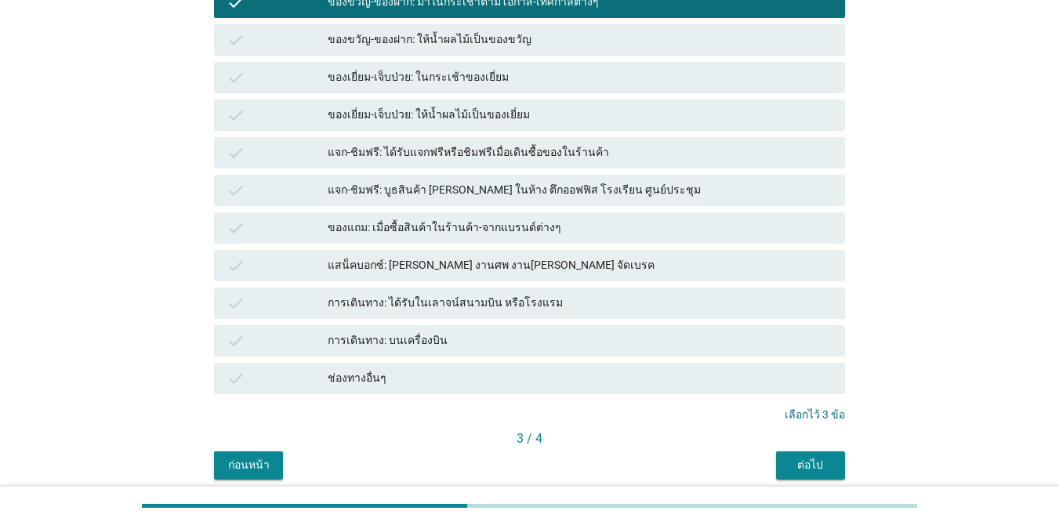
scroll to position [313, 0]
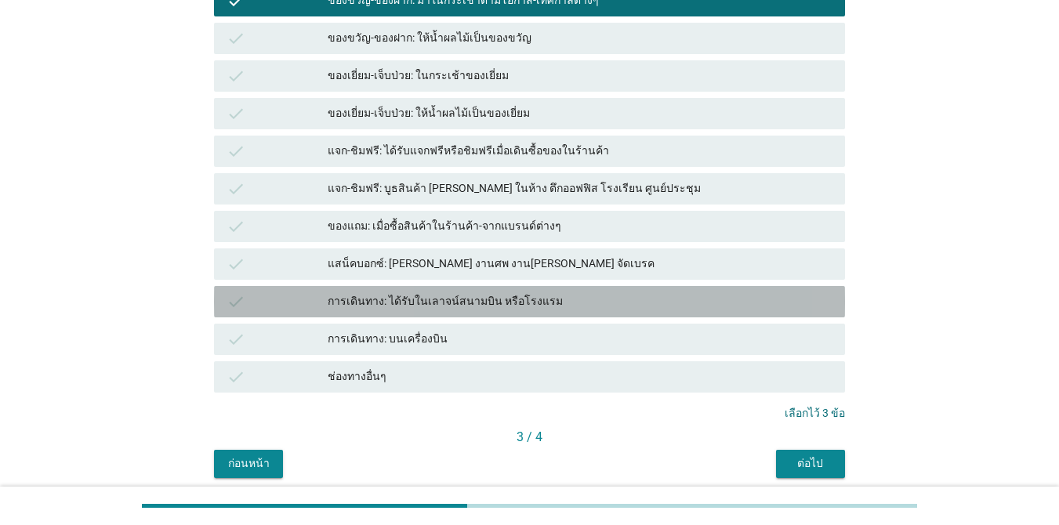
click at [592, 296] on div "การเดินทาง: ได้รับในเลาจน์สนามบิน หรือโรงแรม" at bounding box center [580, 301] width 505 height 19
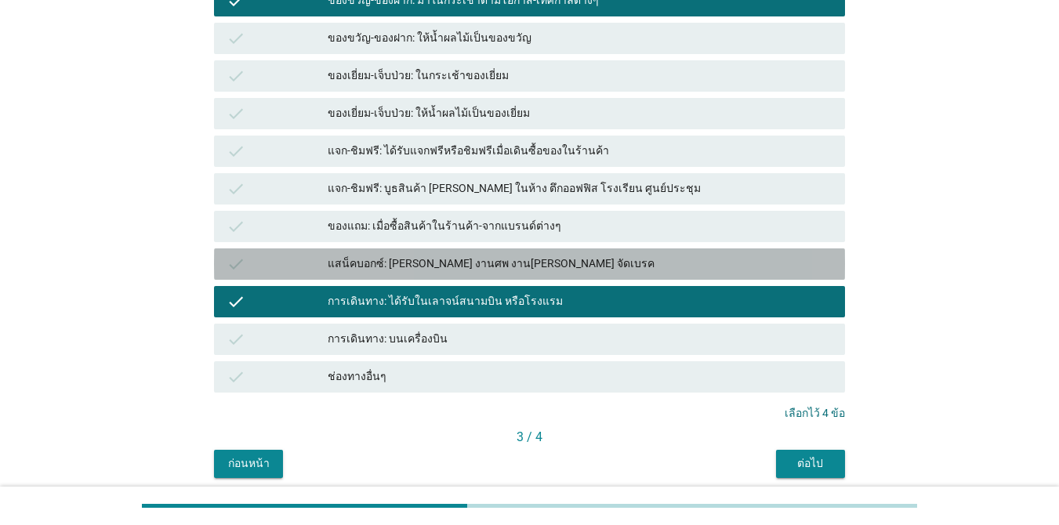
click at [592, 273] on div "แสน็คบอกซ์: [PERSON_NAME] งานศพ งาน[PERSON_NAME] จัดเบรค" at bounding box center [580, 264] width 505 height 19
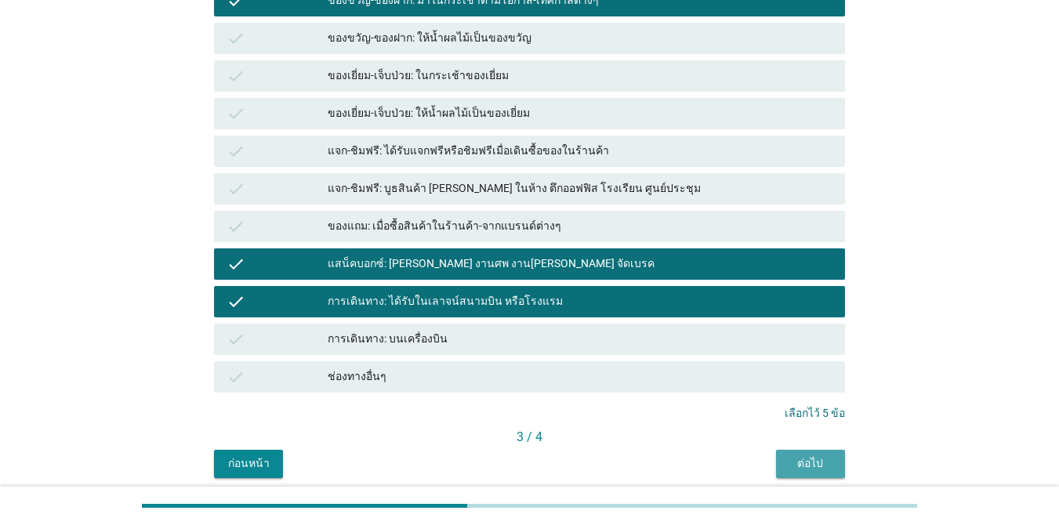
click at [771, 468] on div "ต่อไป" at bounding box center [810, 463] width 44 height 16
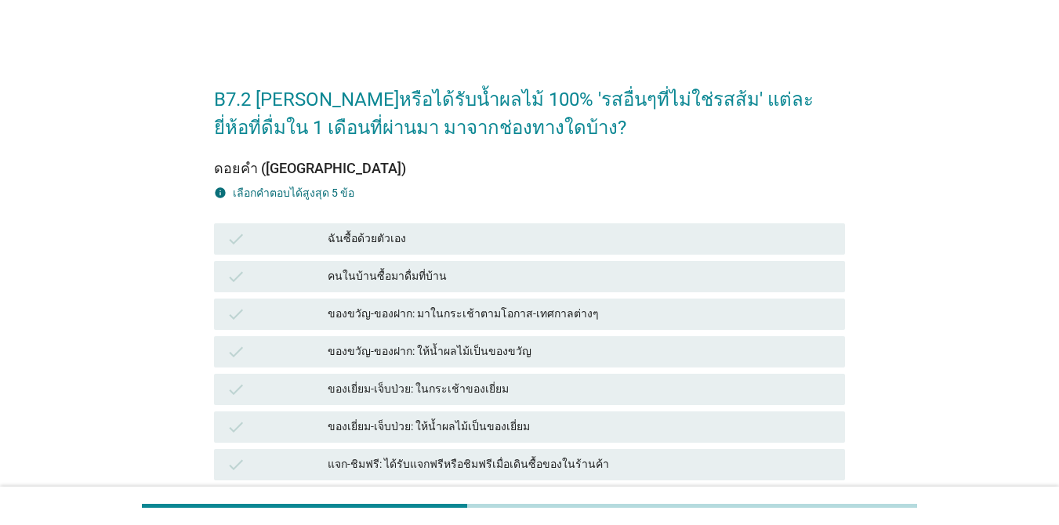
click at [469, 244] on div "ฉันซื้อด้วยตัวเอง" at bounding box center [580, 239] width 505 height 19
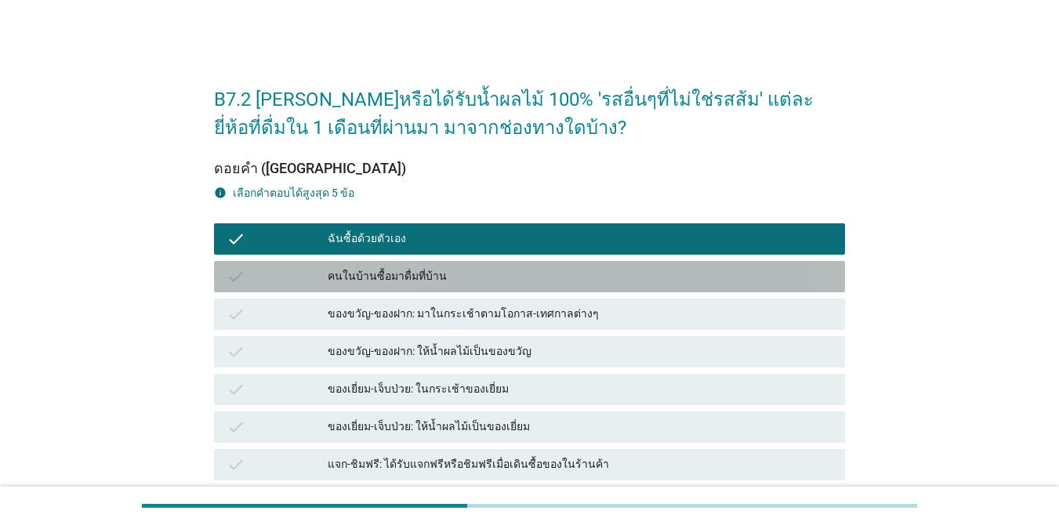
click at [485, 275] on div "คนในบ้านซื้อมาดื่มที่บ้าน" at bounding box center [580, 276] width 505 height 19
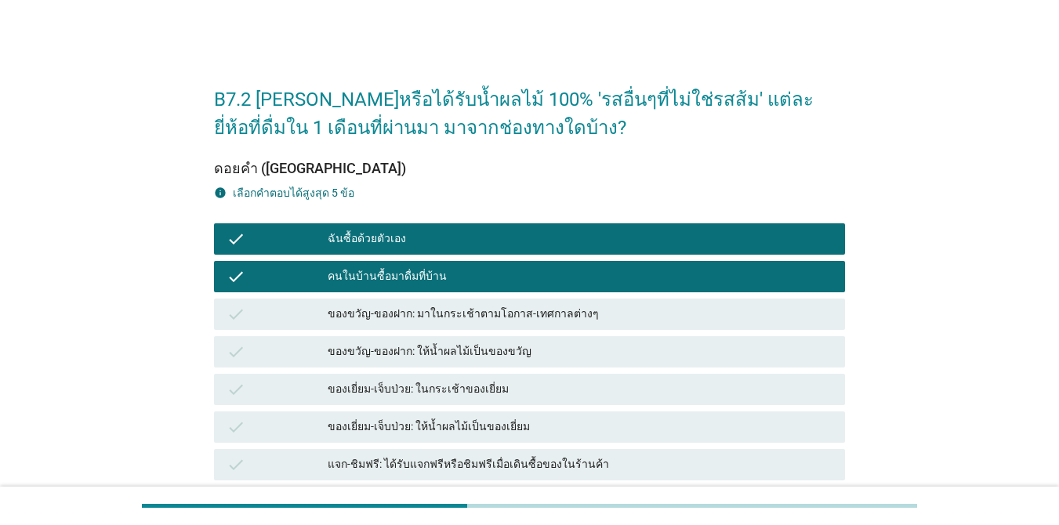
scroll to position [157, 0]
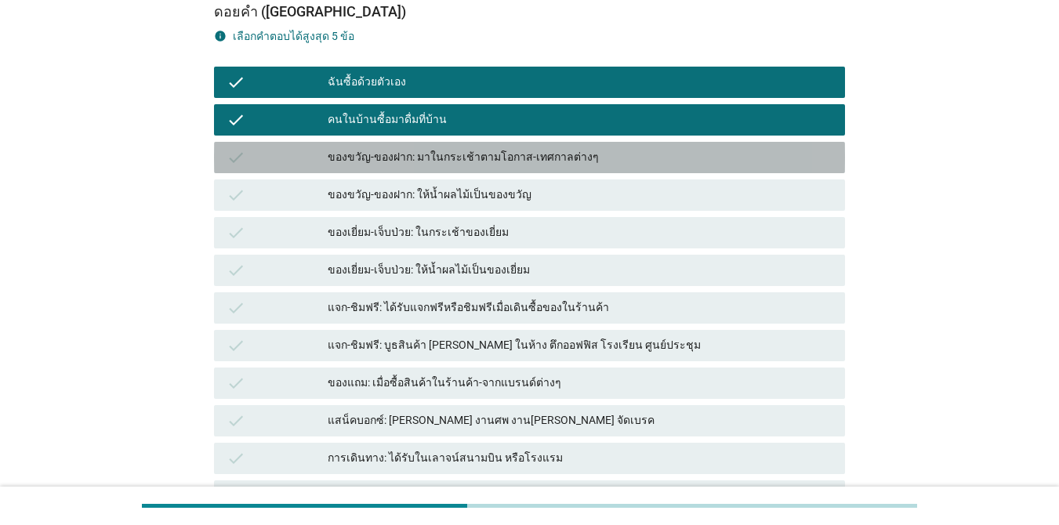
click at [582, 153] on div "ของขวัญ-ของฝาก: มาในกระเช้าตามโอกาส-เทศกาลต่างๆ" at bounding box center [580, 157] width 505 height 19
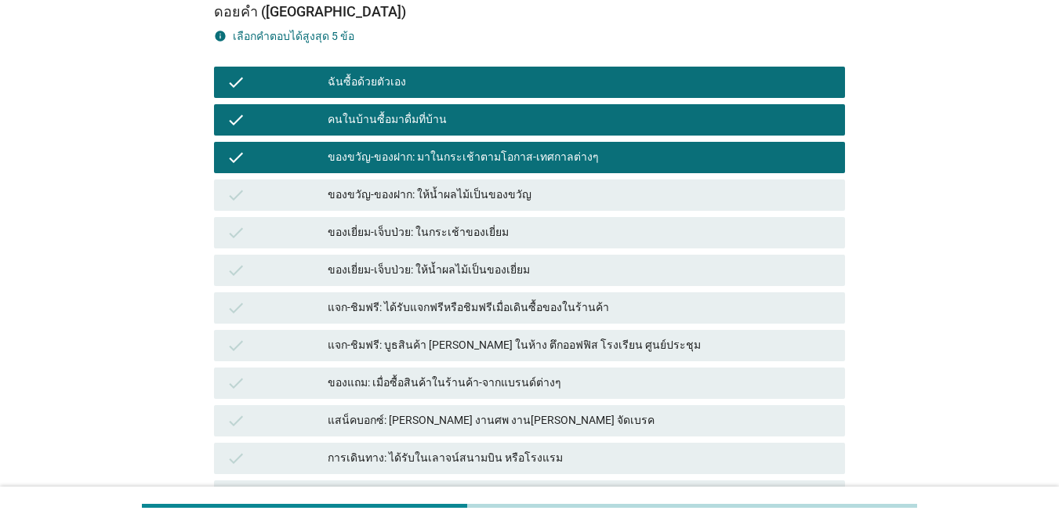
click at [581, 183] on div "check ของขวัญ-ของฝาก: ให้น้ำผลไม้เป็นของขวัญ" at bounding box center [529, 194] width 631 height 31
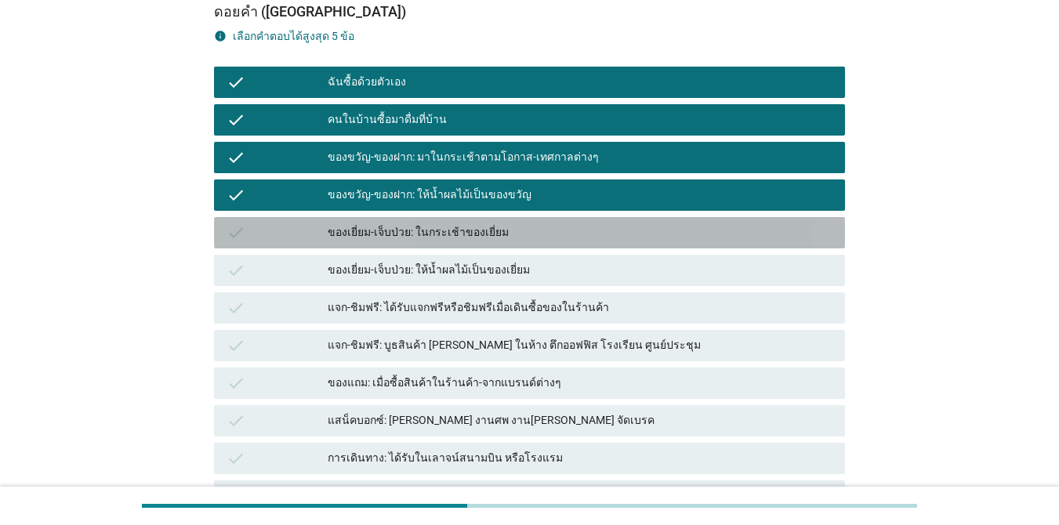
click at [581, 221] on div "check ของเยี่ยม-เจ็บป่วย: ในกระเช้าของเยี่ยม" at bounding box center [529, 232] width 631 height 31
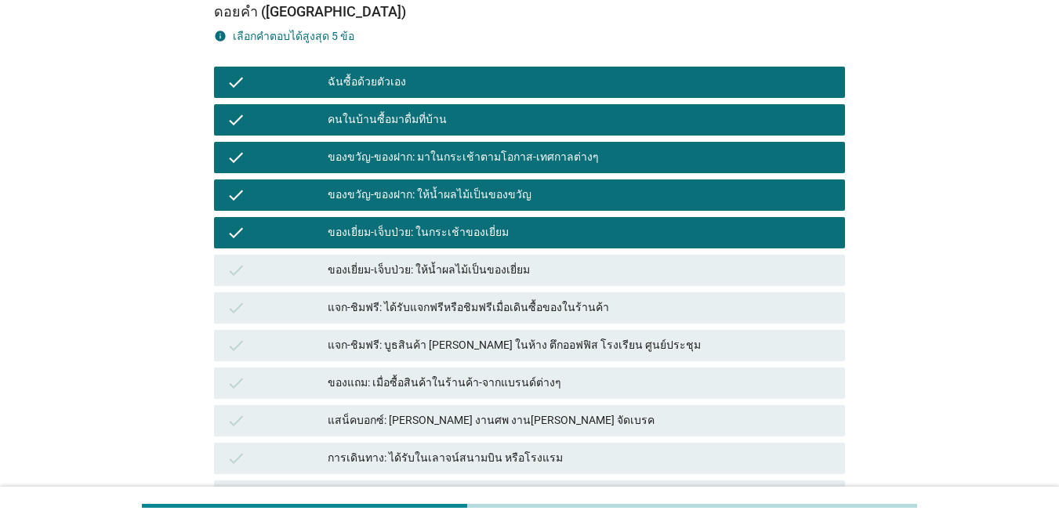
click at [592, 262] on div "ของเยี่ยม-เจ็บป่วย: ให้น้ำผลไม้เป็นของเยี่ยม" at bounding box center [580, 270] width 505 height 19
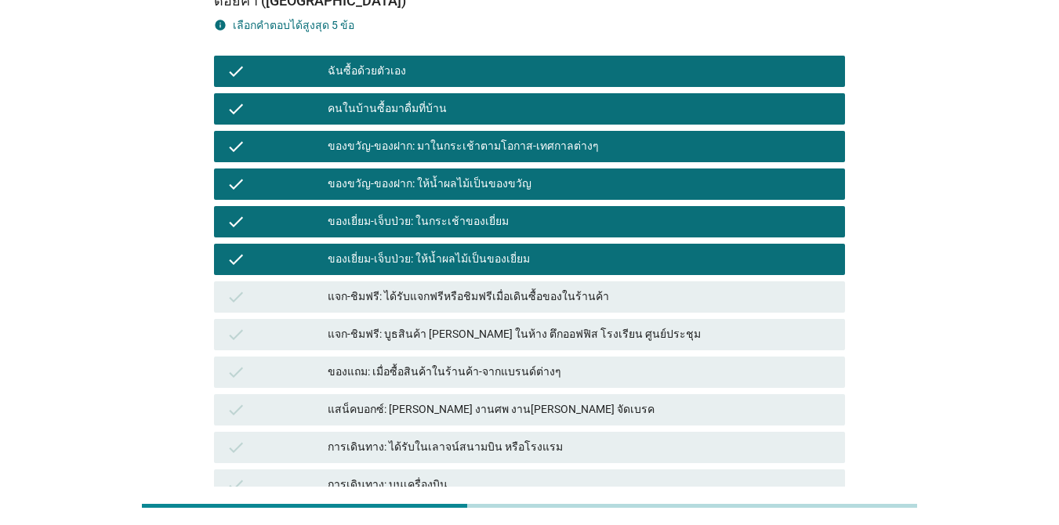
scroll to position [139, 0]
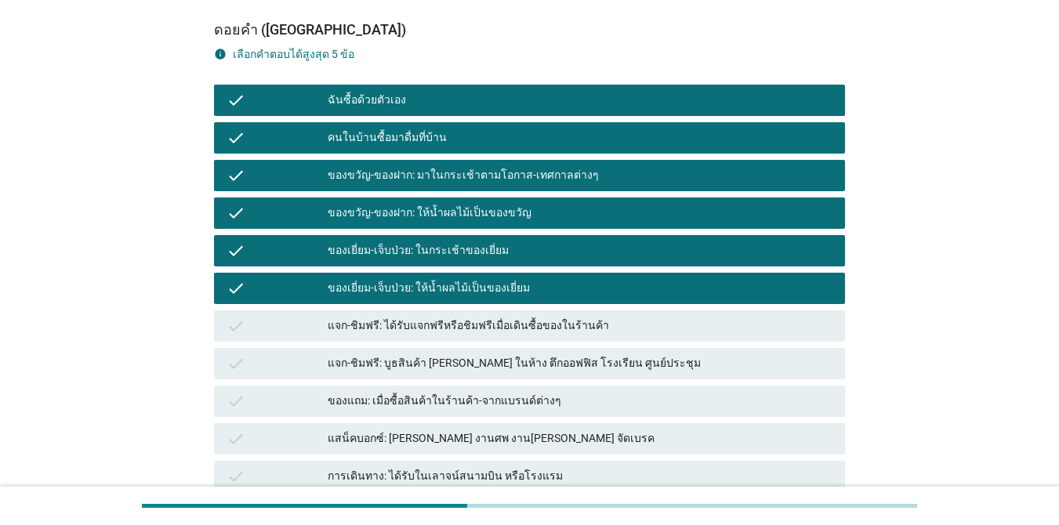
click at [619, 279] on div "ของเยี่ยม-เจ็บป่วย: ให้น้ำผลไม้เป็นของเยี่ยม" at bounding box center [580, 288] width 505 height 19
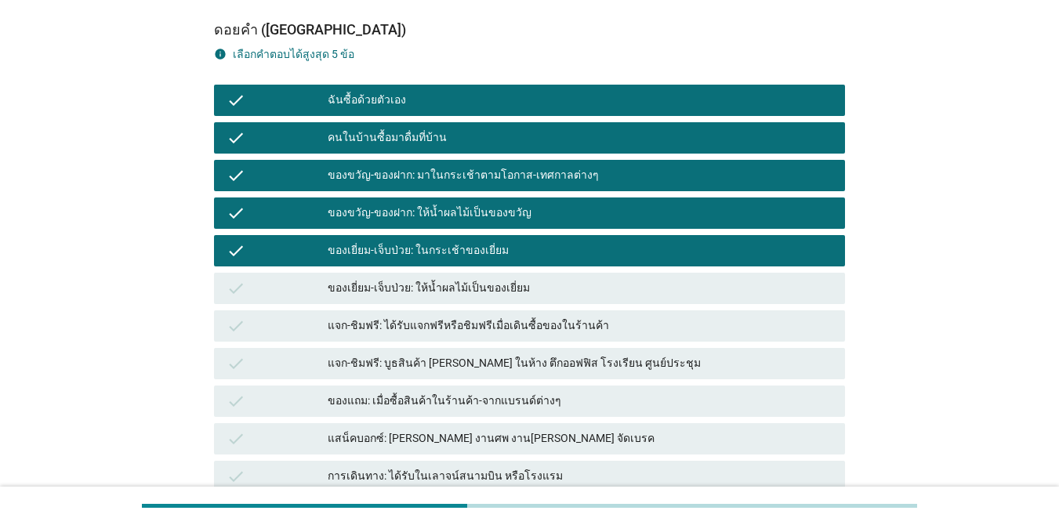
scroll to position [374, 0]
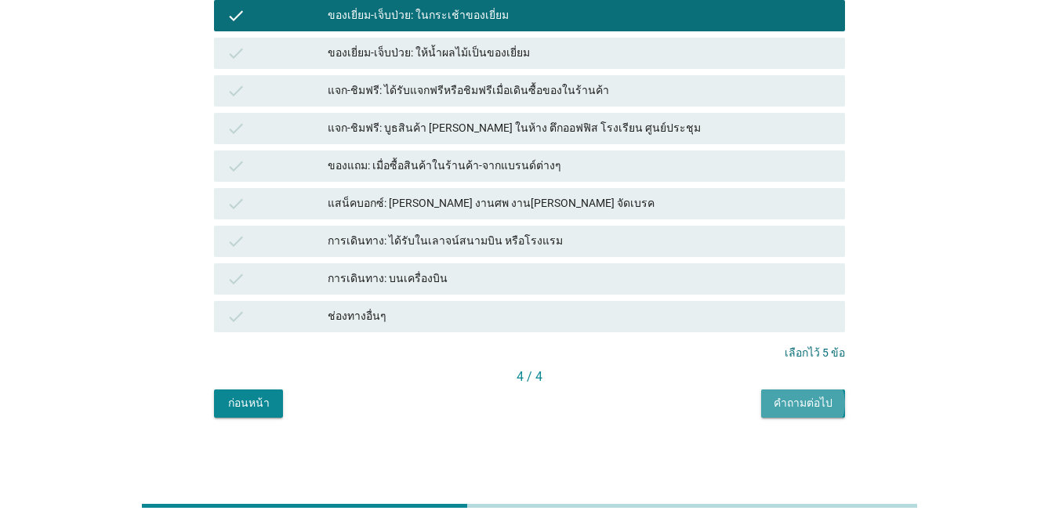
click at [771, 407] on div "คำถามต่อไป" at bounding box center [802, 403] width 59 height 16
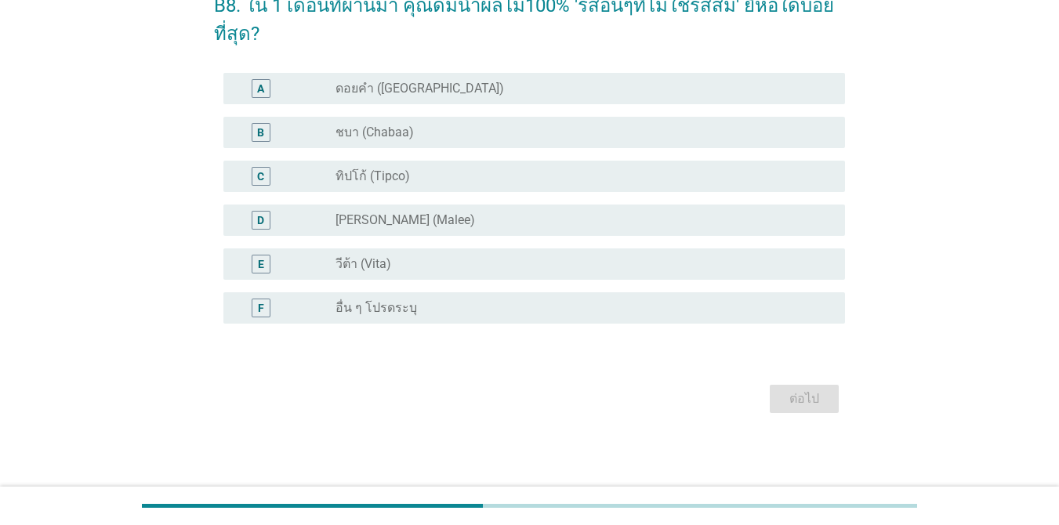
scroll to position [0, 0]
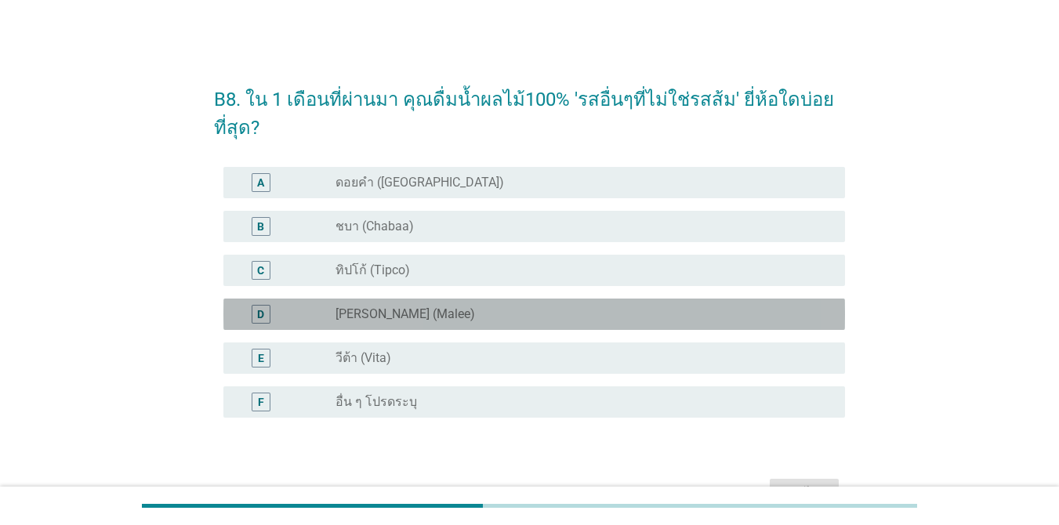
click at [422, 317] on div "radio_button_unchecked [PERSON_NAME] (Malee)" at bounding box center [577, 314] width 484 height 16
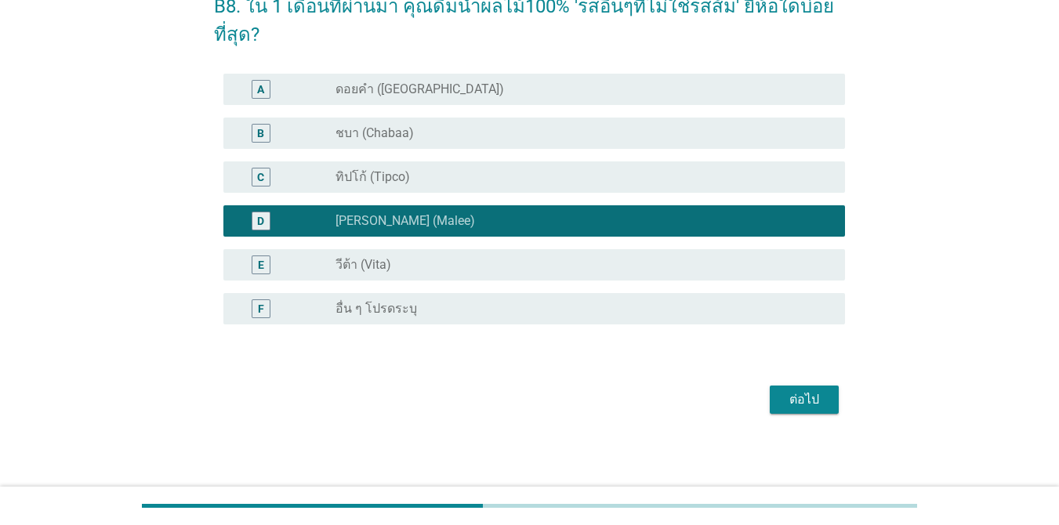
scroll to position [94, 0]
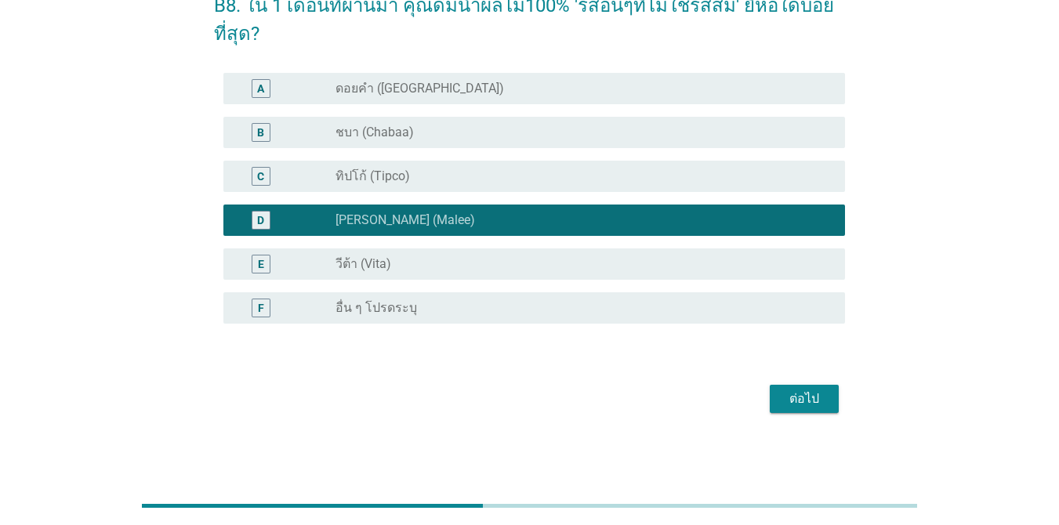
click at [771, 400] on button "ต่อไป" at bounding box center [804, 399] width 69 height 28
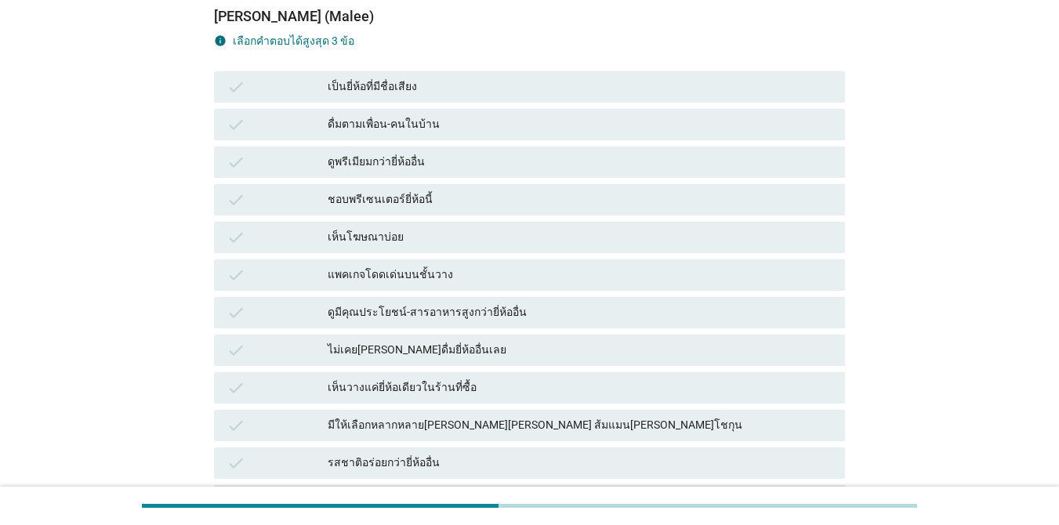
scroll to position [157, 0]
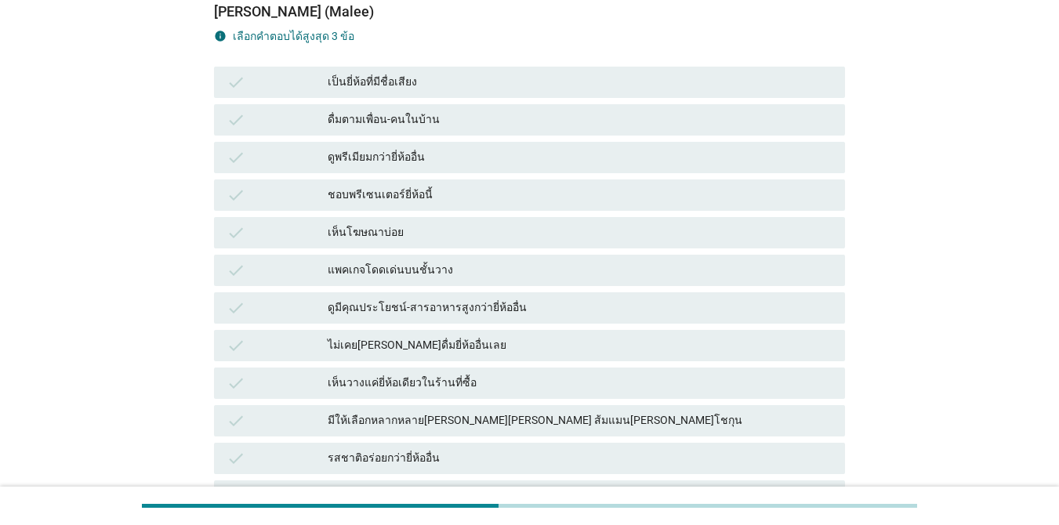
click at [536, 82] on div "เป็นยี่ห้อที่มีชื่อเสียง" at bounding box center [580, 82] width 505 height 19
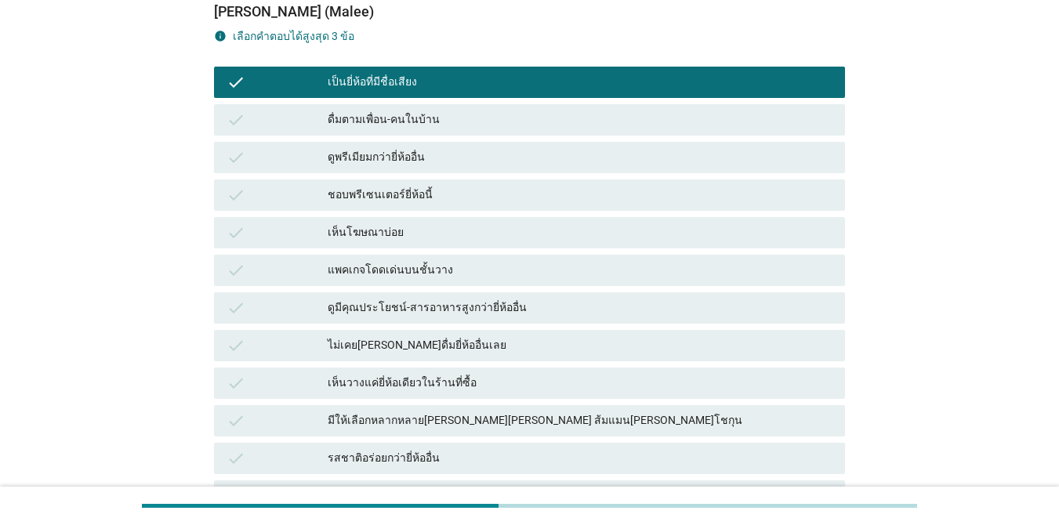
click at [657, 411] on div "มีให้เลือกหลากหลาย[PERSON_NAME][PERSON_NAME] ส้มแมน[PERSON_NAME]โชกุน" at bounding box center [580, 420] width 505 height 19
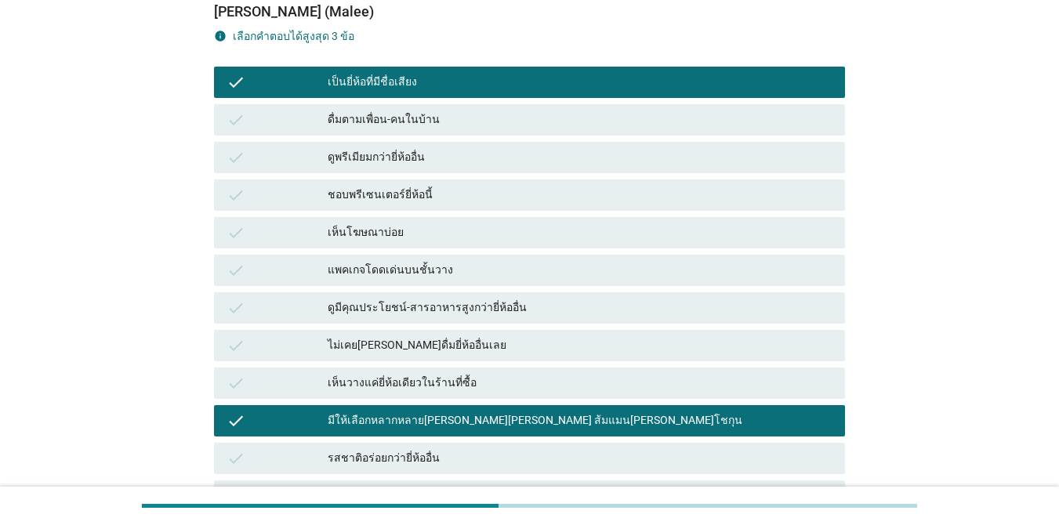
click at [553, 447] on div "check รสชาติอร่อยกว่ายี่ห้ออื่น" at bounding box center [529, 458] width 631 height 31
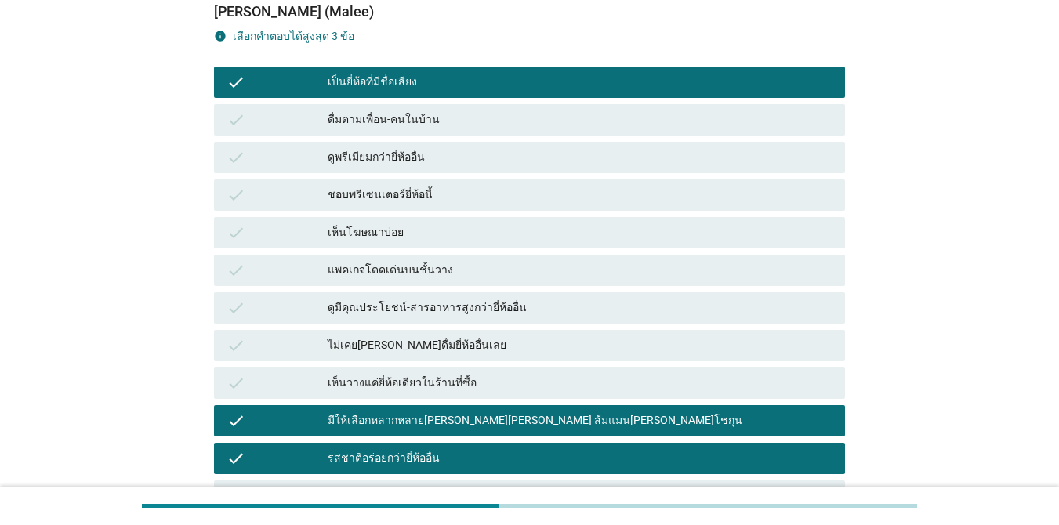
click at [513, 80] on div "เป็นยี่ห้อที่มีชื่อเสียง" at bounding box center [580, 82] width 505 height 19
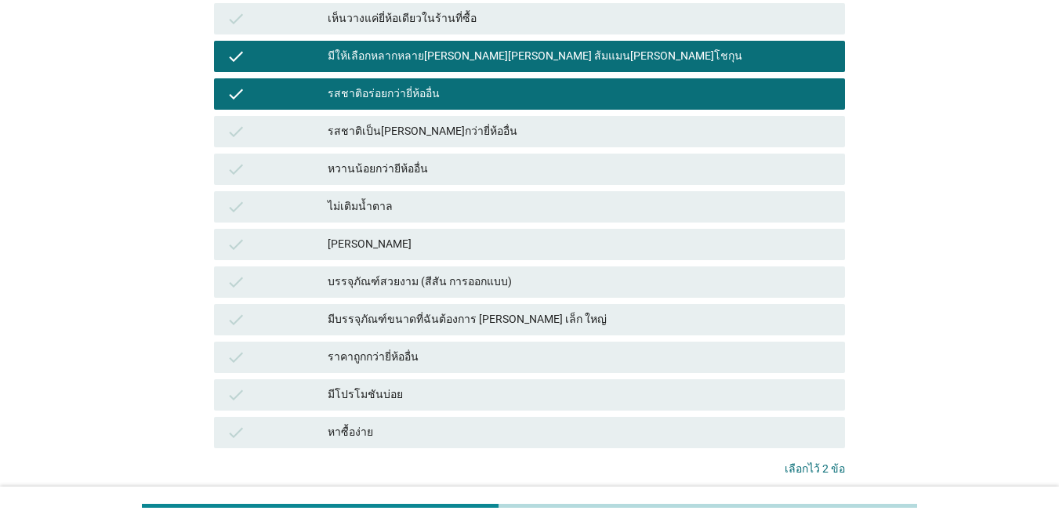
scroll to position [549, 0]
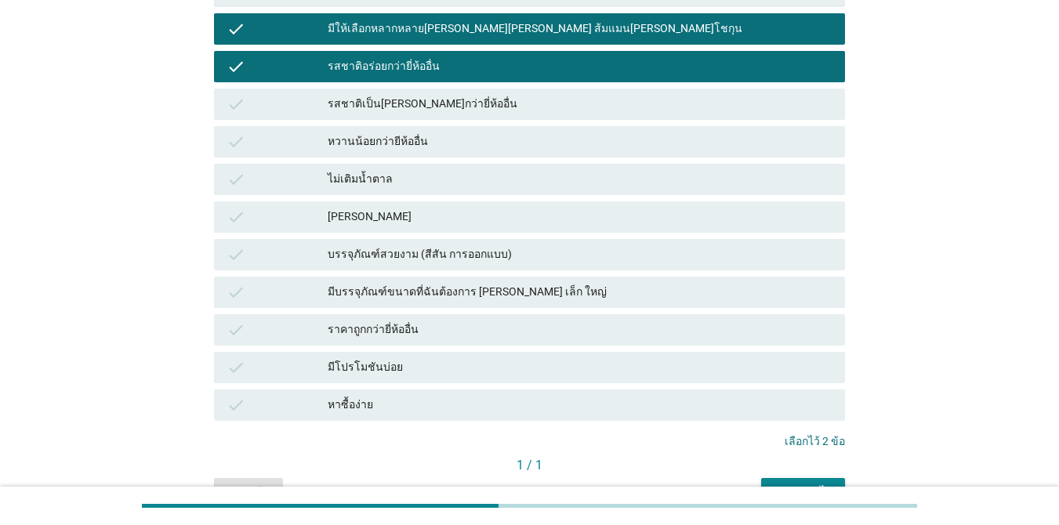
click at [558, 398] on div "หาซื้อง่าย" at bounding box center [580, 405] width 505 height 19
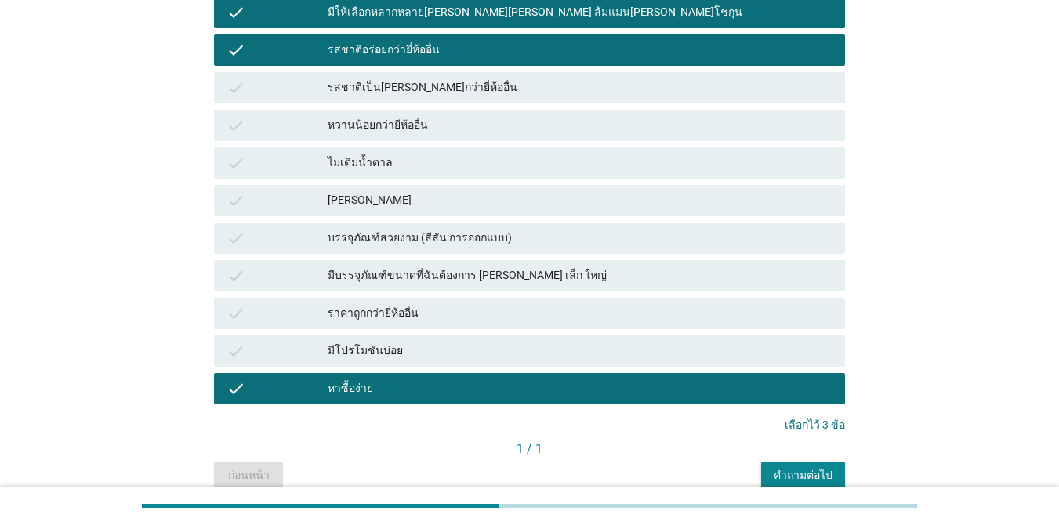
scroll to position [637, 0]
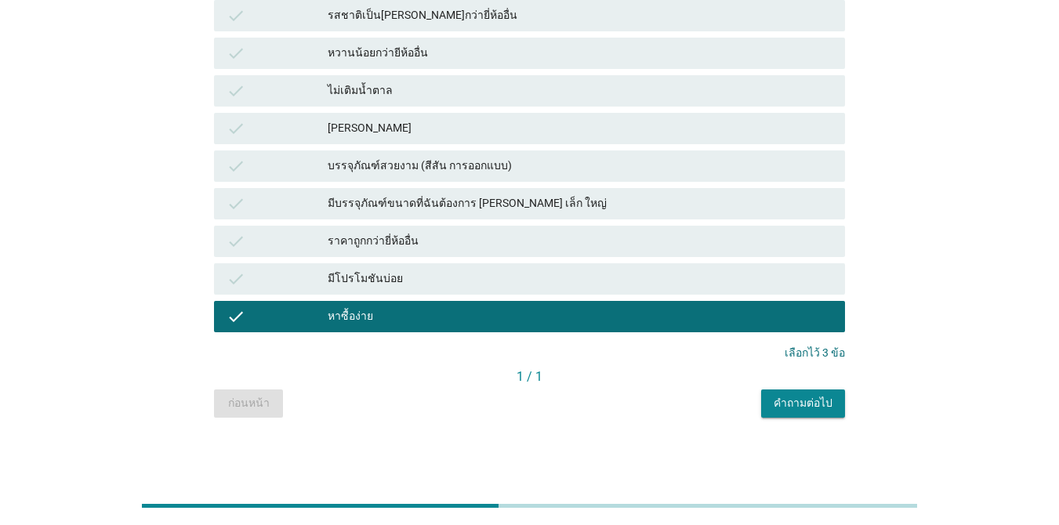
click at [771, 407] on div "คำถามต่อไป" at bounding box center [802, 403] width 59 height 16
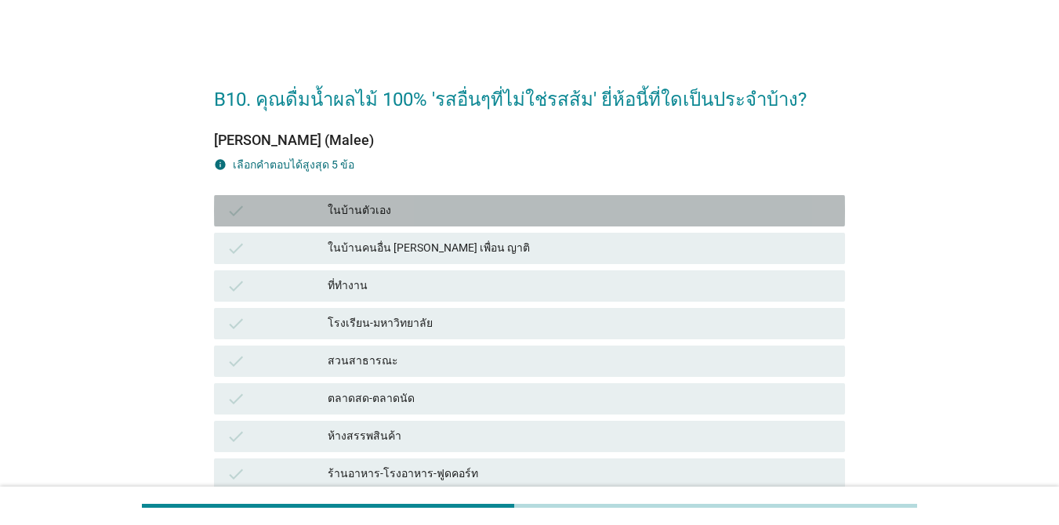
click at [487, 210] on div "ในบ้านตัวเอง" at bounding box center [580, 210] width 505 height 19
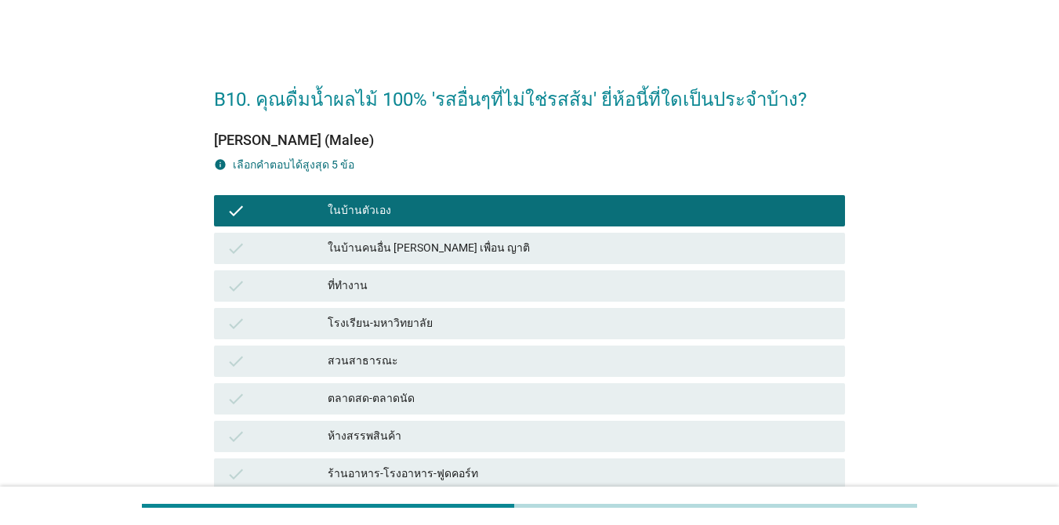
click at [494, 249] on div "ในบ้านคนอื่น [PERSON_NAME] เพื่อน ญาติ" at bounding box center [580, 248] width 505 height 19
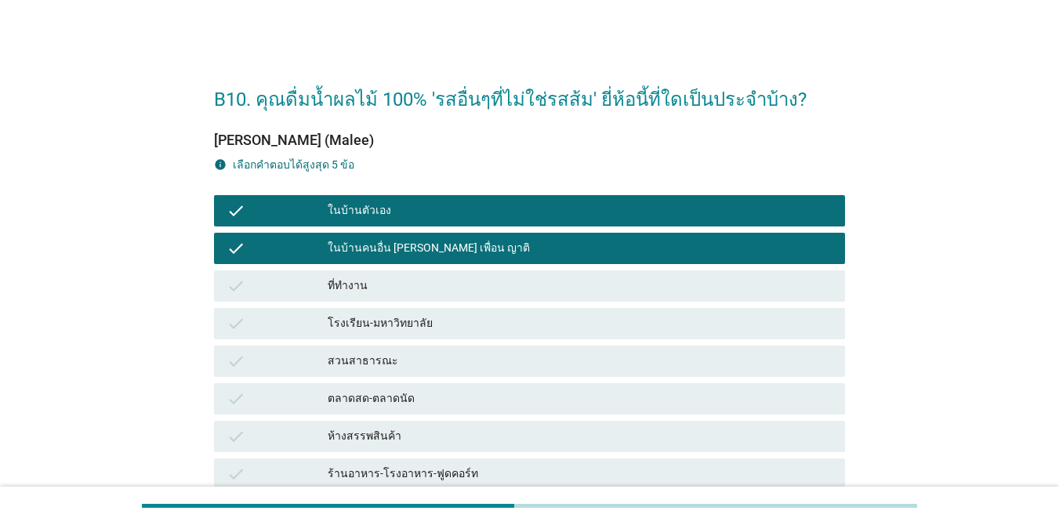
click at [493, 286] on div "ที่ทำงาน" at bounding box center [580, 286] width 505 height 19
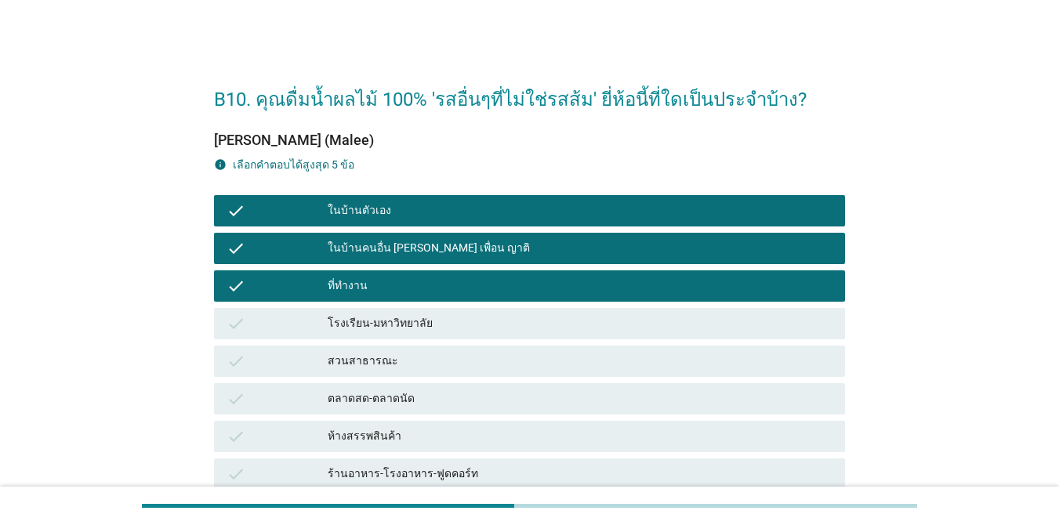
scroll to position [78, 0]
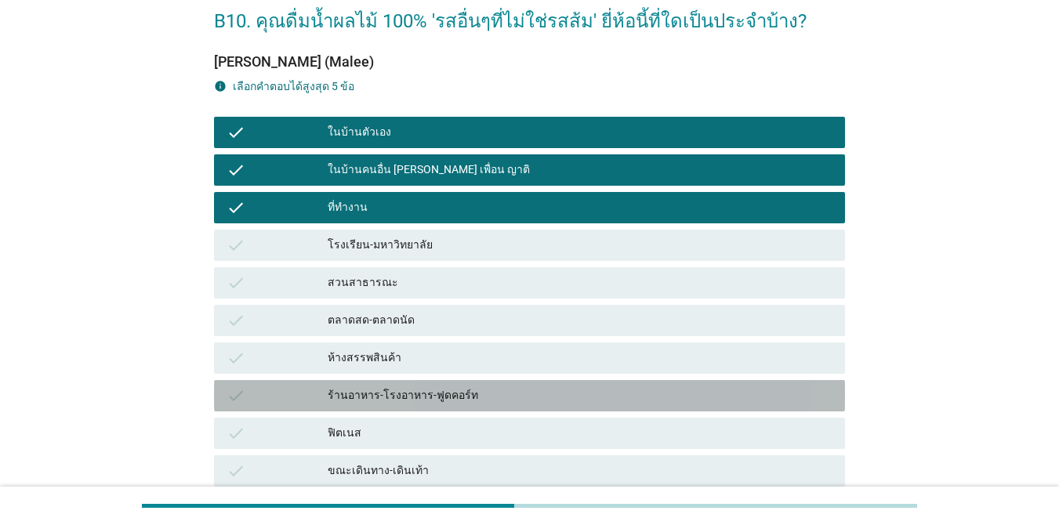
click at [531, 389] on div "ร้านอาหาร-โรงอาหาร-ฟูดคอร์ท" at bounding box center [580, 395] width 505 height 19
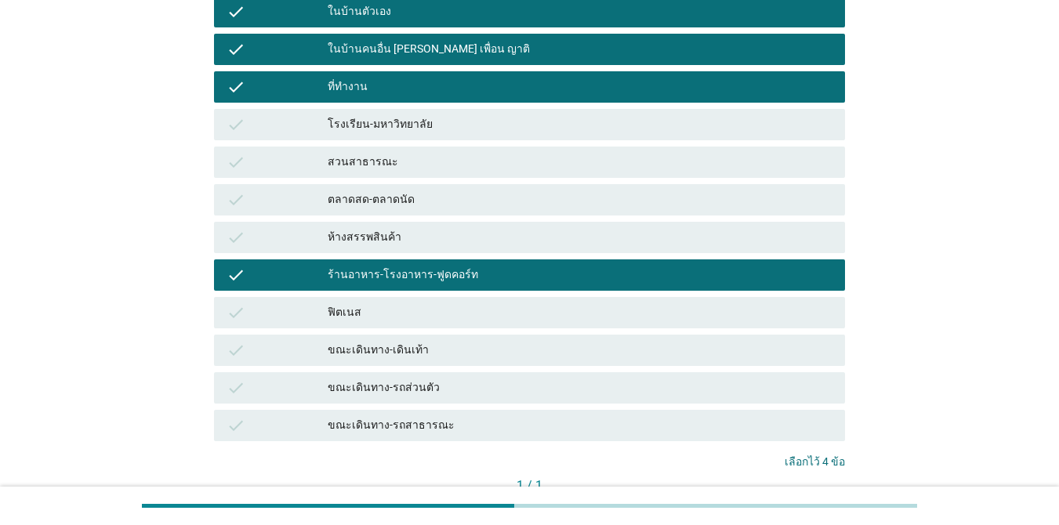
scroll to position [235, 0]
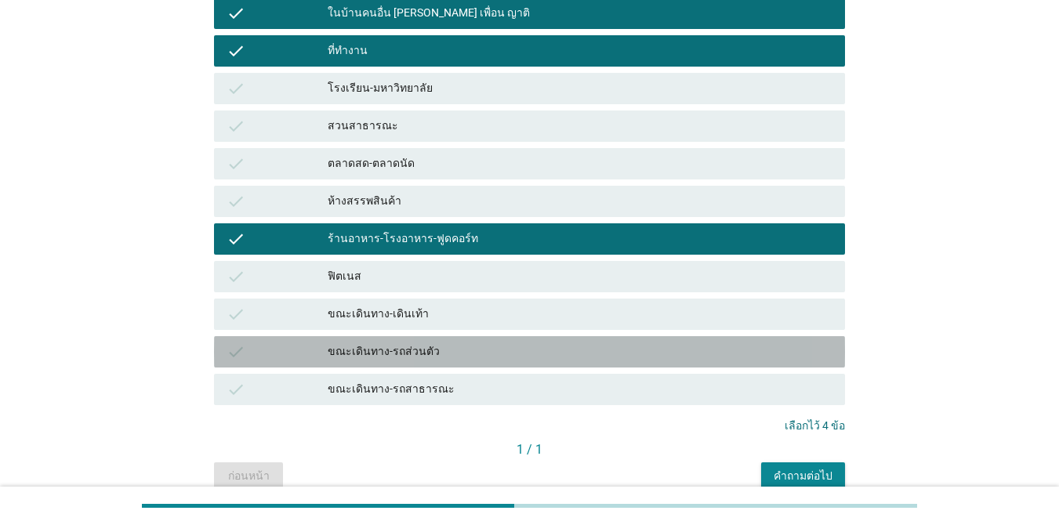
click at [545, 341] on div "check ขณะเดินทาง-รถส่วนตัว" at bounding box center [529, 351] width 631 height 31
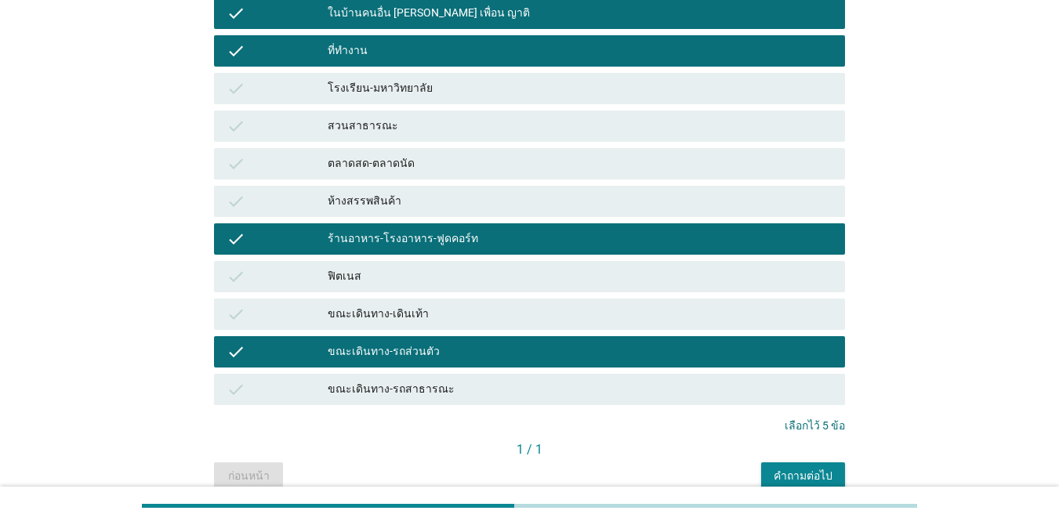
scroll to position [308, 0]
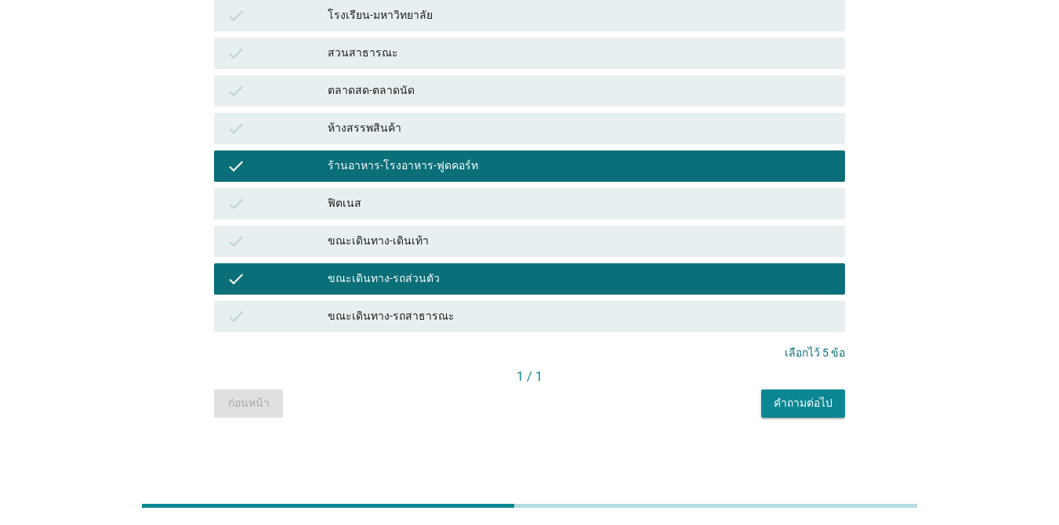
click at [771, 409] on div "คำถามต่อไป" at bounding box center [802, 403] width 59 height 16
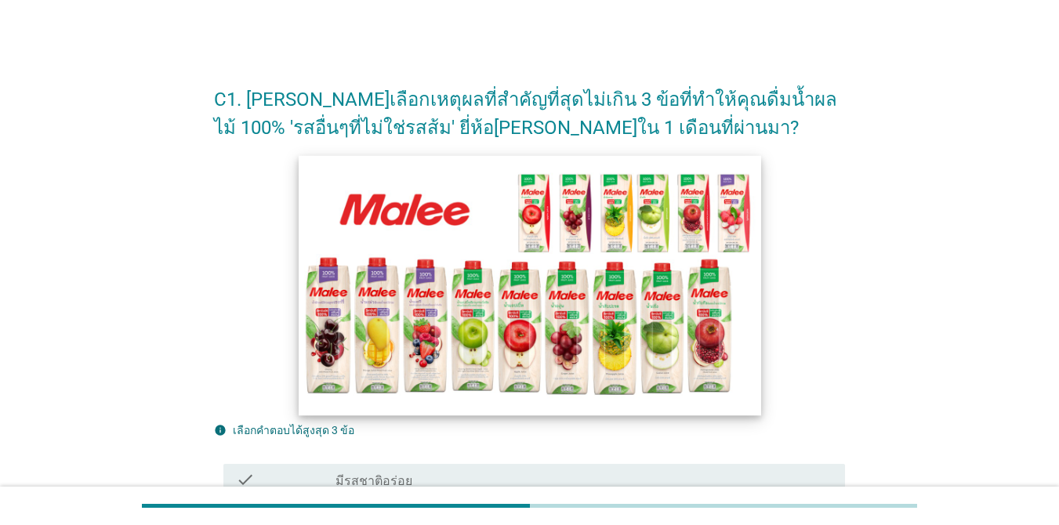
scroll to position [157, 0]
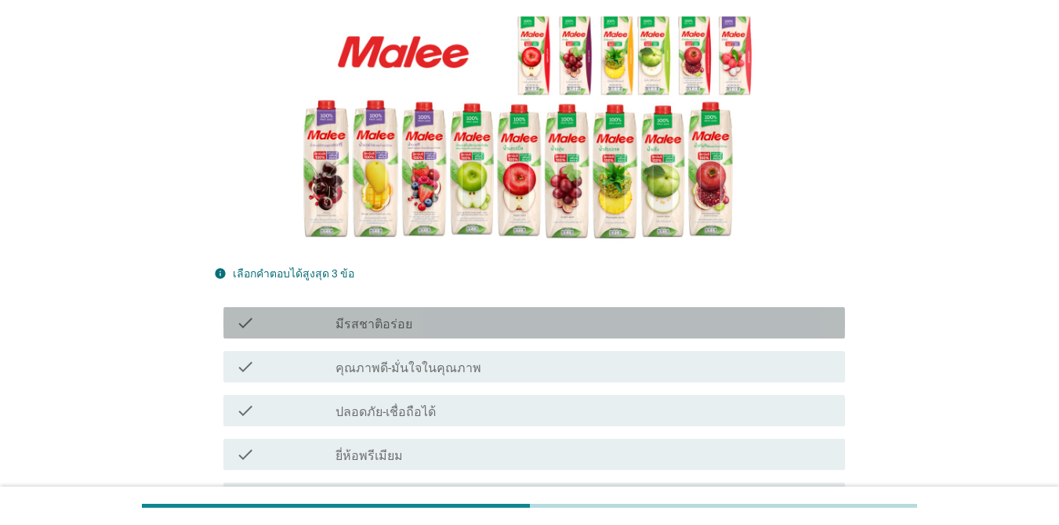
click at [415, 332] on div "check_box_outline_blank มีรสชาติอร่อย" at bounding box center [583, 322] width 497 height 19
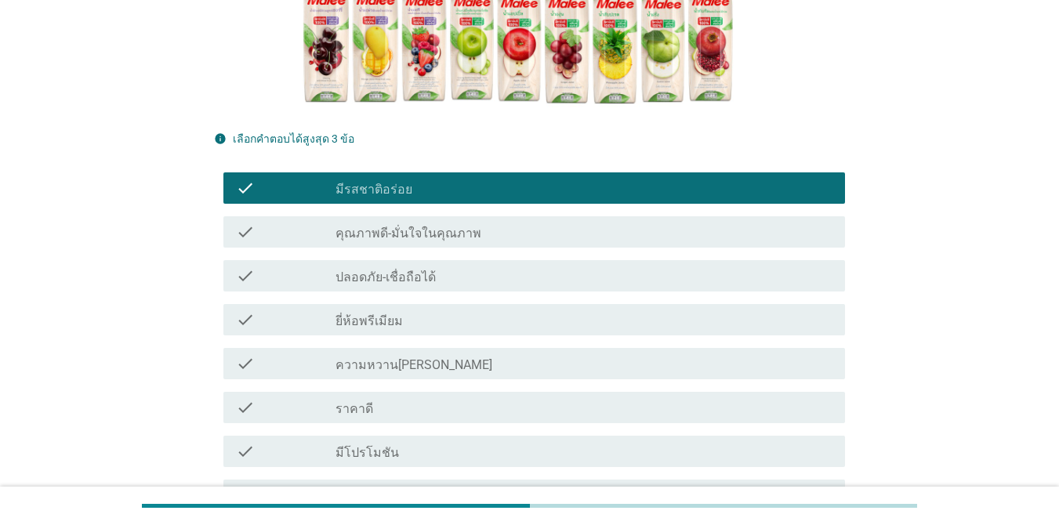
scroll to position [313, 0]
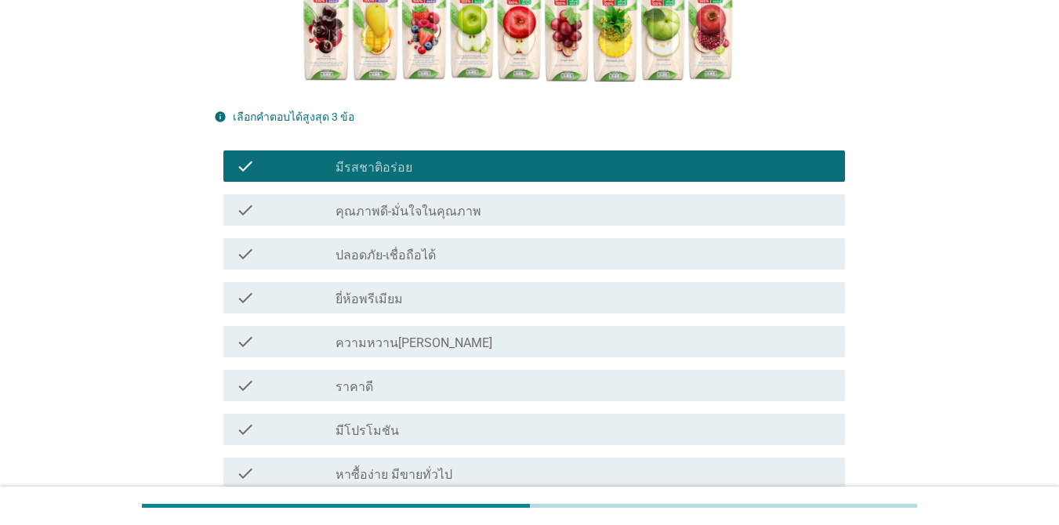
click at [538, 213] on div "check_box_outline_blank คุณภาพดี-มั่นใจในคุณภาพ" at bounding box center [583, 210] width 497 height 19
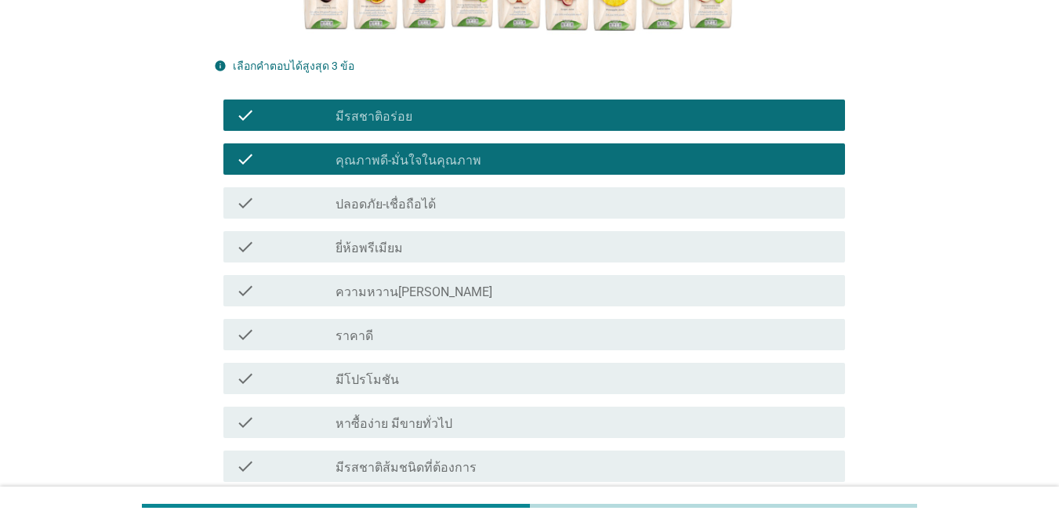
scroll to position [392, 0]
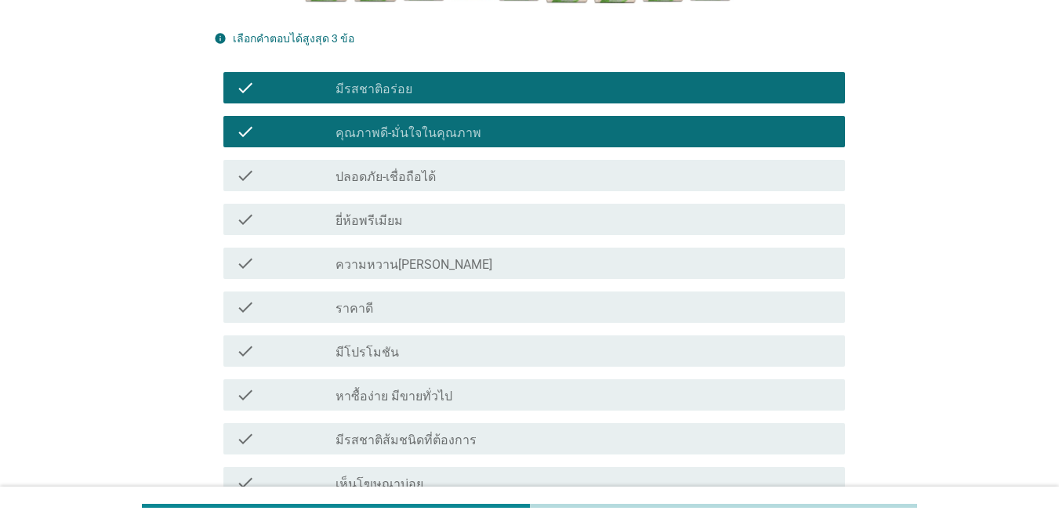
click at [532, 391] on div "check_box_outline_blank หาซื้อง่าย มีขายทั่วไป" at bounding box center [583, 395] width 497 height 19
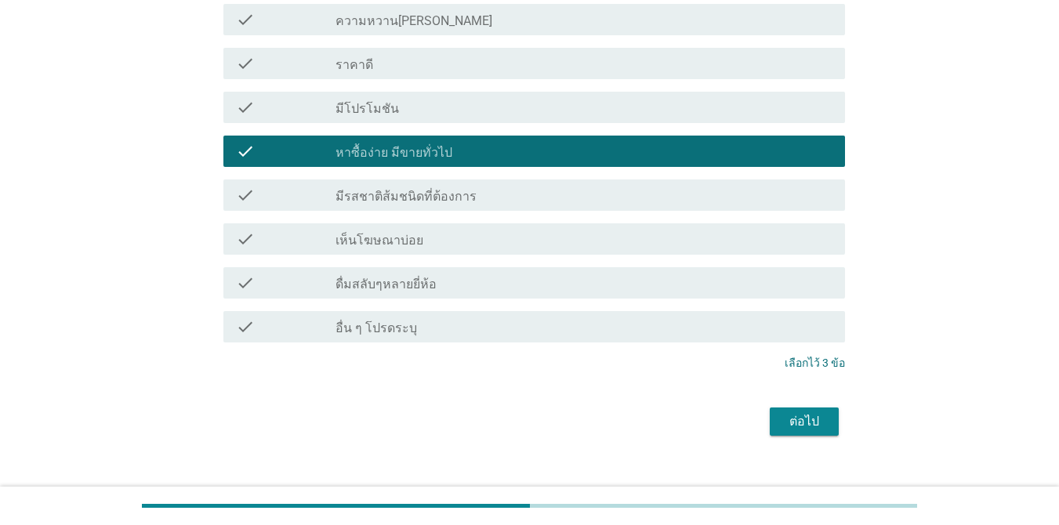
scroll to position [659, 0]
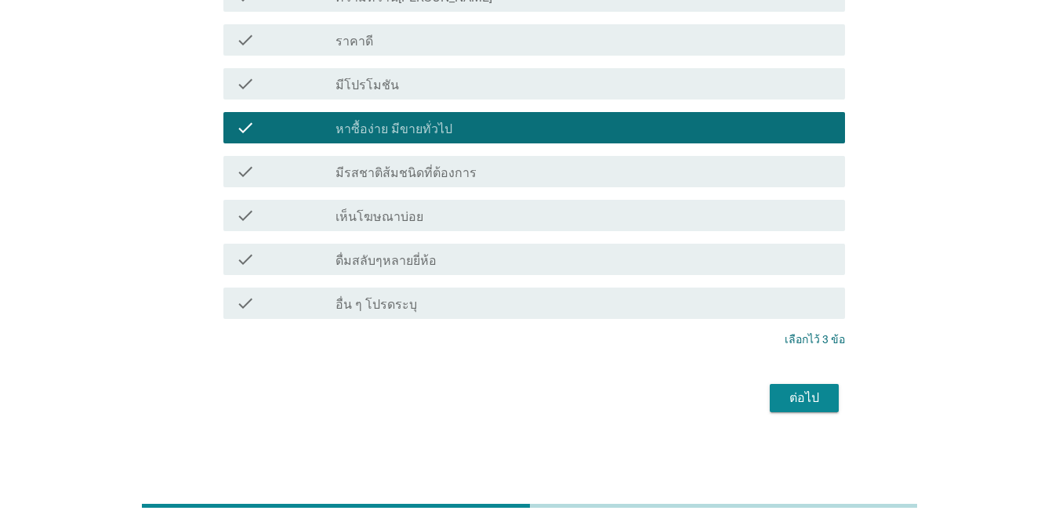
click at [771, 398] on div "ต่อไป" at bounding box center [804, 398] width 44 height 19
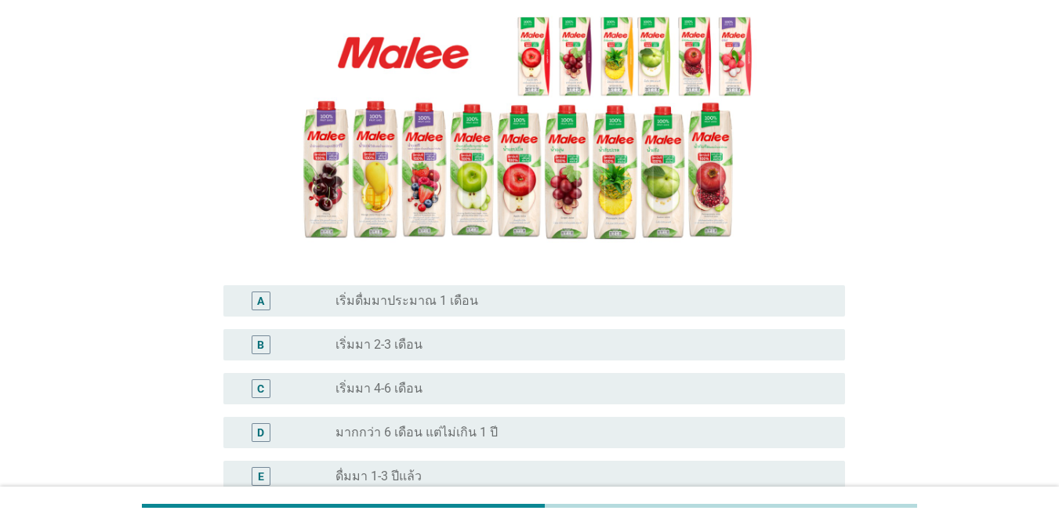
scroll to position [157, 0]
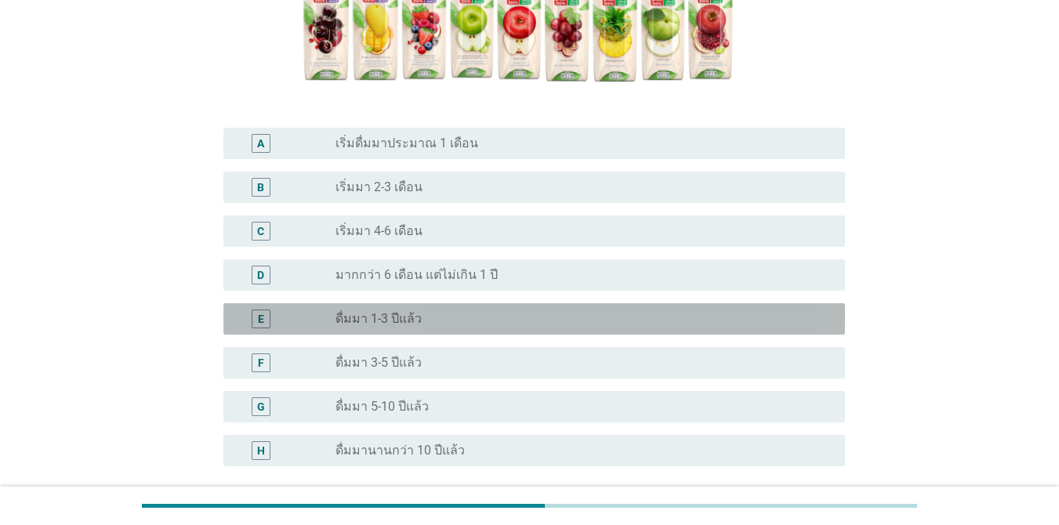
click at [482, 317] on div "radio_button_unchecked ดื่มมา 1-3 ปีแล้ว" at bounding box center [577, 319] width 484 height 16
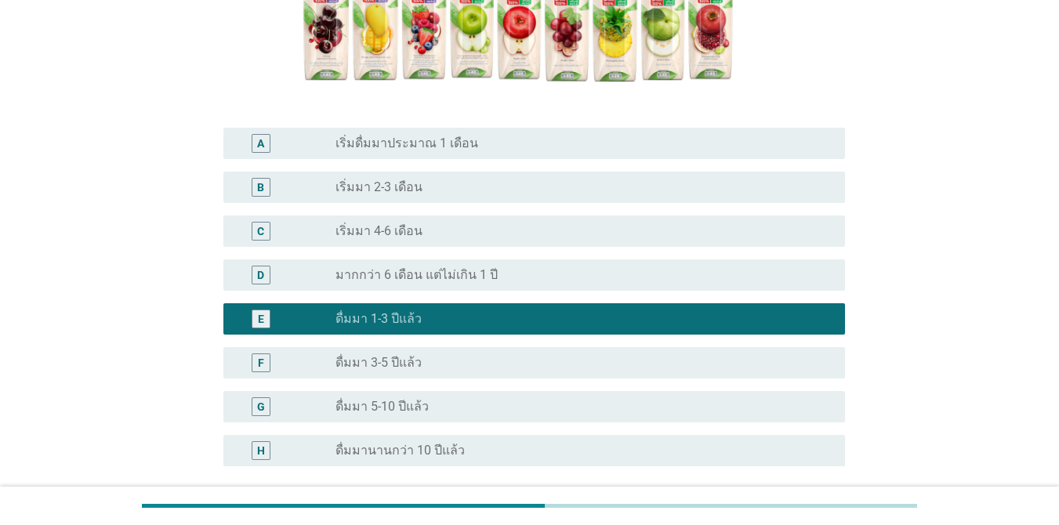
scroll to position [457, 0]
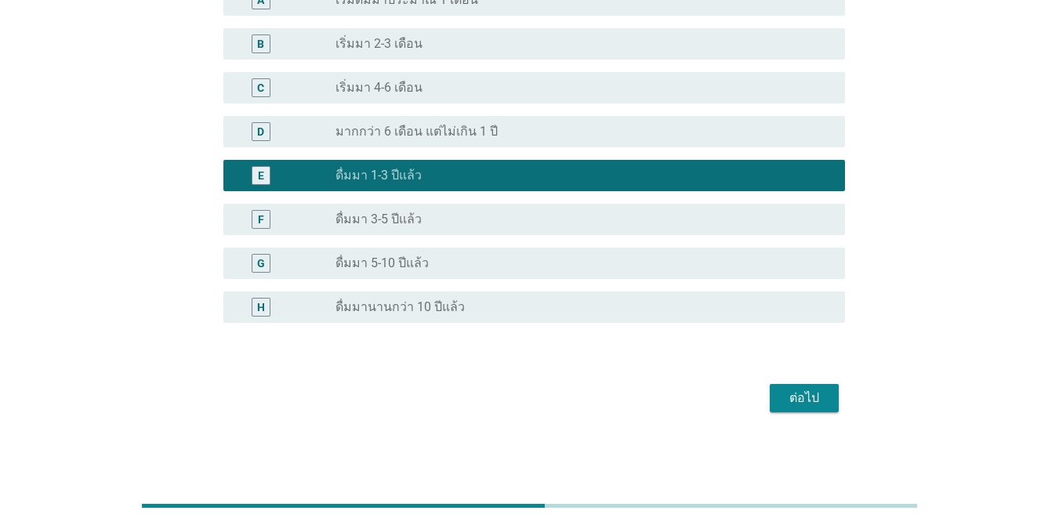
click at [771, 390] on button "ต่อไป" at bounding box center [804, 398] width 69 height 28
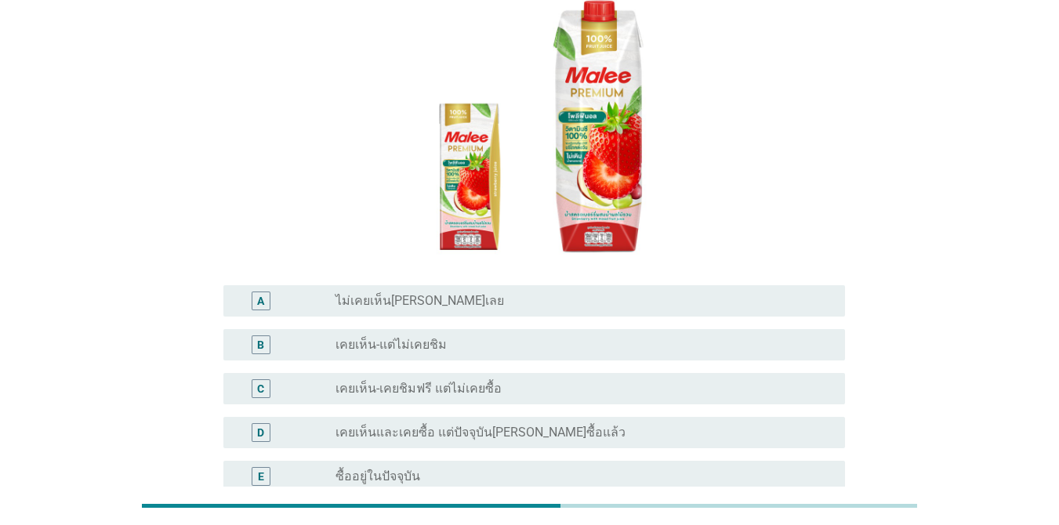
scroll to position [157, 0]
click at [559, 468] on div "radio_button_unchecked ซื้ออยู่ในปัจจุบัน" at bounding box center [577, 476] width 484 height 16
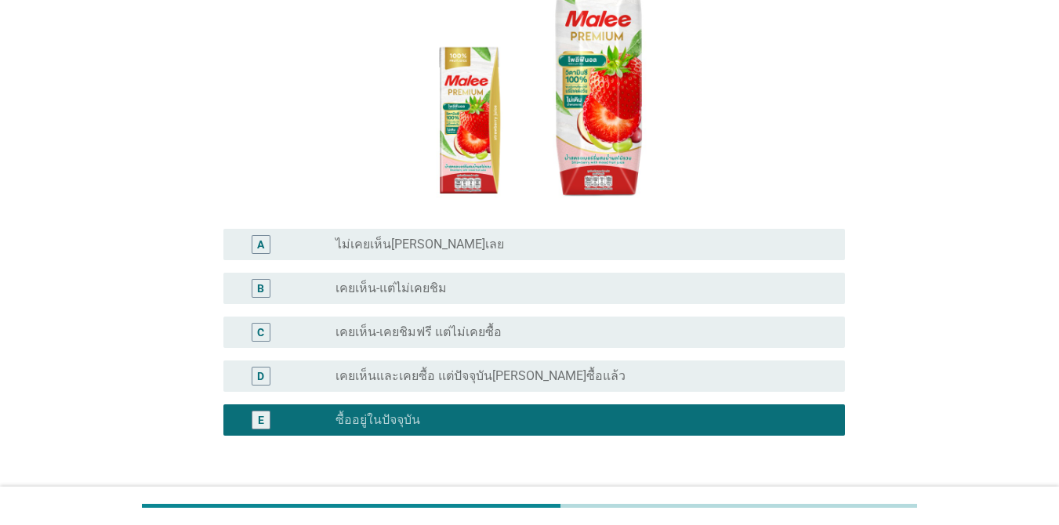
scroll to position [235, 0]
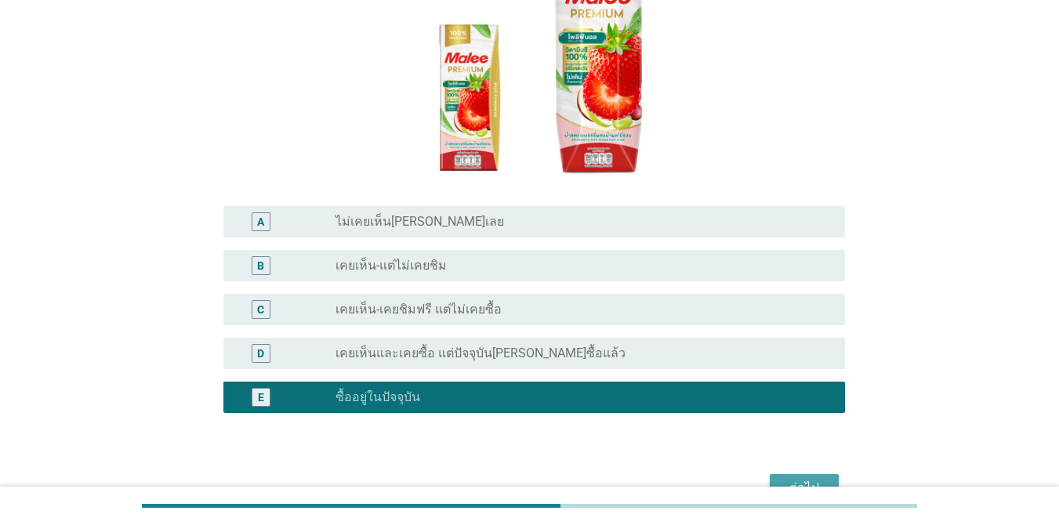
click at [771, 479] on div "ต่อไป" at bounding box center [804, 488] width 44 height 19
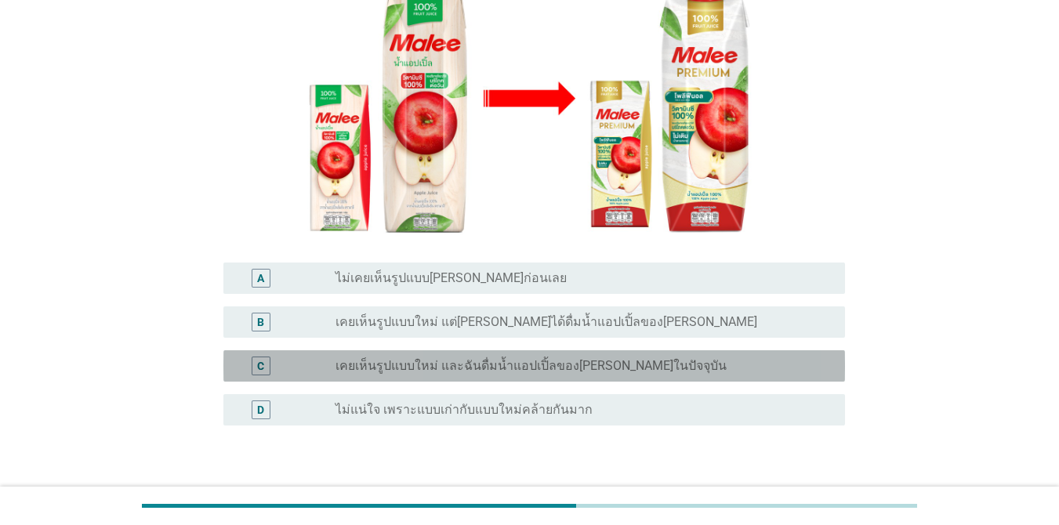
click at [661, 358] on div "radio_button_unchecked เคยเห็นรูปแบบใหม่ และฉันดื่มน้ำแอปเปิ้ลของ[PERSON_NAME]ใ…" at bounding box center [577, 366] width 484 height 16
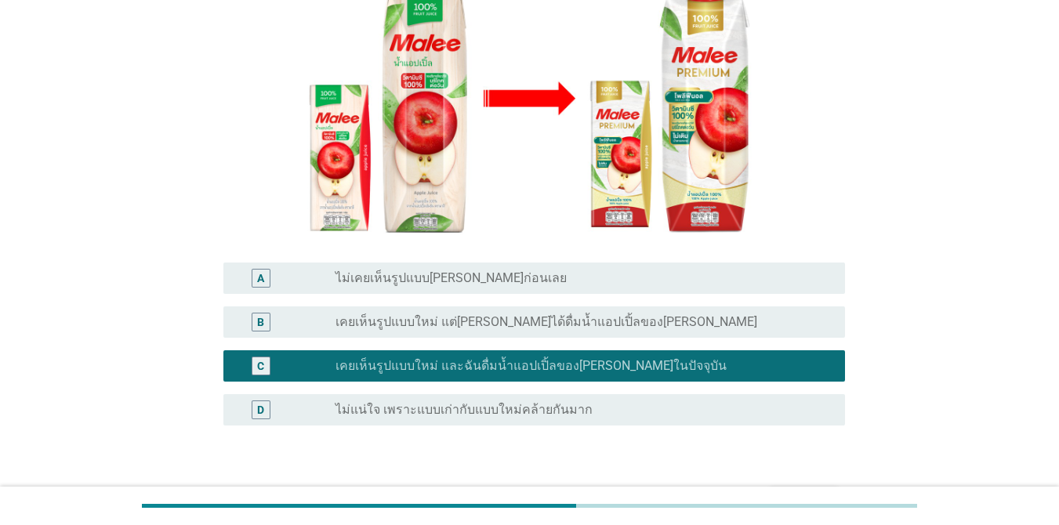
click at [771, 491] on div "ต่อไป" at bounding box center [804, 500] width 44 height 19
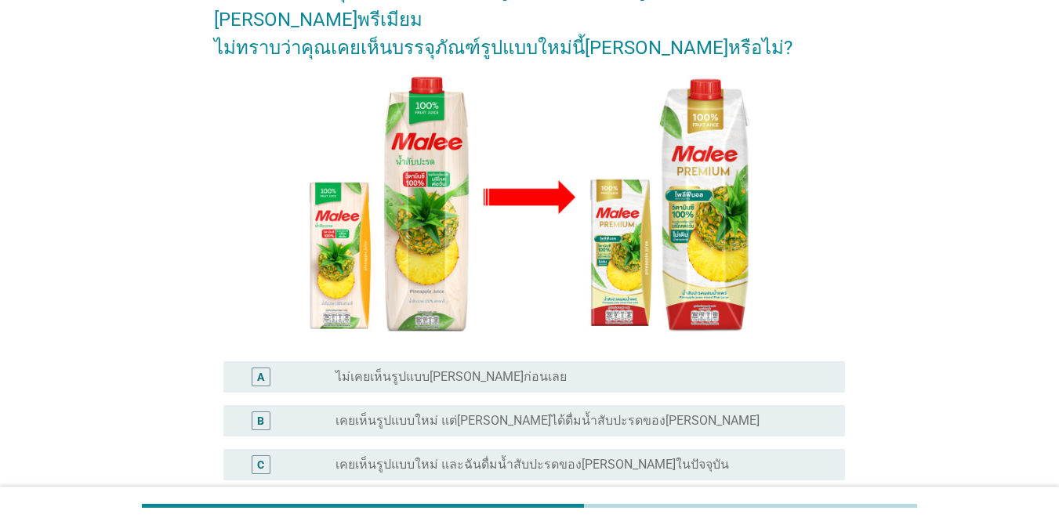
scroll to position [310, 0]
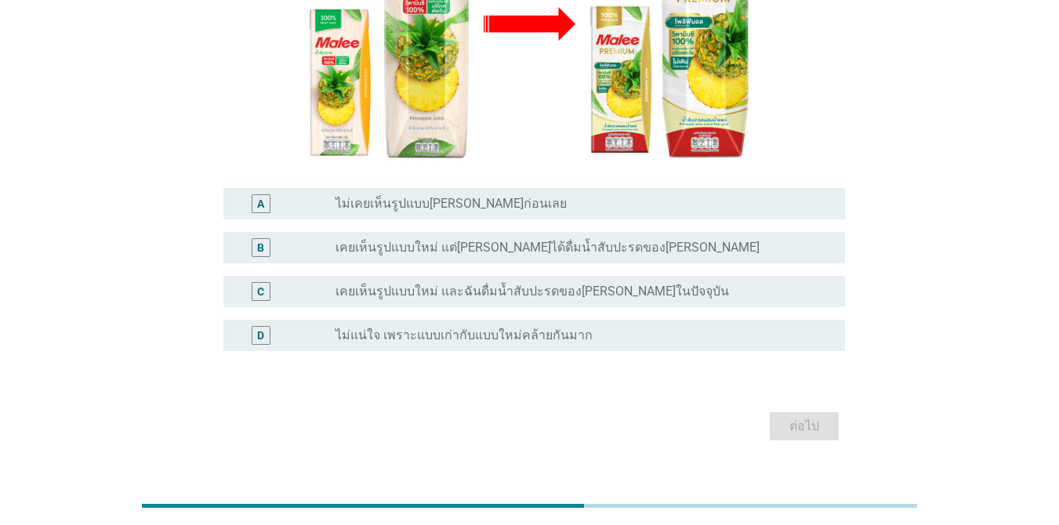
click at [537, 284] on label "เคยเห็นรูปแบบใหม่ และฉันดื่มน้ำสับปะรดของ[PERSON_NAME]ในปัจจุบัน" at bounding box center [531, 292] width 393 height 16
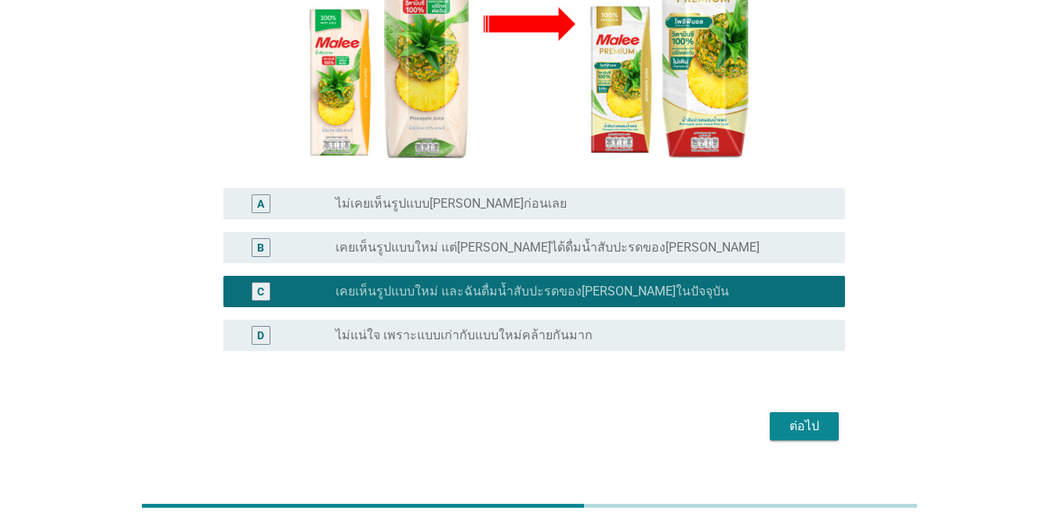
click at [656, 238] on div "radio_button_unchecked เคยเห็นรูปแบบใหม่ แต่[PERSON_NAME]ได้ดื่มน้ำสับปะรดของ[P…" at bounding box center [583, 247] width 497 height 19
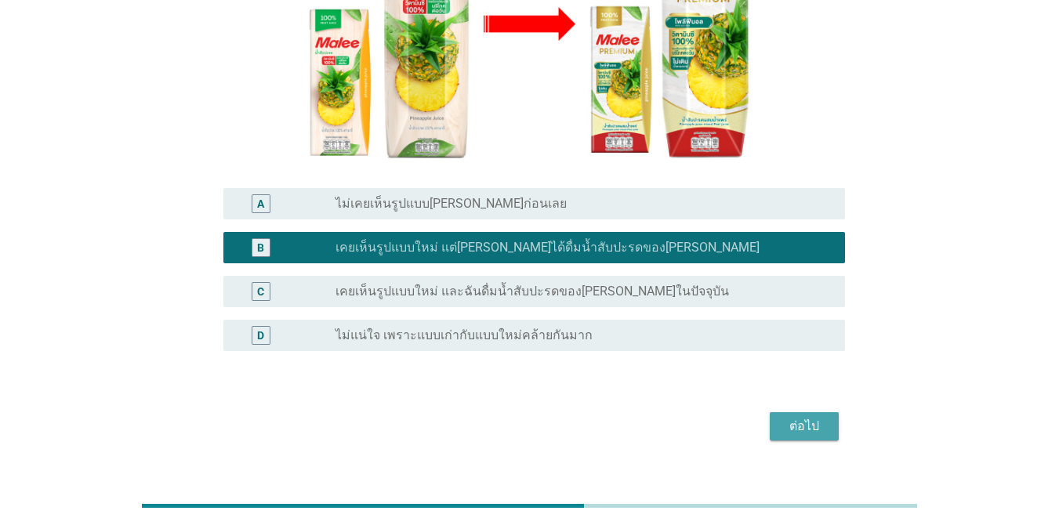
click at [771, 417] on div "ต่อไป" at bounding box center [804, 426] width 44 height 19
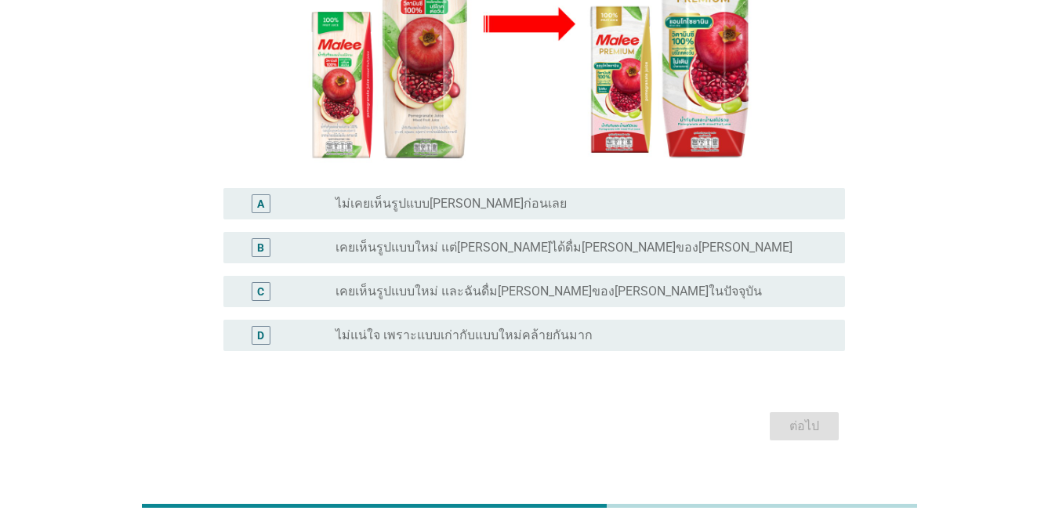
click at [708, 284] on div "radio_button_unchecked เคยเห็นรูปแบบใหม่ และฉันดื่ม[PERSON_NAME]ของ[PERSON_NAME…" at bounding box center [577, 292] width 484 height 16
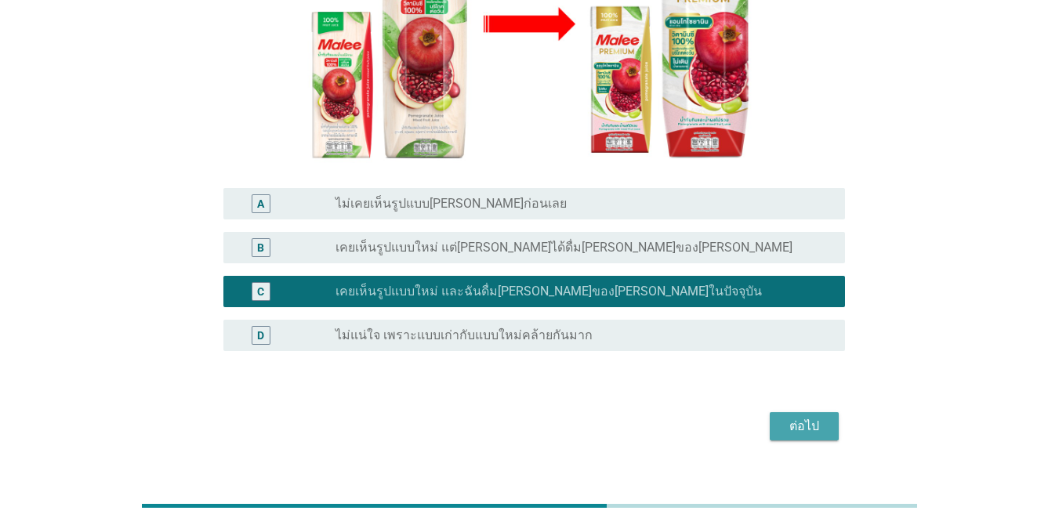
click at [771, 417] on div "ต่อไป" at bounding box center [804, 426] width 44 height 19
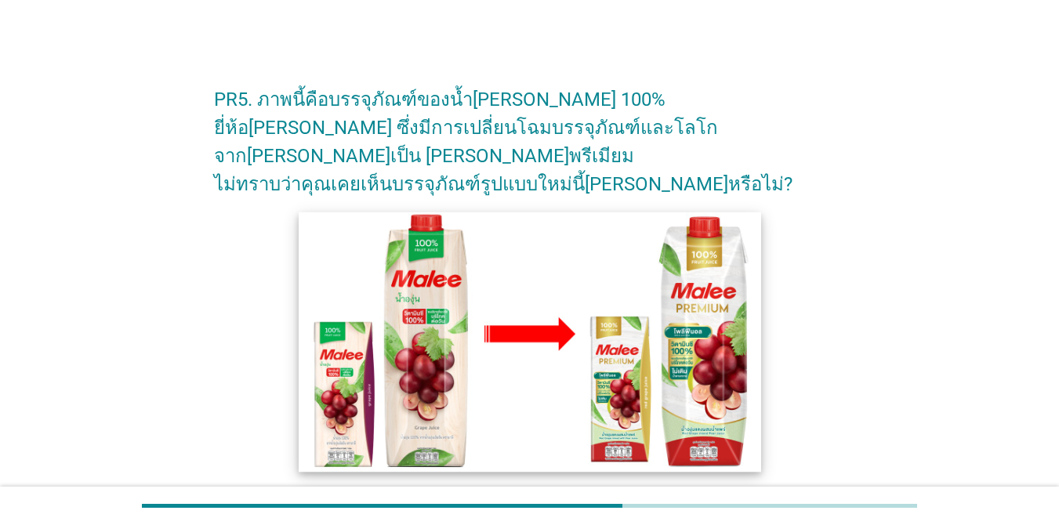
scroll to position [235, 0]
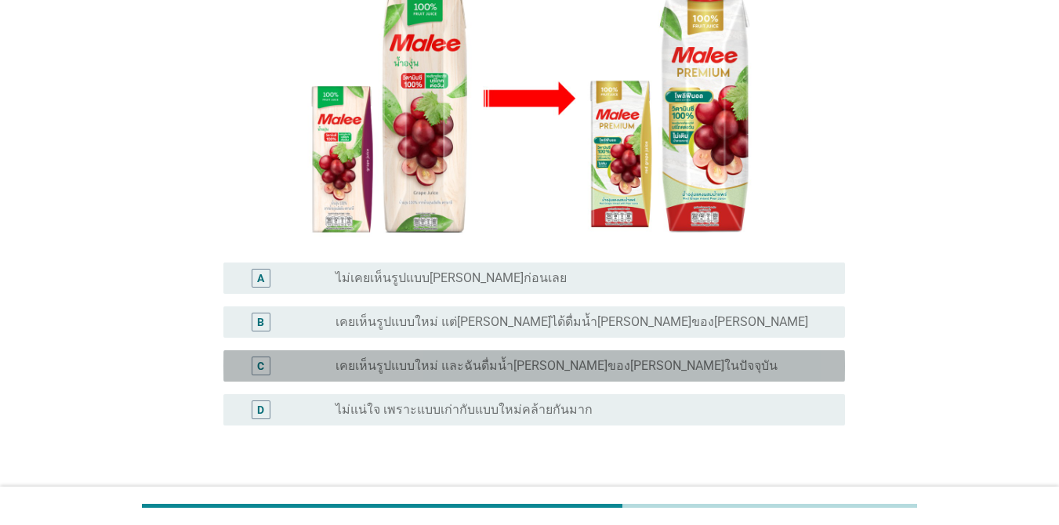
click at [608, 358] on label "เคยเห็นรูปแบบใหม่ และฉันดื่มน้ำ[PERSON_NAME]ของ[PERSON_NAME]ในปัจจุบัน" at bounding box center [556, 366] width 442 height 16
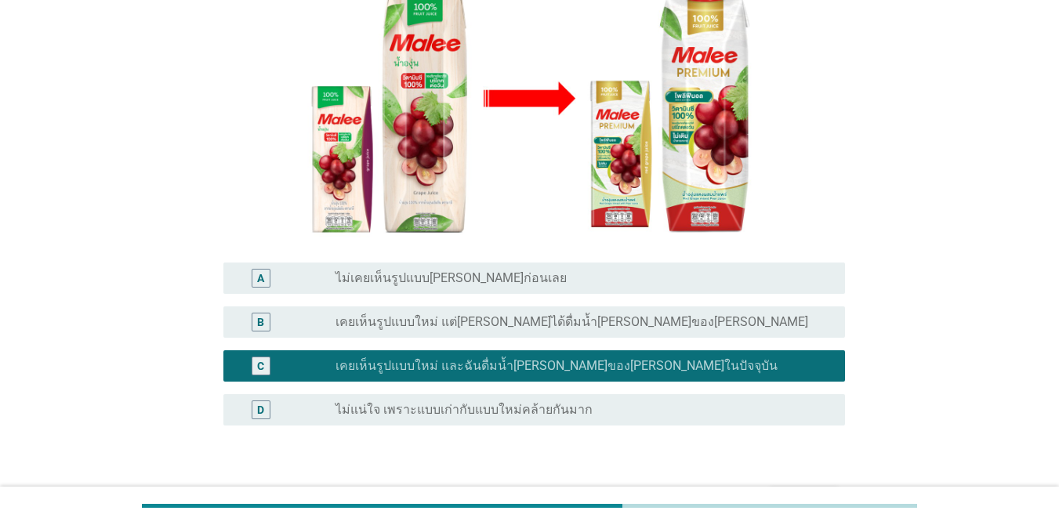
click at [771, 491] on div "ต่อไป" at bounding box center [804, 500] width 44 height 19
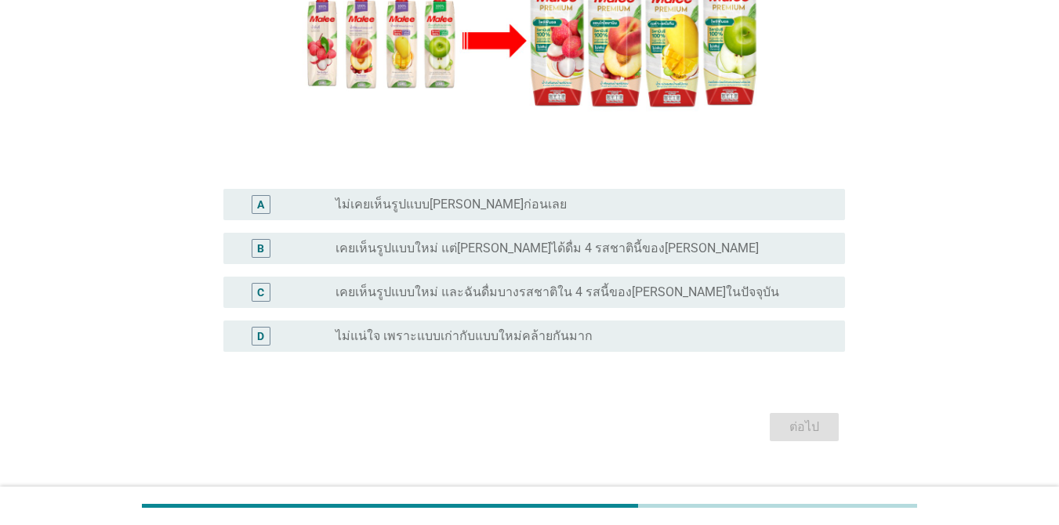
scroll to position [310, 0]
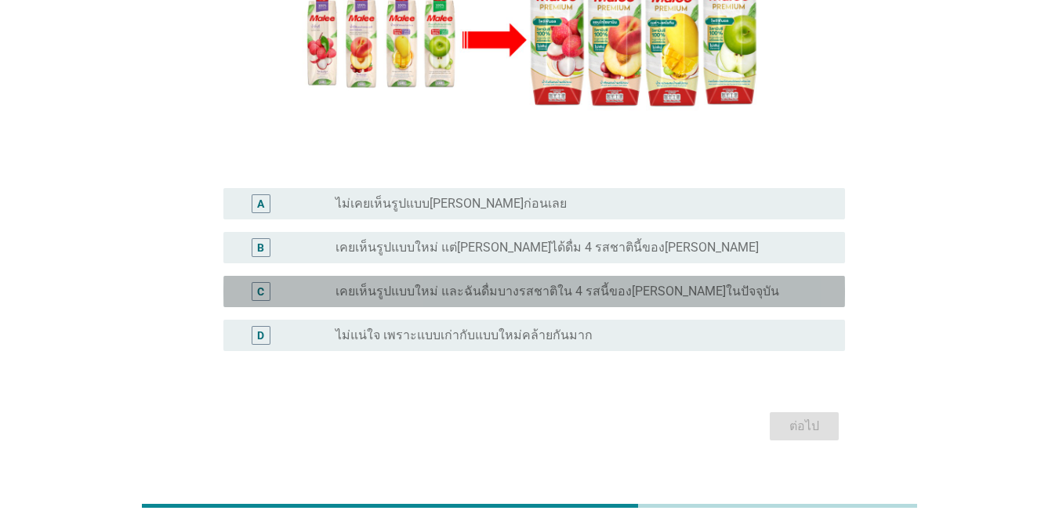
click at [675, 284] on label "เคยเห็นรูปแบบใหม่ และฉันดื่มบางรสชาติใน 4 รสนี้ของ[PERSON_NAME]ในปัจจุบัน" at bounding box center [557, 292] width 444 height 16
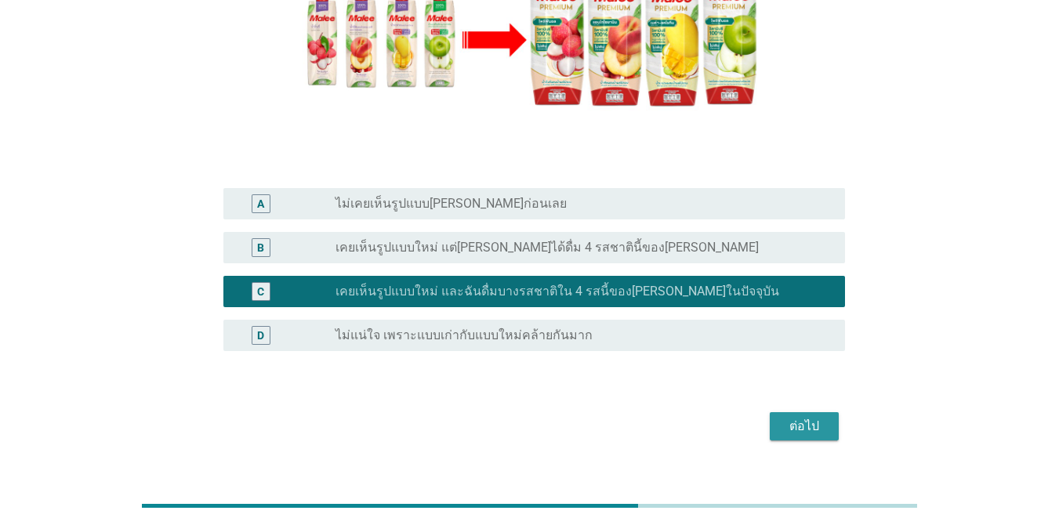
click at [771, 417] on div "ต่อไป" at bounding box center [804, 426] width 44 height 19
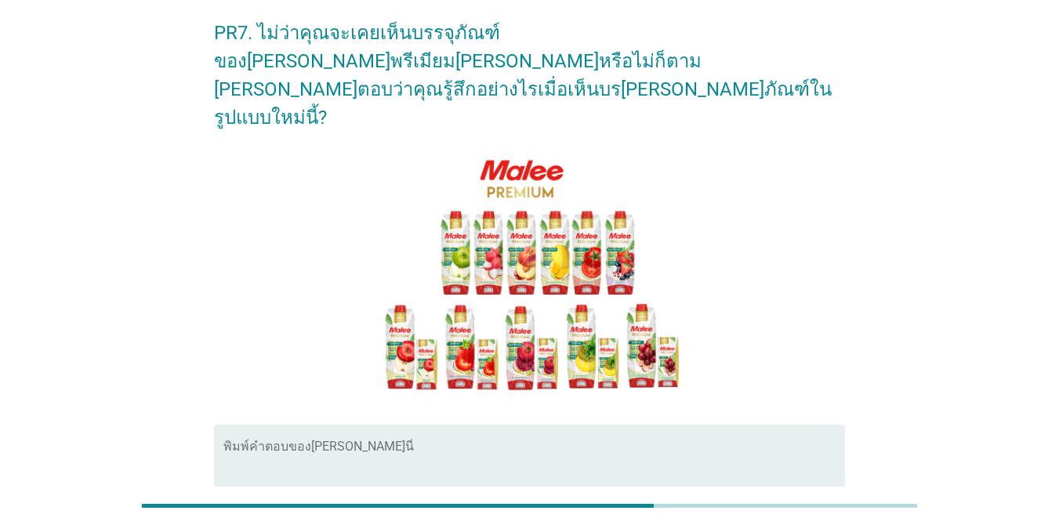
scroll to position [157, 0]
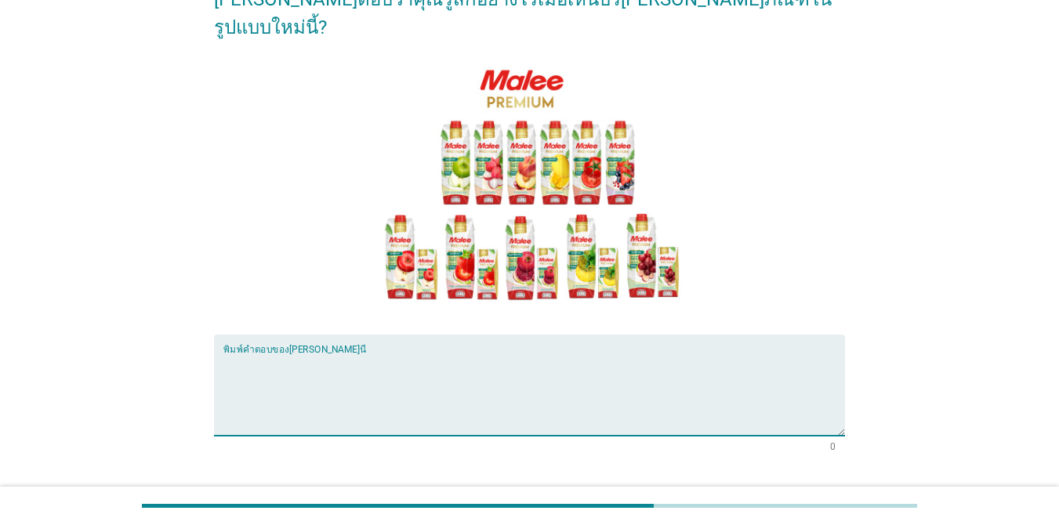
click at [628, 353] on textarea "พิมพ์คำตอบของคุณ ที่นี่" at bounding box center [533, 394] width 621 height 82
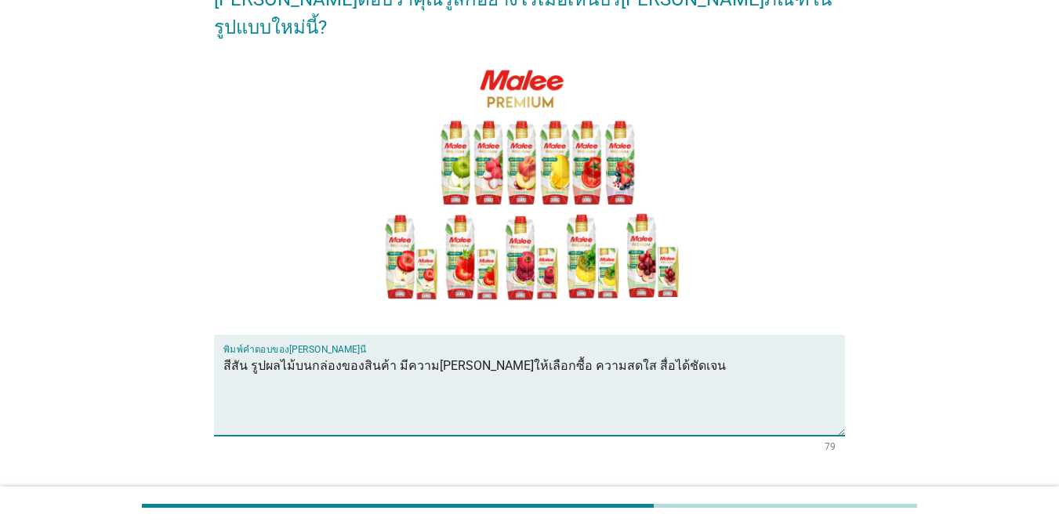
type textarea "สีสัน รูปผลไม้บนกล่องของสินค้า มีความ[PERSON_NAME]ให้เลือกซื้อ ความสดใส สื่อได้…"
click at [771, 498] on div "ต่อไป" at bounding box center [804, 507] width 44 height 19
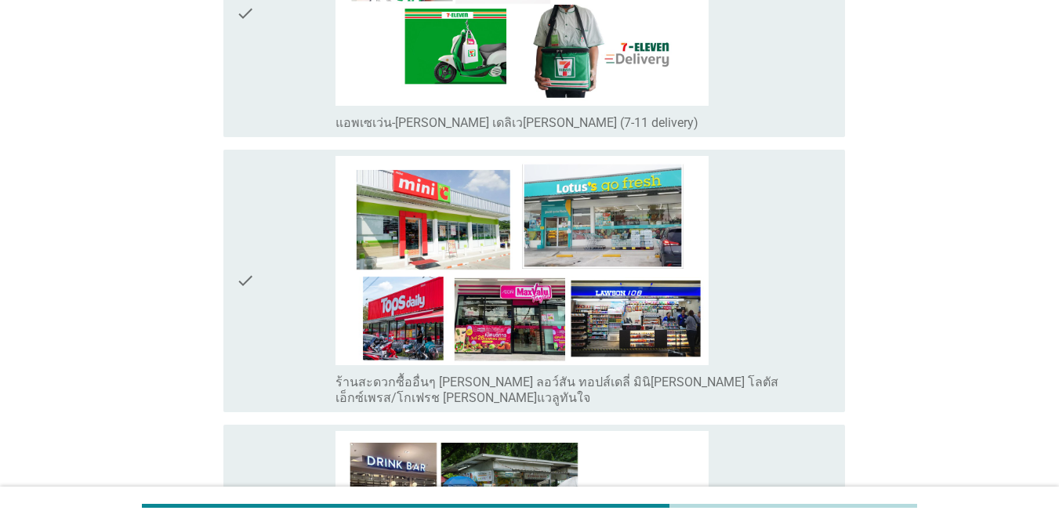
scroll to position [3489, 0]
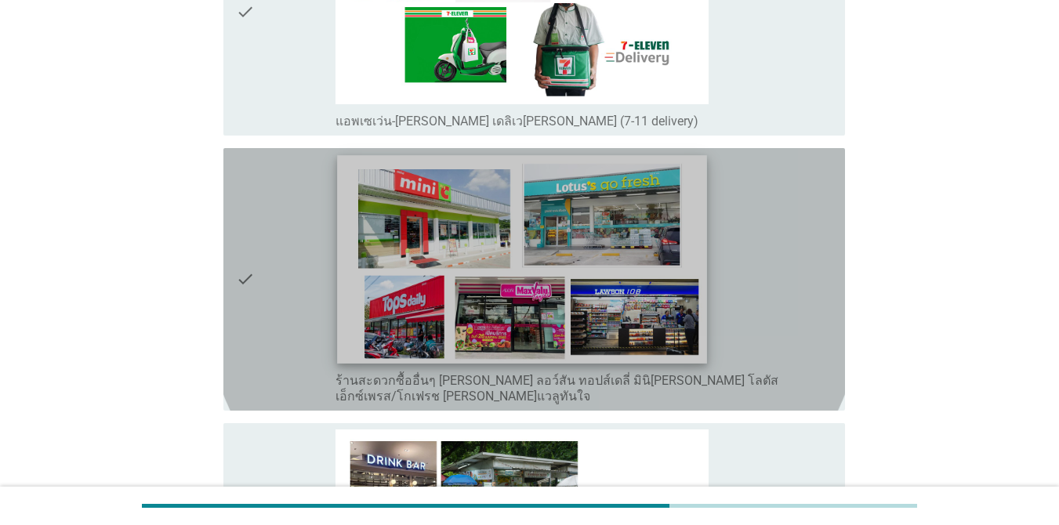
click at [599, 286] on img at bounding box center [522, 259] width 370 height 208
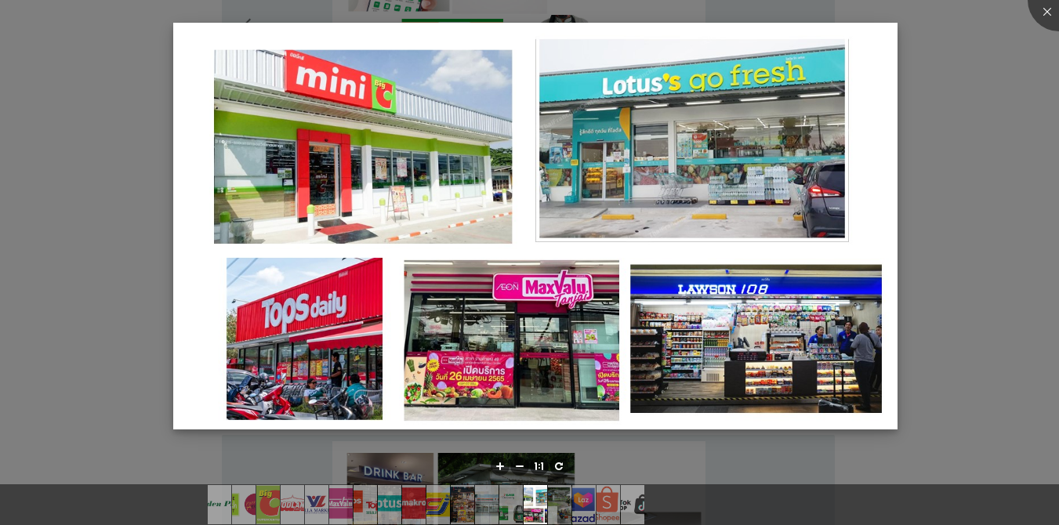
scroll to position [3332, 0]
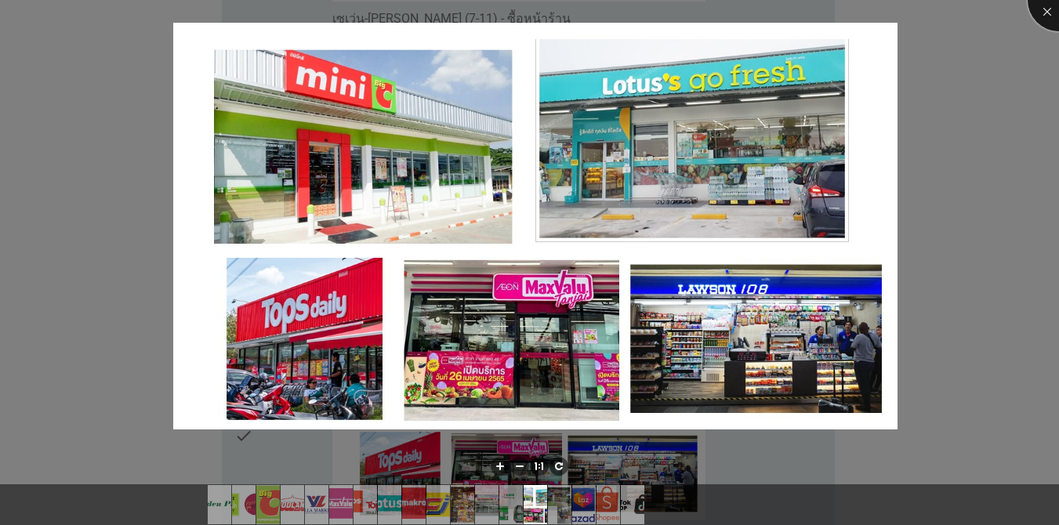
click at [771, 13] on div at bounding box center [1058, 0] width 63 height 63
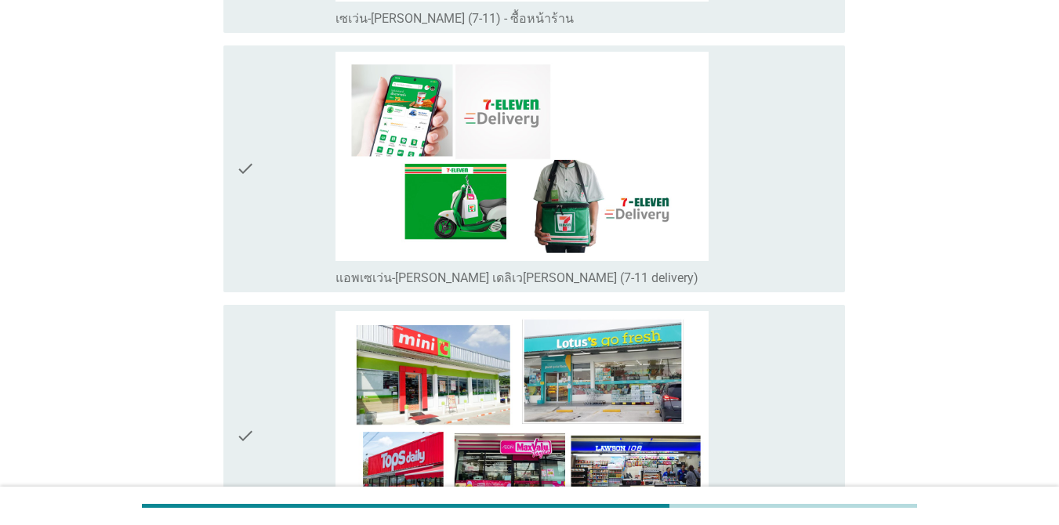
click at [266, 386] on div "check" at bounding box center [286, 436] width 100 height 250
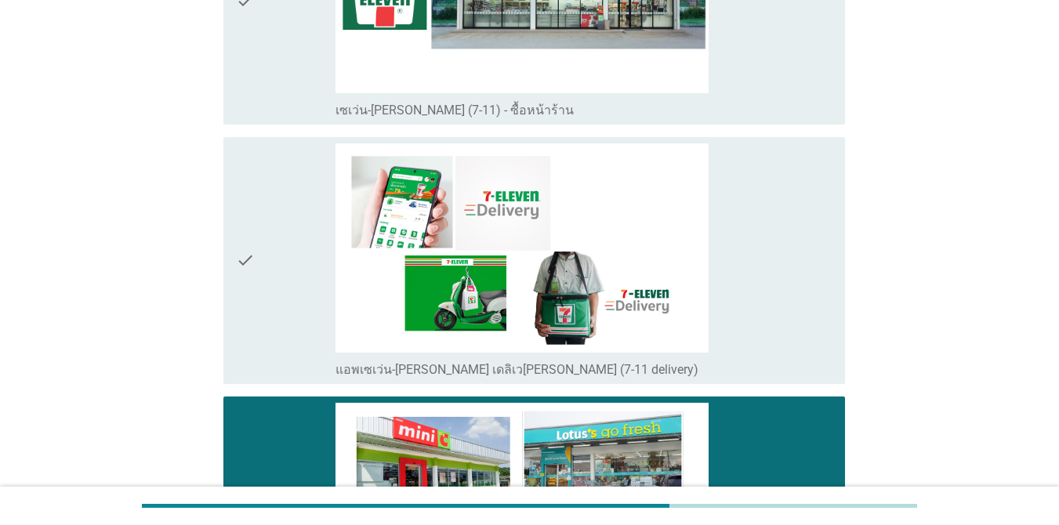
scroll to position [3097, 0]
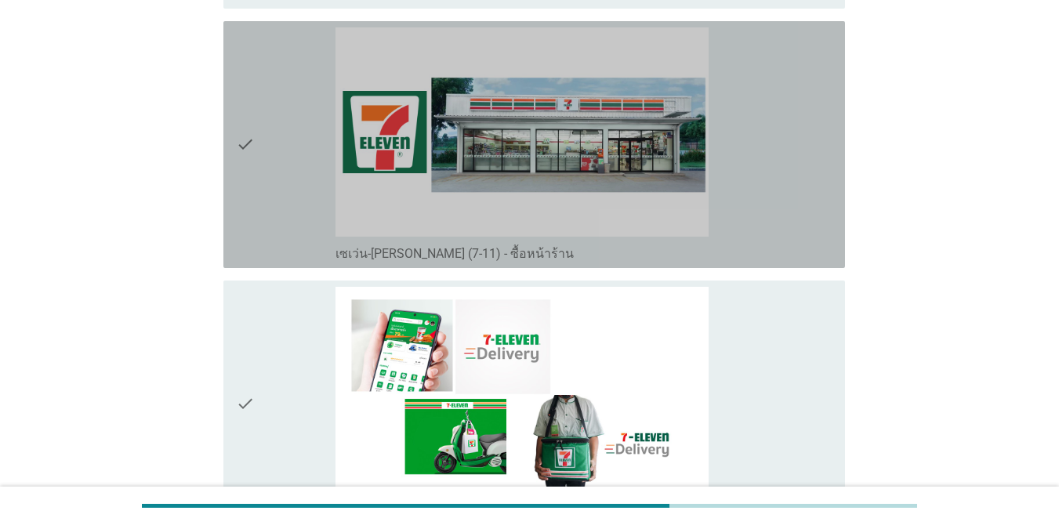
click at [255, 174] on div "check" at bounding box center [286, 144] width 100 height 234
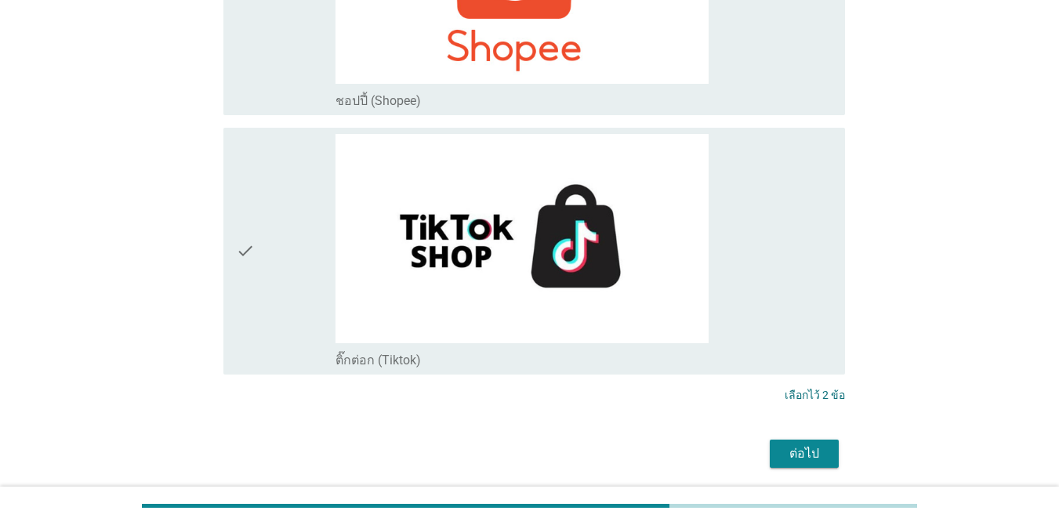
scroll to position [4586, 0]
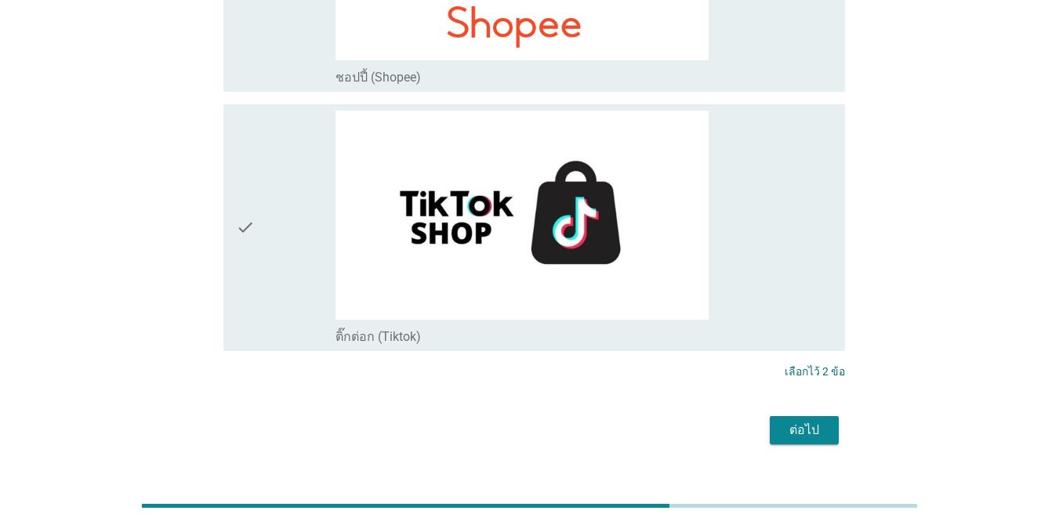
click at [771, 421] on div "ต่อไป" at bounding box center [804, 430] width 44 height 19
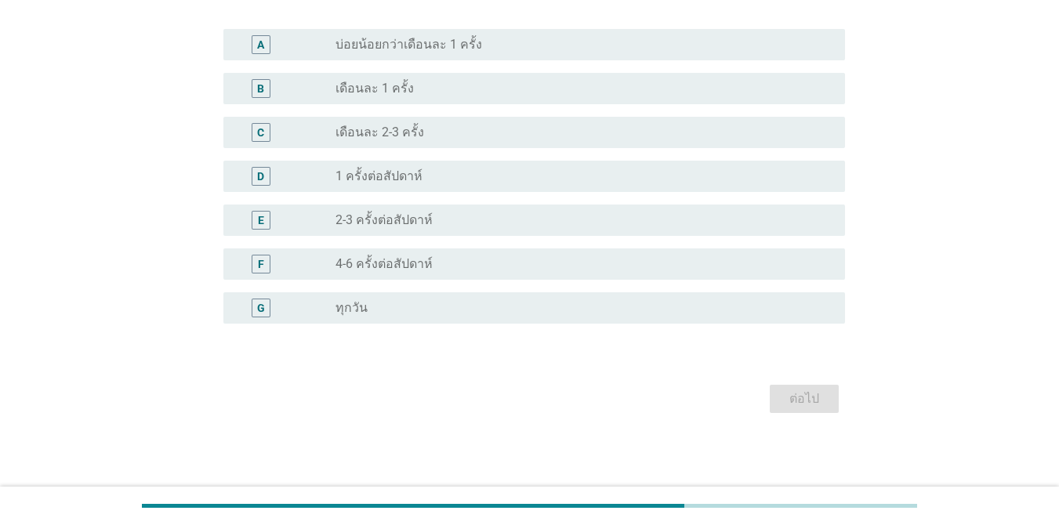
scroll to position [0, 0]
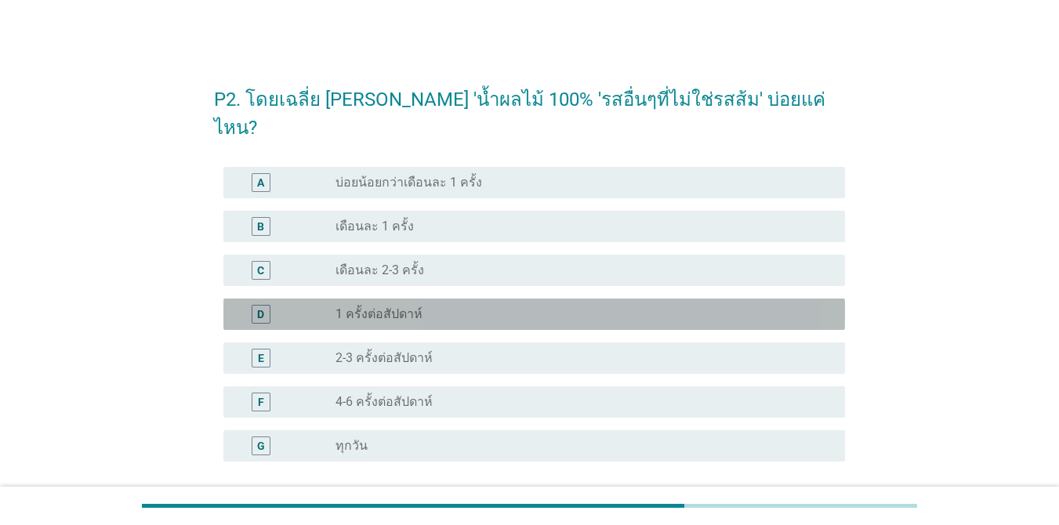
click at [687, 306] on div "radio_button_unchecked 1 ครั้งต่อสัปดาห์" at bounding box center [577, 314] width 484 height 16
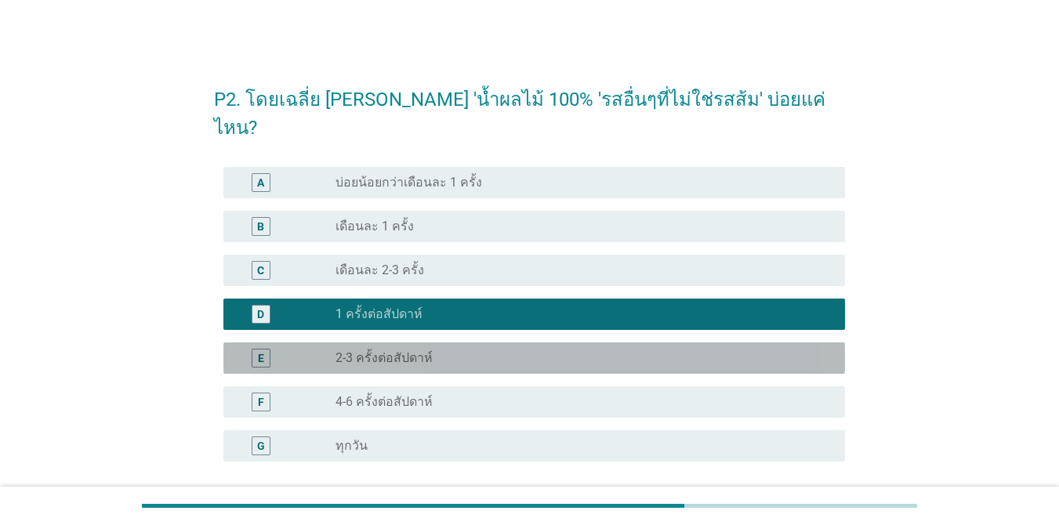
click at [558, 342] on div "E radio_button_unchecked 2-3 ครั้งต่อสัปดาห์" at bounding box center [533, 357] width 621 height 31
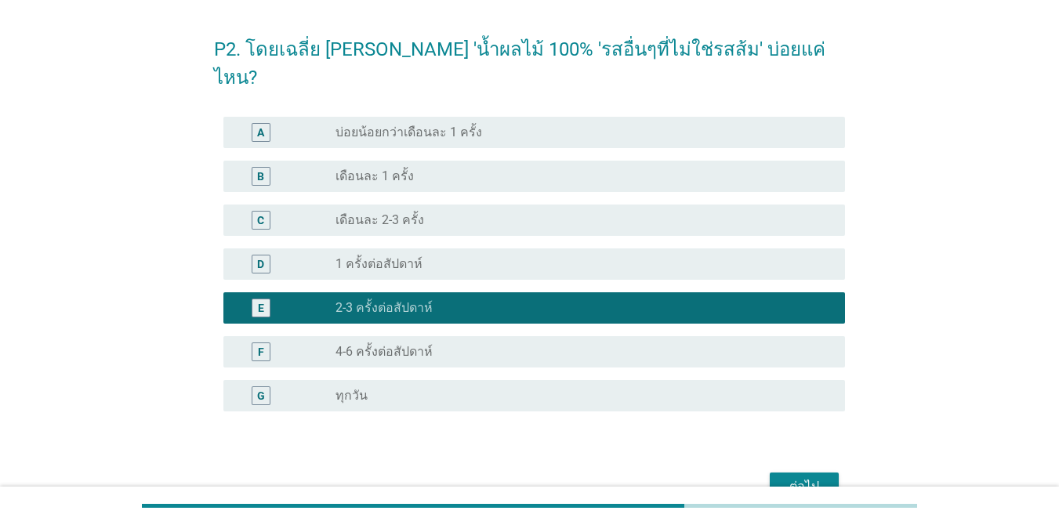
scroll to position [110, 0]
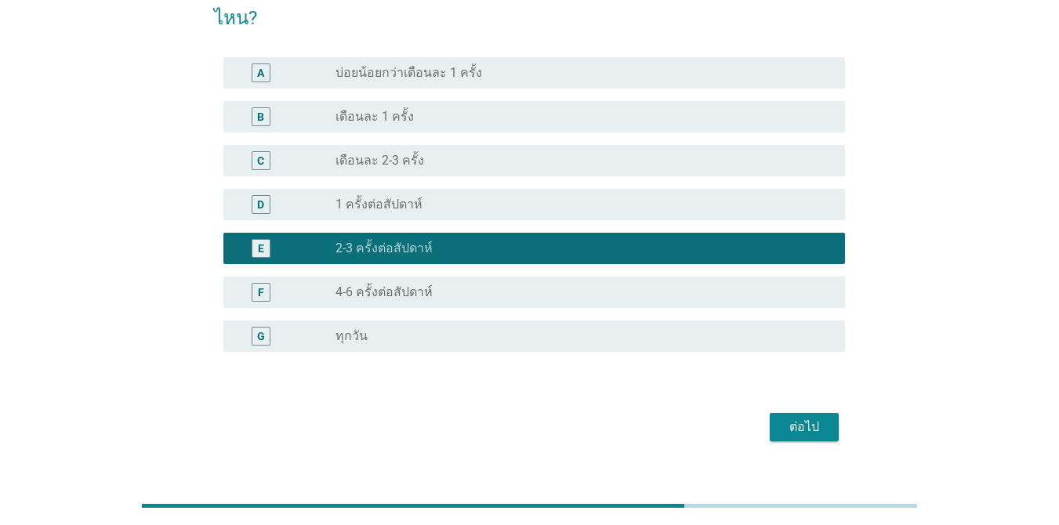
click at [771, 418] on div "ต่อไป" at bounding box center [804, 427] width 44 height 19
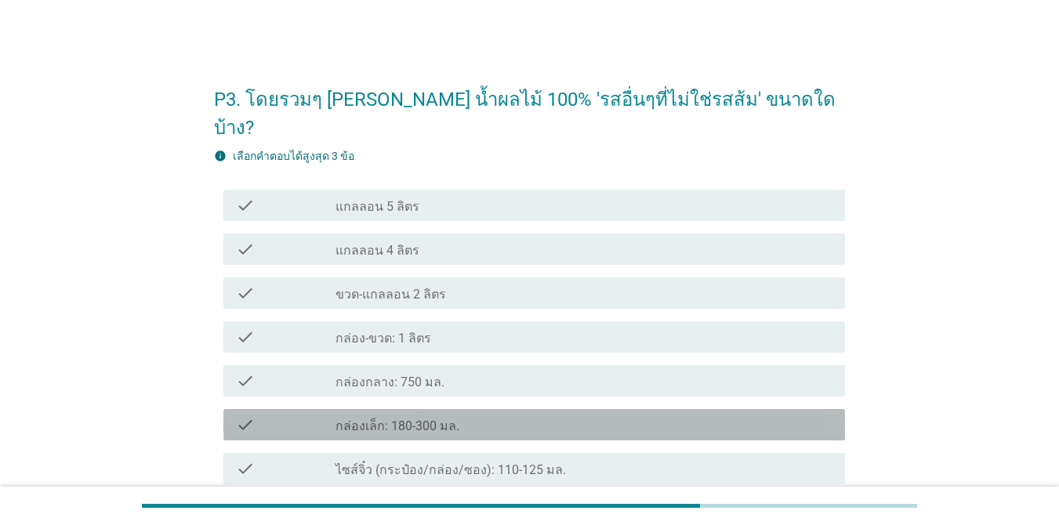
click at [482, 415] on div "check_box_outline_blank กล่องเล็ก: 180-300 มล." at bounding box center [583, 424] width 497 height 19
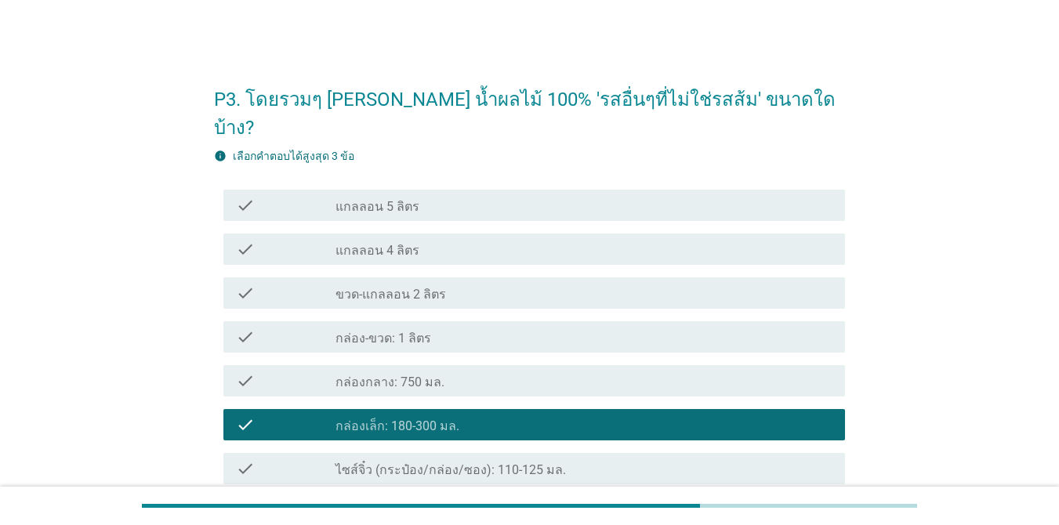
click at [505, 328] on div "check_box_outline_blank กล่อง-ขวด: 1 ลิตร" at bounding box center [583, 337] width 497 height 19
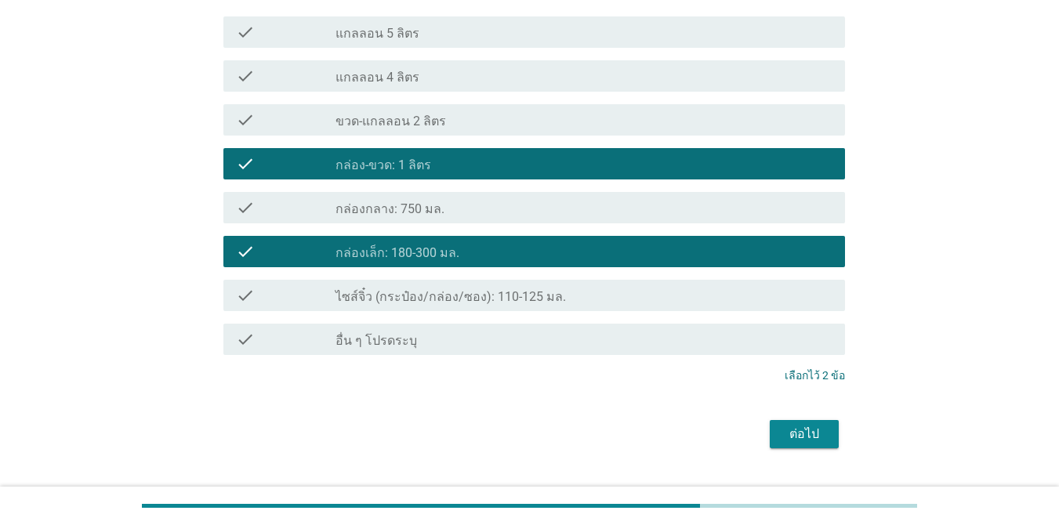
scroll to position [180, 0]
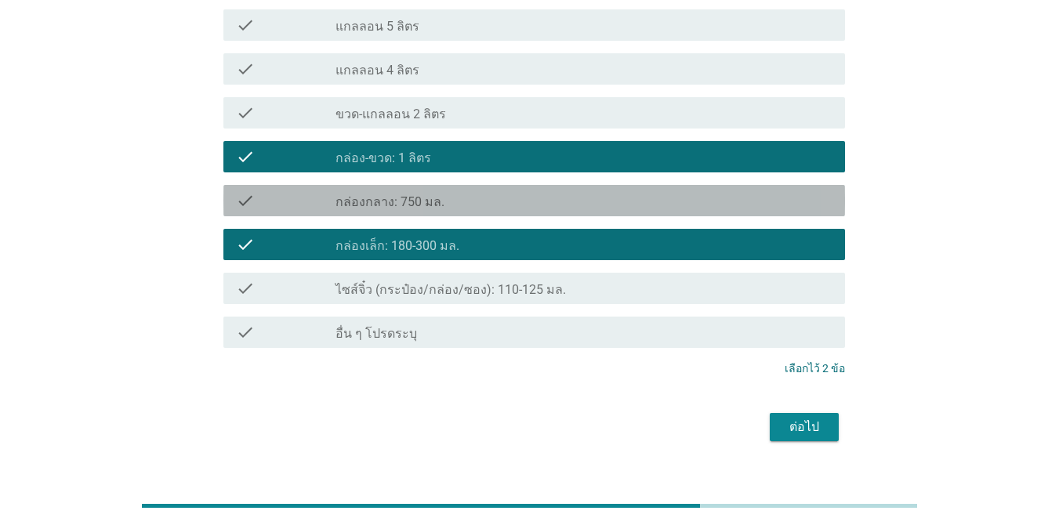
click at [579, 191] on div "check_box_outline_blank กล่องกลาง: 750 มล." at bounding box center [583, 200] width 497 height 19
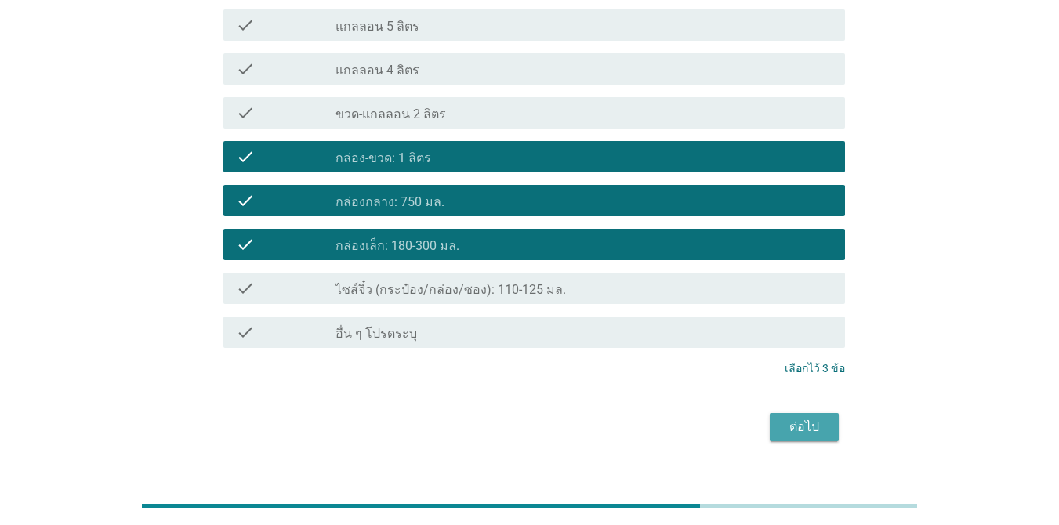
click at [771, 418] on div "ต่อไป" at bounding box center [804, 427] width 44 height 19
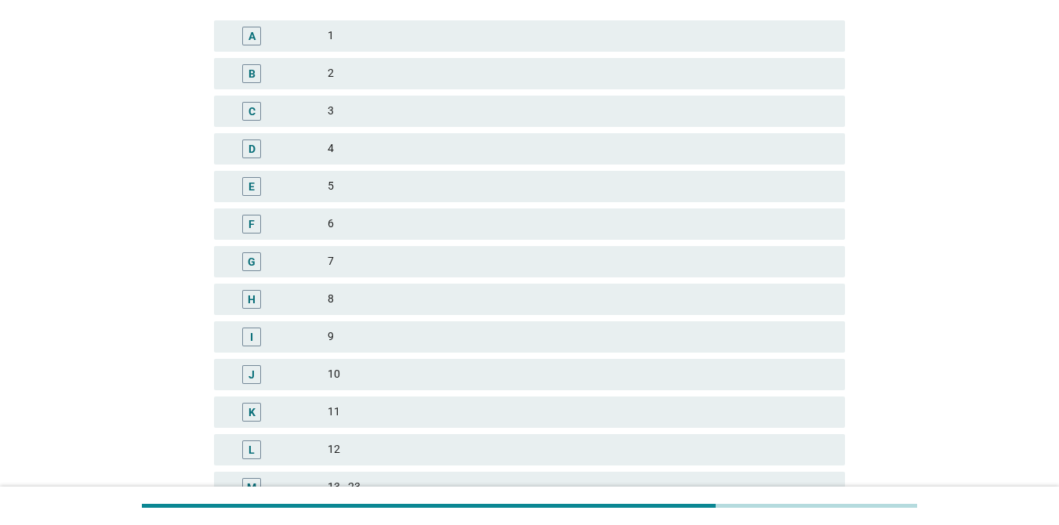
scroll to position [0, 0]
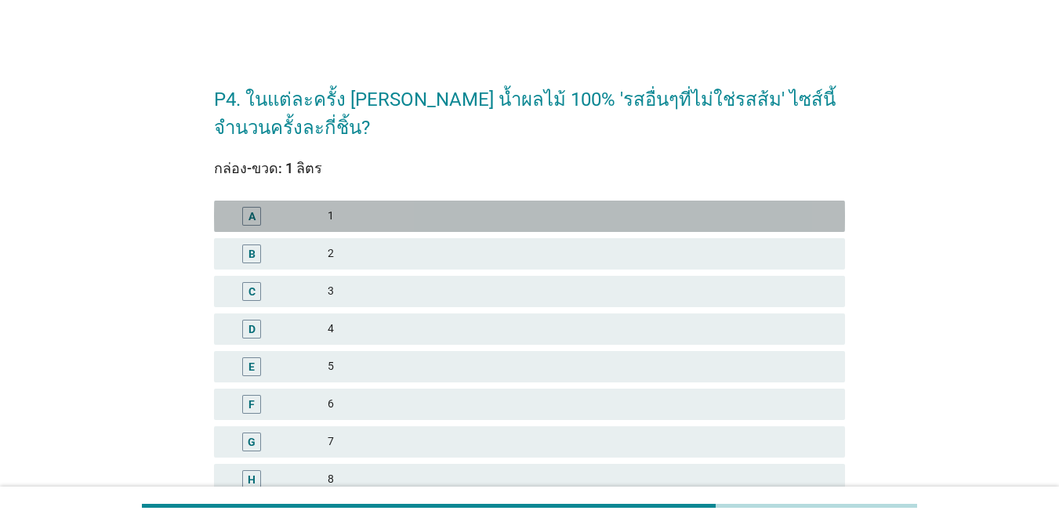
click at [553, 217] on div "1" at bounding box center [580, 216] width 505 height 19
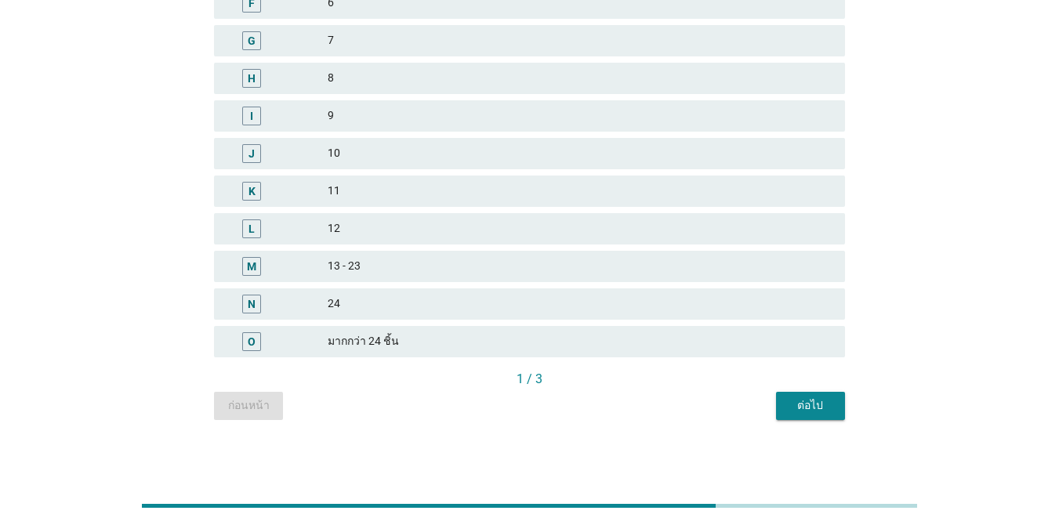
scroll to position [404, 0]
click at [771, 394] on button "ต่อไป" at bounding box center [810, 403] width 69 height 28
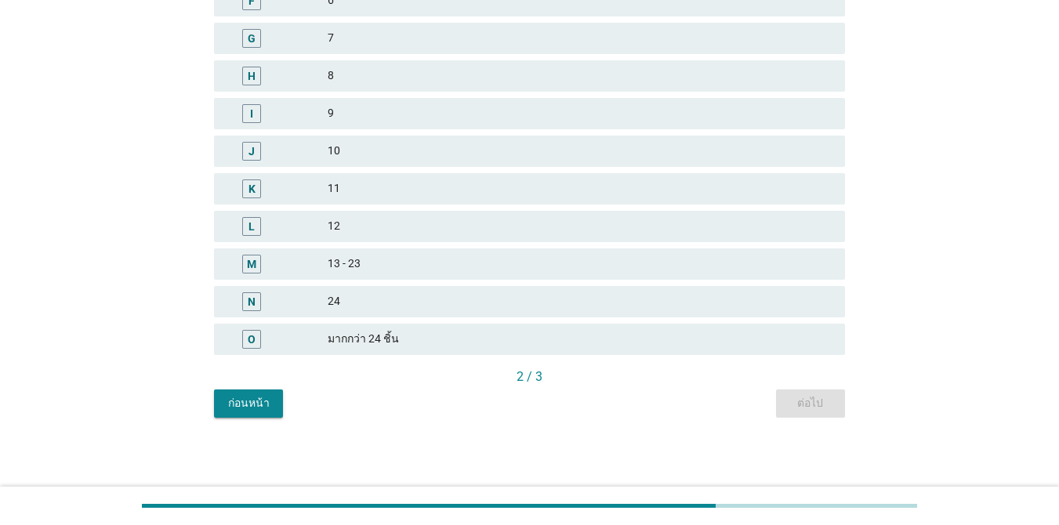
scroll to position [0, 0]
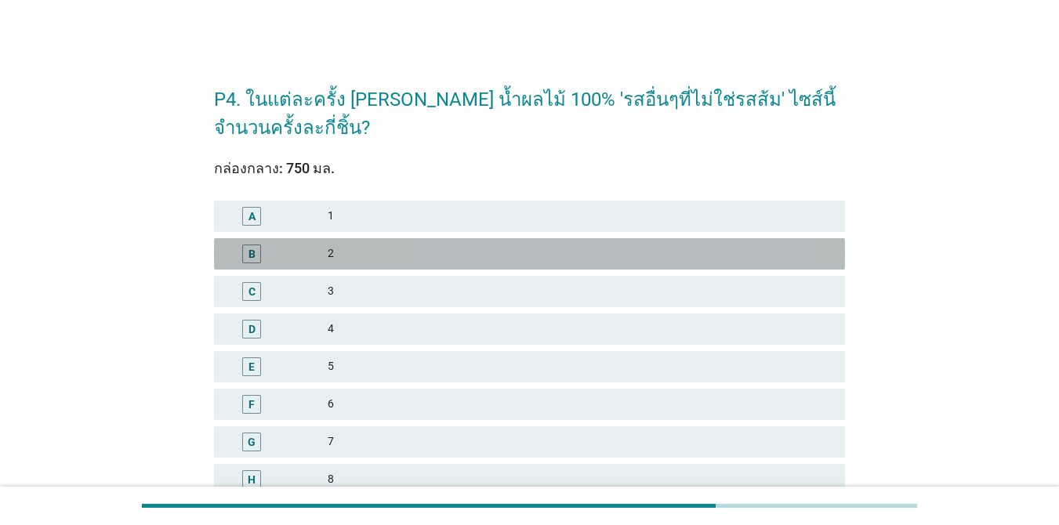
click at [503, 257] on div "2" at bounding box center [580, 253] width 505 height 19
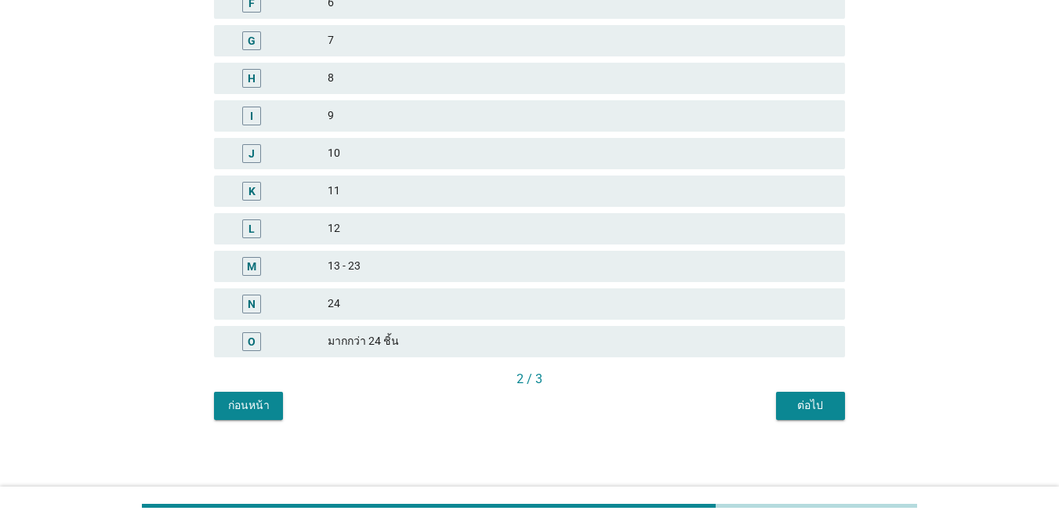
scroll to position [404, 0]
click at [771, 397] on div "ต่อไป" at bounding box center [810, 403] width 44 height 16
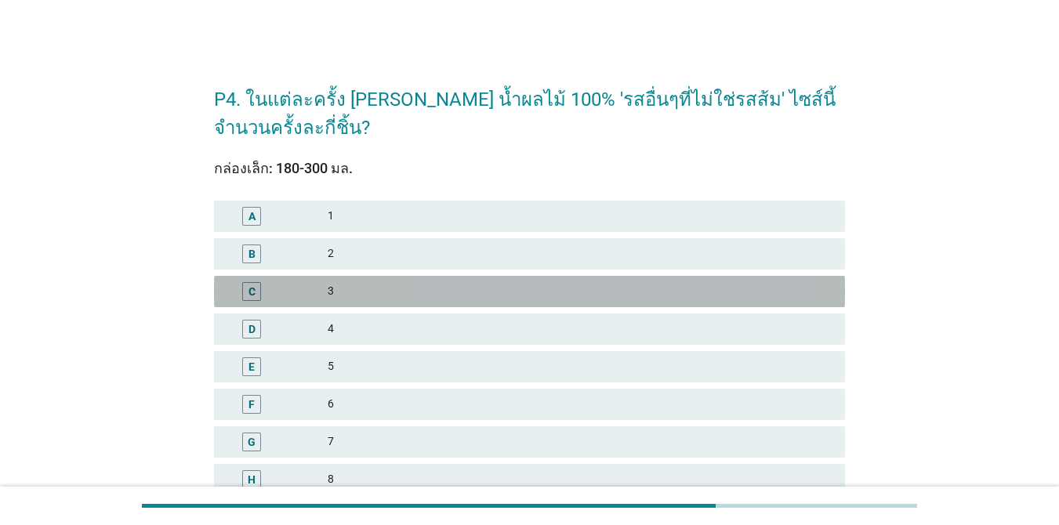
click at [436, 295] on div "3" at bounding box center [580, 291] width 505 height 19
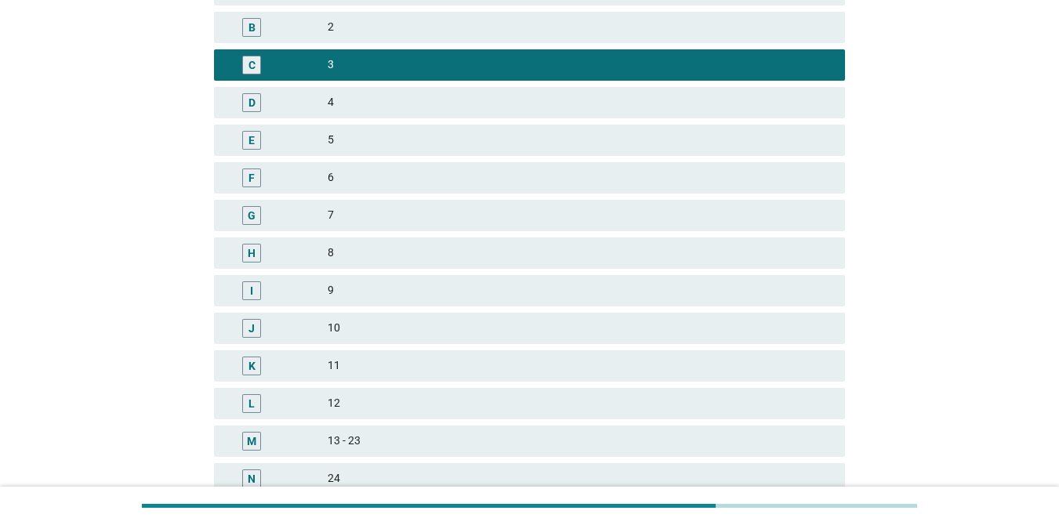
scroll to position [404, 0]
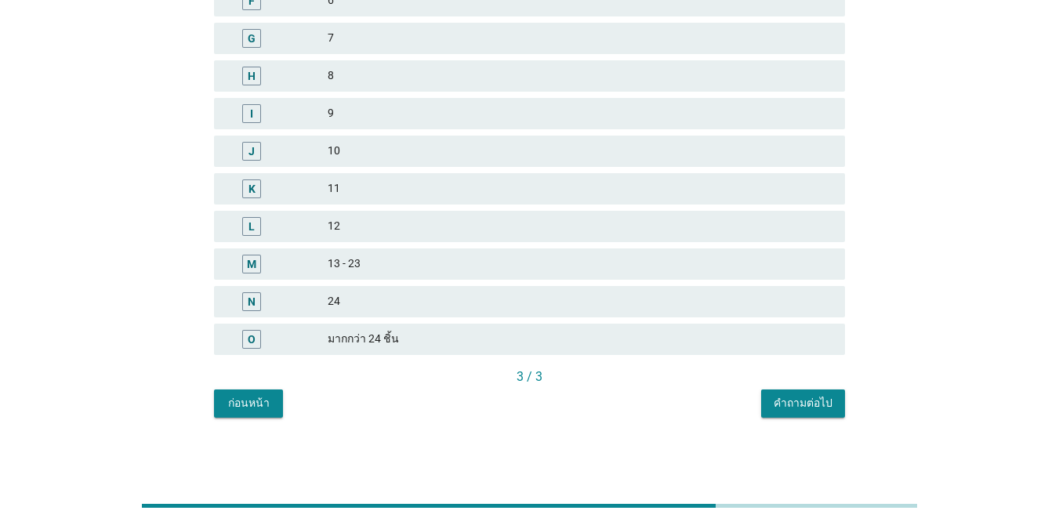
click at [771, 406] on div "คำถามต่อไป" at bounding box center [802, 403] width 59 height 16
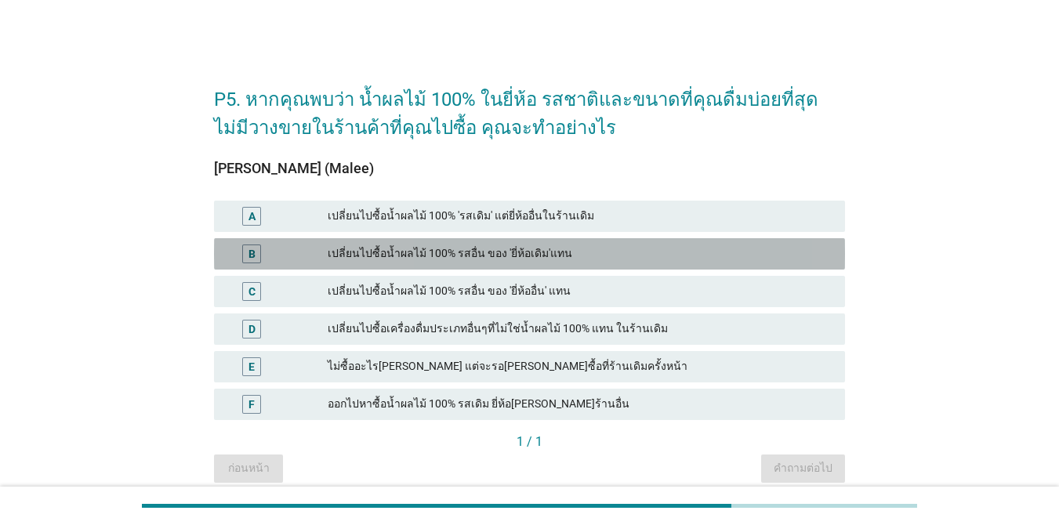
click at [604, 248] on div "เปลี่ยนไปซื้อน้ำผลไม้ 100% รสอื่น ของ 'ยี่ห้อเดิม'แทน" at bounding box center [580, 253] width 505 height 19
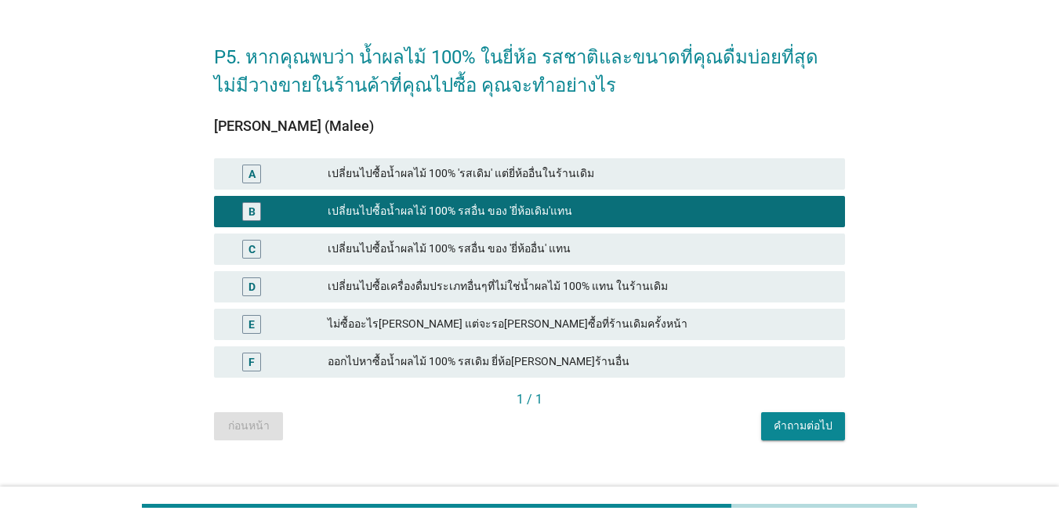
scroll to position [65, 0]
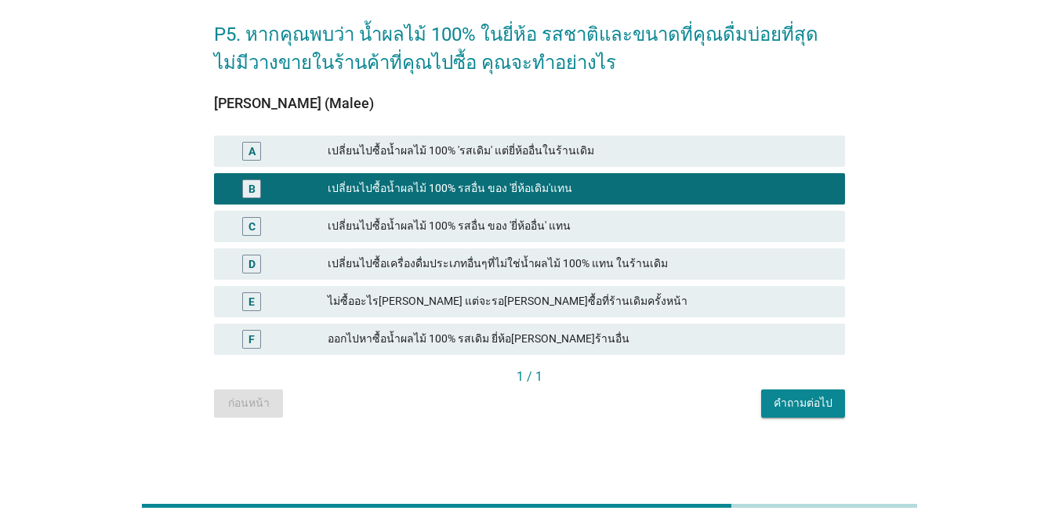
click at [771, 409] on div "คำถามต่อไป" at bounding box center [802, 403] width 59 height 16
